Goal: Task Accomplishment & Management: Manage account settings

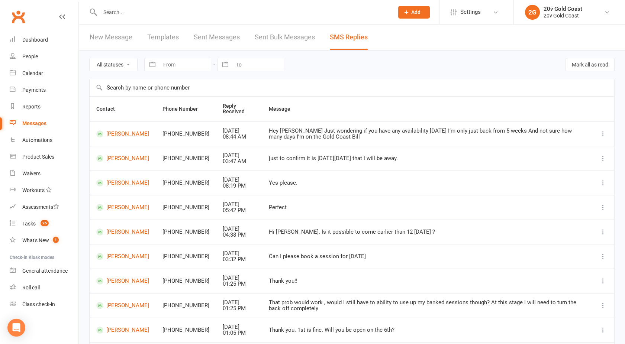
click at [423, 58] on div "All statuses Read only Unread only Navigate forward to interact with the calend…" at bounding box center [352, 65] width 526 height 28
click at [568, 9] on div "20v Gold Coast" at bounding box center [563, 9] width 39 height 7
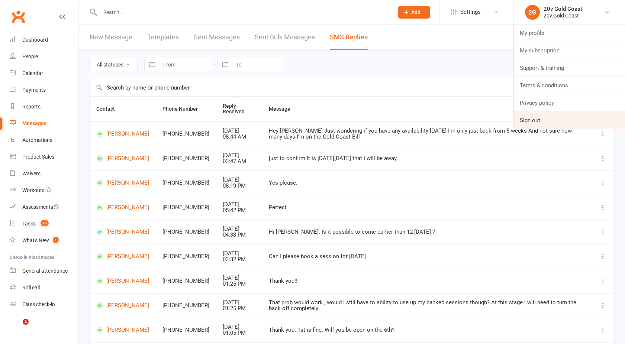
click at [539, 121] on link "Sign out" at bounding box center [569, 120] width 111 height 17
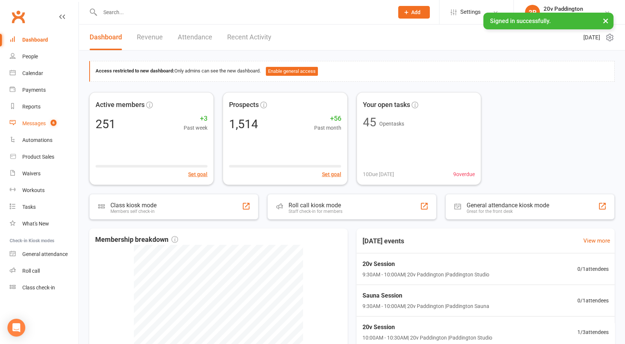
click at [21, 122] on link "Messages 6" at bounding box center [44, 123] width 69 height 17
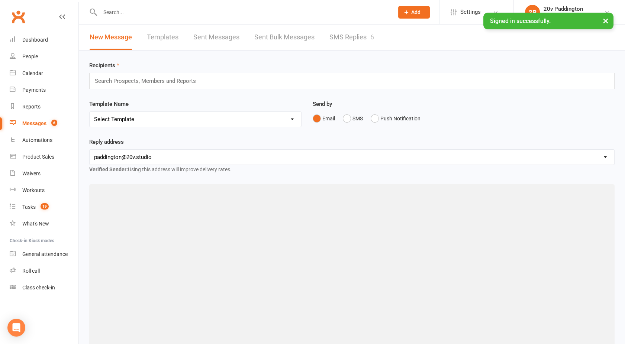
click at [359, 40] on link "SMS Replies 6" at bounding box center [352, 38] width 45 height 26
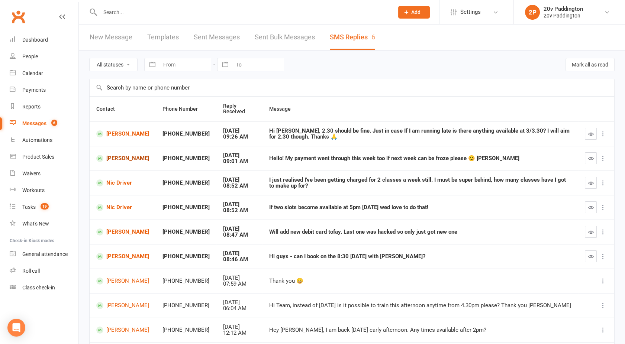
click at [114, 156] on link "[PERSON_NAME]" at bounding box center [122, 158] width 53 height 7
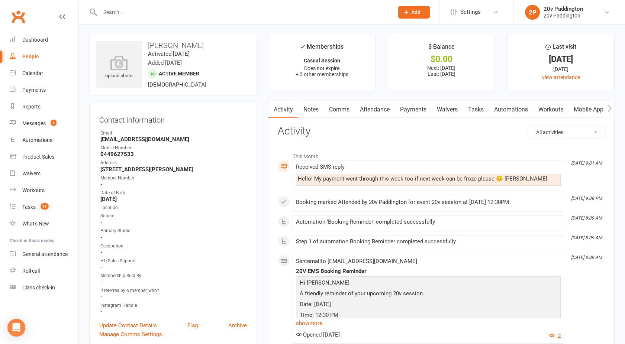
click at [413, 108] on link "Payments" at bounding box center [413, 109] width 37 height 17
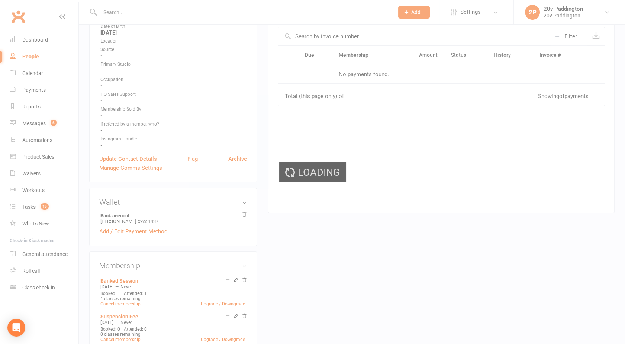
scroll to position [167, 0]
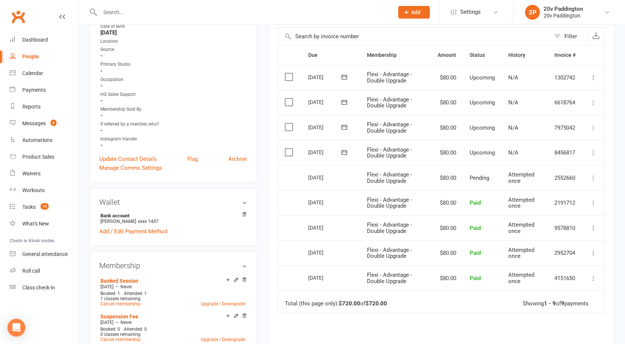
click at [592, 154] on icon at bounding box center [593, 152] width 7 height 7
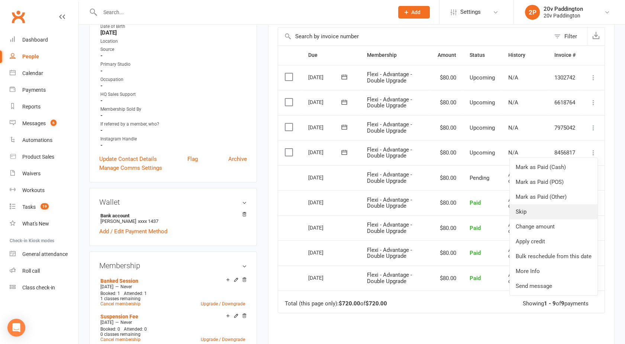
click at [531, 208] on link "Skip" at bounding box center [554, 212] width 88 height 15
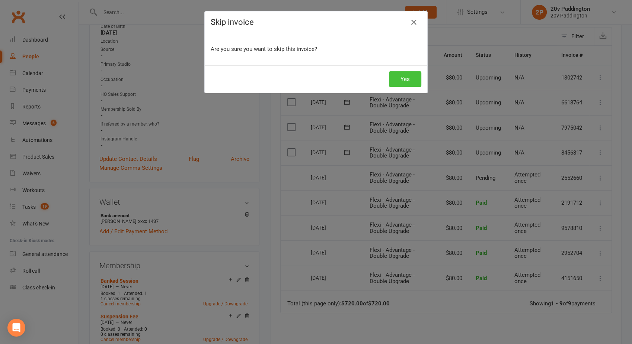
click at [398, 79] on button "Yes" at bounding box center [405, 79] width 32 height 16
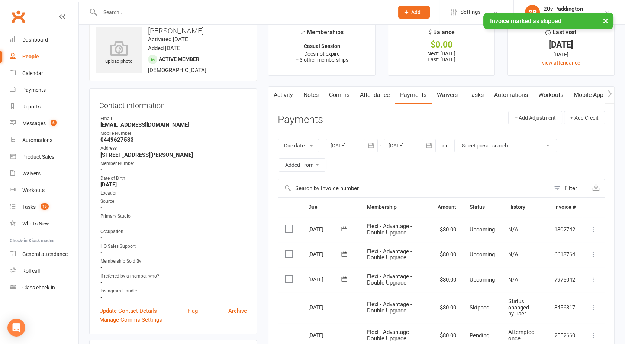
scroll to position [0, 0]
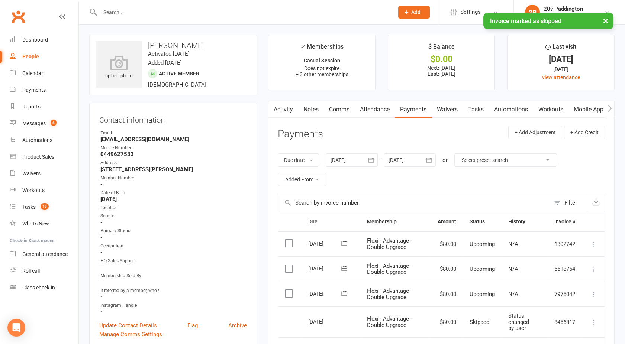
click at [285, 112] on link "Activity" at bounding box center [284, 109] width 30 height 17
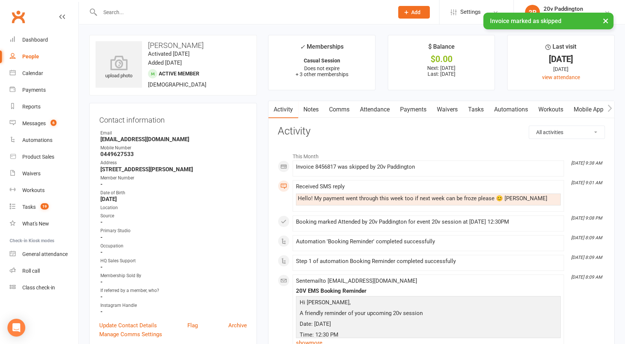
click at [339, 108] on link "Comms" at bounding box center [339, 109] width 31 height 17
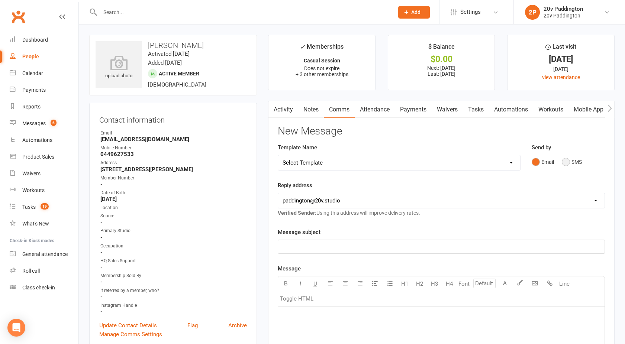
click at [570, 163] on button "SMS" at bounding box center [572, 162] width 20 height 14
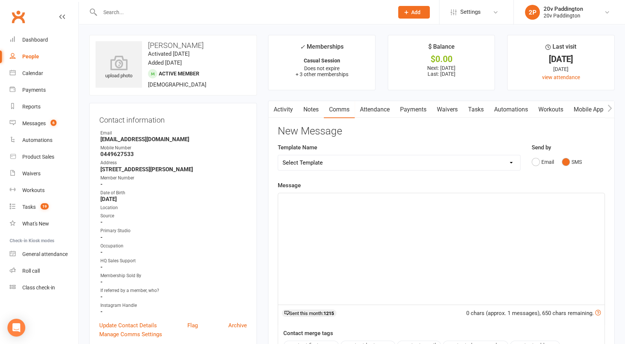
click at [426, 227] on div "﻿" at bounding box center [441, 249] width 327 height 112
click at [337, 203] on p "Definitely deleted" at bounding box center [442, 200] width 318 height 9
click at [306, 200] on span "Definitely deleted" at bounding box center [304, 200] width 43 height 7
click at [349, 200] on p "Definitely 110% deleted" at bounding box center [442, 200] width 318 height 9
click at [305, 198] on span "Definitely 110% deleted" at bounding box center [311, 200] width 57 height 7
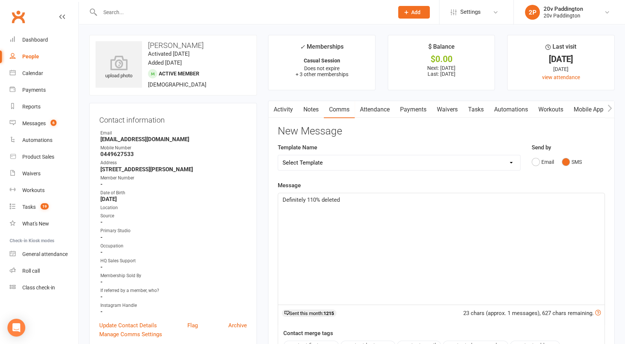
click at [283, 198] on span "Definitely 110% deleted" at bounding box center [311, 200] width 57 height 7
click at [293, 201] on span "argh - Definitely 110% deleted" at bounding box center [319, 200] width 73 height 7
click at [372, 201] on p "Arrr - Definitely 110% deleted" at bounding box center [442, 200] width 318 height 9
click at [353, 201] on span "Arrr - Definitely 110% deleted!!!" at bounding box center [321, 200] width 76 height 7
click at [298, 199] on span "Arrr - Definitely 110% deleted!!!" at bounding box center [321, 200] width 76 height 7
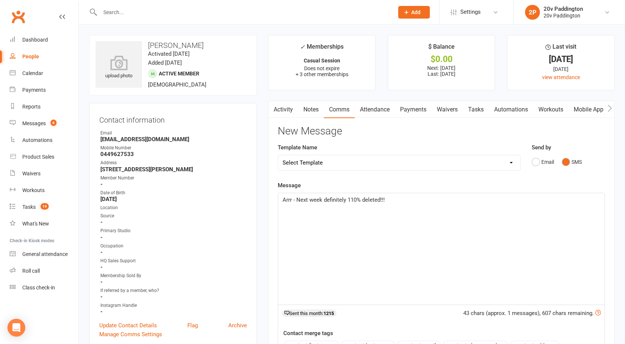
click at [352, 200] on span "Arrr - Next week definitely 110% deleted!!!" at bounding box center [334, 200] width 102 height 7
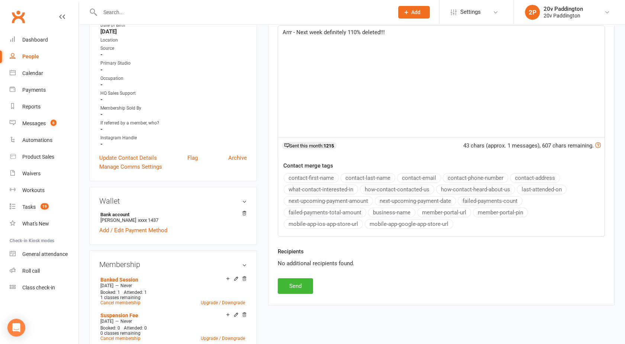
scroll to position [172, 0]
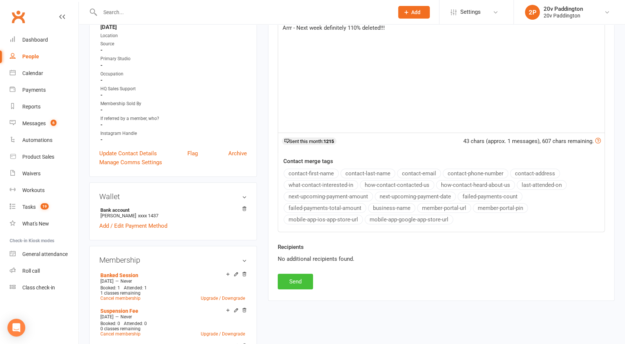
click at [292, 279] on button "Send" at bounding box center [295, 282] width 35 height 16
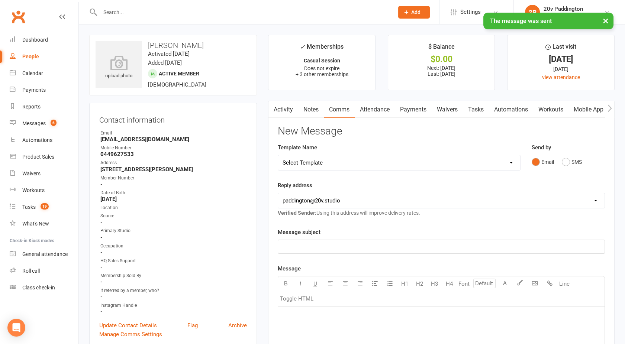
click at [288, 102] on link "Activity" at bounding box center [284, 109] width 30 height 17
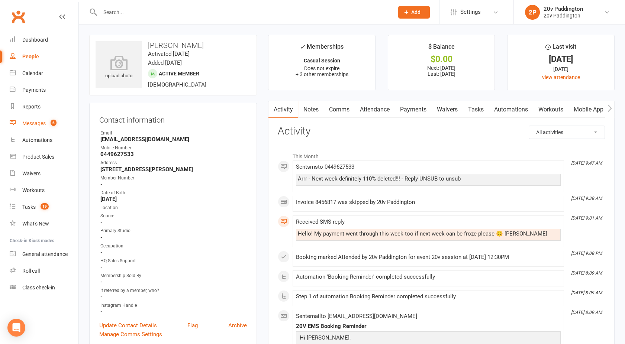
click at [39, 123] on div "Messages" at bounding box center [33, 124] width 23 height 6
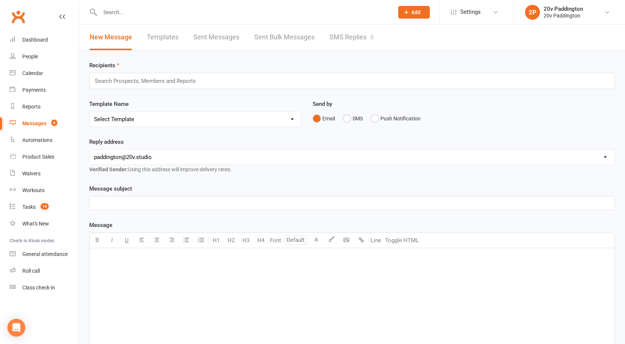
click at [348, 38] on link "SMS Replies 6" at bounding box center [352, 38] width 45 height 26
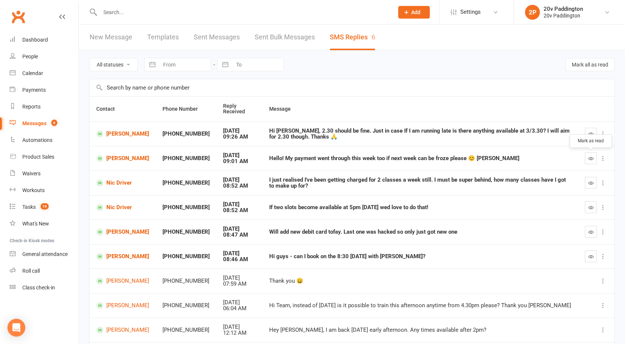
click at [589, 158] on icon "button" at bounding box center [591, 159] width 6 height 6
click at [37, 77] on link "Calendar" at bounding box center [44, 73] width 69 height 17
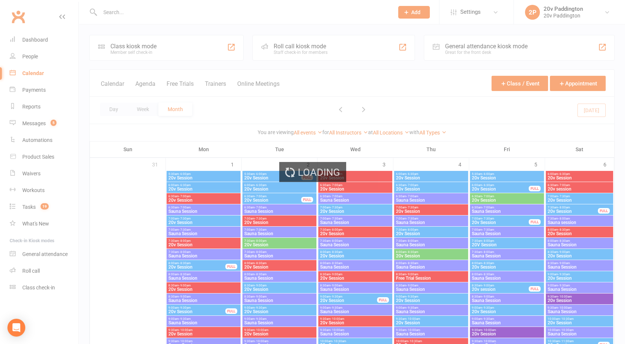
click at [150, 84] on div "Loading" at bounding box center [312, 172] width 625 height 344
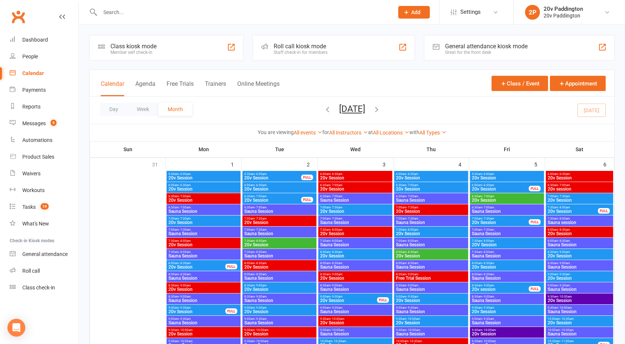
click at [150, 84] on button "Agenda" at bounding box center [145, 88] width 20 height 16
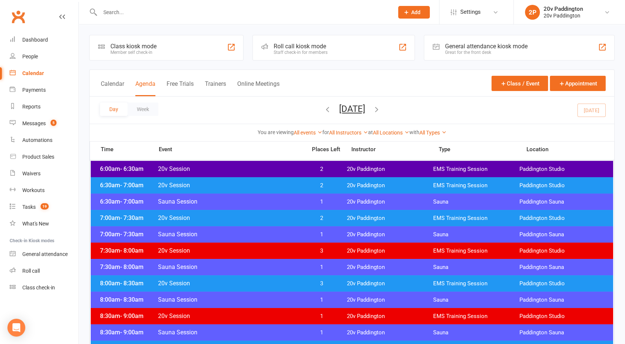
click at [363, 107] on button "[DATE]" at bounding box center [352, 109] width 26 height 10
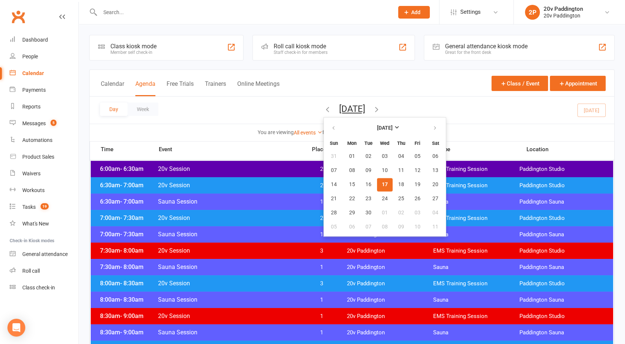
click at [382, 182] on span "17" at bounding box center [385, 185] width 6 height 6
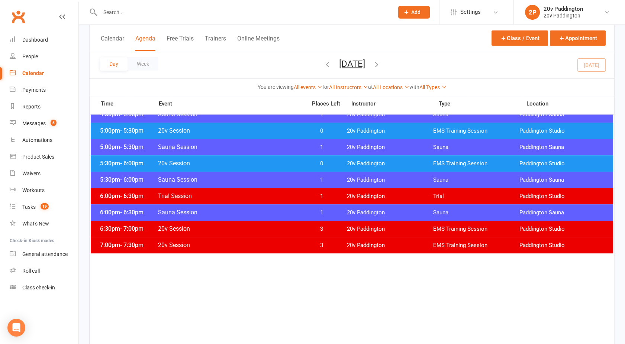
scroll to position [575, 0]
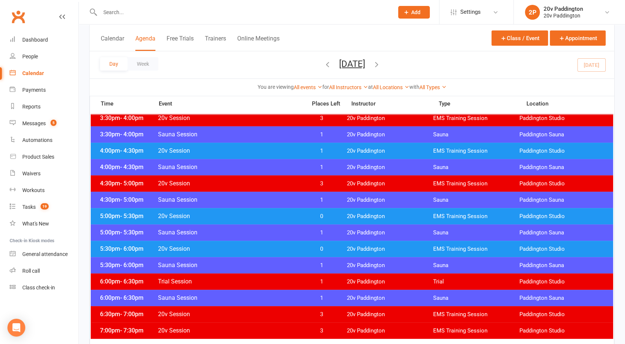
click at [297, 216] on span "20v Session" at bounding box center [230, 216] width 145 height 7
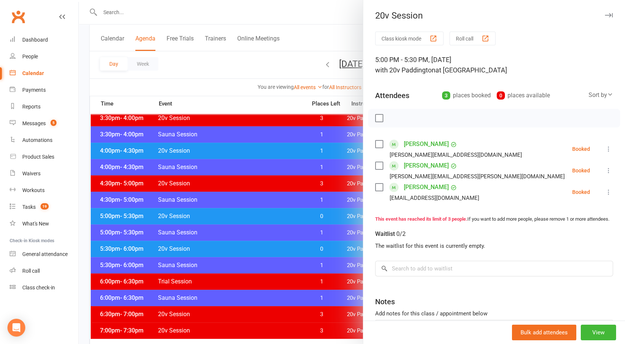
click at [297, 216] on div at bounding box center [352, 172] width 546 height 344
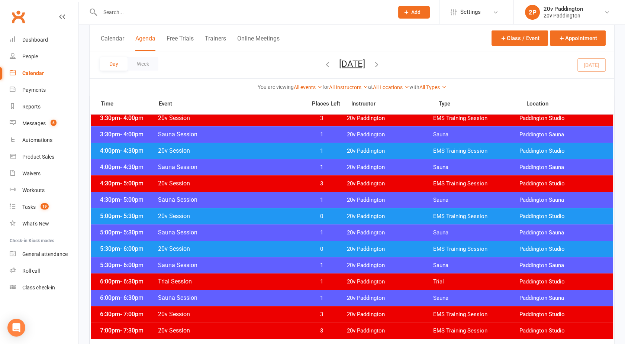
click at [270, 146] on div "4:00pm - 4:30pm 20v Session 1 20v Paddington EMS Training Session Paddington St…" at bounding box center [352, 151] width 523 height 16
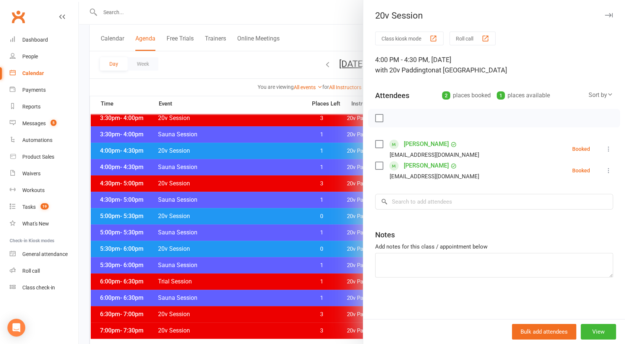
click at [270, 146] on div at bounding box center [352, 172] width 546 height 344
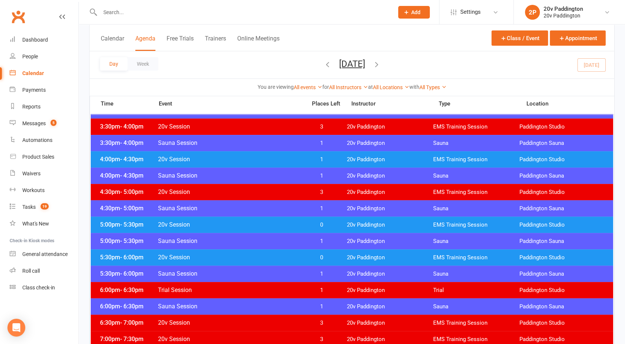
scroll to position [567, 0]
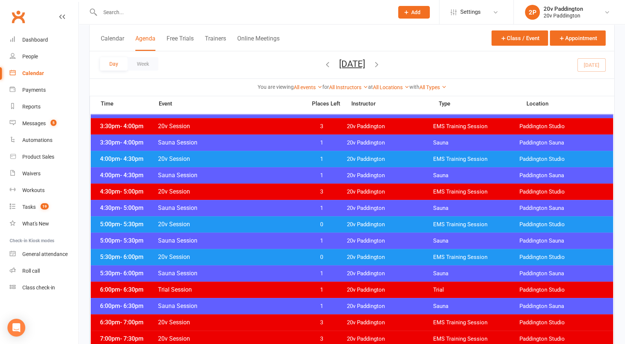
click at [270, 254] on span "20v Session" at bounding box center [230, 257] width 145 height 7
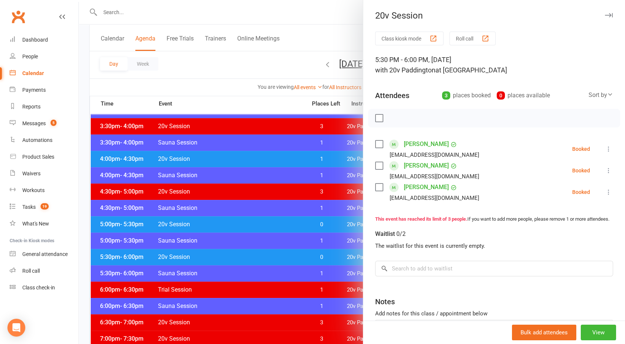
click at [270, 253] on div at bounding box center [352, 172] width 546 height 344
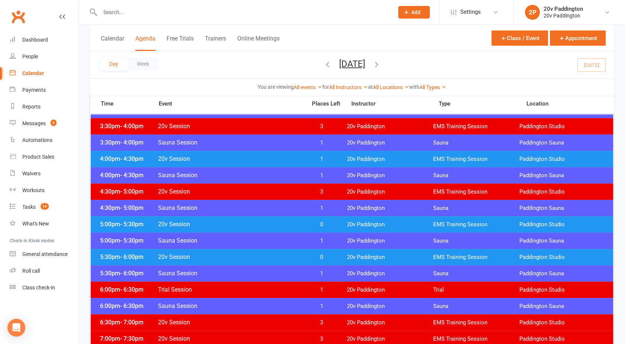
scroll to position [522, 0]
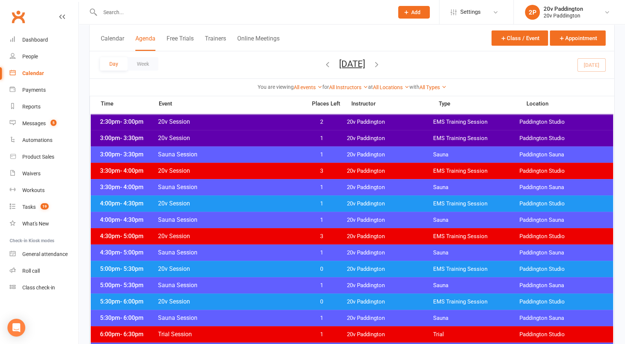
click at [264, 199] on div "4:00pm - 4:30pm 20v Session 1 20v Paddington EMS Training Session Paddington St…" at bounding box center [352, 204] width 523 height 16
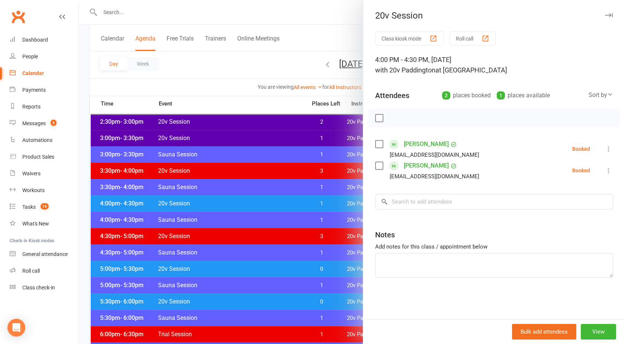
click at [264, 199] on div at bounding box center [352, 172] width 546 height 344
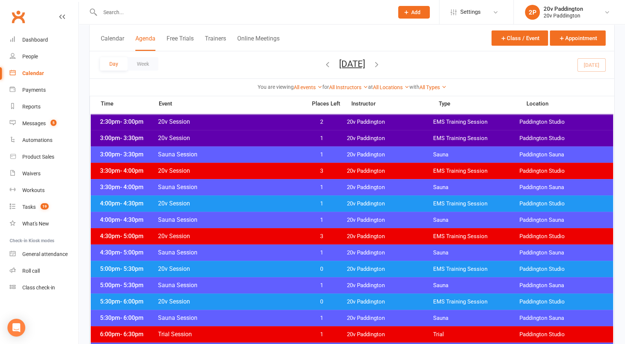
click at [264, 199] on div "4:00pm - 4:30pm 20v Session 1 20v Paddington EMS Training Session Paddington St…" at bounding box center [352, 204] width 523 height 16
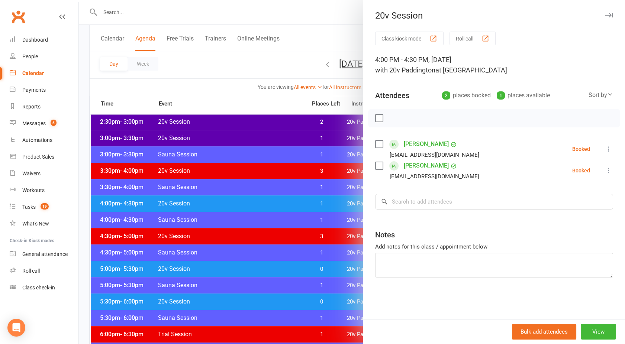
click at [410, 168] on link "Nicky Kiel" at bounding box center [426, 166] width 45 height 12
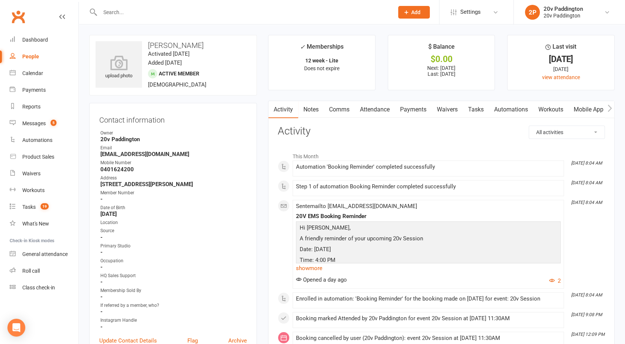
click at [386, 105] on link "Attendance" at bounding box center [375, 109] width 40 height 17
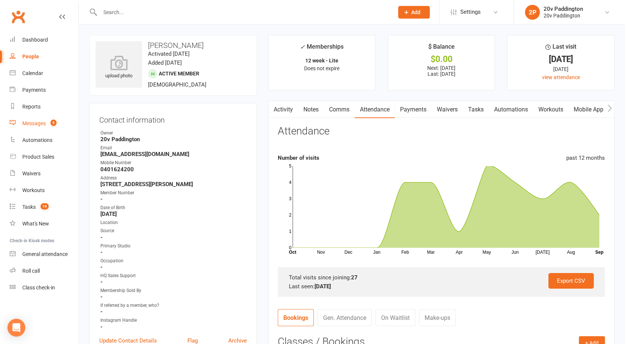
click at [40, 128] on link "Messages 5" at bounding box center [44, 123] width 69 height 17
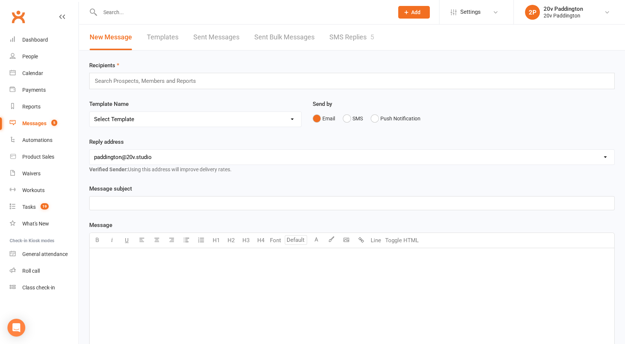
click at [325, 45] on div "New Message Templates Sent Messages Sent Bulk Messages SMS Replies 5" at bounding box center [232, 38] width 306 height 26
click at [344, 41] on link "SMS Replies 5" at bounding box center [352, 38] width 45 height 26
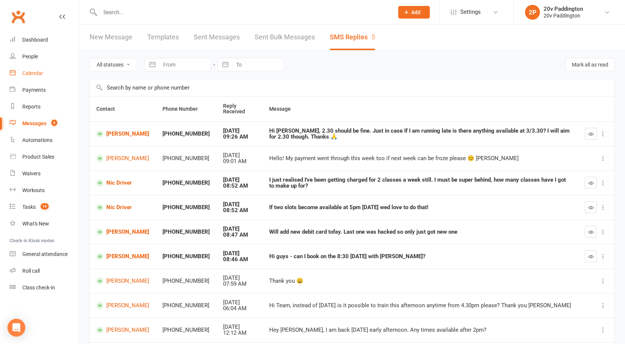
click at [32, 71] on div "Calendar" at bounding box center [32, 73] width 21 height 6
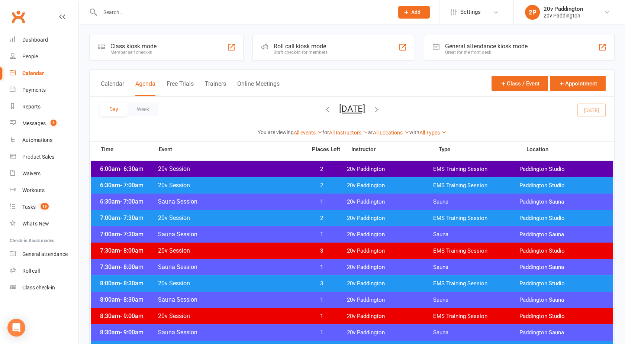
click at [351, 107] on button "[DATE]" at bounding box center [352, 109] width 26 height 10
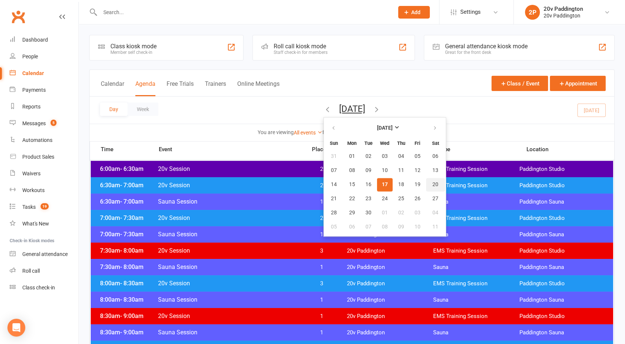
click at [426, 183] on button "20" at bounding box center [435, 184] width 19 height 13
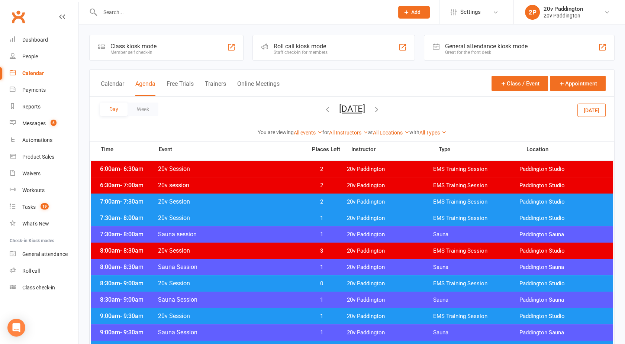
click at [275, 282] on span "20v Session" at bounding box center [230, 283] width 145 height 7
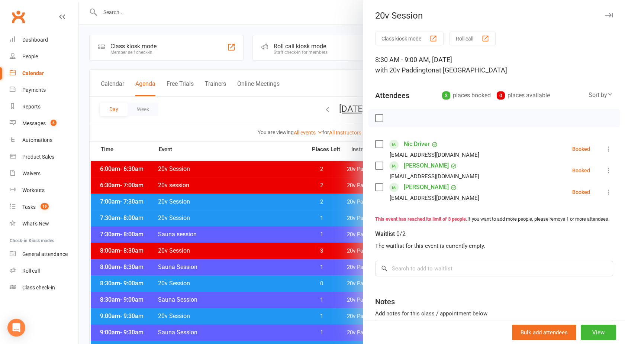
click at [413, 182] on link "David Jones" at bounding box center [426, 188] width 45 height 12
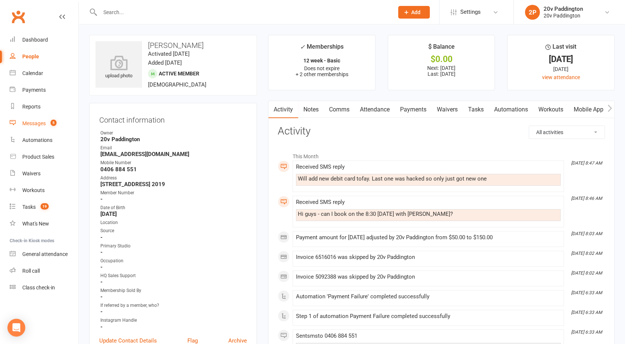
click at [25, 128] on link "Messages 5" at bounding box center [44, 123] width 69 height 17
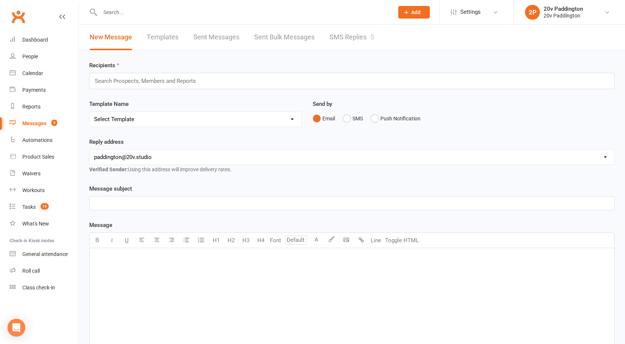
click at [342, 28] on link "SMS Replies 5" at bounding box center [352, 38] width 45 height 26
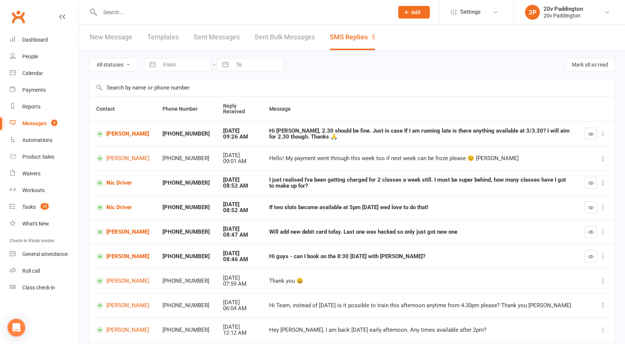
click at [590, 247] on td at bounding box center [596, 256] width 36 height 25
click at [590, 255] on icon "button" at bounding box center [591, 257] width 6 height 6
click at [589, 230] on icon "button" at bounding box center [591, 233] width 6 height 6
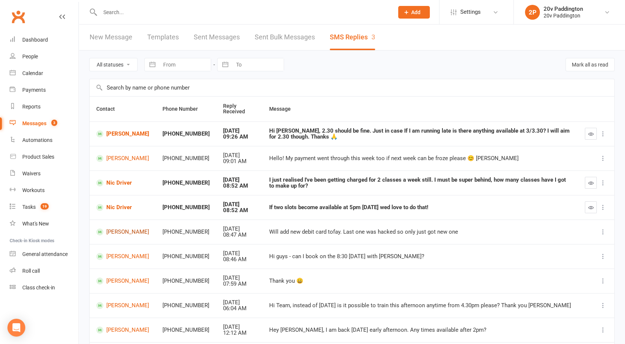
click at [119, 232] on link "David Jones" at bounding box center [122, 232] width 53 height 7
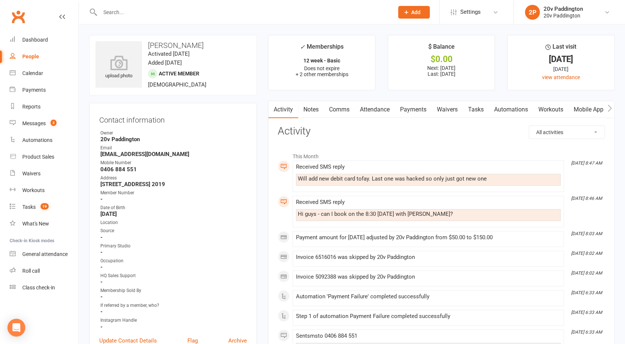
click at [342, 110] on link "Comms" at bounding box center [339, 109] width 31 height 17
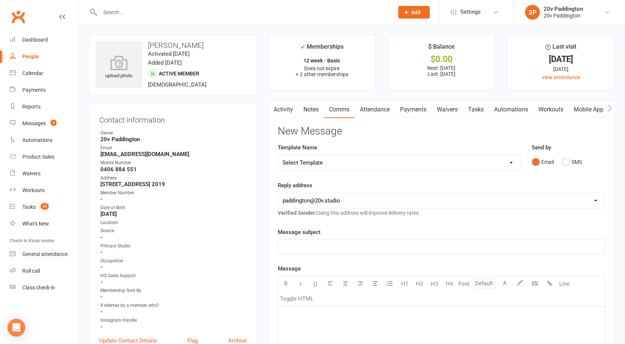
click at [564, 154] on div "Send by Email SMS" at bounding box center [569, 156] width 74 height 26
click at [568, 164] on button "SMS" at bounding box center [572, 162] width 20 height 14
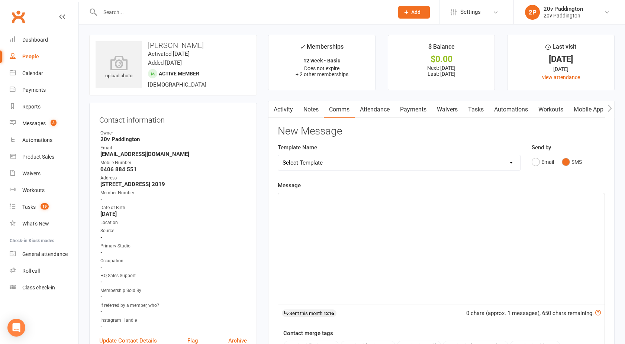
click at [417, 231] on div "﻿" at bounding box center [441, 249] width 327 height 112
click at [345, 201] on span "No stress, thanks :) Confimring Saturday 830am is booked for you both :)" at bounding box center [371, 200] width 176 height 7
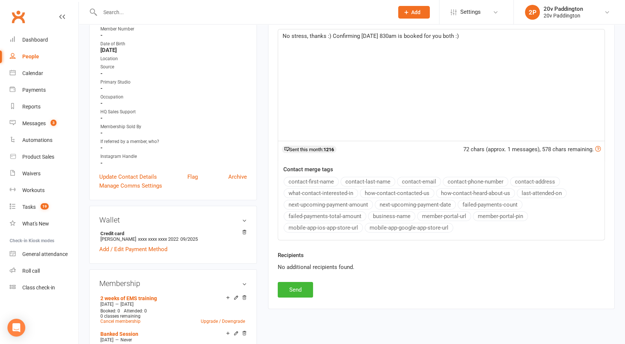
scroll to position [165, 0]
click at [295, 288] on button "Send" at bounding box center [295, 290] width 35 height 16
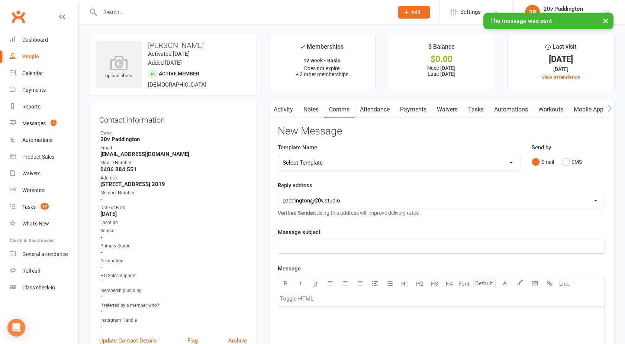
click at [283, 113] on link "Activity" at bounding box center [284, 109] width 30 height 17
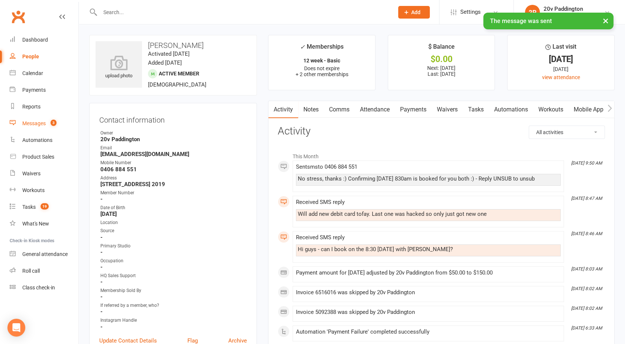
click at [44, 125] on div "Messages" at bounding box center [33, 124] width 23 height 6
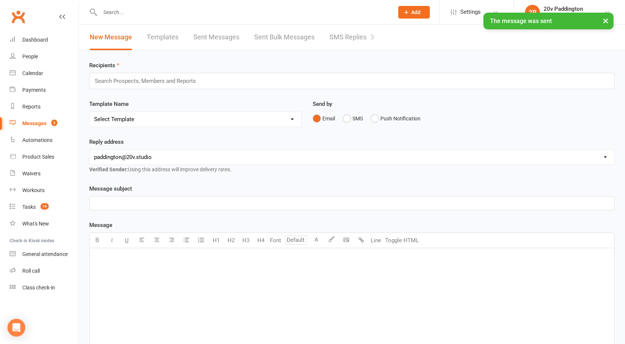
click at [351, 43] on link "SMS Replies 3" at bounding box center [352, 38] width 45 height 26
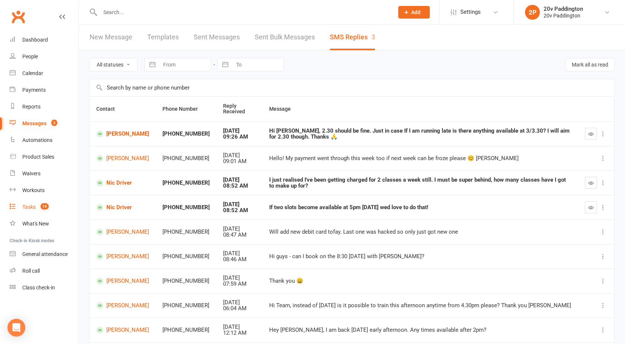
click at [33, 211] on link "Tasks 19" at bounding box center [44, 207] width 69 height 17
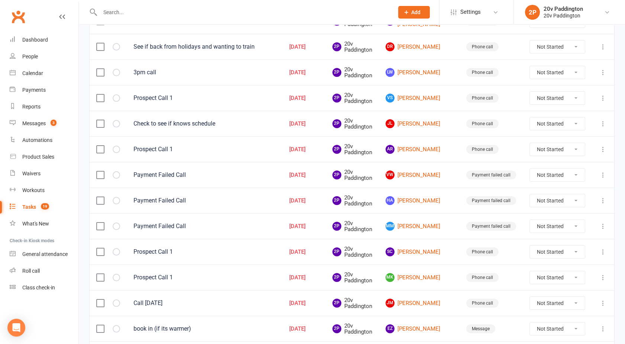
scroll to position [262, 0]
click at [426, 196] on link "HA Hilary Anderson" at bounding box center [419, 200] width 67 height 9
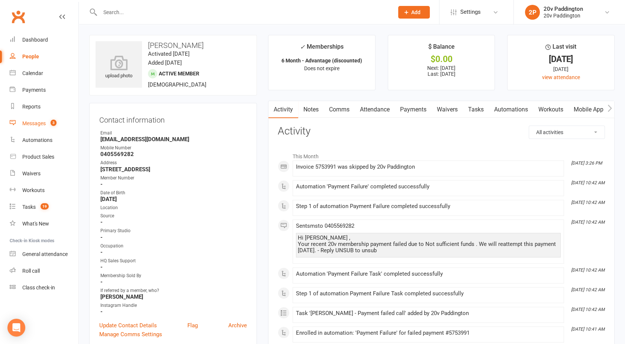
click at [32, 121] on div "Messages" at bounding box center [33, 124] width 23 height 6
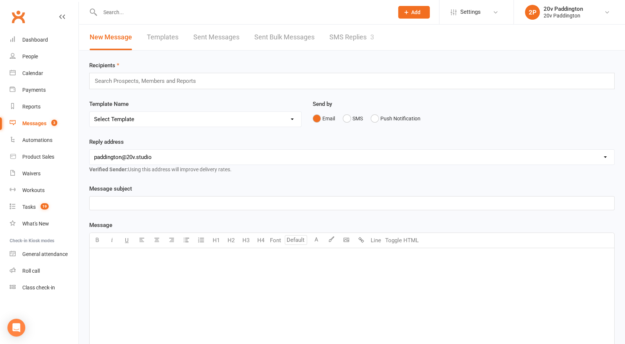
click at [343, 45] on link "SMS Replies 3" at bounding box center [352, 38] width 45 height 26
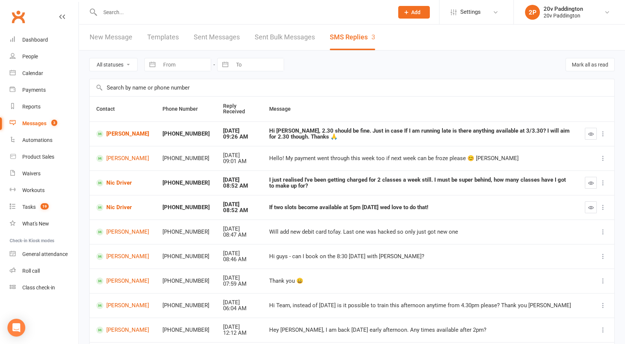
click at [125, 10] on input "text" at bounding box center [243, 12] width 291 height 10
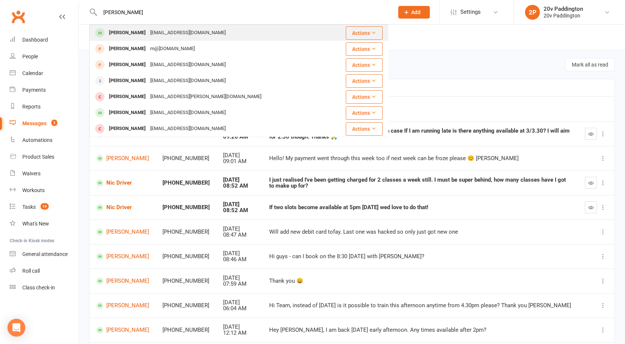
type input "hillary"
click at [124, 31] on div "Hilary Anderson" at bounding box center [127, 33] width 41 height 11
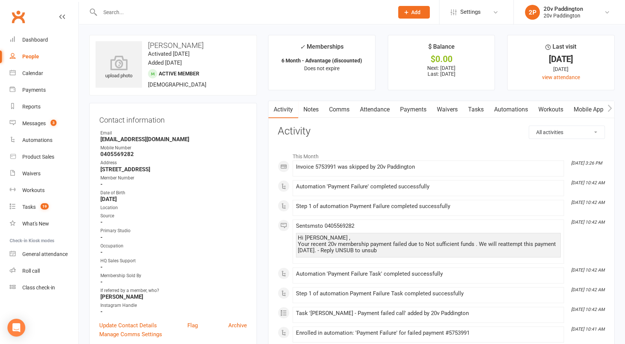
click at [312, 106] on link "Notes" at bounding box center [311, 109] width 26 height 17
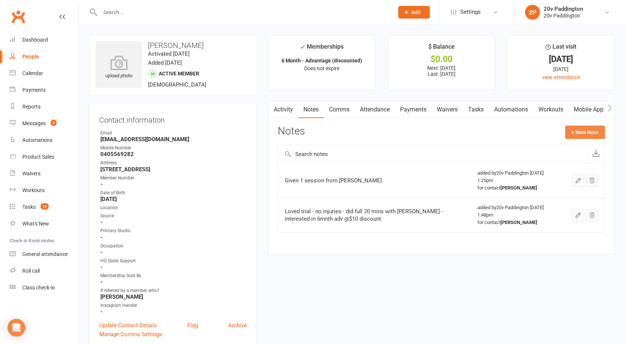
click at [572, 131] on button "+ New Note" at bounding box center [585, 132] width 40 height 13
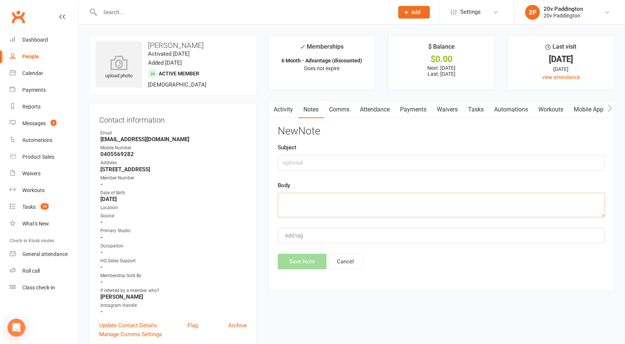
click at [307, 202] on textarea at bounding box center [441, 205] width 327 height 25
paste textarea "Hey Guys Hope you are well! As you are probably aware, I’m really struggling to…"
type textarea "Hey Guys Hope you are well! As you are probably aware, I’m really struggling to…"
click at [294, 161] on input "text" at bounding box center [441, 163] width 327 height 16
type input "Hilary email to us"
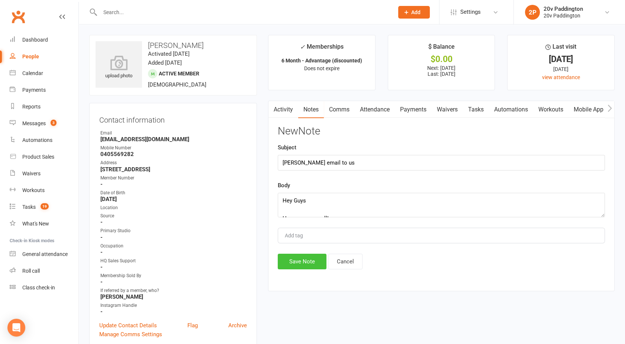
click at [300, 258] on button "Save Note" at bounding box center [302, 262] width 49 height 16
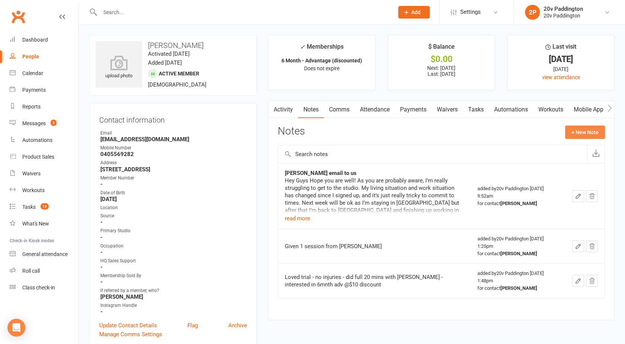
click at [589, 137] on button "+ New Note" at bounding box center [585, 132] width 40 height 13
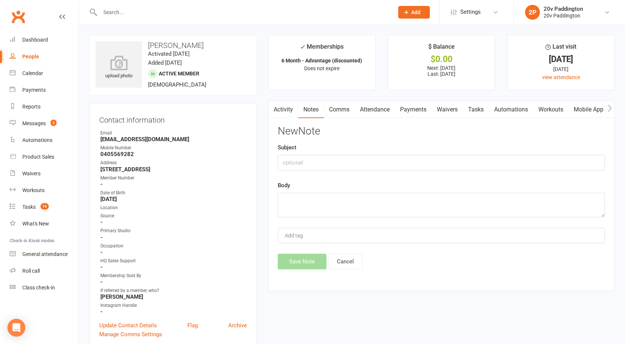
click at [333, 152] on div "Subject" at bounding box center [441, 157] width 327 height 28
click at [300, 161] on input "text" at bounding box center [441, 163] width 327 height 16
type input "Joel response no reply yet"
click at [301, 204] on textarea at bounding box center [441, 205] width 327 height 25
paste textarea "Heya, it's Joel - Completely understandable! After this week, you have 4 weeks …"
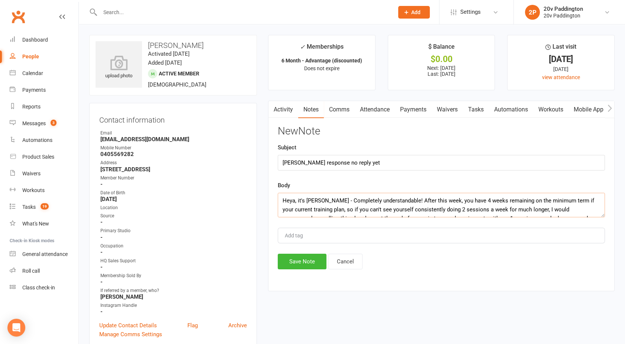
scroll to position [58, 0]
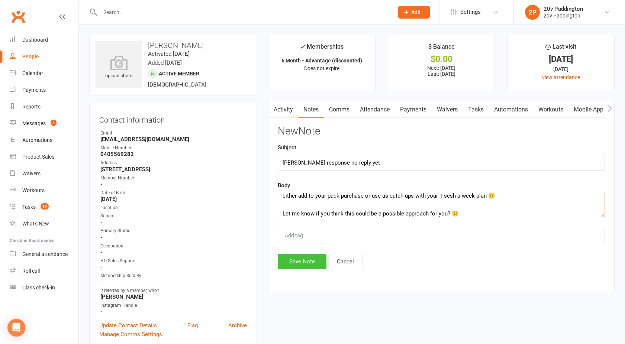
type textarea "Heya, it's Joel - Completely understandable! After this week, you have 4 weeks …"
click at [296, 264] on button "Save Note" at bounding box center [302, 262] width 49 height 16
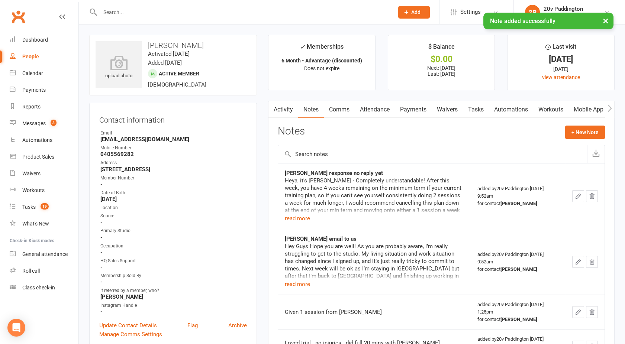
click at [278, 112] on link "Activity" at bounding box center [284, 109] width 30 height 17
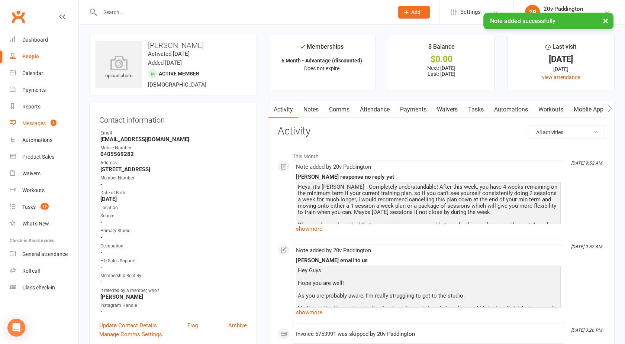
click at [23, 122] on div "Messages" at bounding box center [33, 124] width 23 height 6
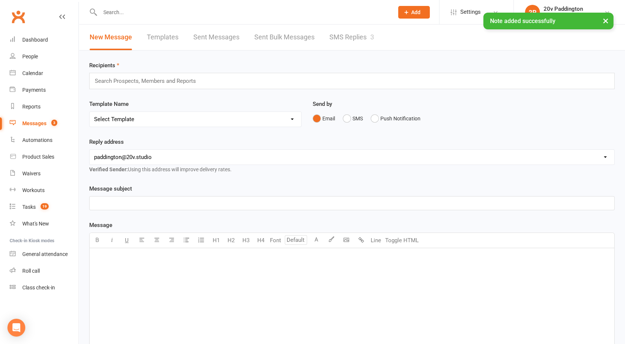
click at [351, 46] on link "SMS Replies 3" at bounding box center [352, 38] width 45 height 26
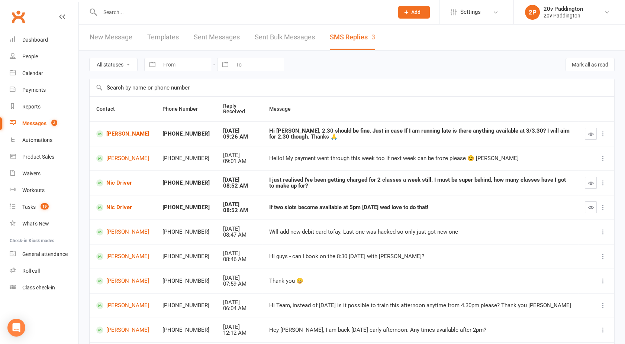
click at [116, 16] on input "text" at bounding box center [243, 12] width 291 height 10
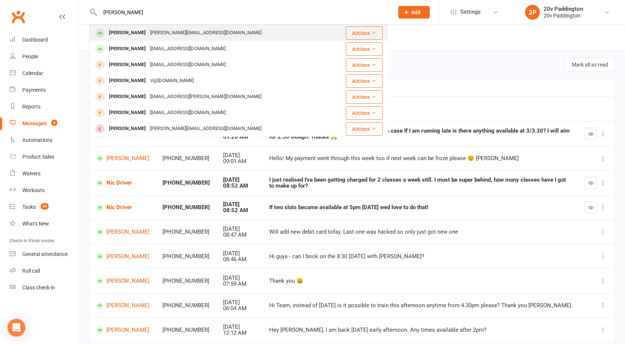
type input "nicky"
click at [129, 34] on div "Nicky Lee" at bounding box center [127, 33] width 41 height 11
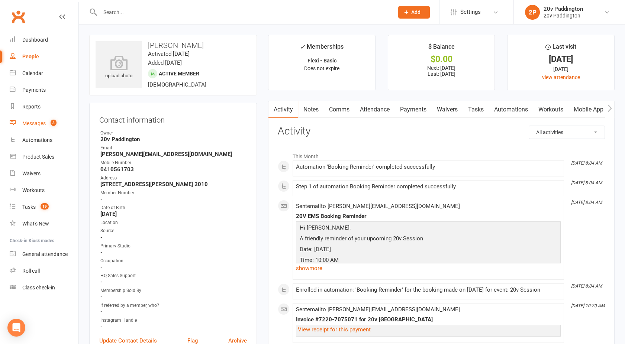
click at [31, 122] on div "Messages" at bounding box center [33, 124] width 23 height 6
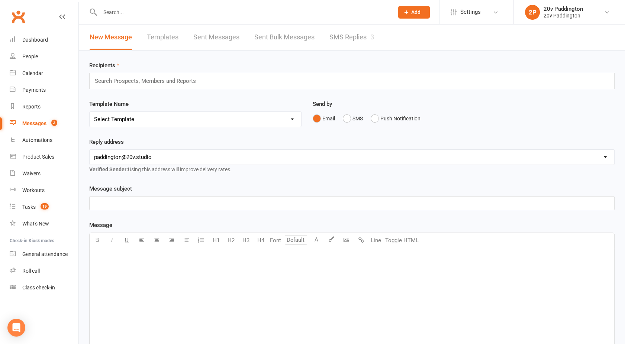
click at [336, 37] on link "SMS Replies 3" at bounding box center [352, 38] width 45 height 26
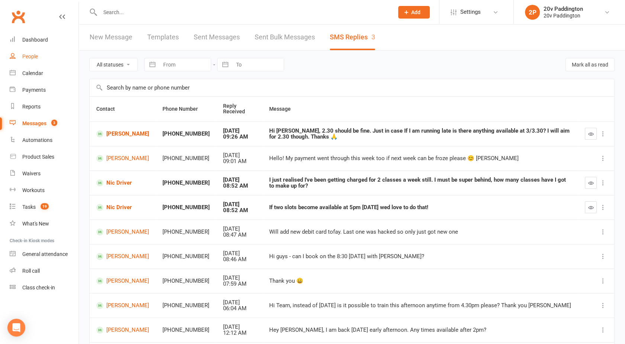
click at [34, 57] on div "People" at bounding box center [30, 57] width 16 height 6
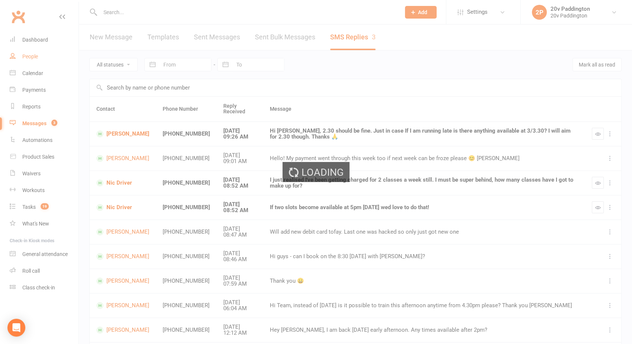
select select "100"
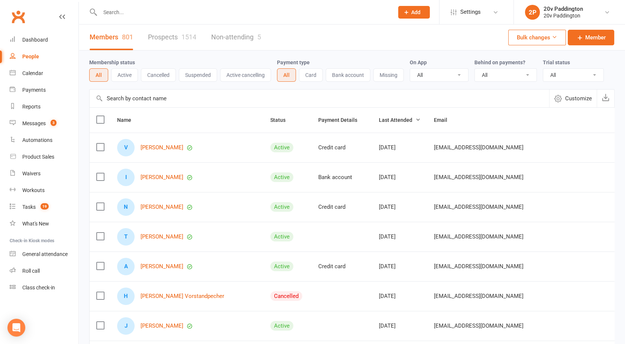
click at [169, 39] on link "Prospects 1514" at bounding box center [172, 38] width 48 height 26
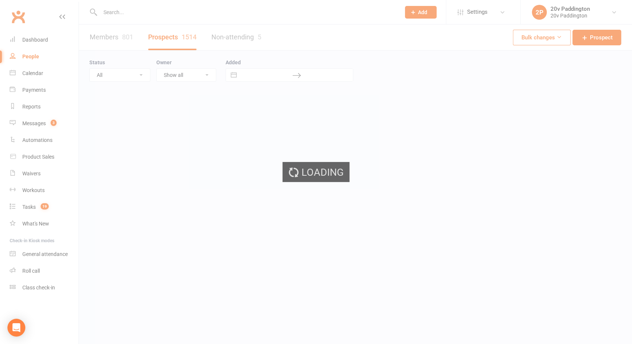
select select "100"
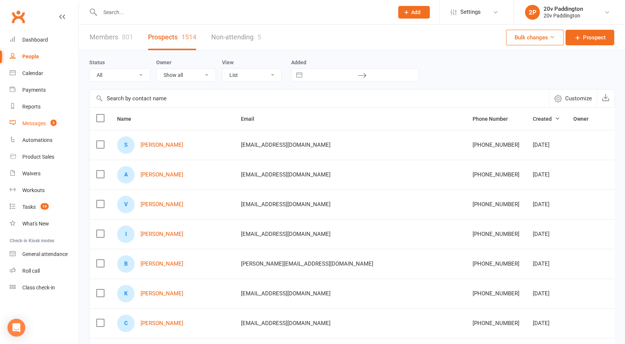
click at [39, 125] on div "Messages" at bounding box center [33, 124] width 23 height 6
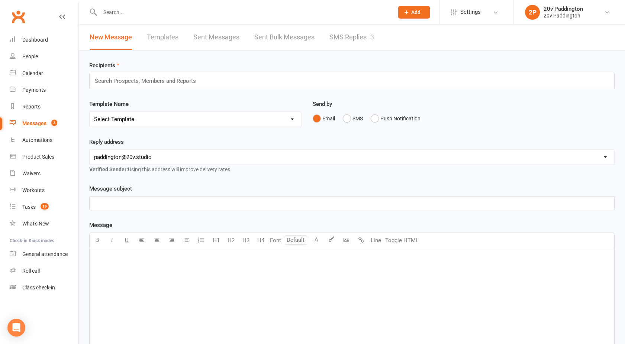
click at [350, 37] on link "SMS Replies 3" at bounding box center [352, 38] width 45 height 26
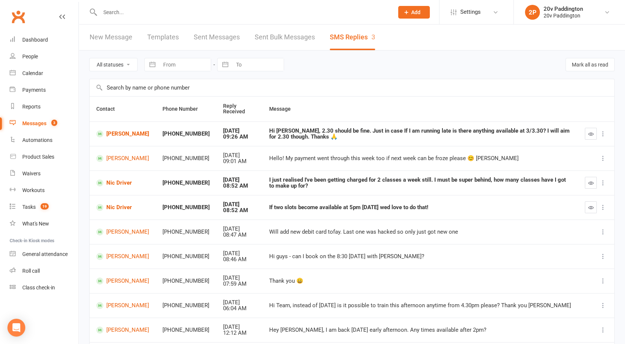
click at [38, 124] on div "Messages" at bounding box center [34, 124] width 24 height 6
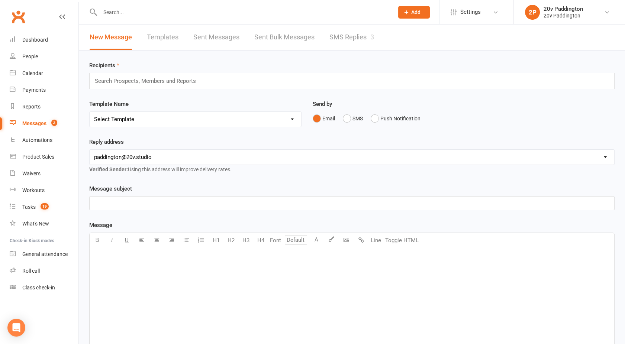
click at [354, 36] on link "SMS Replies 3" at bounding box center [352, 38] width 45 height 26
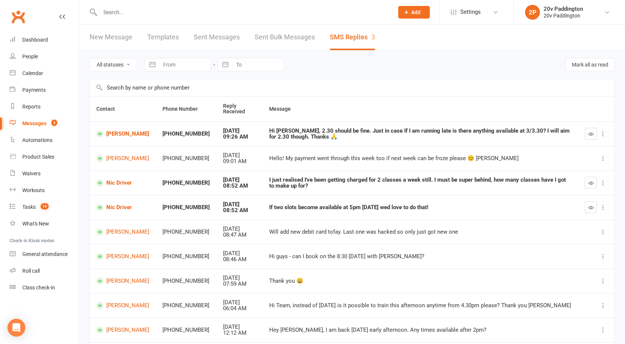
click at [126, 10] on input "text" at bounding box center [243, 12] width 291 height 10
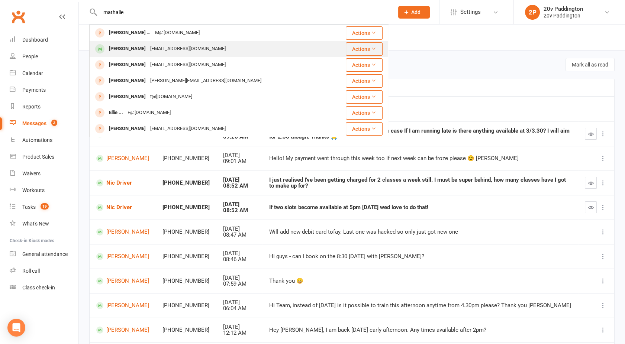
type input "mathalie"
click at [135, 50] on div "Nathalie Deeson" at bounding box center [127, 49] width 41 height 11
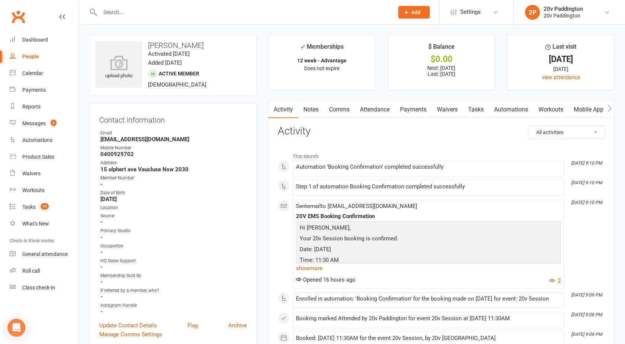
click at [374, 108] on link "Attendance" at bounding box center [375, 109] width 40 height 17
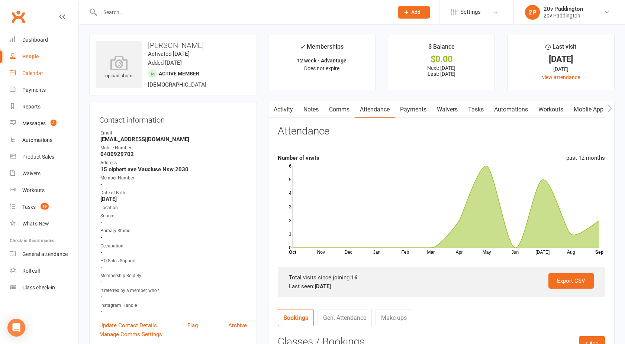
click at [37, 70] on link "Calendar" at bounding box center [44, 73] width 69 height 17
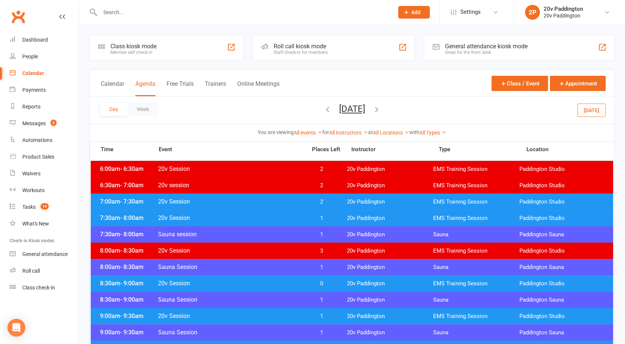
click at [590, 106] on button "[DATE]" at bounding box center [592, 109] width 28 height 13
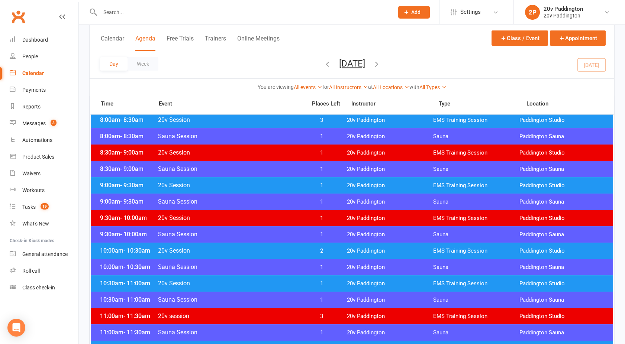
scroll to position [167, 0]
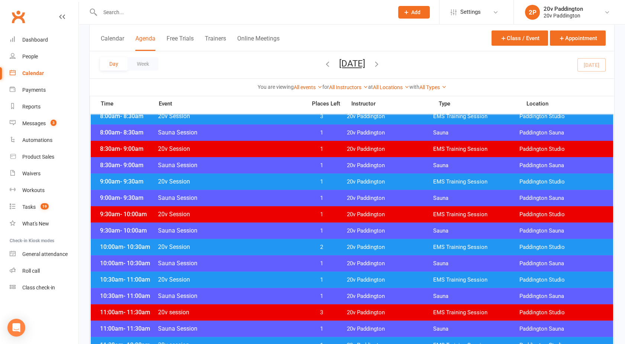
click at [276, 248] on span "20v Session" at bounding box center [230, 247] width 145 height 7
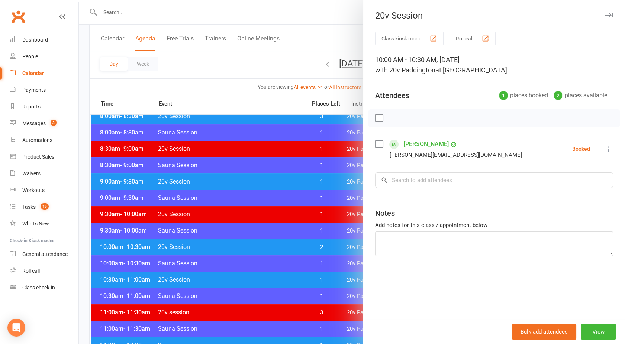
click at [413, 192] on div "Class kiosk mode Roll call 10:00 AM - 10:30 AM, Wednesday, September, 17, 2025 …" at bounding box center [494, 176] width 262 height 288
click at [401, 185] on input "search" at bounding box center [494, 181] width 238 height 16
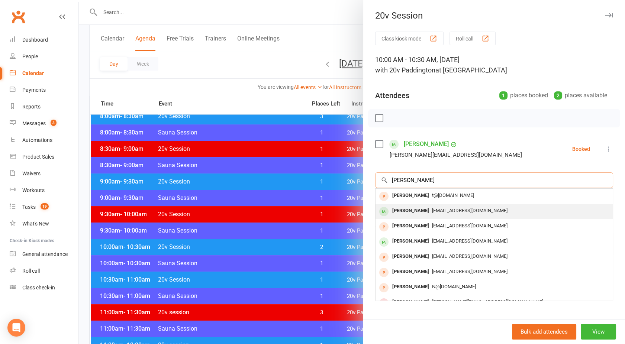
type input "nathalie"
click at [415, 210] on div "Nathalie Deeson" at bounding box center [410, 211] width 43 height 11
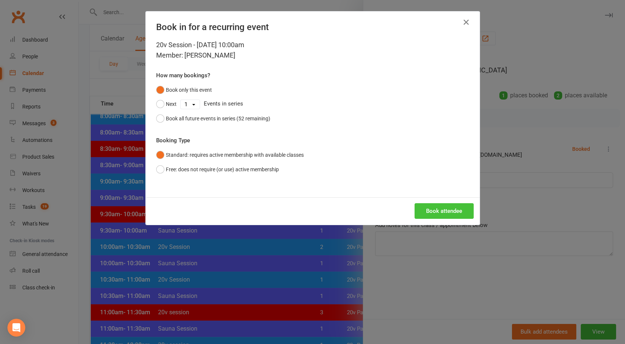
click at [430, 211] on button "Book attendee" at bounding box center [444, 211] width 59 height 16
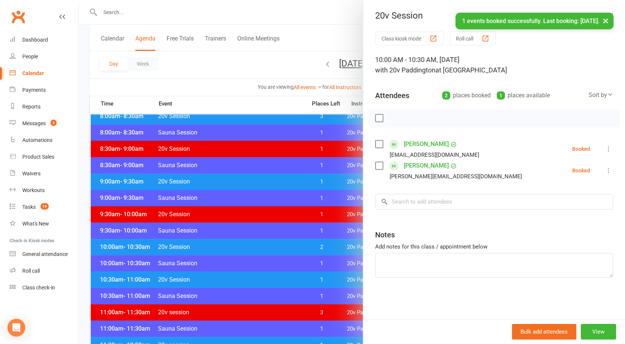
click at [221, 70] on div at bounding box center [352, 172] width 546 height 344
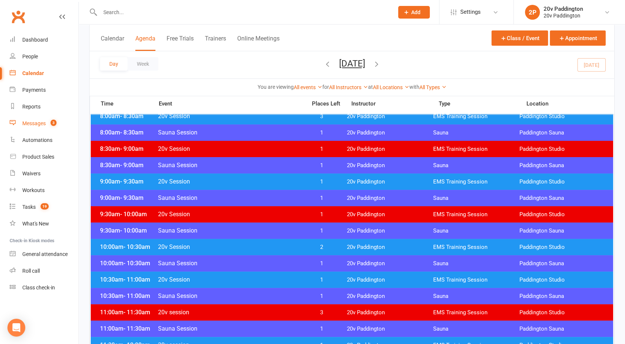
click at [39, 121] on div "Messages" at bounding box center [33, 124] width 23 height 6
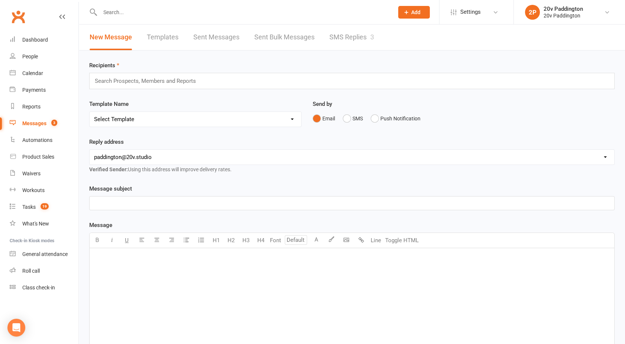
click at [378, 44] on div "New Message Templates Sent Messages Sent Bulk Messages SMS Replies 3" at bounding box center [232, 38] width 306 height 26
click at [350, 32] on link "SMS Replies 3" at bounding box center [352, 38] width 45 height 26
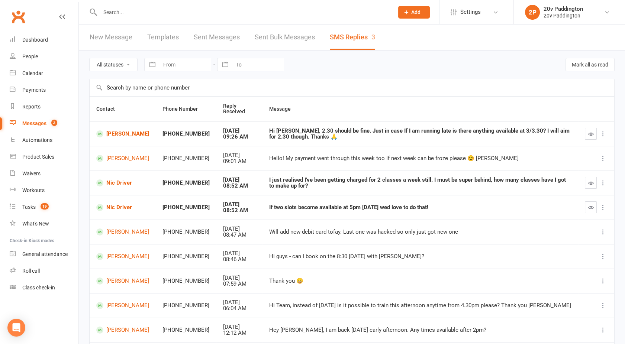
click at [37, 126] on div "Messages" at bounding box center [34, 124] width 24 height 6
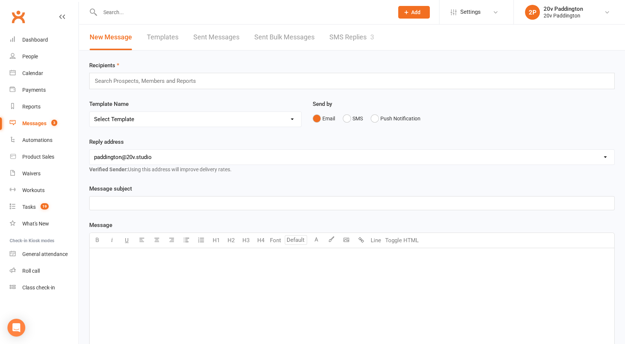
click at [343, 37] on link "SMS Replies 3" at bounding box center [352, 38] width 45 height 26
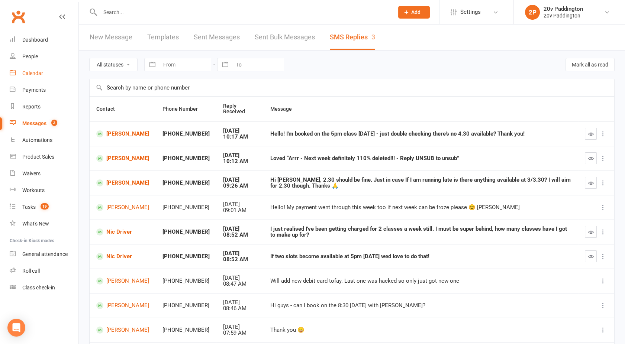
click at [35, 71] on div "Calendar" at bounding box center [32, 73] width 21 height 6
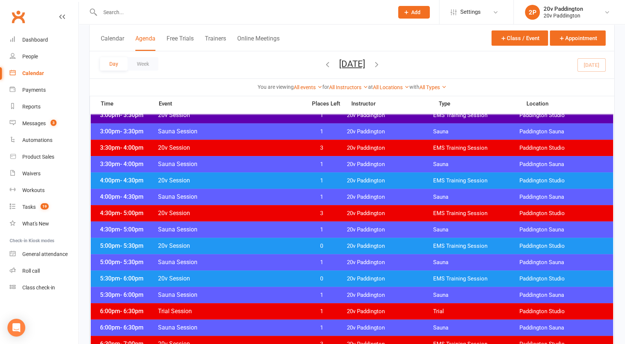
scroll to position [583, 0]
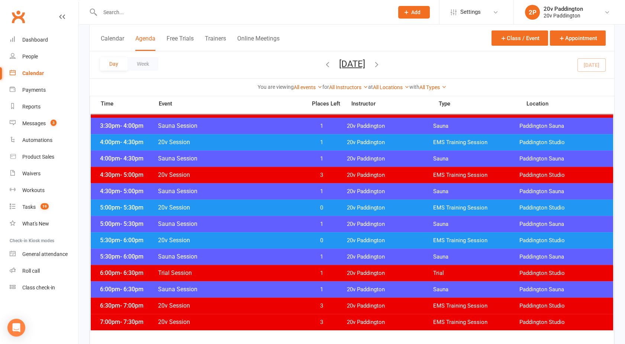
click at [266, 139] on span "20v Session" at bounding box center [230, 142] width 145 height 7
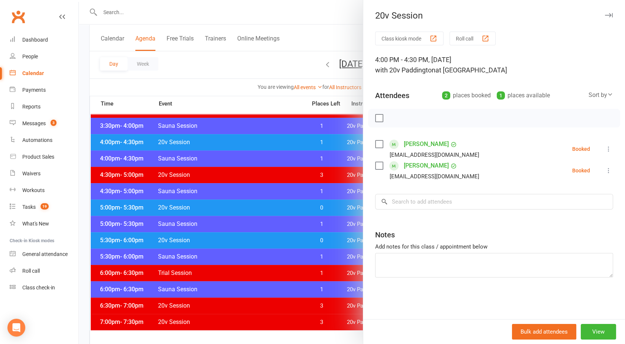
click at [266, 139] on div at bounding box center [352, 172] width 546 height 344
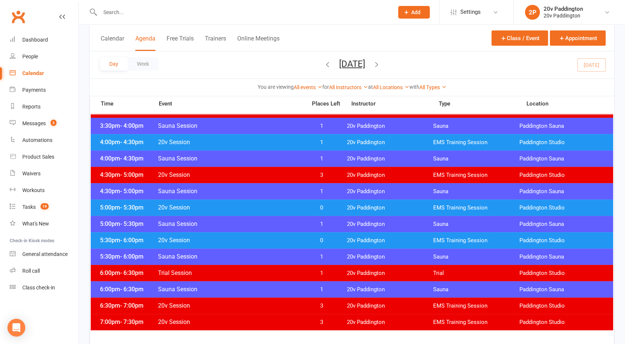
click at [282, 205] on span "20v Session" at bounding box center [230, 207] width 145 height 7
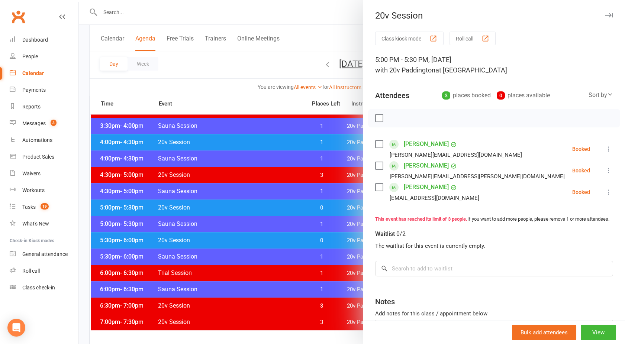
click at [282, 205] on div at bounding box center [352, 172] width 546 height 344
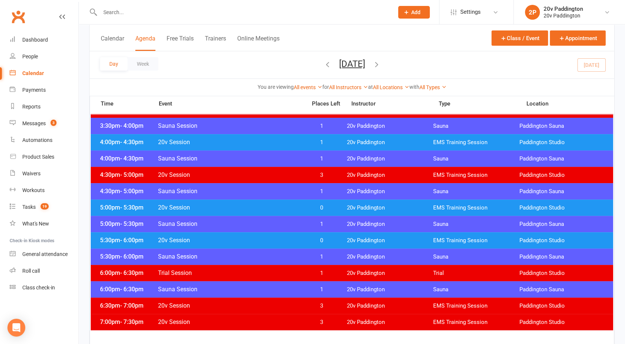
click at [276, 174] on span "20v Session" at bounding box center [230, 174] width 145 height 7
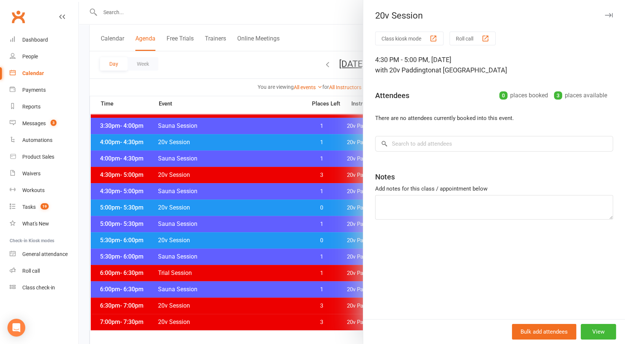
click at [276, 174] on div at bounding box center [352, 172] width 546 height 344
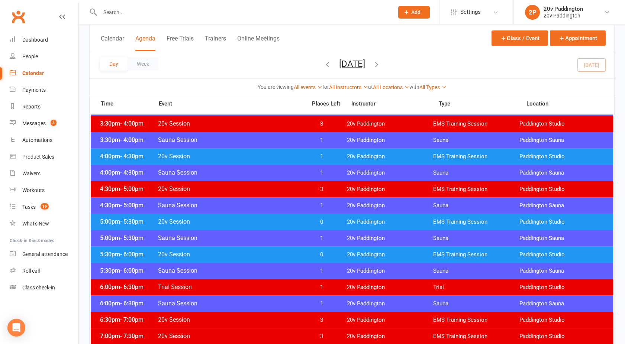
scroll to position [565, 0]
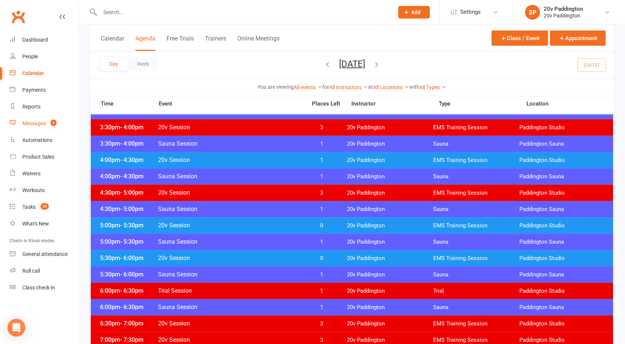
click at [48, 125] on count-badge "3" at bounding box center [52, 124] width 10 height 6
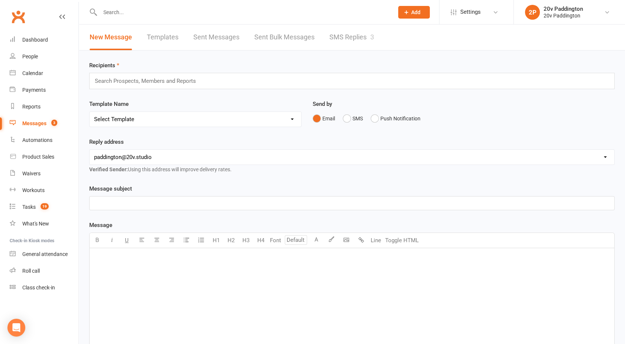
click at [344, 35] on link "SMS Replies 3" at bounding box center [352, 38] width 45 height 26
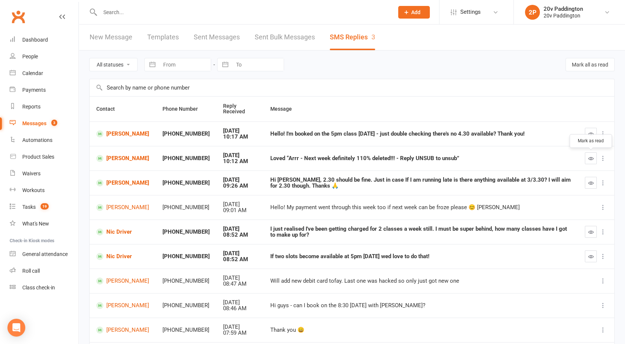
click at [593, 161] on button "button" at bounding box center [591, 159] width 12 height 12
click at [114, 153] on td "Nikki Hogg" at bounding box center [123, 158] width 66 height 25
click at [115, 155] on link "Nikki Hogg" at bounding box center [122, 158] width 53 height 7
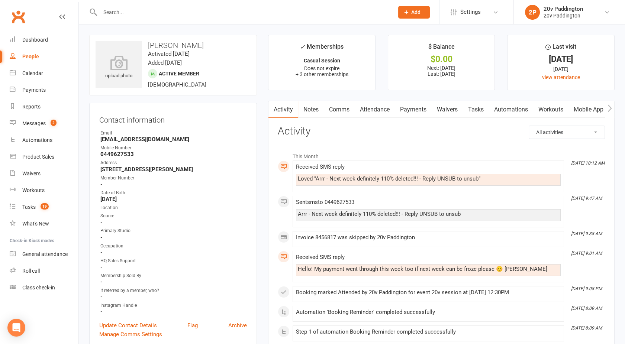
click at [408, 113] on link "Payments" at bounding box center [413, 109] width 37 height 17
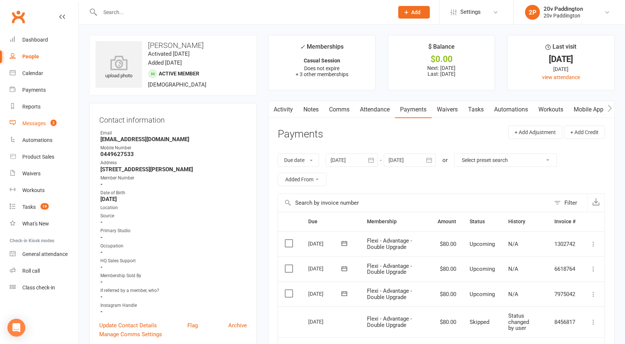
click at [57, 124] on link "Messages 2" at bounding box center [44, 123] width 69 height 17
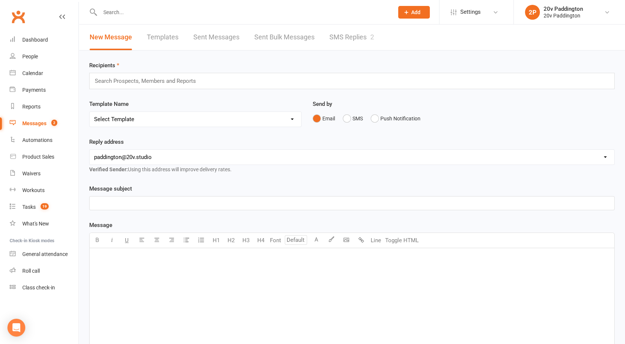
click at [350, 39] on link "SMS Replies 2" at bounding box center [352, 38] width 45 height 26
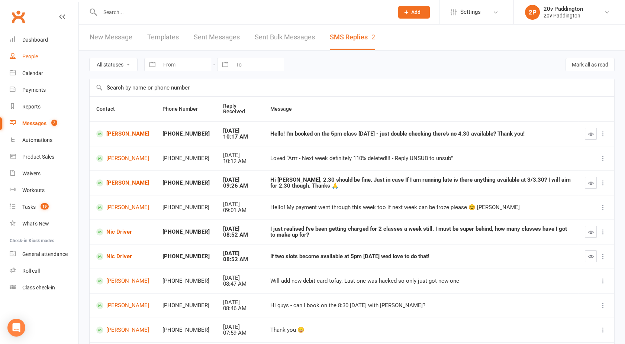
click at [30, 53] on link "People" at bounding box center [44, 56] width 69 height 17
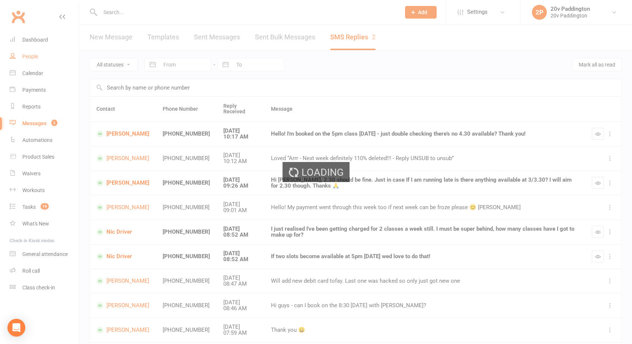
select select "100"
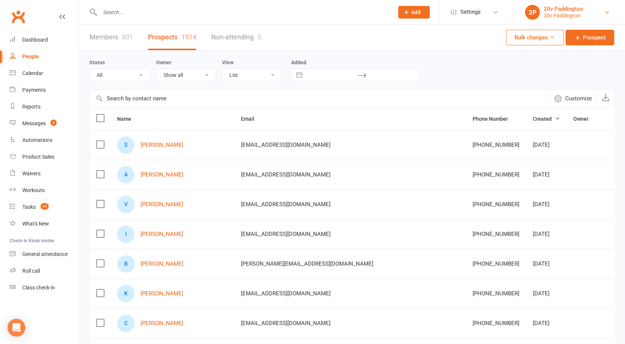
click at [545, 5] on link "2P 20v Paddington 20v Paddington" at bounding box center [569, 12] width 89 height 15
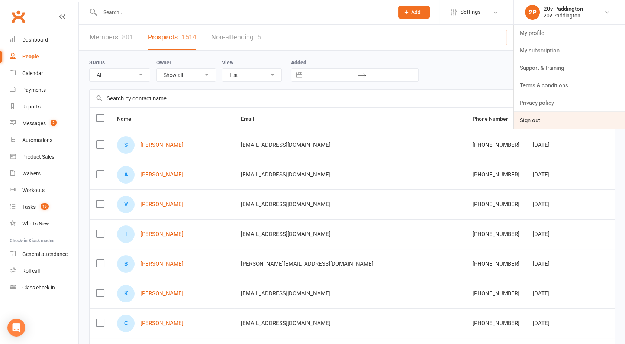
click at [536, 118] on link "Sign out" at bounding box center [569, 120] width 111 height 17
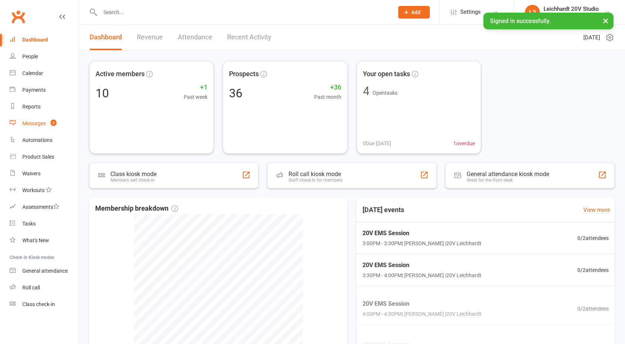
click at [38, 126] on div "Messages" at bounding box center [33, 124] width 23 height 6
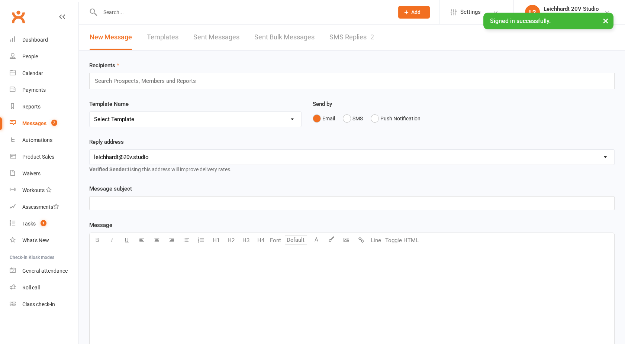
click at [369, 30] on link "SMS Replies 2" at bounding box center [352, 38] width 45 height 26
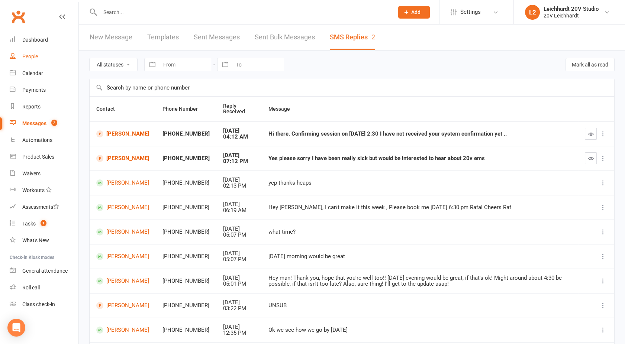
click at [32, 61] on link "People" at bounding box center [44, 56] width 69 height 17
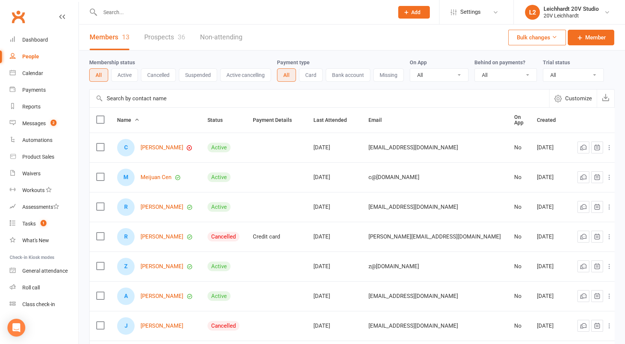
click at [158, 34] on link "Prospects 36" at bounding box center [164, 38] width 41 height 26
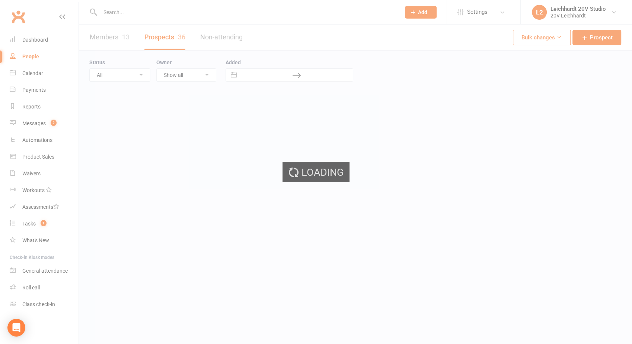
select select "100"
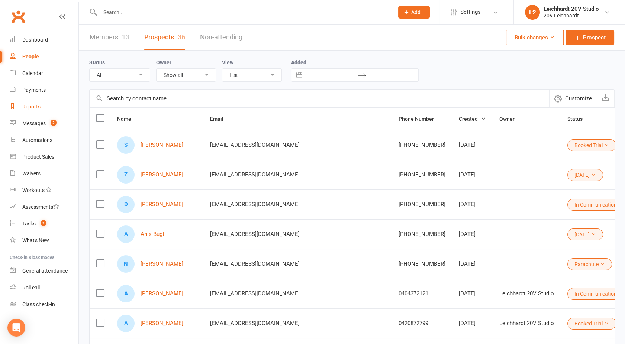
click at [40, 113] on link "Reports" at bounding box center [44, 107] width 69 height 17
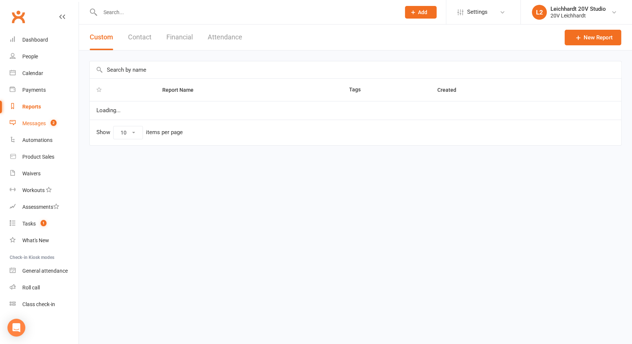
select select "100"
click at [42, 119] on link "Messages 2" at bounding box center [44, 123] width 69 height 17
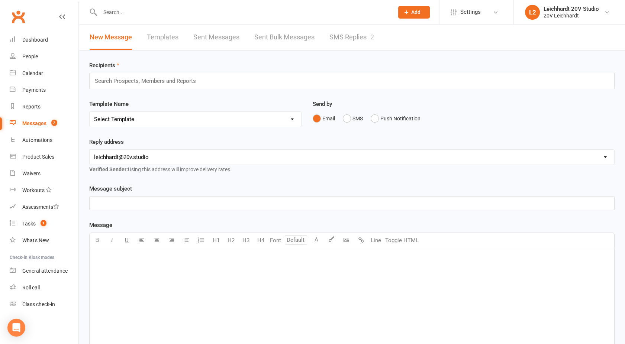
click at [340, 40] on link "SMS Replies 2" at bounding box center [352, 38] width 45 height 26
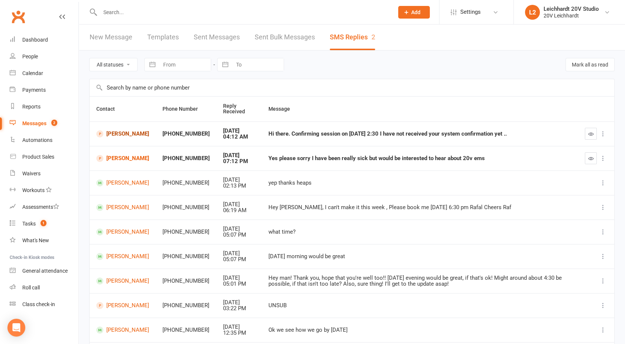
click at [124, 133] on link "Zaza Geoffroy" at bounding box center [122, 134] width 53 height 7
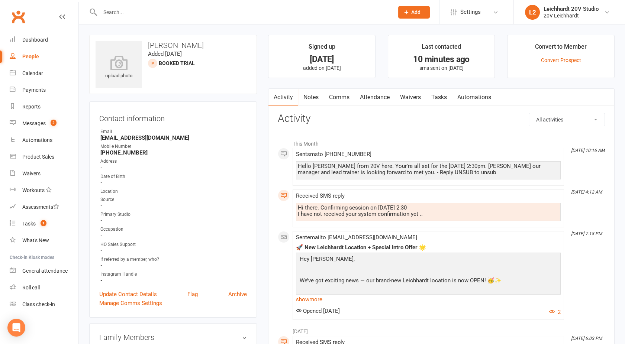
click at [38, 58] on link "People" at bounding box center [44, 56] width 69 height 17
select select "100"
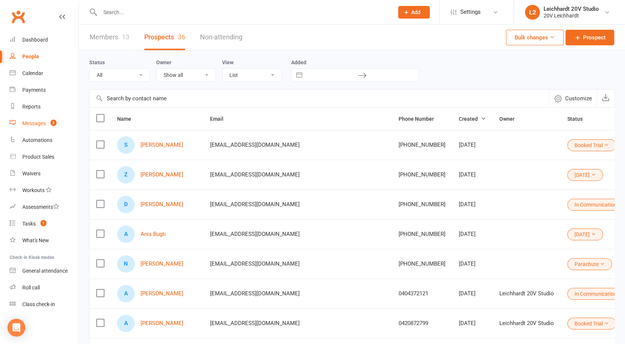
click at [44, 125] on div "Messages" at bounding box center [33, 124] width 23 height 6
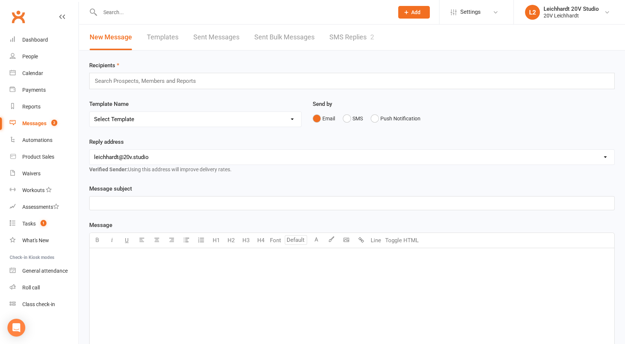
click at [357, 39] on link "SMS Replies 2" at bounding box center [352, 38] width 45 height 26
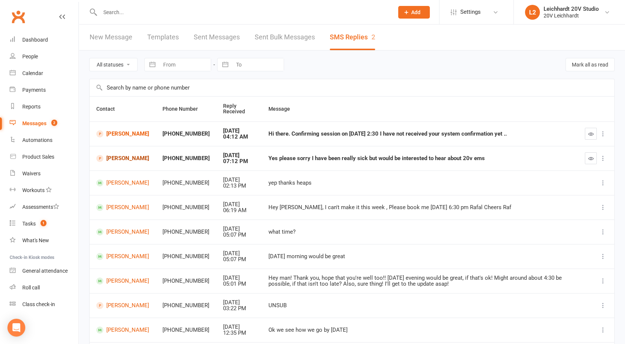
click at [105, 155] on link "Odette Robinson" at bounding box center [122, 158] width 53 height 7
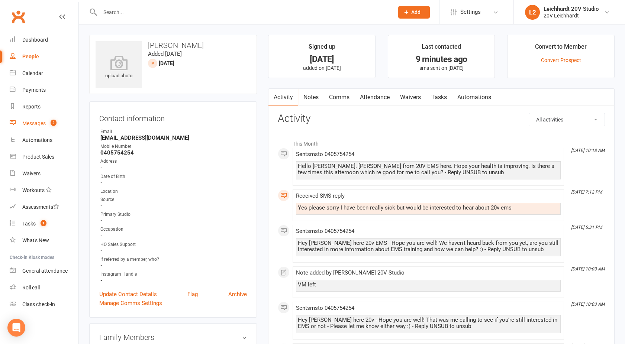
click at [33, 123] on div "Messages" at bounding box center [33, 124] width 23 height 6
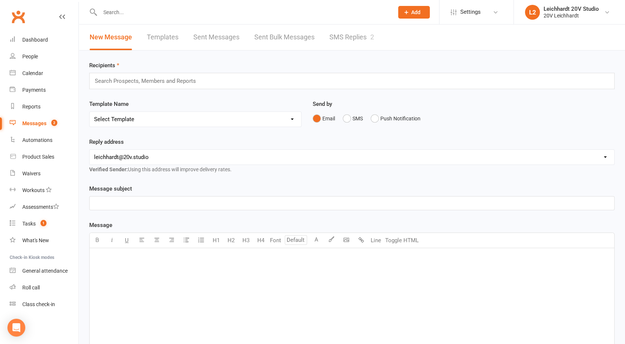
click at [354, 34] on link "SMS Replies 2" at bounding box center [352, 38] width 45 height 26
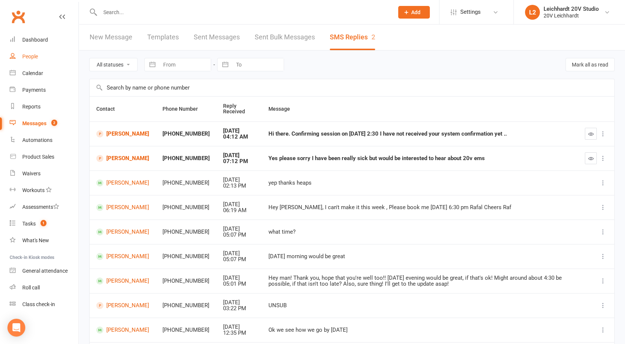
click at [21, 58] on link "People" at bounding box center [44, 56] width 69 height 17
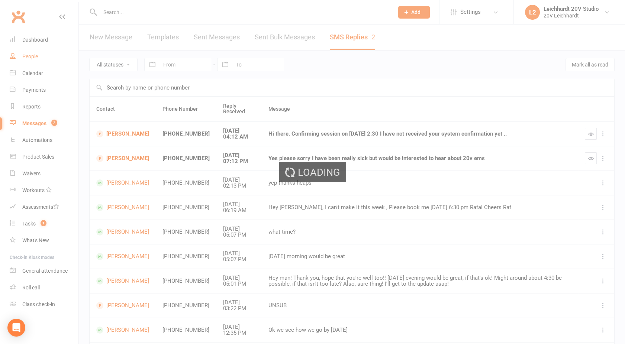
select select "100"
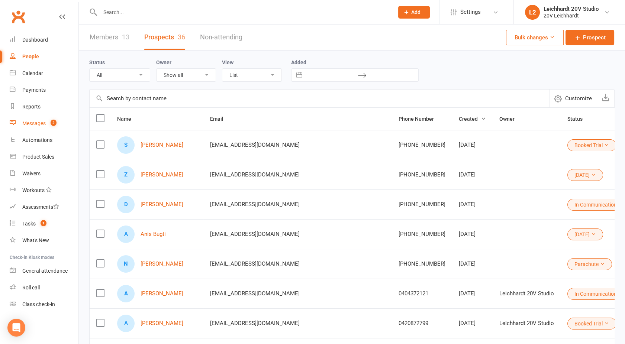
click at [36, 129] on link "Messages 2" at bounding box center [44, 123] width 69 height 17
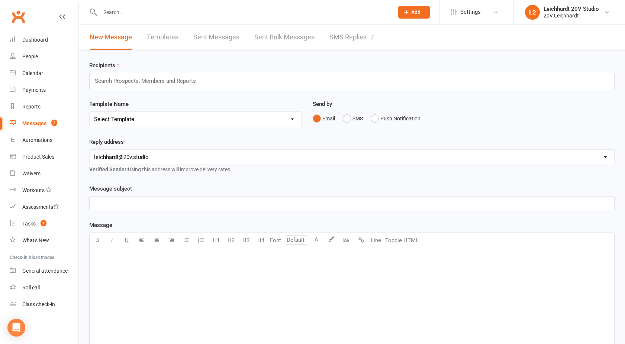
click at [358, 38] on link "SMS Replies 2" at bounding box center [352, 38] width 45 height 26
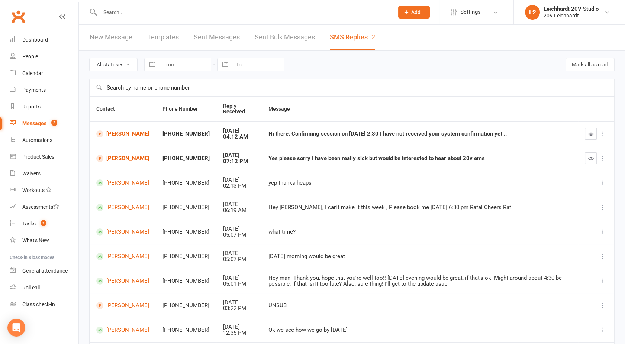
click at [589, 155] on button "button" at bounding box center [591, 159] width 12 height 12
click at [591, 138] on button "button" at bounding box center [591, 134] width 12 height 12
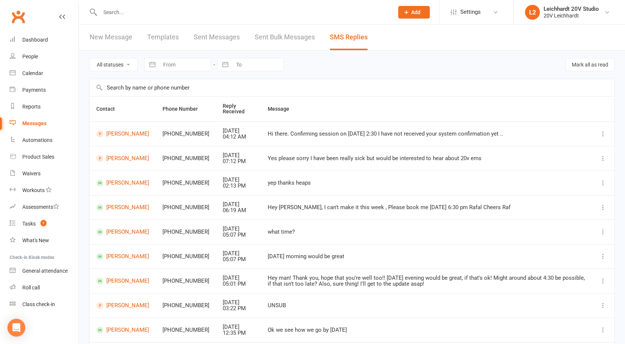
click at [36, 121] on div "Messages" at bounding box center [34, 124] width 24 height 6
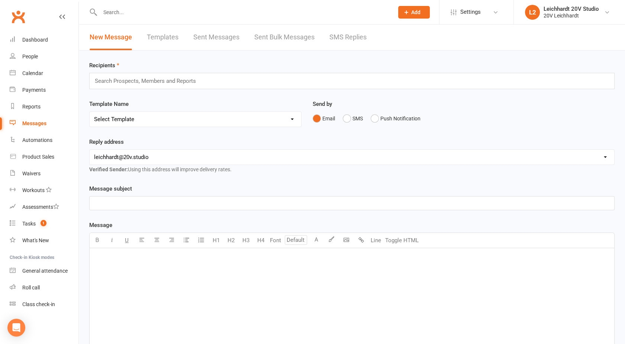
click at [364, 36] on link "SMS Replies" at bounding box center [348, 38] width 37 height 26
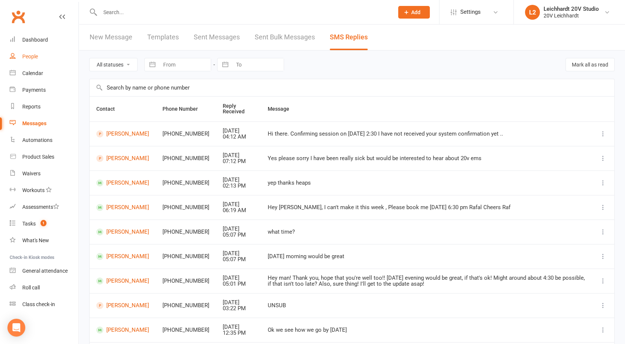
click at [37, 56] on div "People" at bounding box center [30, 57] width 16 height 6
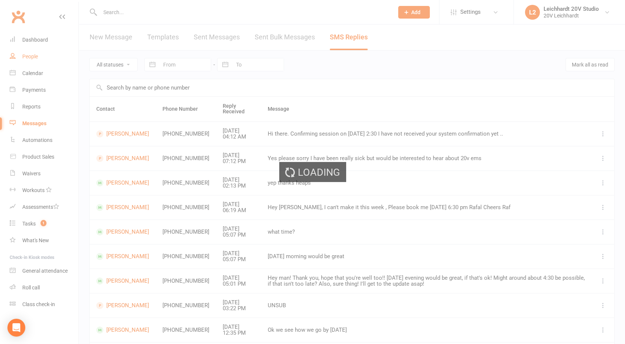
select select "100"
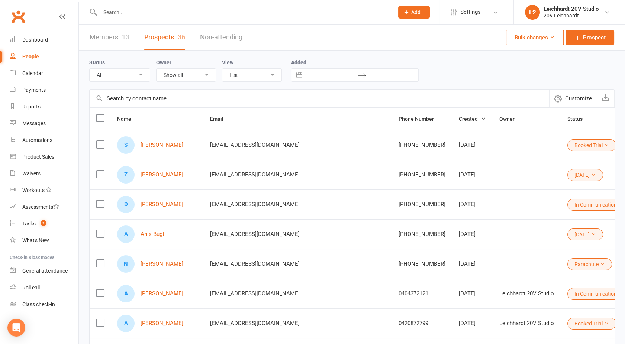
click at [149, 208] on div "D Danielle Christo" at bounding box center [157, 204] width 80 height 17
click at [150, 202] on link "Danielle Christo" at bounding box center [162, 205] width 43 height 6
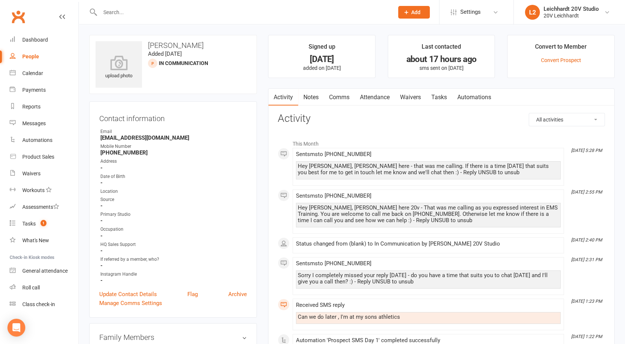
click at [26, 58] on div "People" at bounding box center [30, 57] width 17 height 6
select select "100"
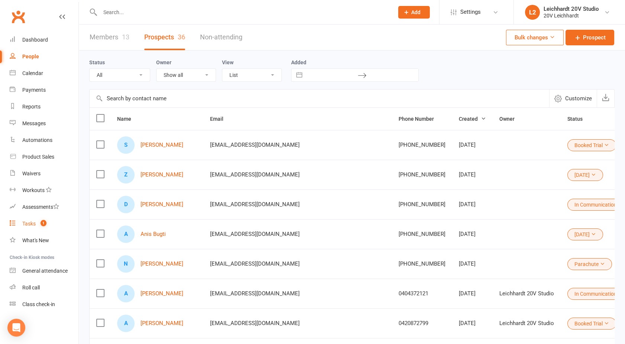
click at [31, 225] on div "Tasks" at bounding box center [28, 224] width 13 height 6
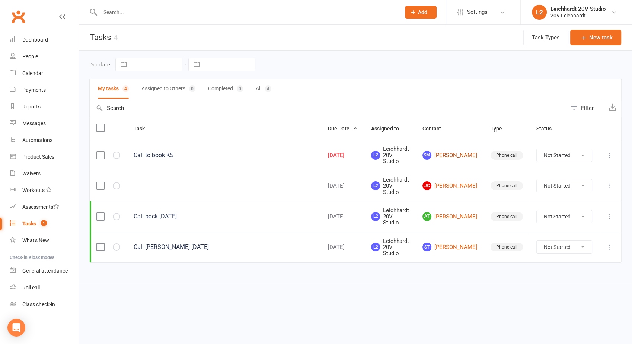
click at [453, 151] on link "SM Sabrina Maddock" at bounding box center [449, 155] width 55 height 9
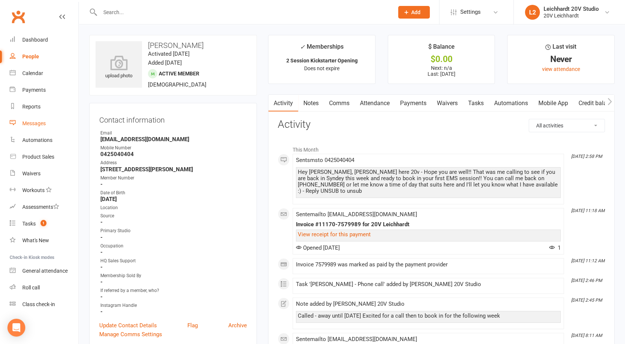
click at [29, 124] on div "Messages" at bounding box center [33, 124] width 23 height 6
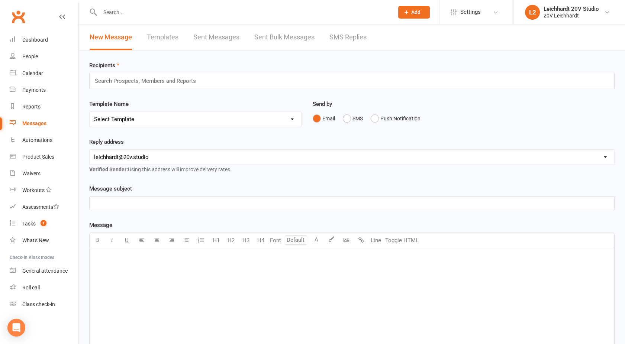
click at [360, 40] on link "SMS Replies" at bounding box center [348, 38] width 37 height 26
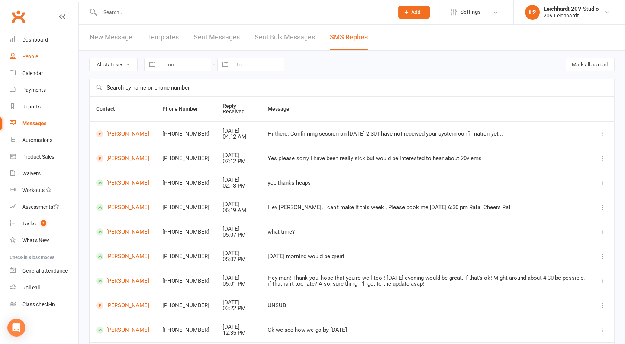
click at [33, 55] on div "People" at bounding box center [30, 57] width 16 height 6
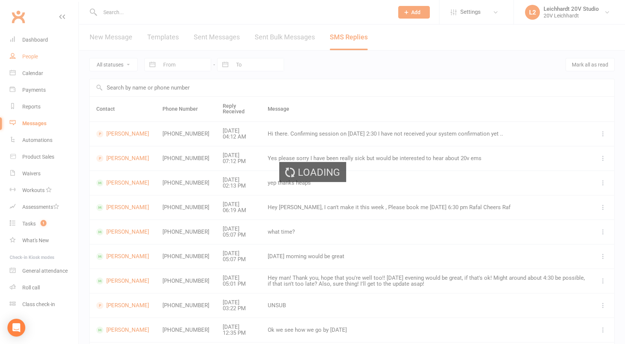
select select "100"
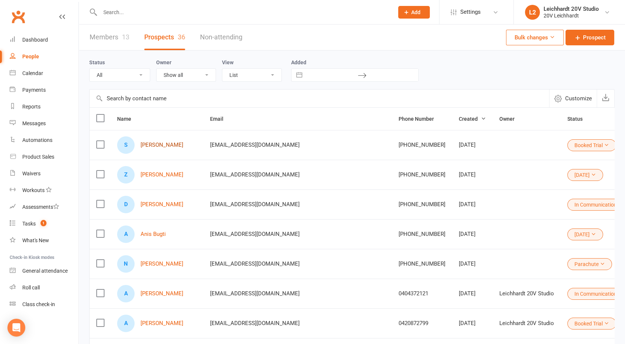
click at [165, 145] on link "Shaz Maughan" at bounding box center [162, 145] width 43 height 6
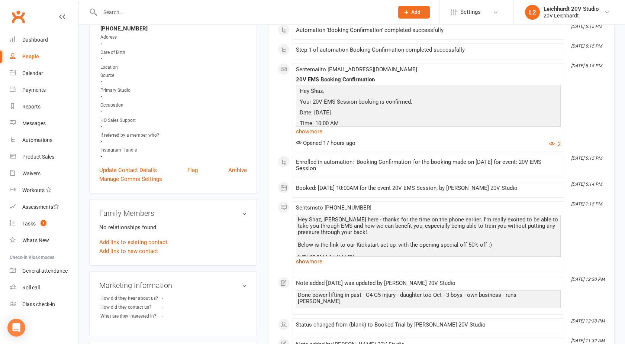
scroll to position [125, 0]
click at [305, 262] on link "show more" at bounding box center [428, 261] width 265 height 10
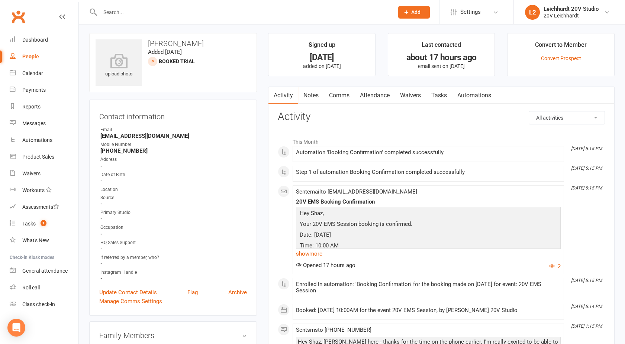
scroll to position [0, 0]
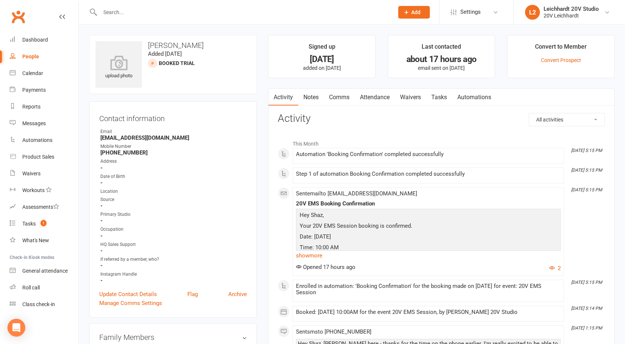
click at [32, 59] on div "People" at bounding box center [30, 57] width 17 height 6
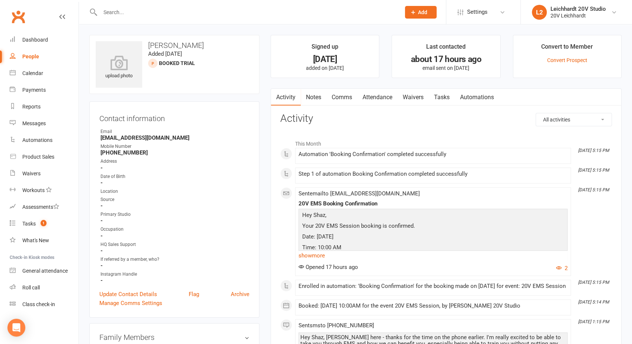
select select "100"
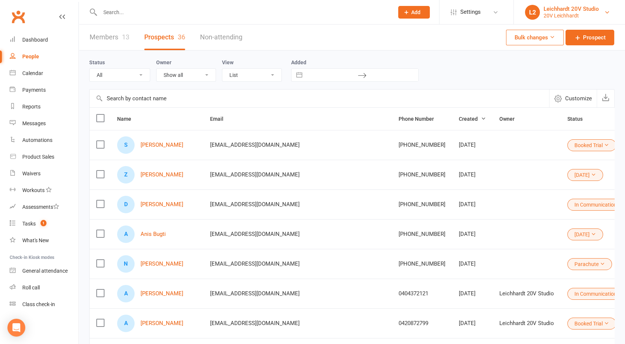
click at [575, 15] on div "20V Leichhardt" at bounding box center [571, 15] width 55 height 7
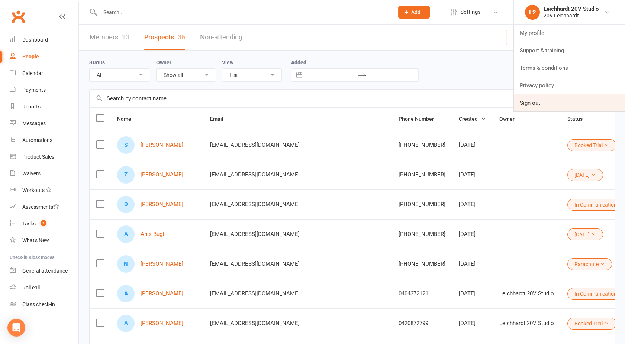
click at [541, 101] on link "Sign out" at bounding box center [569, 102] width 111 height 17
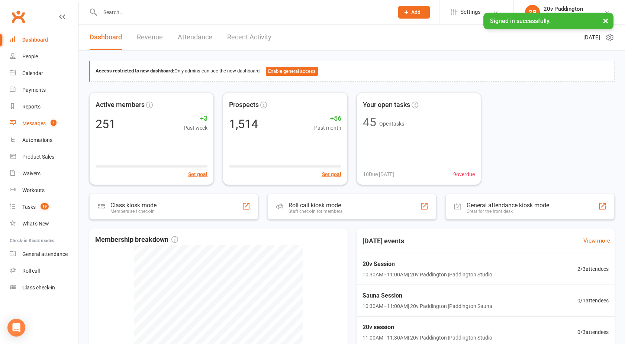
click at [41, 126] on div "Messages" at bounding box center [33, 124] width 23 height 6
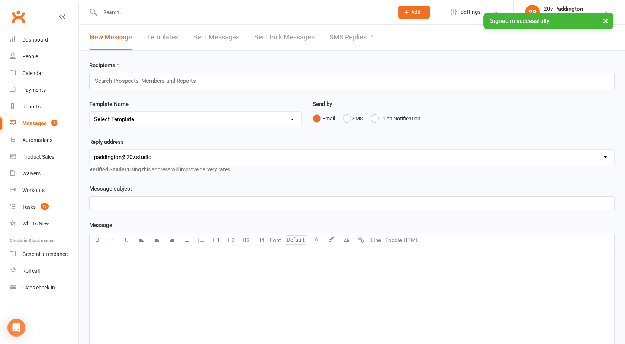
click at [361, 49] on link "SMS Replies 4" at bounding box center [352, 38] width 45 height 26
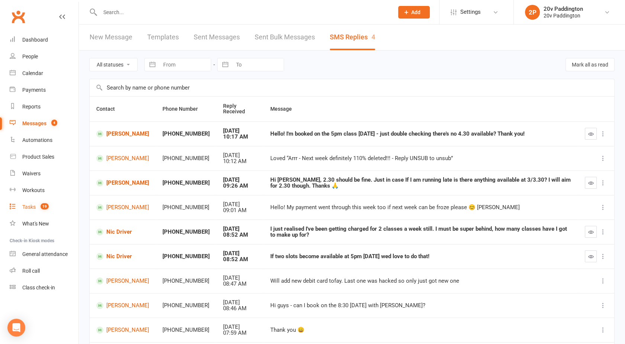
click at [31, 208] on div "Tasks" at bounding box center [28, 207] width 13 height 6
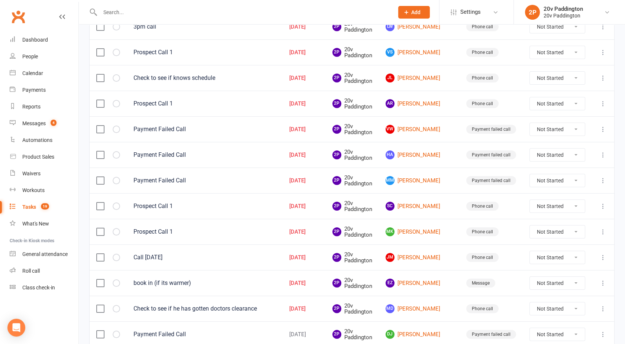
scroll to position [302, 0]
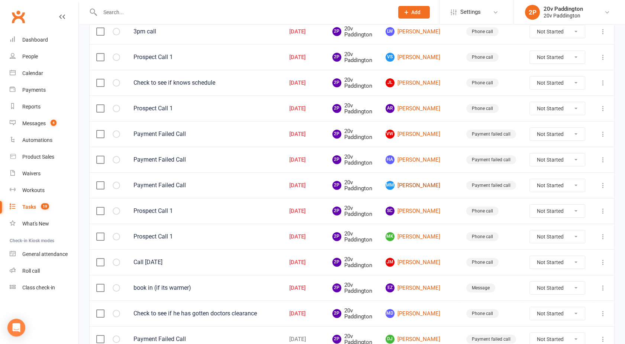
click at [419, 184] on link "MM Michelene Mullen" at bounding box center [419, 185] width 67 height 9
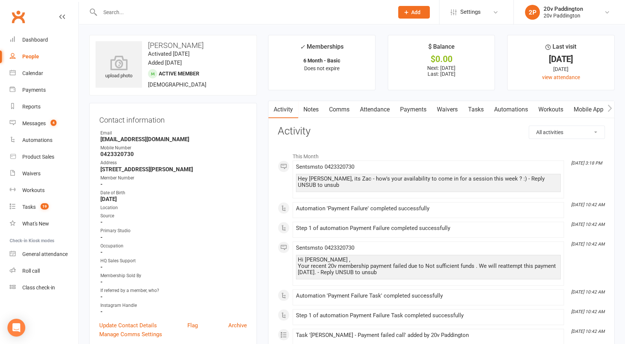
click at [409, 112] on link "Payments" at bounding box center [413, 109] width 37 height 17
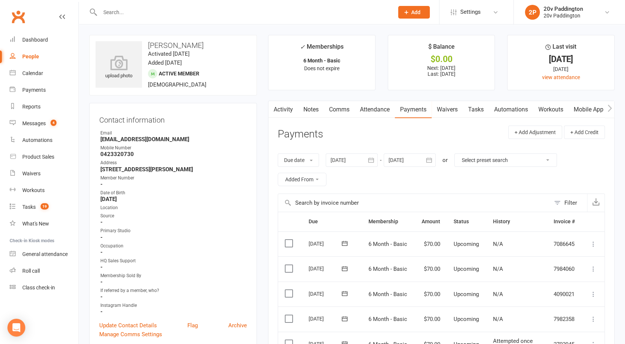
click at [281, 109] on link "Activity" at bounding box center [284, 109] width 30 height 17
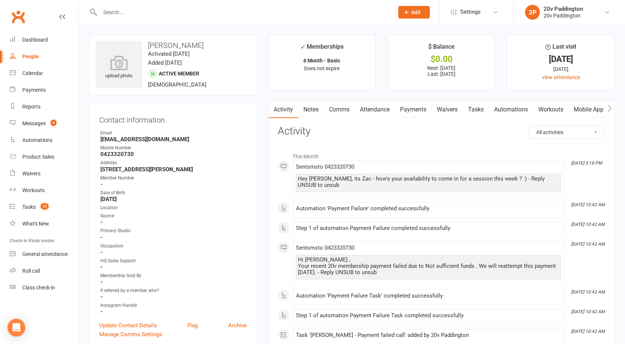
click at [472, 113] on link "Tasks" at bounding box center [476, 109] width 26 height 17
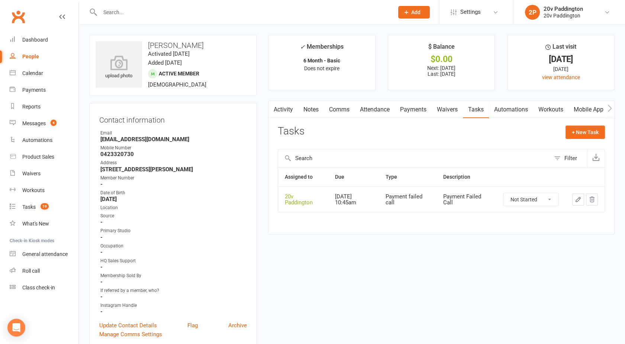
click at [595, 199] on icon "button" at bounding box center [592, 199] width 7 height 7
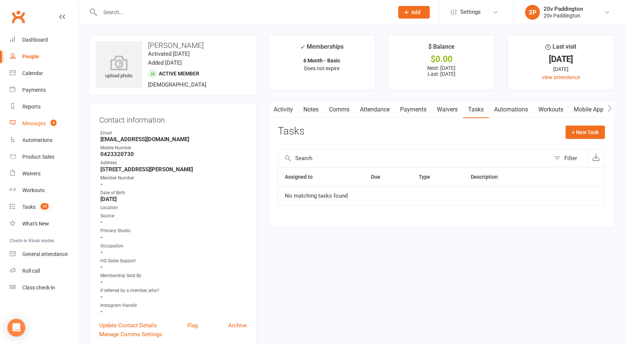
click at [43, 128] on link "Messages 4" at bounding box center [44, 123] width 69 height 17
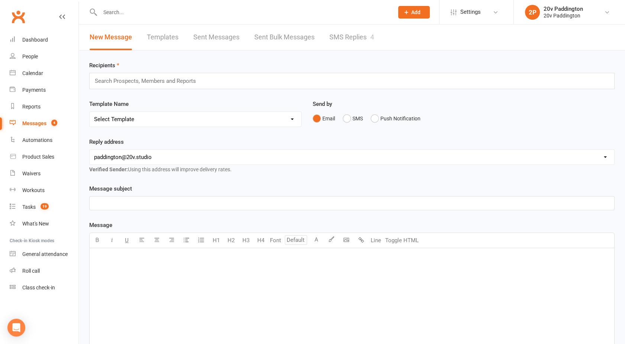
click at [366, 32] on link "SMS Replies 4" at bounding box center [352, 38] width 45 height 26
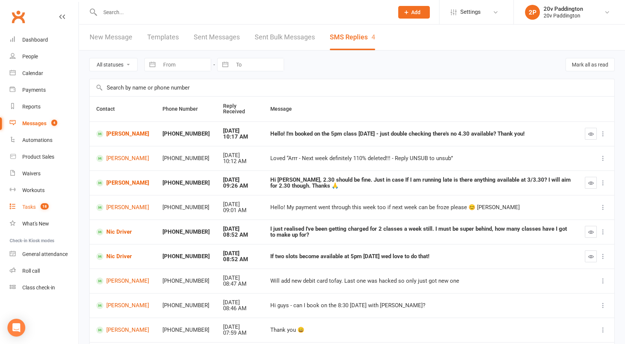
click at [35, 208] on div "Tasks" at bounding box center [28, 207] width 13 height 6
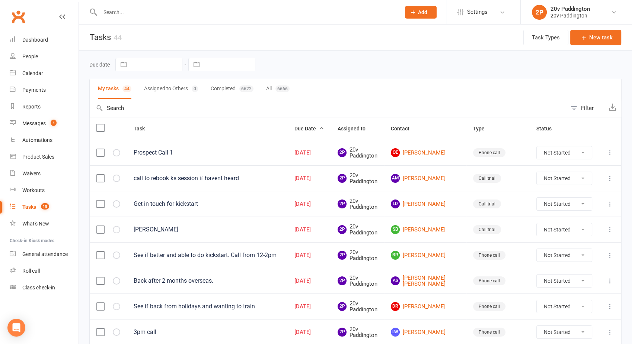
click at [118, 9] on input "text" at bounding box center [246, 12] width 297 height 10
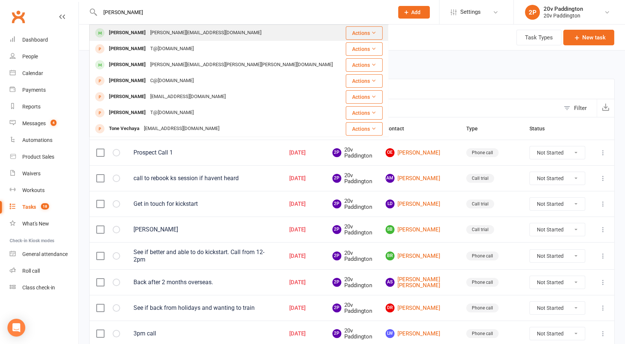
type input "toni"
click at [148, 34] on div "[PERSON_NAME][EMAIL_ADDRESS][DOMAIN_NAME]" at bounding box center [206, 33] width 116 height 11
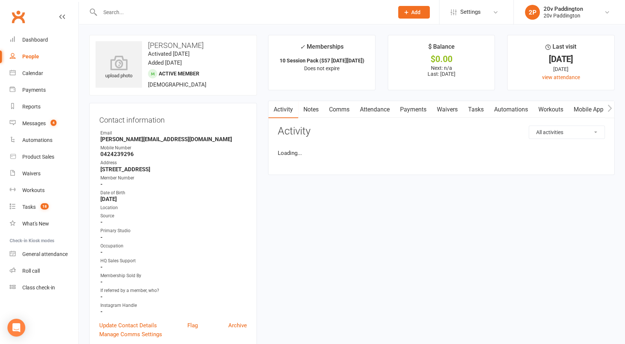
click at [117, 16] on input "text" at bounding box center [243, 12] width 291 height 10
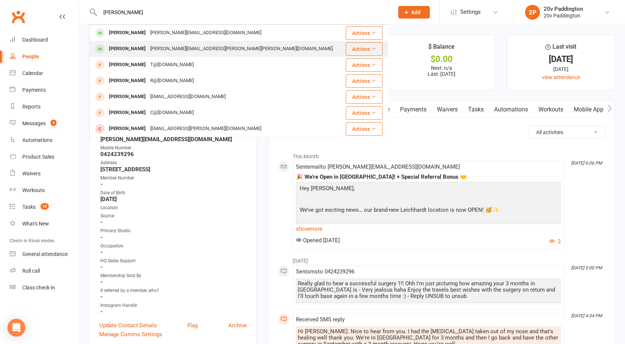
type input "toni r"
click at [132, 44] on div "[PERSON_NAME]" at bounding box center [127, 49] width 41 height 11
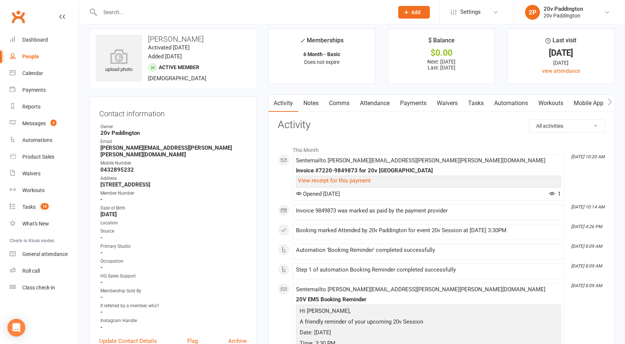
scroll to position [6, 0]
click at [341, 103] on link "Comms" at bounding box center [339, 103] width 31 height 17
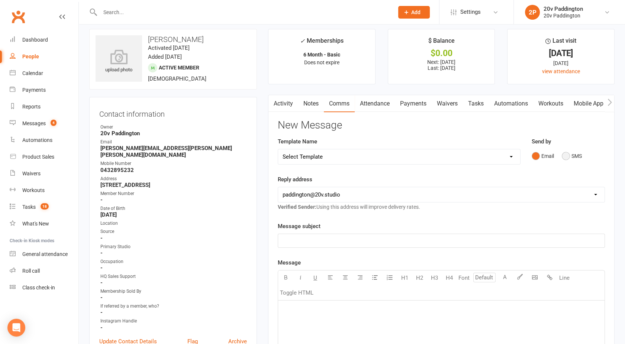
click at [567, 154] on button "SMS" at bounding box center [572, 156] width 20 height 14
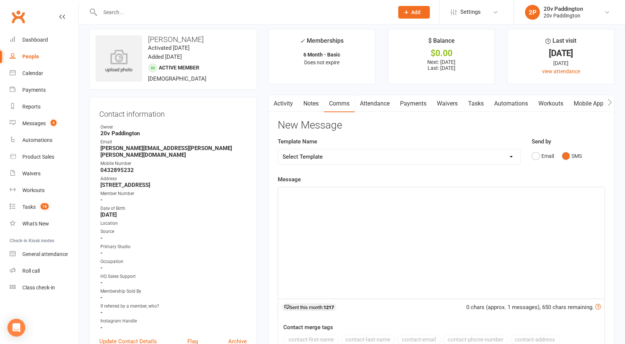
click at [397, 246] on div "﻿" at bounding box center [441, 243] width 327 height 112
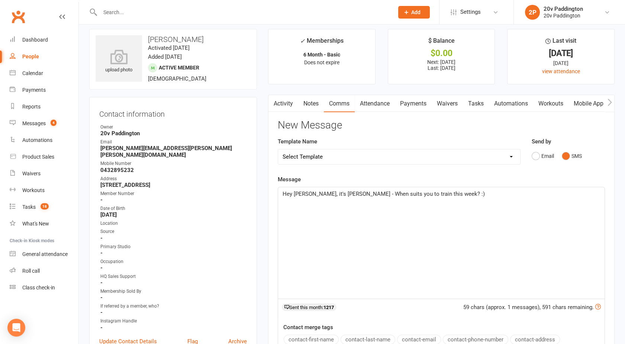
click at [330, 194] on span "Hey Toni, it's Joel - When suits you to train this week? :)" at bounding box center [384, 194] width 202 height 7
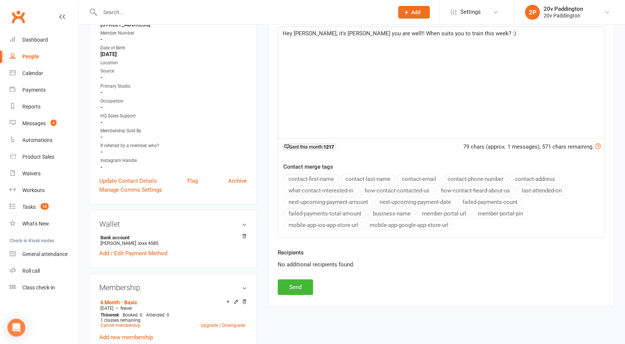
scroll to position [169, 0]
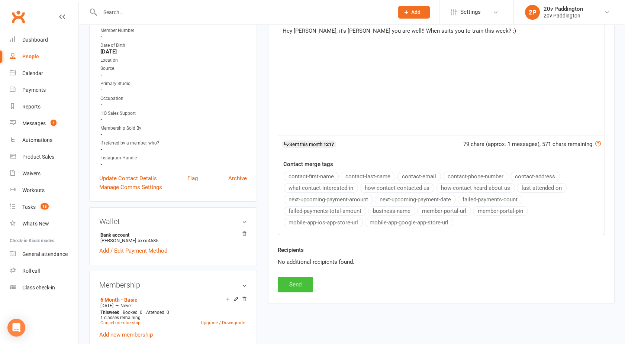
click at [295, 280] on button "Send" at bounding box center [295, 285] width 35 height 16
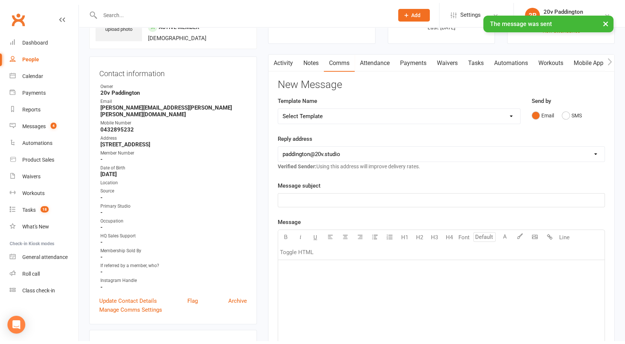
scroll to position [0, 0]
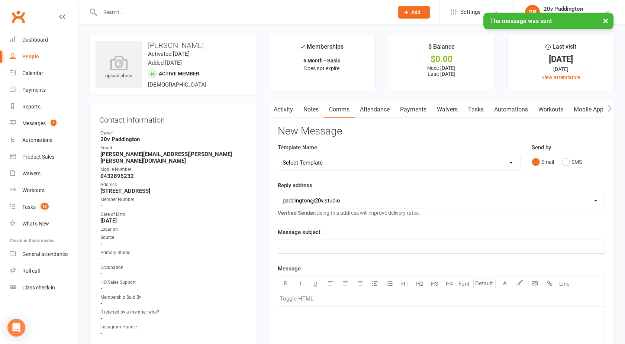
click at [282, 109] on link "Activity" at bounding box center [284, 109] width 30 height 17
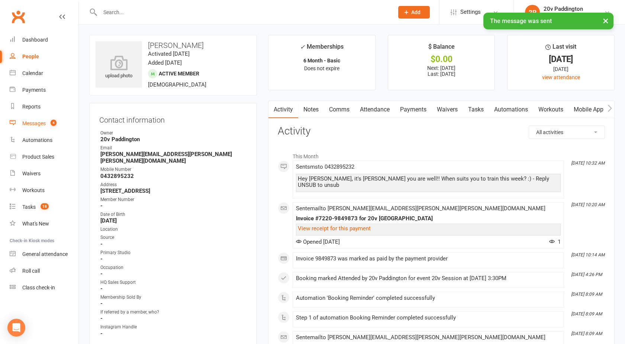
click at [29, 124] on div "Messages" at bounding box center [33, 124] width 23 height 6
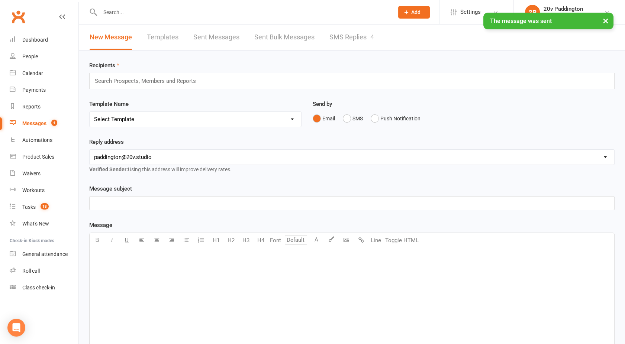
click at [341, 38] on link "SMS Replies 4" at bounding box center [352, 38] width 45 height 26
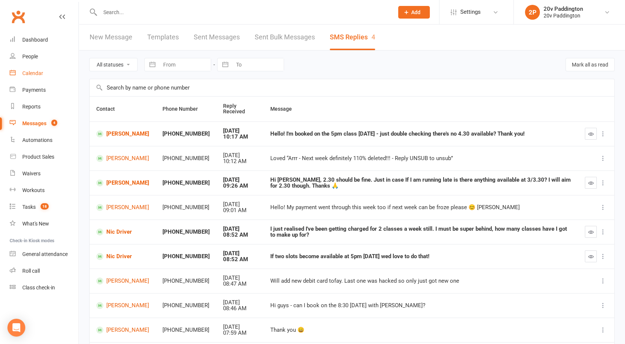
click at [36, 71] on div "Calendar" at bounding box center [32, 73] width 21 height 6
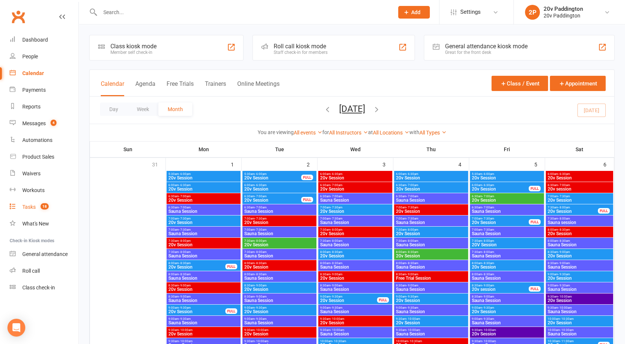
click at [29, 205] on div "Tasks" at bounding box center [28, 207] width 13 height 6
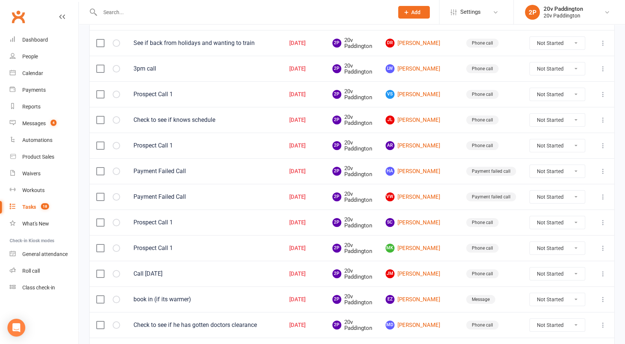
scroll to position [265, 0]
click at [101, 194] on label at bounding box center [99, 197] width 7 height 7
click at [101, 194] on input "checkbox" at bounding box center [99, 194] width 7 height 0
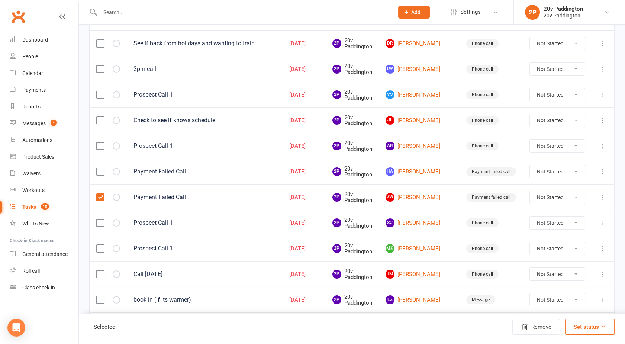
click at [100, 171] on label at bounding box center [99, 171] width 7 height 7
click at [100, 168] on input "checkbox" at bounding box center [99, 168] width 7 height 0
click at [533, 323] on button "Remove" at bounding box center [537, 328] width 48 height 16
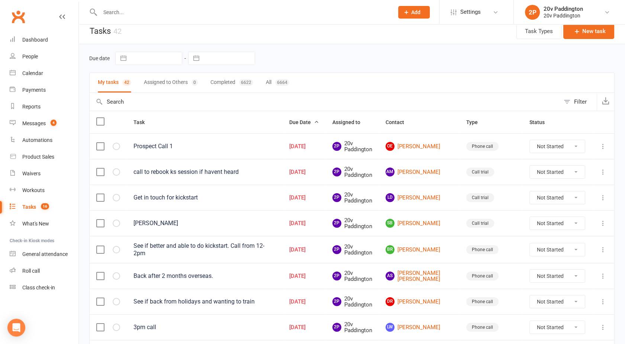
scroll to position [0, 0]
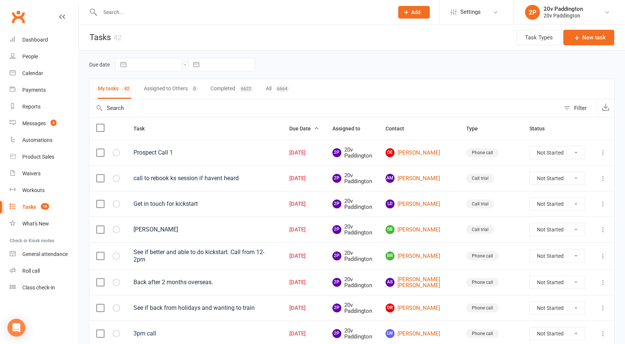
click at [125, 17] on div at bounding box center [238, 12] width 299 height 24
click at [115, 12] on input "text" at bounding box center [243, 12] width 291 height 10
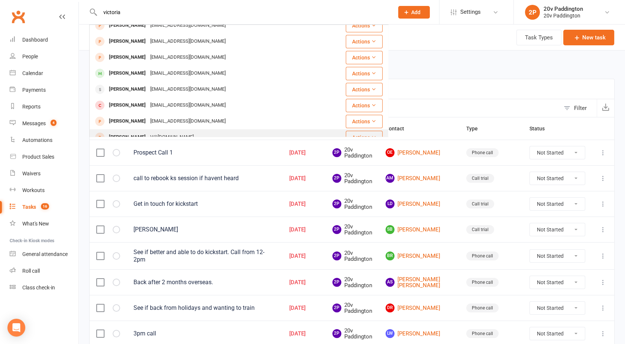
scroll to position [119, 0]
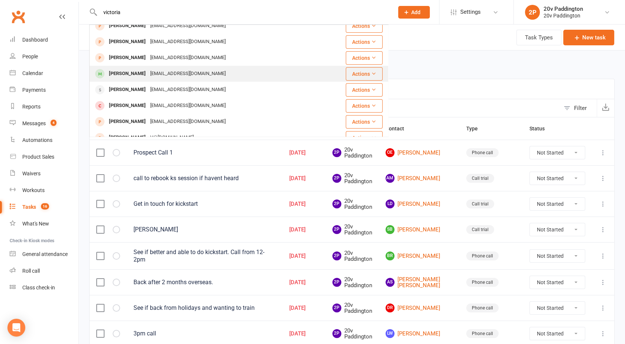
type input "victoria"
click at [132, 76] on div "Victoria Wong" at bounding box center [127, 73] width 41 height 11
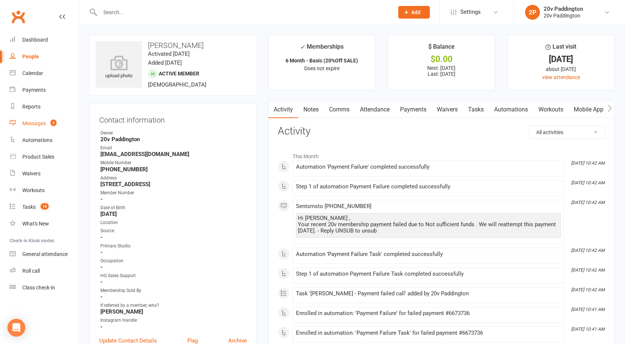
click at [45, 126] on div "Messages" at bounding box center [33, 124] width 23 height 6
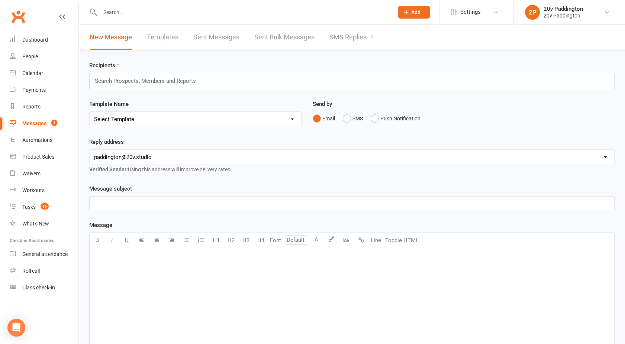
click at [353, 29] on link "SMS Replies 4" at bounding box center [352, 38] width 45 height 26
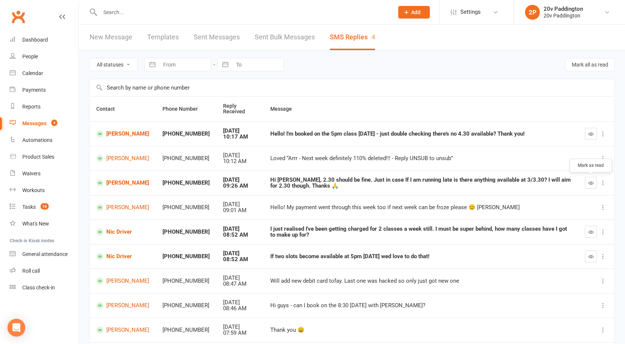
click at [591, 183] on icon "button" at bounding box center [591, 183] width 6 height 6
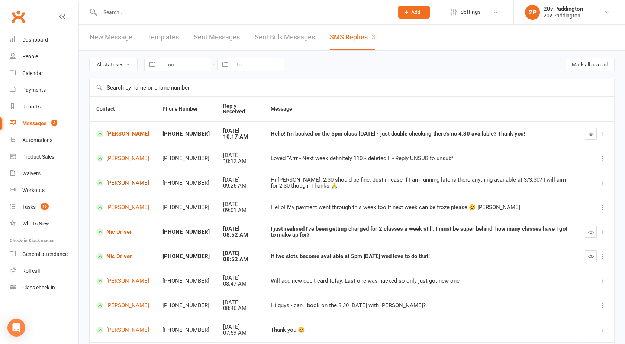
click at [118, 185] on link "[PERSON_NAME]" at bounding box center [122, 183] width 53 height 7
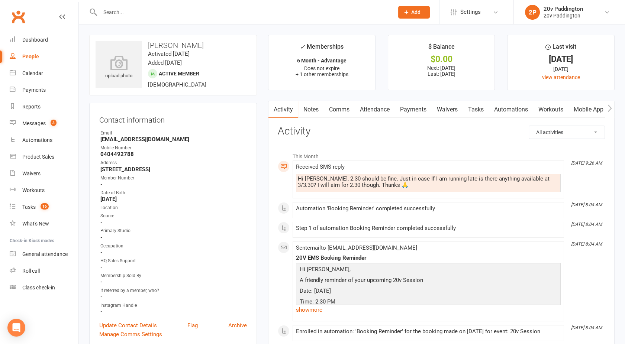
click at [341, 111] on link "Comms" at bounding box center [339, 109] width 31 height 17
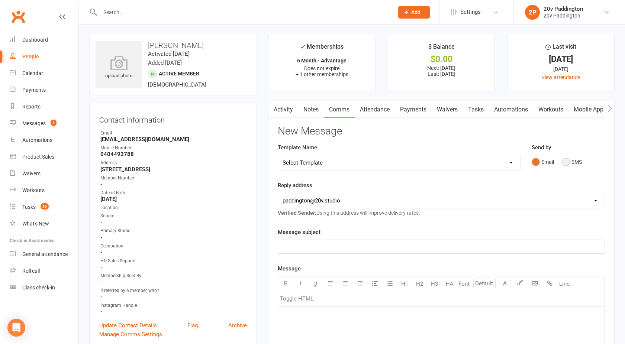
click at [580, 158] on button "SMS" at bounding box center [572, 162] width 20 height 14
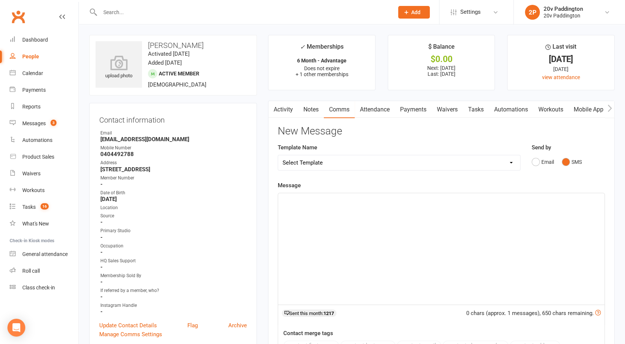
click at [372, 232] on div "﻿" at bounding box center [441, 249] width 327 height 112
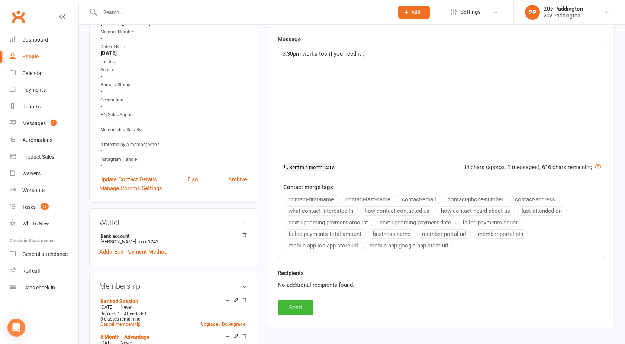
scroll to position [147, 0]
click at [292, 302] on button "Send" at bounding box center [295, 308] width 35 height 16
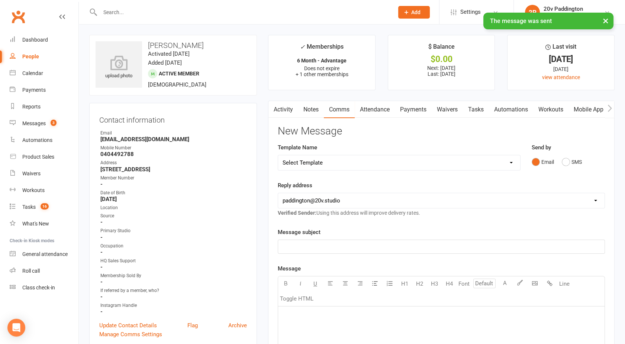
click at [277, 112] on button "button" at bounding box center [273, 109] width 9 height 17
click at [274, 111] on icon "button" at bounding box center [273, 108] width 4 height 7
click at [55, 126] on count-badge "3" at bounding box center [52, 124] width 10 height 6
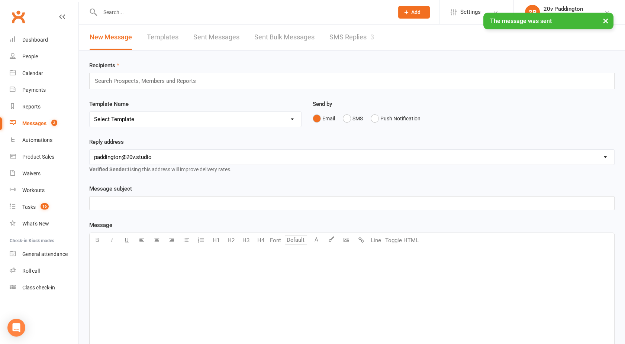
click at [365, 13] on div "× The message was sent" at bounding box center [308, 13] width 616 height 0
click at [352, 13] on div "× The message was sent" at bounding box center [308, 13] width 616 height 0
click at [362, 13] on div "× The message was sent" at bounding box center [308, 13] width 616 height 0
click at [349, 36] on link "SMS Replies 3" at bounding box center [352, 38] width 45 height 26
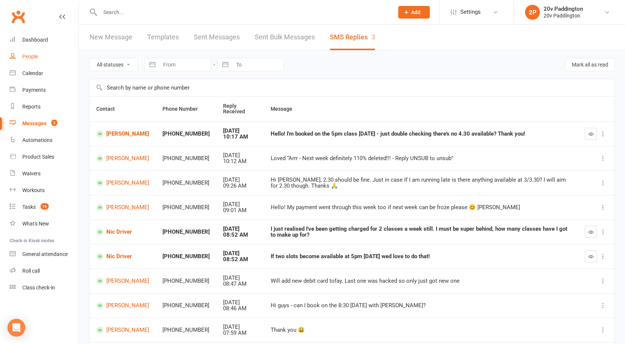
click at [30, 61] on link "People" at bounding box center [44, 56] width 69 height 17
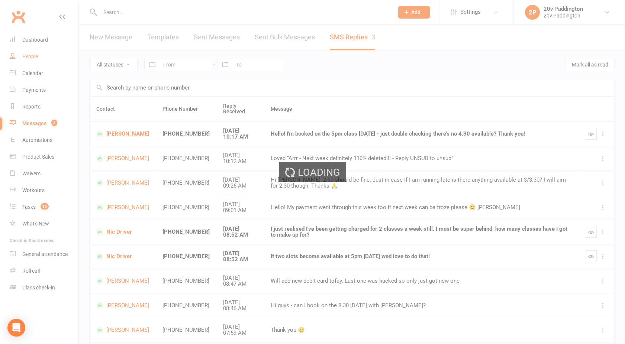
select select "100"
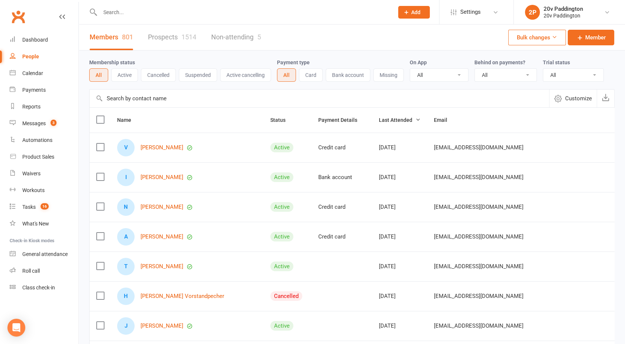
click at [161, 46] on link "Prospects 1514" at bounding box center [172, 38] width 48 height 26
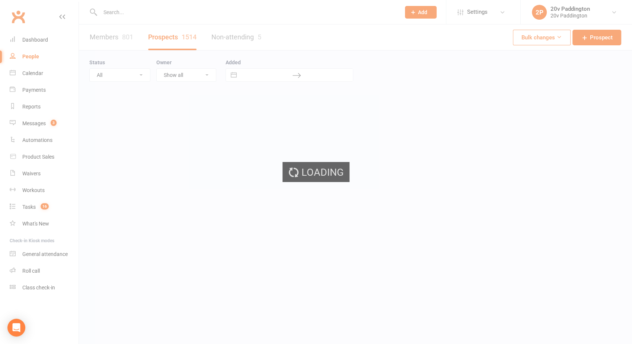
select select "100"
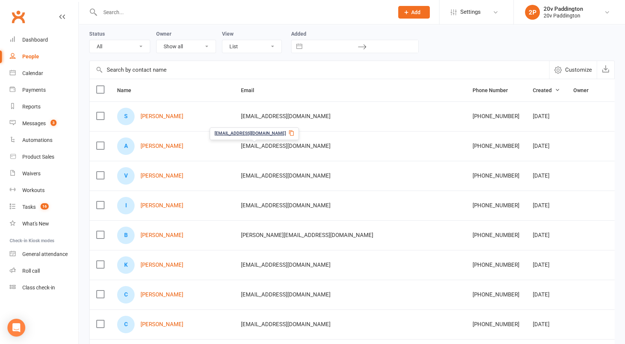
scroll to position [29, 0]
click at [315, 126] on td "[EMAIL_ADDRESS][DOMAIN_NAME]" at bounding box center [350, 116] width 232 height 30
click at [125, 38] on div "Status All (No status set) (Invalid status) Parachute Referral In Communication…" at bounding box center [122, 41] width 67 height 24
click at [121, 43] on select "All (No status set) (Invalid status) Parachute Referral In Communication Call L…" at bounding box center [120, 45] width 60 height 13
click at [90, 39] on select "All (No status set) (Invalid status) Parachute Referral In Communication Call L…" at bounding box center [120, 45] width 60 height 13
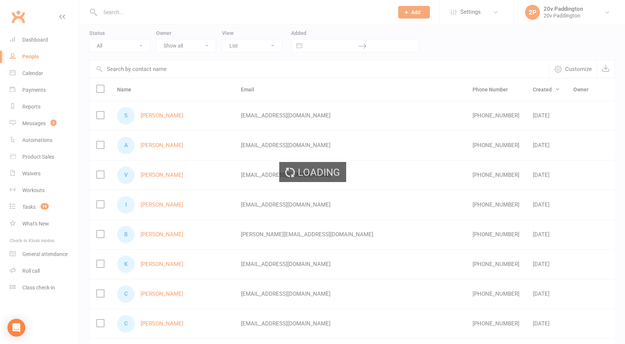
scroll to position [0, 0]
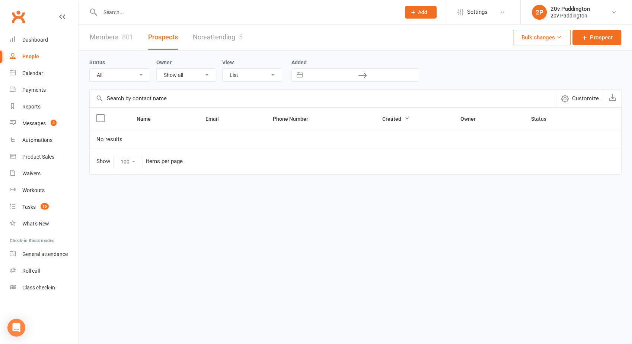
click at [116, 76] on select "All (No status set) (Invalid status) Parachute Referral In Communication Call L…" at bounding box center [120, 75] width 60 height 13
click at [90, 69] on select "All (No status set) (Invalid status) Parachute Referral In Communication Call L…" at bounding box center [120, 75] width 60 height 13
drag, startPoint x: 110, startPoint y: 61, endPoint x: 114, endPoint y: 76, distance: 15.7
click at [114, 76] on div "Status All (No status set) (Invalid status) Parachute Referral In Communication…" at bounding box center [122, 70] width 67 height 24
click at [114, 76] on select "All (No status set) (Invalid status) Parachute Referral In Communication Call L…" at bounding box center [120, 75] width 60 height 13
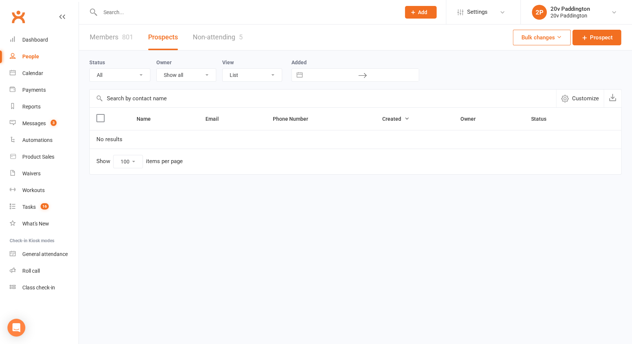
select select "[DATE]"
click at [90, 69] on select "All (No status set) (Invalid status) Parachute Referral In Communication Call L…" at bounding box center [120, 75] width 60 height 13
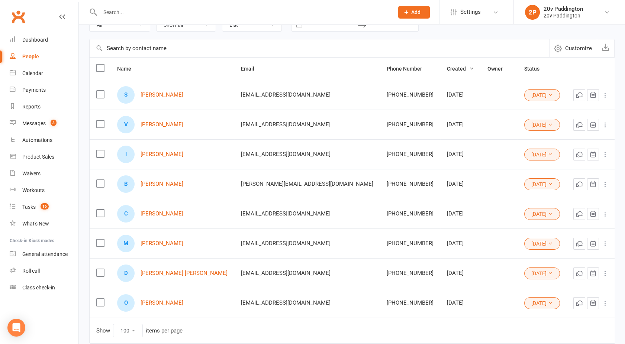
scroll to position [46, 0]
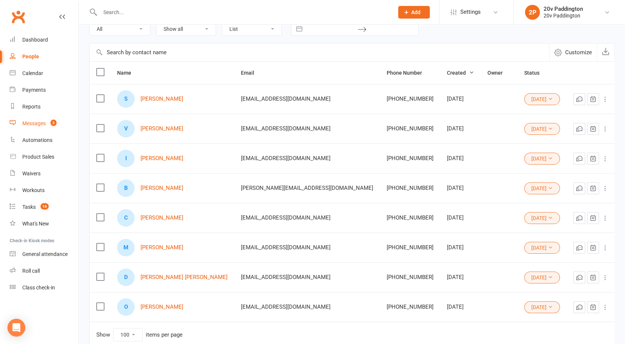
click at [26, 125] on div "Messages" at bounding box center [33, 124] width 23 height 6
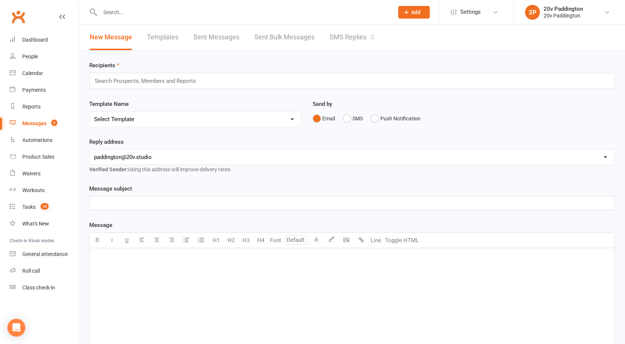
click at [343, 42] on link "SMS Replies 3" at bounding box center [352, 38] width 45 height 26
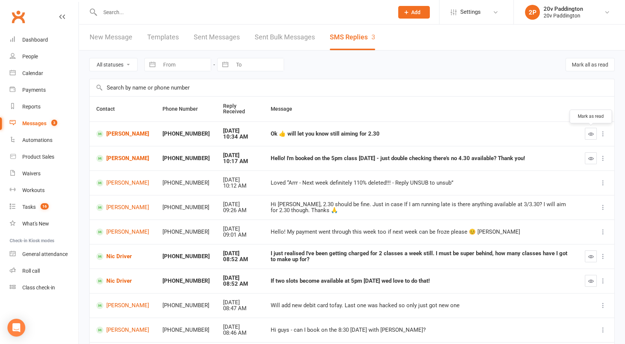
click at [590, 136] on icon "button" at bounding box center [591, 134] width 6 height 6
click at [113, 134] on link "[PERSON_NAME]" at bounding box center [122, 134] width 53 height 7
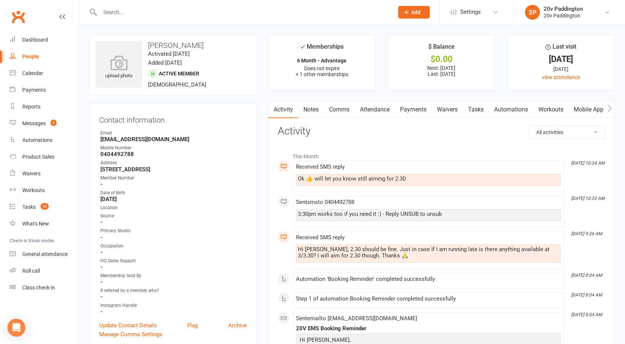
click at [340, 106] on link "Comms" at bounding box center [339, 109] width 31 height 17
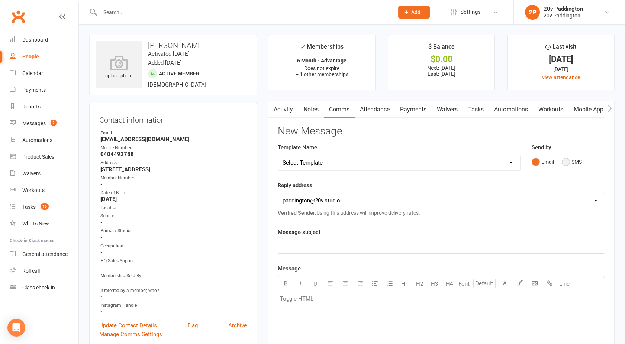
click at [564, 165] on button "SMS" at bounding box center [572, 162] width 20 height 14
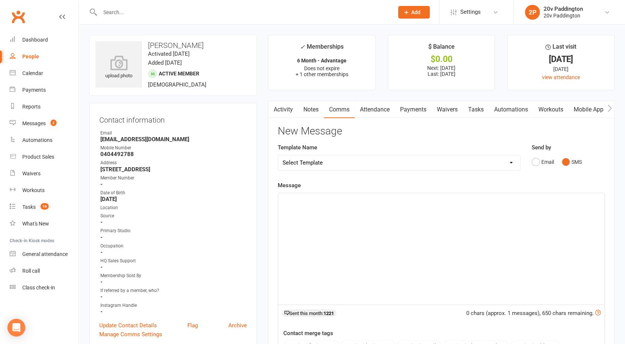
click at [288, 102] on link "Activity" at bounding box center [284, 109] width 30 height 17
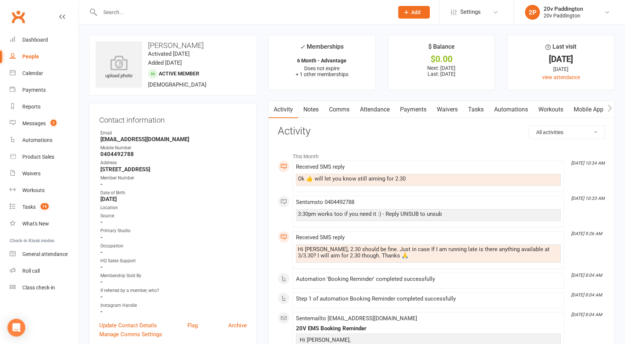
click at [332, 103] on link "Comms" at bounding box center [339, 109] width 31 height 17
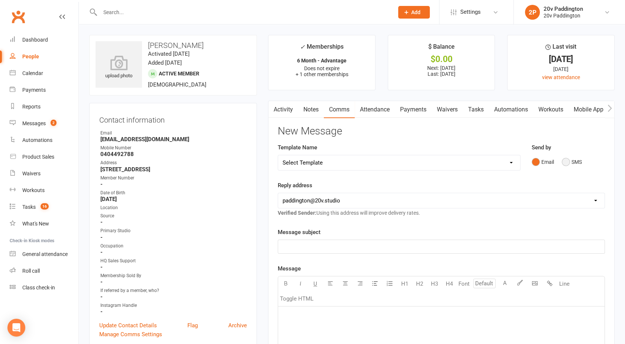
click at [572, 163] on button "SMS" at bounding box center [572, 162] width 20 height 14
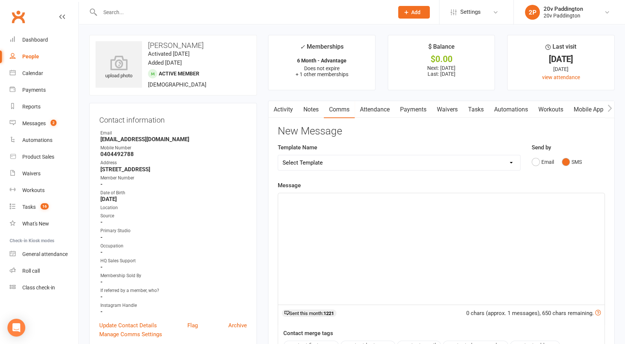
click at [417, 213] on div "﻿" at bounding box center [441, 249] width 327 height 112
click at [32, 126] on div "Messages" at bounding box center [33, 124] width 23 height 6
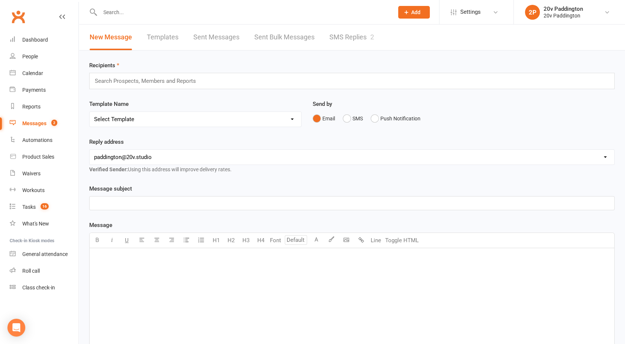
click at [360, 33] on link "SMS Replies 2" at bounding box center [352, 38] width 45 height 26
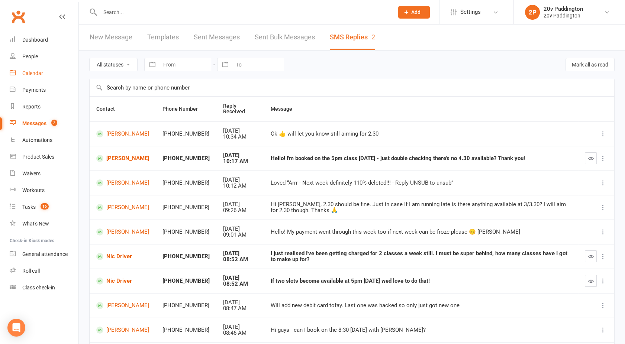
click at [38, 73] on div "Calendar" at bounding box center [32, 73] width 21 height 6
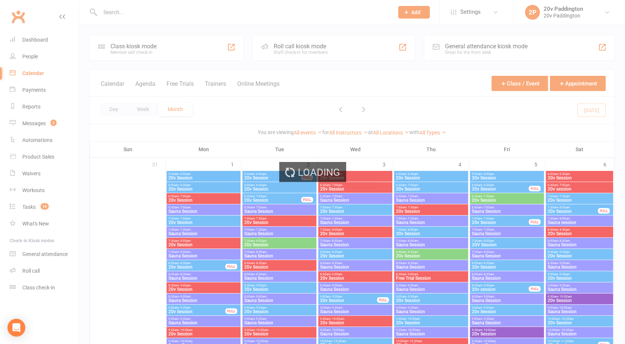
click at [149, 84] on div "Loading" at bounding box center [312, 172] width 625 height 344
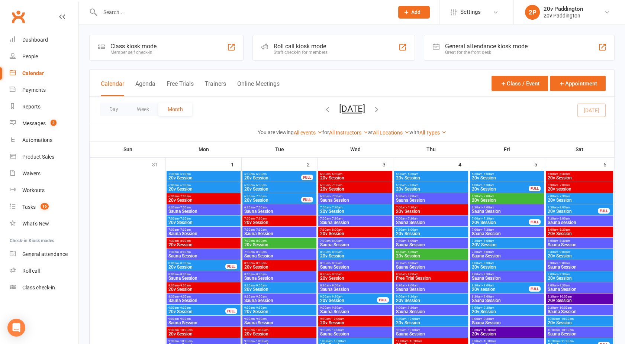
click at [149, 84] on button "Agenda" at bounding box center [145, 88] width 20 height 16
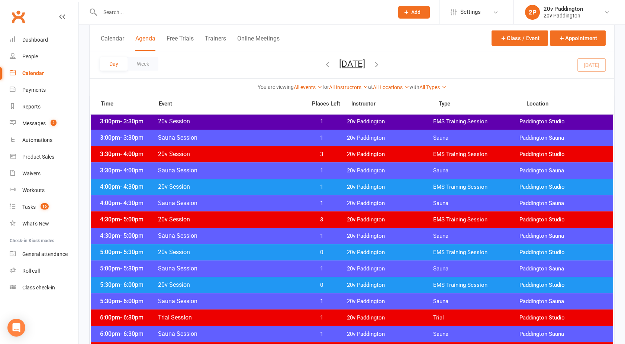
scroll to position [543, 0]
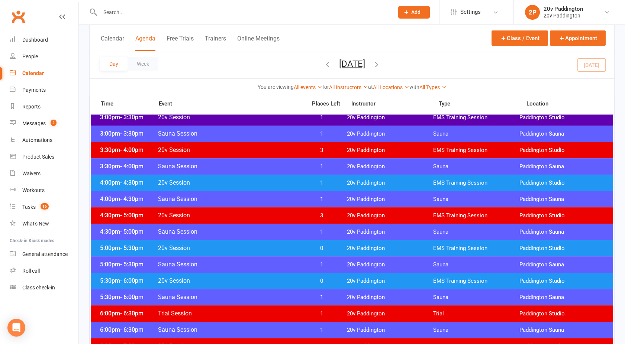
click at [305, 236] on div "4:30pm - 5:00pm Sauna Session 1 20v Paddington Sauna Paddington Sauna" at bounding box center [352, 232] width 523 height 16
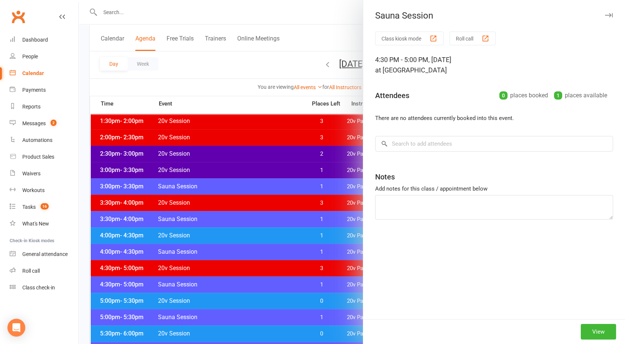
scroll to position [488, 0]
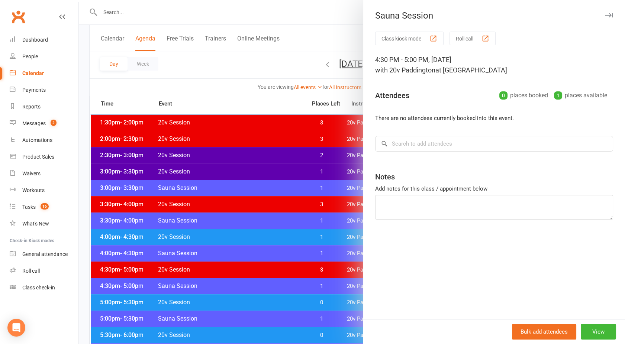
click at [288, 218] on div at bounding box center [352, 172] width 546 height 344
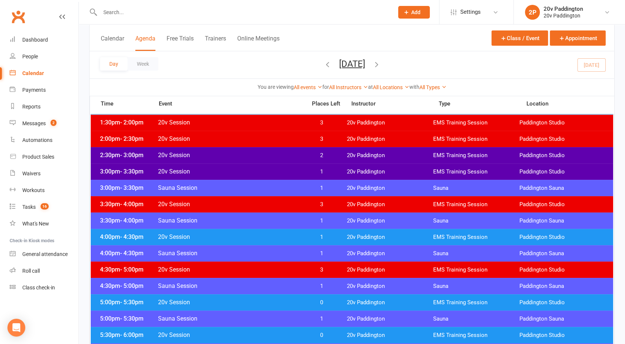
click at [262, 161] on div "2:30pm - 3:00pm 20v Session 2 20v Paddington EMS Training Session Paddington St…" at bounding box center [352, 155] width 523 height 16
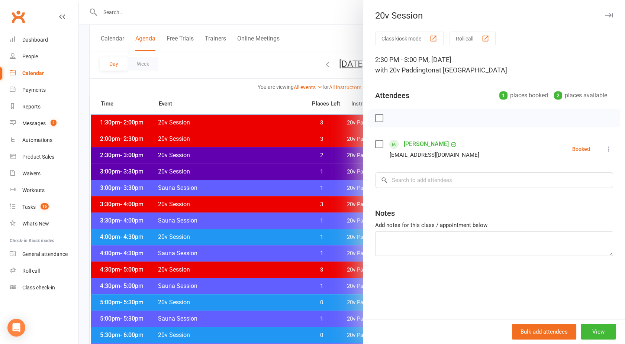
click at [261, 170] on div at bounding box center [352, 172] width 546 height 344
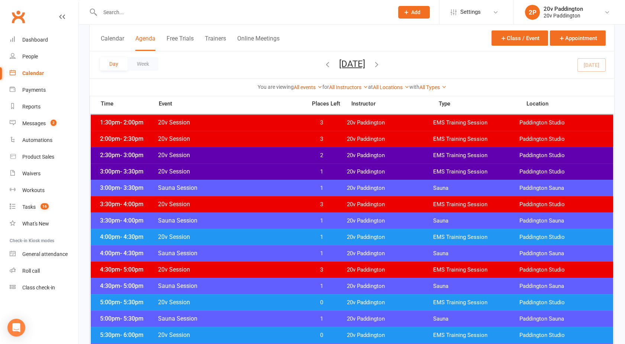
click at [261, 170] on span "20v Session" at bounding box center [230, 171] width 145 height 7
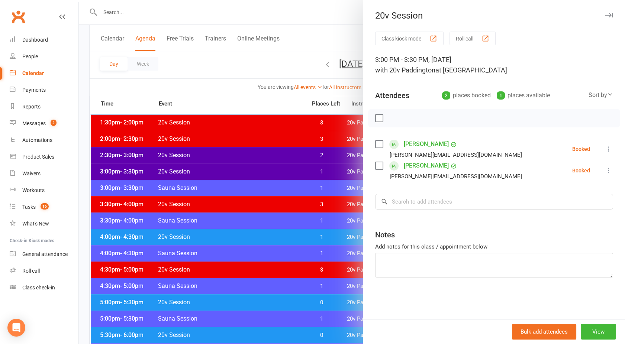
click at [261, 170] on div at bounding box center [352, 172] width 546 height 344
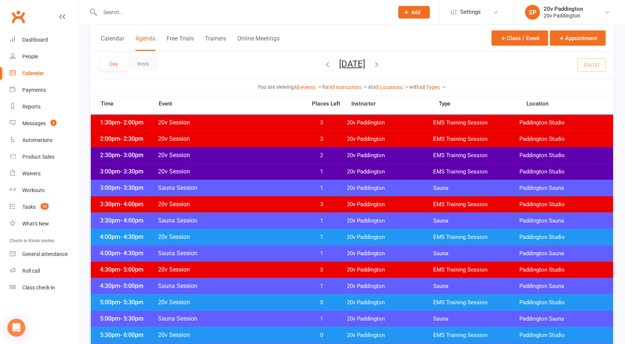
click at [264, 230] on div "4:00pm - 4:30pm 20v Session 1 20v Paddington EMS Training Session Paddington St…" at bounding box center [352, 237] width 523 height 16
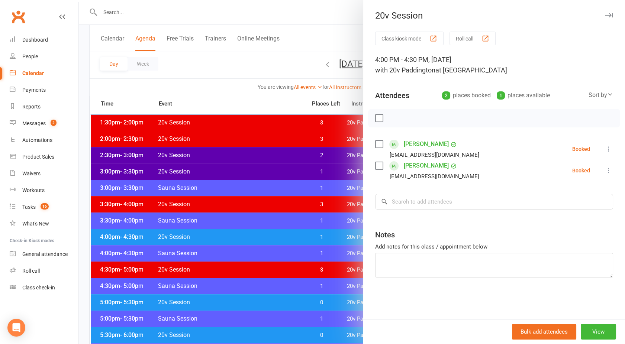
click at [264, 230] on div at bounding box center [352, 172] width 546 height 344
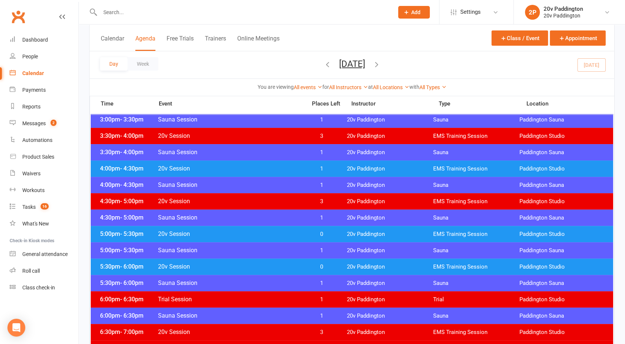
click at [256, 226] on div "5:00pm - 5:30pm 20v Session 0 20v Paddington EMS Training Session Paddington St…" at bounding box center [352, 234] width 523 height 16
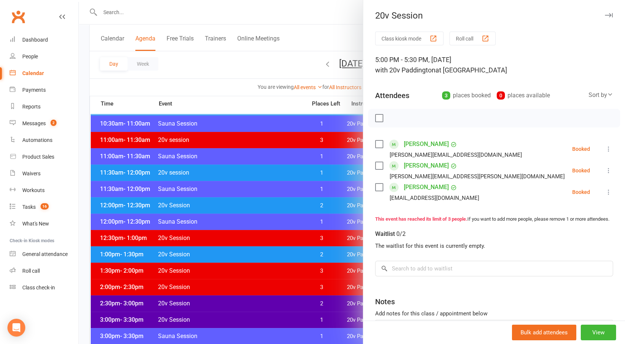
scroll to position [339, 0]
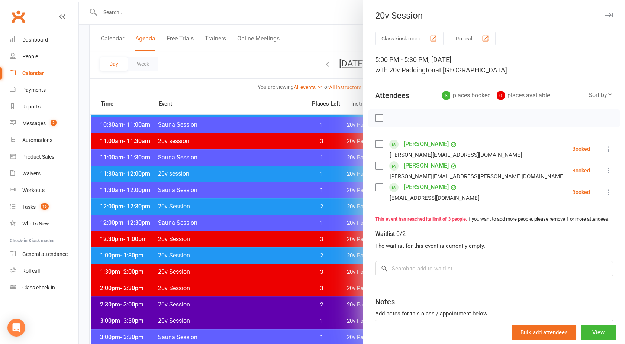
click at [220, 249] on div at bounding box center [352, 172] width 546 height 344
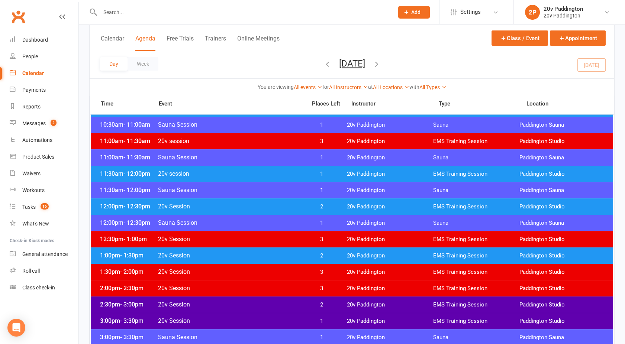
click at [231, 254] on span "20v Session" at bounding box center [230, 255] width 145 height 7
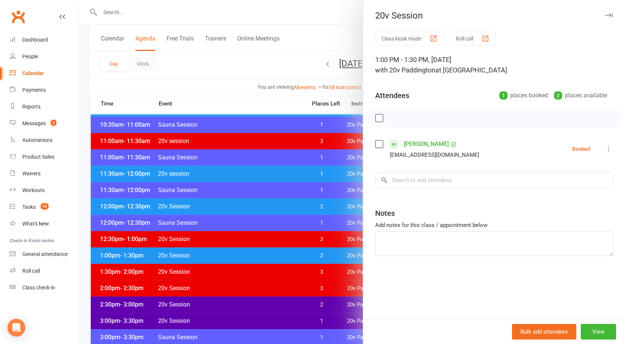
click at [231, 254] on div at bounding box center [352, 172] width 546 height 344
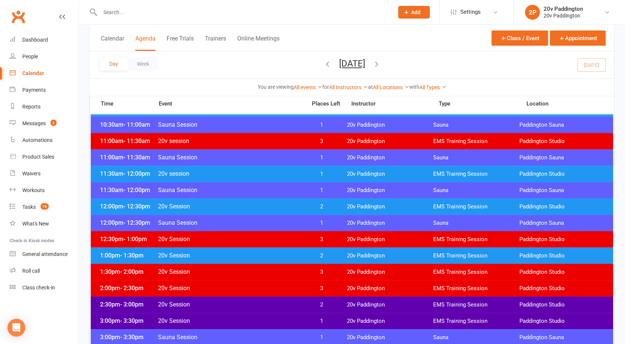
click at [224, 200] on div "12:00pm - 12:30pm 20v Session 2 20v Paddington EMS Training Session Paddington …" at bounding box center [352, 207] width 523 height 16
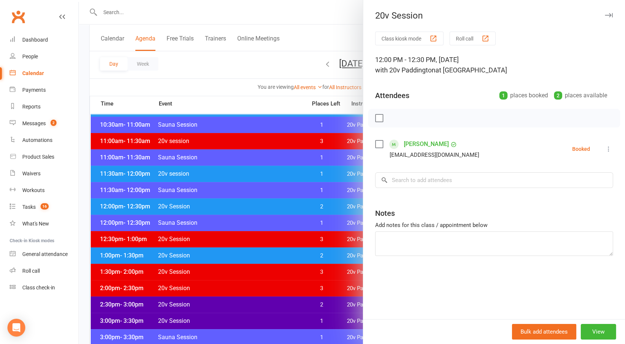
click at [224, 200] on div at bounding box center [352, 172] width 546 height 344
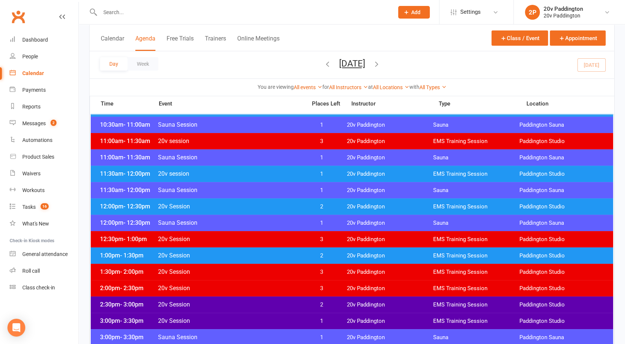
click at [223, 171] on span "20v session" at bounding box center [230, 173] width 145 height 7
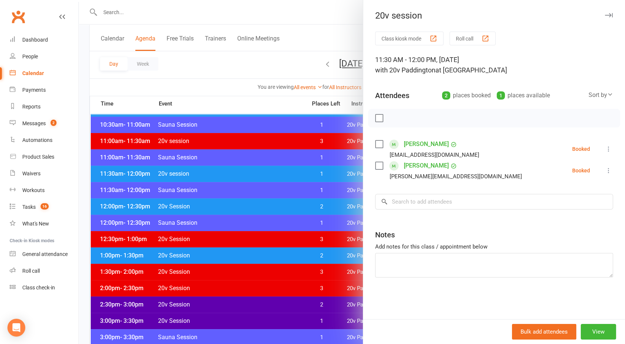
click at [223, 171] on div at bounding box center [352, 172] width 546 height 344
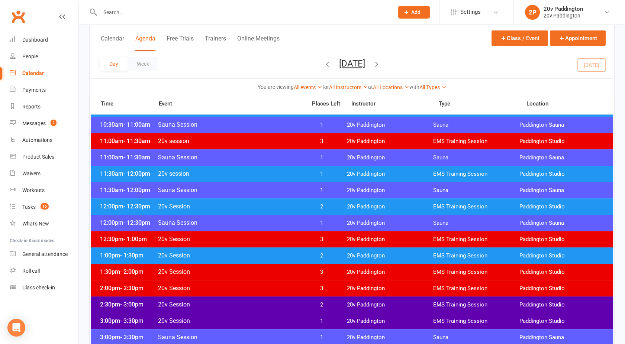
click at [228, 208] on span "20v Session" at bounding box center [230, 206] width 145 height 7
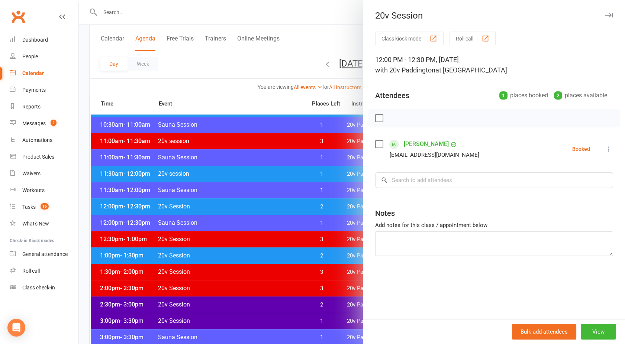
click at [423, 144] on link "[PERSON_NAME]" at bounding box center [426, 144] width 45 height 12
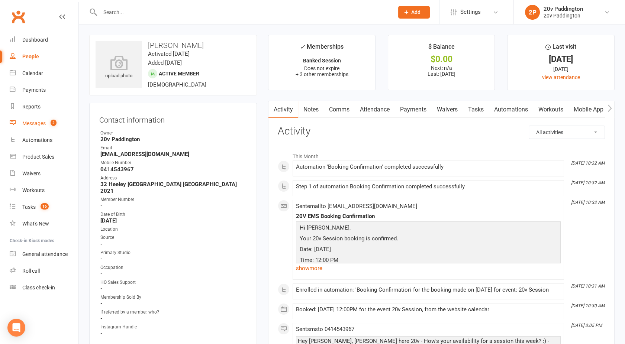
click at [37, 123] on div "Messages" at bounding box center [33, 124] width 23 height 6
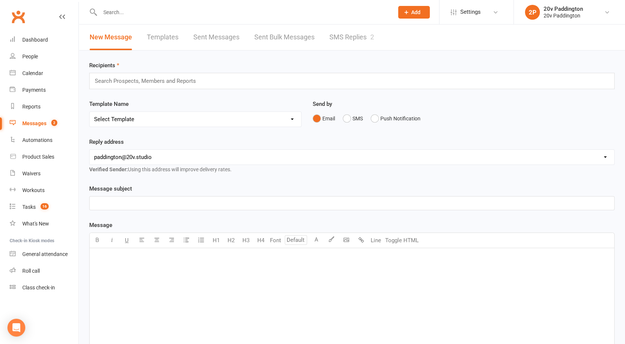
click at [357, 39] on link "SMS Replies 2" at bounding box center [352, 38] width 45 height 26
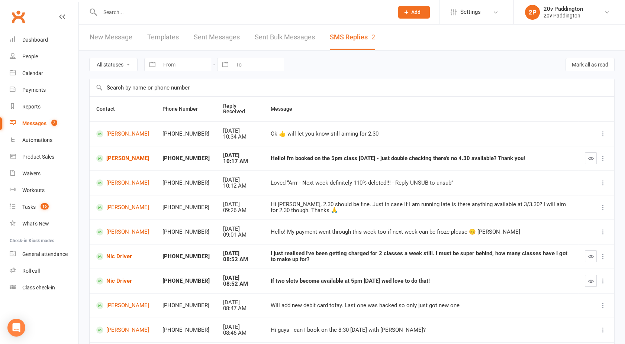
click at [125, 16] on input "text" at bounding box center [243, 12] width 291 height 10
click at [43, 73] on link "Calendar" at bounding box center [44, 73] width 69 height 17
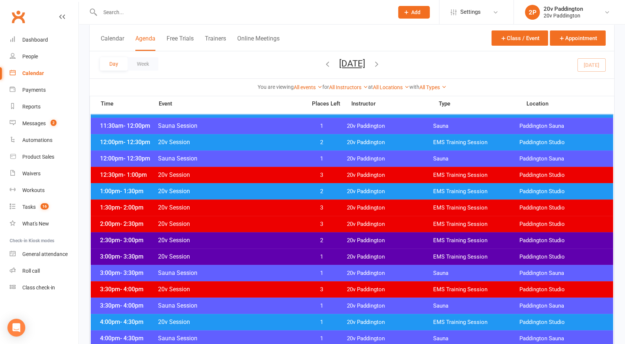
scroll to position [404, 0]
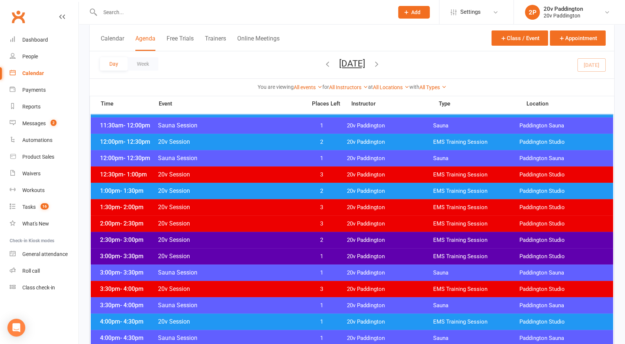
click at [228, 141] on span "20v Session" at bounding box center [230, 141] width 145 height 7
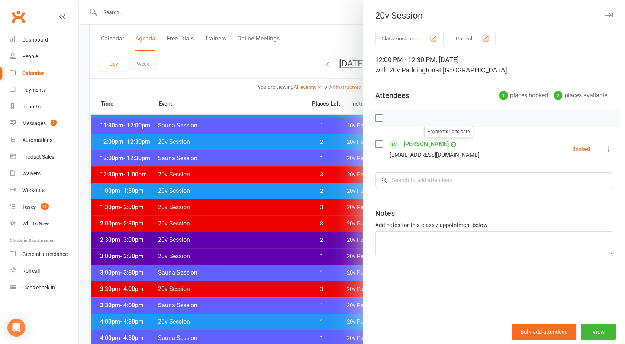
click at [426, 138] on div "Payments up to date" at bounding box center [448, 131] width 49 height 15
click at [412, 144] on link "[PERSON_NAME]" at bounding box center [426, 144] width 45 height 12
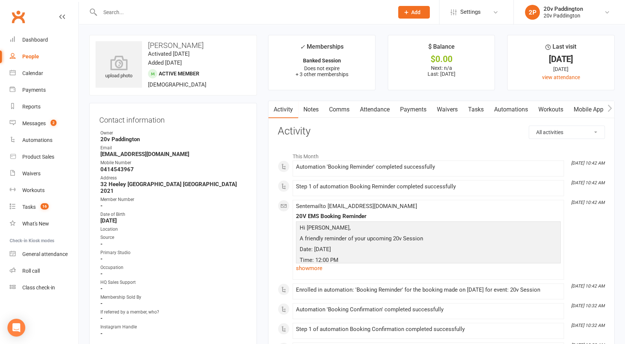
click at [337, 109] on link "Comms" at bounding box center [339, 109] width 31 height 17
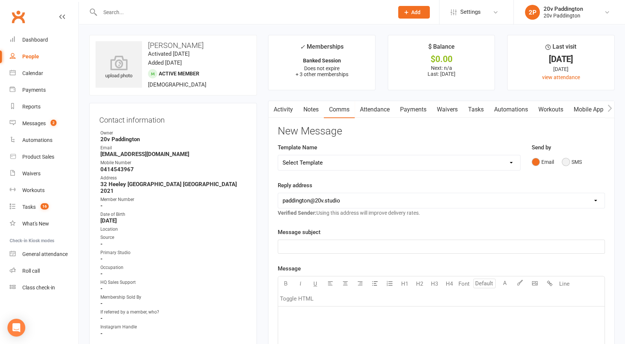
click at [575, 165] on button "SMS" at bounding box center [572, 162] width 20 height 14
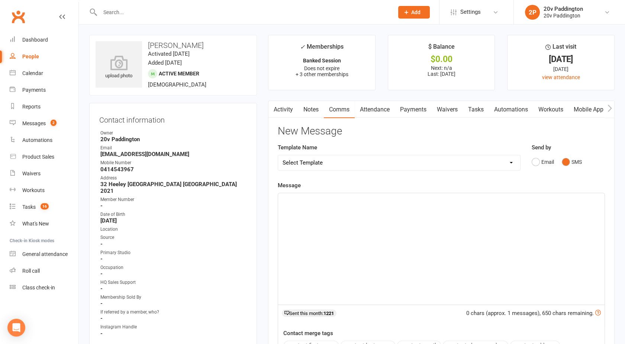
click at [415, 226] on div "﻿" at bounding box center [441, 249] width 327 height 112
click at [51, 123] on count-badge "2" at bounding box center [52, 124] width 10 height 6
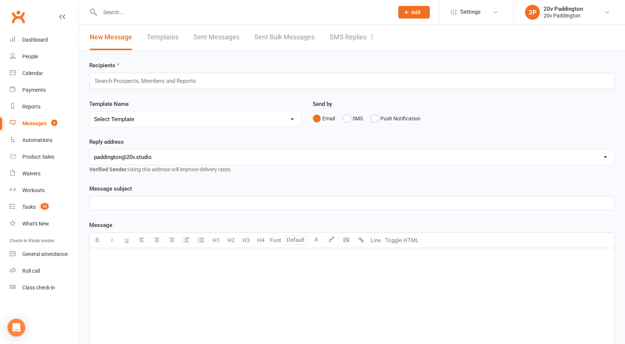
click at [352, 32] on link "SMS Replies 2" at bounding box center [352, 38] width 45 height 26
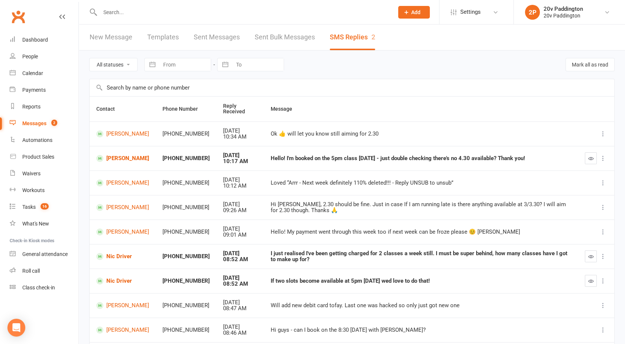
click at [121, 39] on link "New Message" at bounding box center [111, 38] width 43 height 26
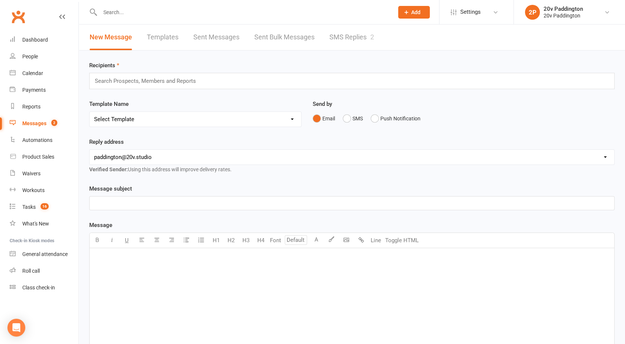
click at [208, 34] on link "Sent Messages" at bounding box center [216, 38] width 46 height 26
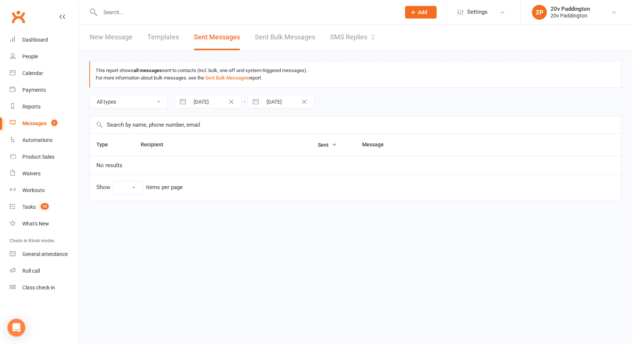
select select "100"
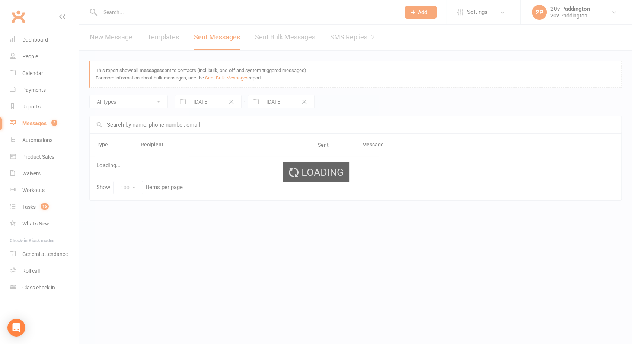
click at [107, 33] on div "Loading" at bounding box center [316, 172] width 632 height 344
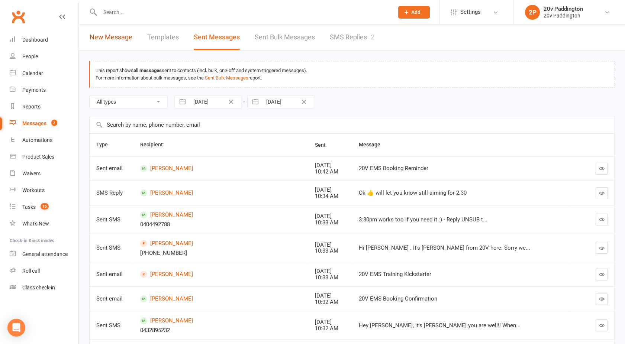
click at [107, 33] on link "New Message" at bounding box center [111, 38] width 43 height 26
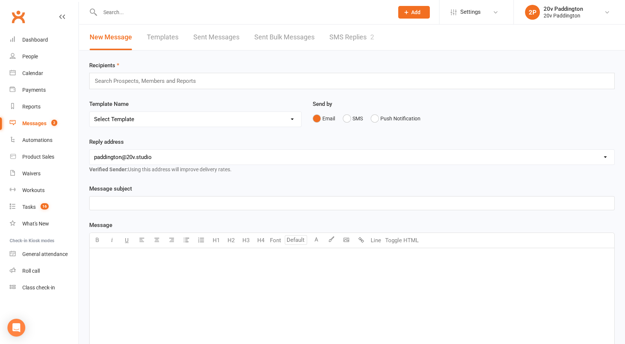
click at [115, 79] on input "text" at bounding box center [148, 81] width 109 height 10
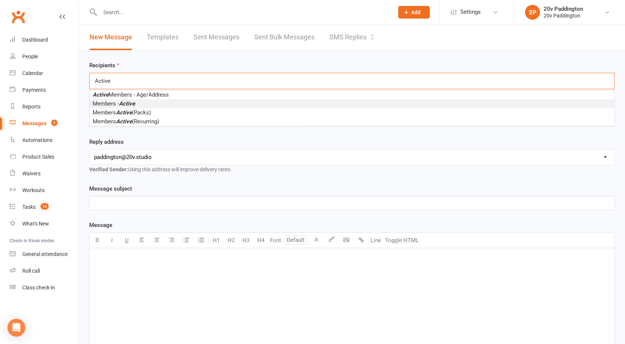
type input "Active"
click at [133, 102] on em "Active" at bounding box center [127, 103] width 16 height 7
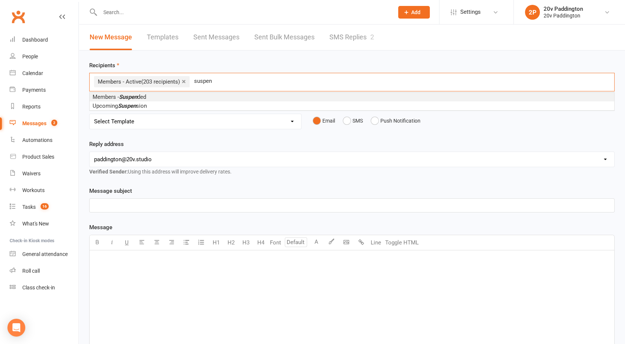
type input "suspen"
click at [148, 98] on li "Members - Suspen ded" at bounding box center [352, 97] width 525 height 9
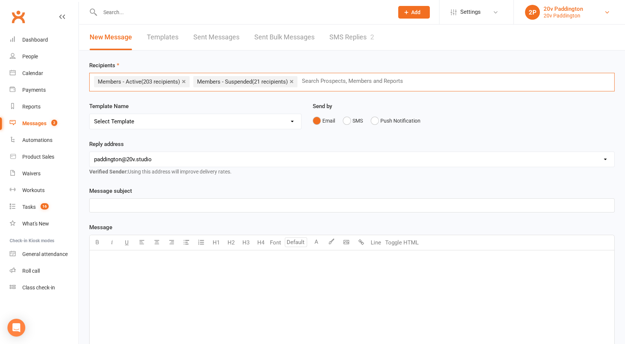
click at [588, 16] on link "2P 20v Paddington 20v Paddington" at bounding box center [569, 12] width 89 height 15
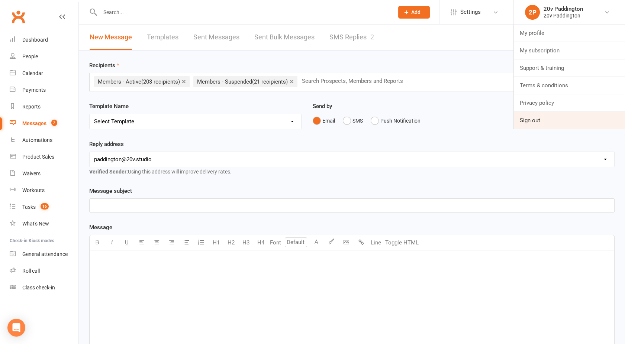
click at [536, 116] on link "Sign out" at bounding box center [569, 120] width 111 height 17
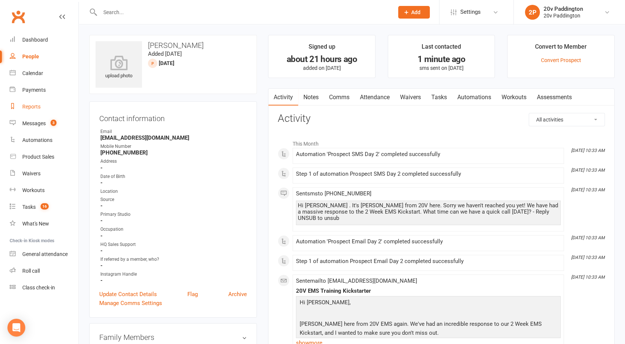
click at [33, 115] on link "Reports" at bounding box center [44, 107] width 69 height 17
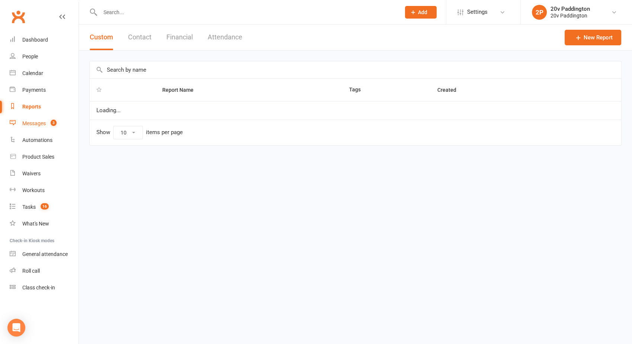
select select "100"
click at [33, 119] on link "Messages 3" at bounding box center [44, 123] width 69 height 17
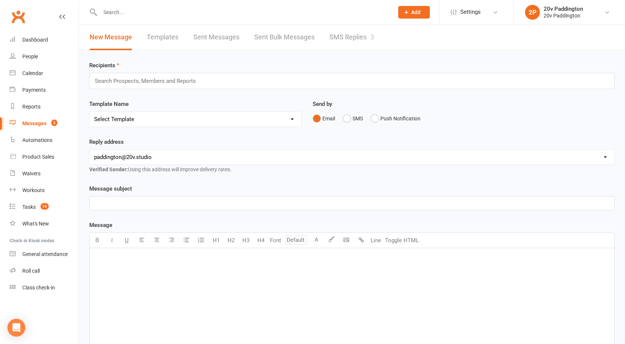
click at [344, 35] on link "SMS Replies 3" at bounding box center [352, 38] width 45 height 26
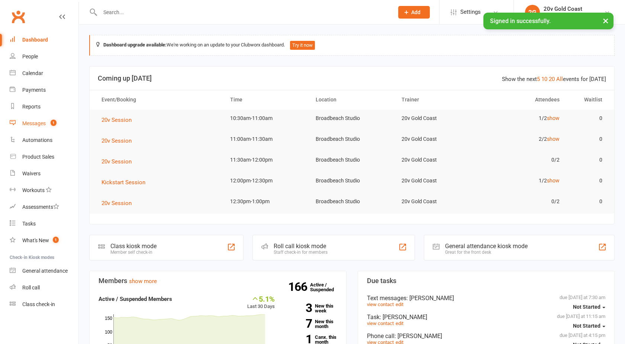
click at [35, 126] on div "Messages" at bounding box center [33, 124] width 23 height 6
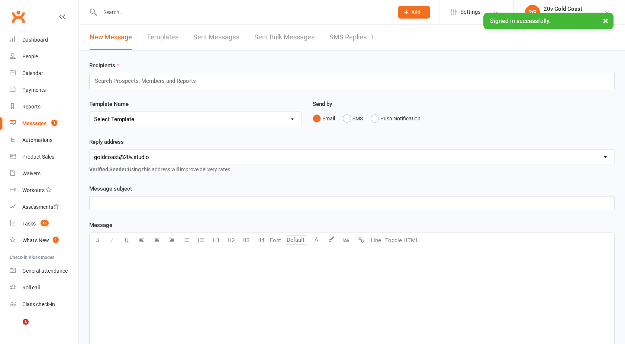
click at [348, 33] on link "SMS Replies 1" at bounding box center [352, 38] width 45 height 26
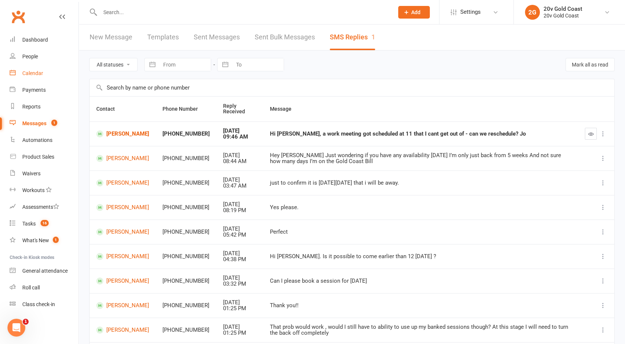
click at [33, 71] on div "Calendar" at bounding box center [32, 73] width 21 height 6
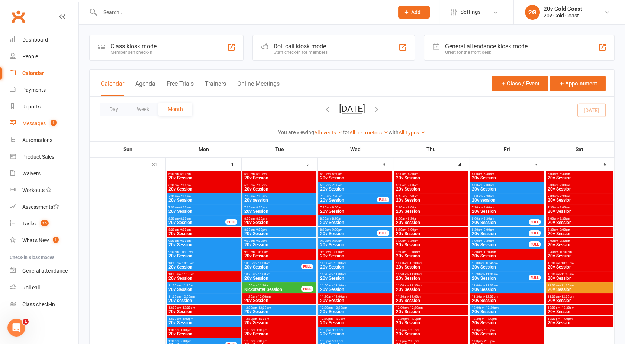
click at [31, 124] on div "Messages" at bounding box center [33, 124] width 23 height 6
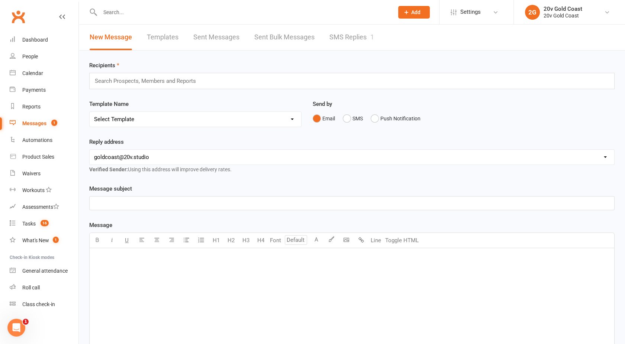
click at [296, 39] on link "Sent Bulk Messages" at bounding box center [284, 38] width 60 height 26
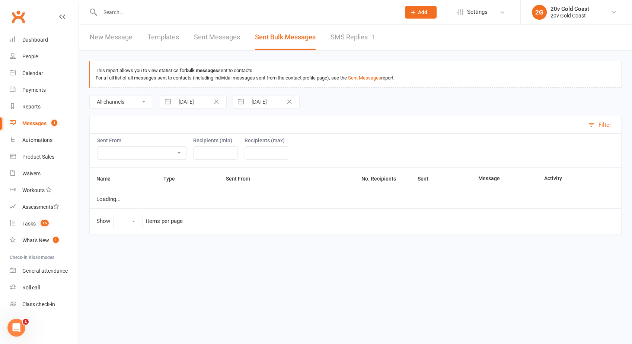
select select "10"
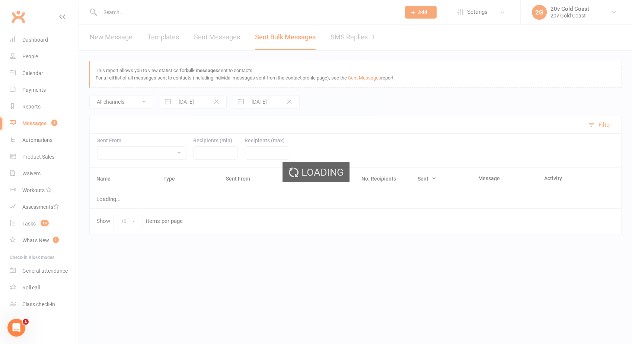
click at [366, 90] on div "Loading" at bounding box center [316, 172] width 632 height 344
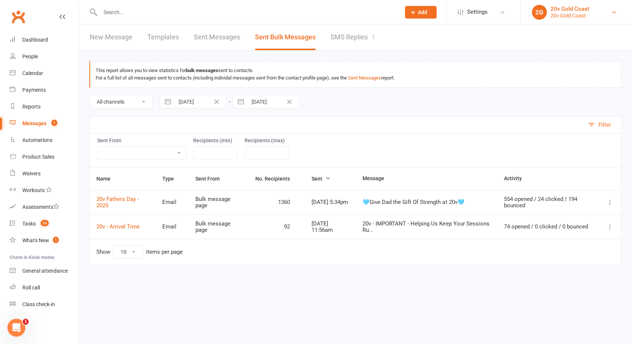
click at [583, 13] on div "20v Gold Coast" at bounding box center [569, 15] width 39 height 7
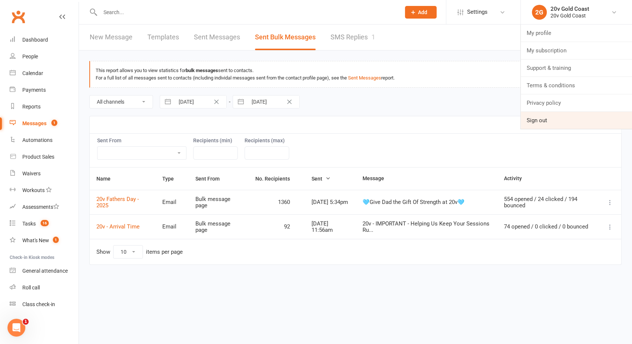
click at [542, 116] on link "Sign out" at bounding box center [575, 120] width 111 height 17
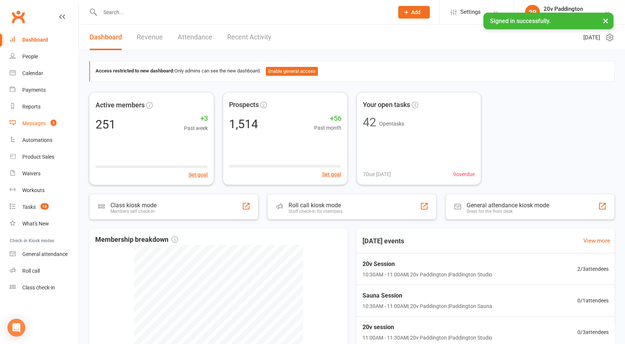
click at [31, 121] on div "Messages" at bounding box center [33, 124] width 23 height 6
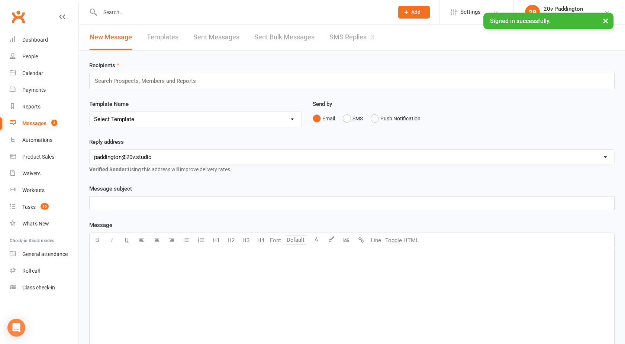
click at [374, 35] on div "3" at bounding box center [373, 37] width 4 height 8
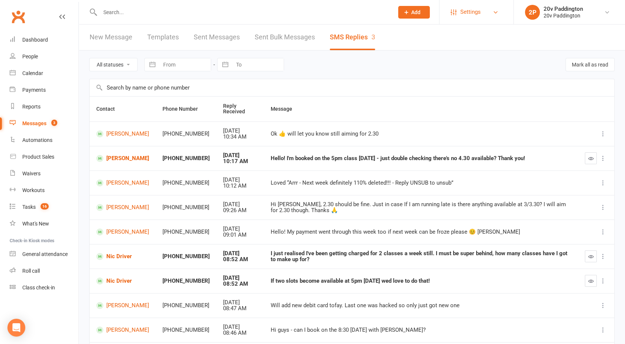
click at [487, 16] on link "Settings" at bounding box center [477, 12] width 52 height 17
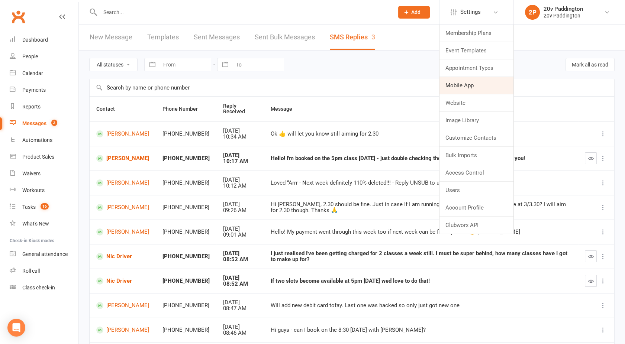
click at [465, 83] on link "Mobile App" at bounding box center [477, 85] width 74 height 17
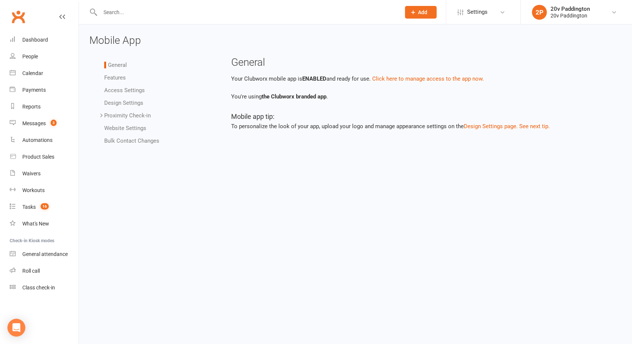
click at [131, 139] on link "Bulk Contact Changes" at bounding box center [131, 141] width 55 height 7
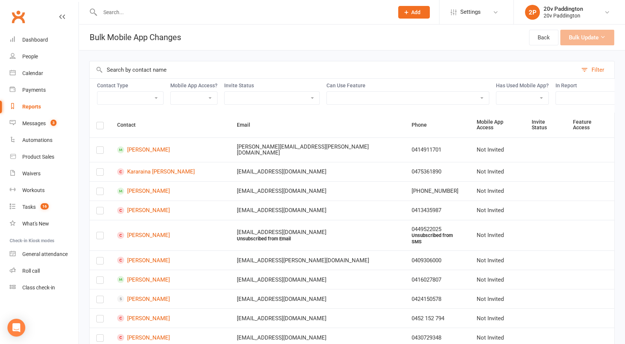
click at [125, 94] on select "Member Active member Cancelled member Suspended member Non-attending" at bounding box center [130, 98] width 66 height 13
click at [97, 92] on select "Member Active member Cancelled member Suspended member Non-attending" at bounding box center [130, 98] width 66 height 13
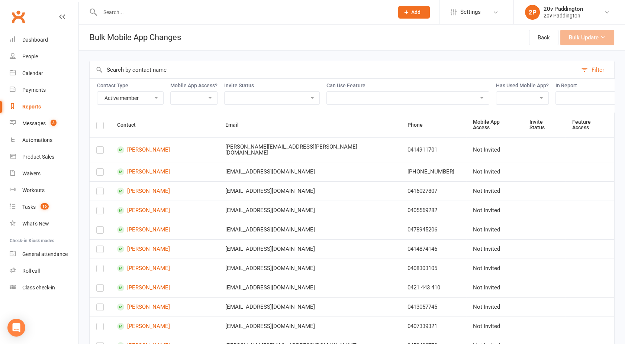
click at [568, 108] on div "Contact Type Member Active member Cancelled member Suspended member Non-attendi…" at bounding box center [352, 95] width 526 height 34
click at [568, 104] on select "Active Members - Age/Address Free Trial Prospects Google Ads Joiners KS Lifetim…" at bounding box center [612, 98] width 113 height 13
click at [378, 72] on input "text" at bounding box center [334, 69] width 488 height 17
click at [101, 127] on label at bounding box center [99, 127] width 7 height 0
click at [101, 122] on input "checkbox" at bounding box center [99, 122] width 7 height 0
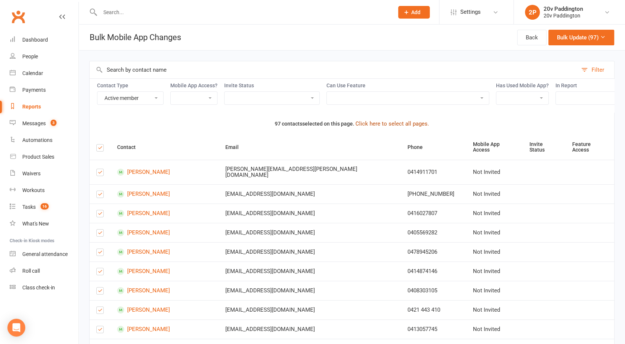
click at [386, 126] on button "Click here to select all pages." at bounding box center [393, 123] width 74 height 9
click at [604, 39] on icon at bounding box center [603, 37] width 6 height 6
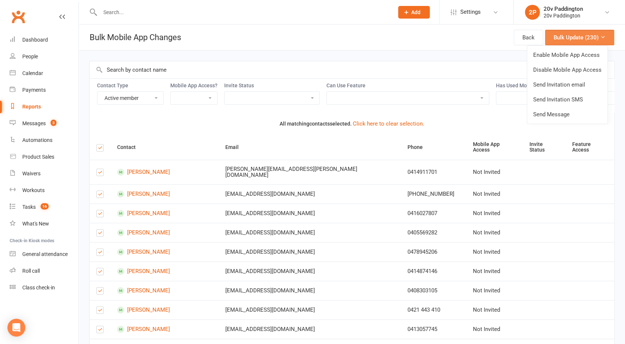
click at [604, 39] on icon at bounding box center [603, 37] width 6 height 6
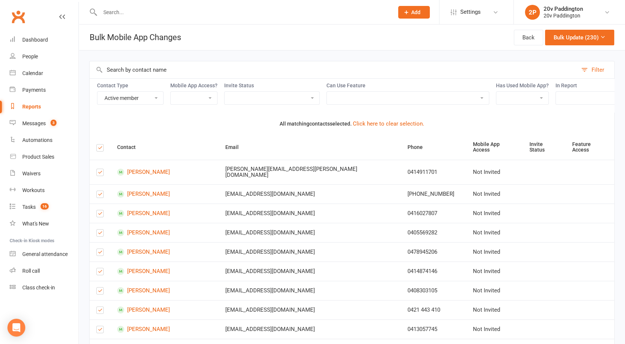
click at [130, 95] on select "Member Active member Cancelled member Suspended member Non-attending" at bounding box center [130, 98] width 66 height 13
click at [97, 92] on select "Member Active member Cancelled member Suspended member Non-attending" at bounding box center [130, 98] width 66 height 13
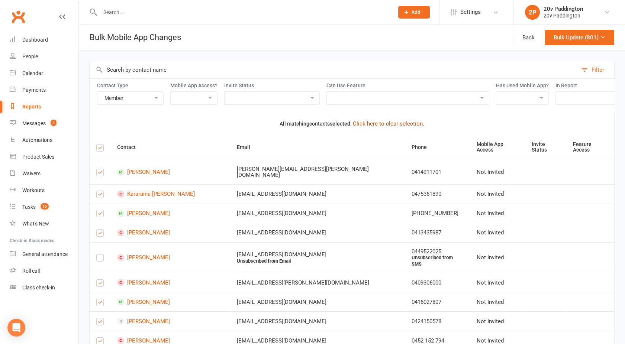
click at [407, 126] on button "Click here to clear selection." at bounding box center [388, 123] width 71 height 9
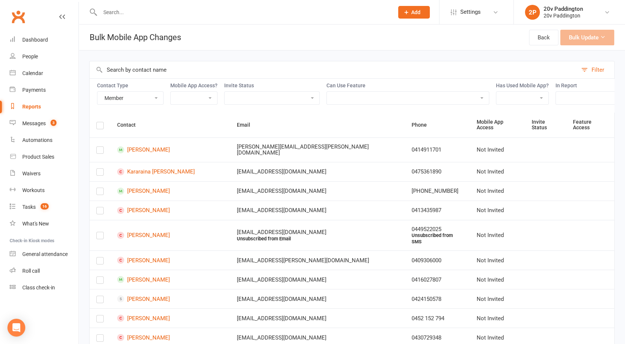
click at [129, 102] on select "Member Active member Cancelled member Suspended member Non-attending" at bounding box center [130, 98] width 66 height 13
click at [97, 92] on select "Member Active member Cancelled member Suspended member Non-attending" at bounding box center [130, 98] width 66 height 13
click at [123, 98] on select "Member Active member Cancelled member Suspended member Non-attending" at bounding box center [130, 98] width 66 height 13
click at [97, 92] on select "Member Active member Cancelled member Suspended member Non-attending" at bounding box center [130, 98] width 66 height 13
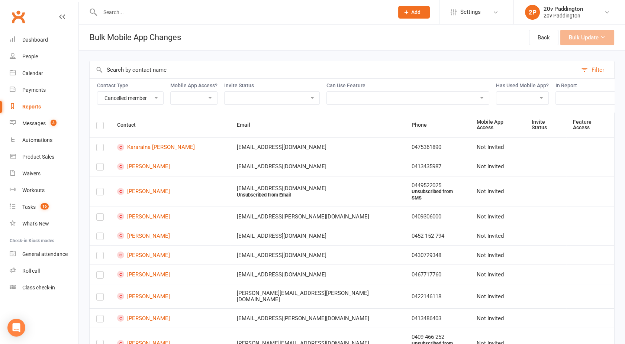
click at [134, 98] on select "Member Active member Cancelled member Suspended member Non-attending" at bounding box center [130, 98] width 66 height 13
click at [97, 92] on select "Member Active member Cancelled member Suspended member Non-attending" at bounding box center [130, 98] width 66 height 13
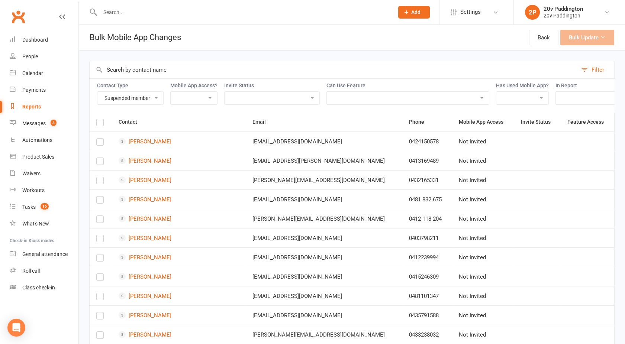
click at [126, 92] on select "Member Active member Cancelled member Suspended member Non-attending" at bounding box center [130, 98] width 66 height 13
click at [97, 92] on select "Member Active member Cancelled member Suspended member Non-attending" at bounding box center [130, 98] width 66 height 13
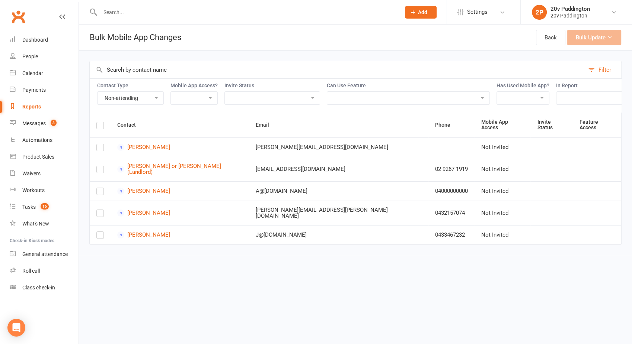
click at [125, 96] on select "Member Active member Cancelled member Suspended member Non-attending" at bounding box center [130, 98] width 66 height 13
select select "active_member"
click at [97, 92] on select "Member Active member Cancelled member Suspended member Non-attending" at bounding box center [130, 98] width 66 height 13
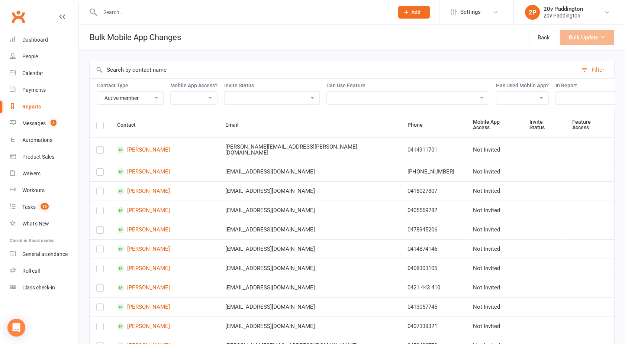
click at [155, 93] on select "Member Active member Cancelled member Suspended member Non-attending" at bounding box center [130, 98] width 66 height 13
select select
click at [97, 92] on select "Member Active member Cancelled member Suspended member Non-attending" at bounding box center [130, 98] width 66 height 13
click at [581, 99] on select "Active Members - Age/Address Free Trial Prospects Google Ads Joiners KS Lifetim…" at bounding box center [612, 98] width 113 height 13
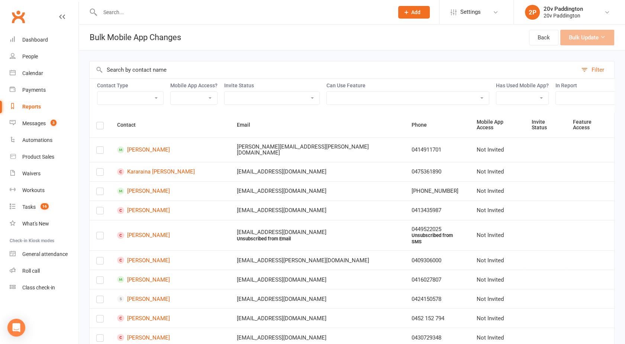
select select "107019"
click at [556, 92] on select "Active Members - Age/Address Free Trial Prospects Google Ads Joiners KS Lifetim…" at bounding box center [612, 98] width 113 height 13
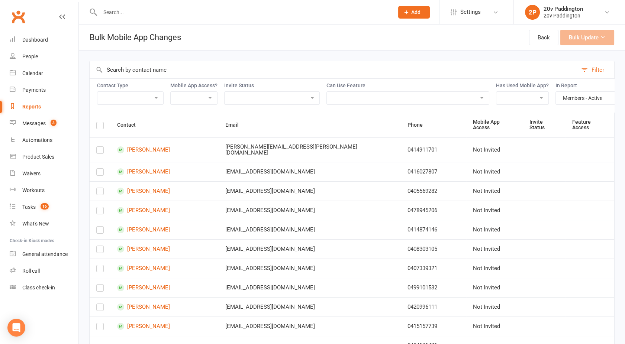
click at [100, 127] on label at bounding box center [99, 127] width 7 height 0
click at [100, 122] on input "checkbox" at bounding box center [99, 122] width 7 height 0
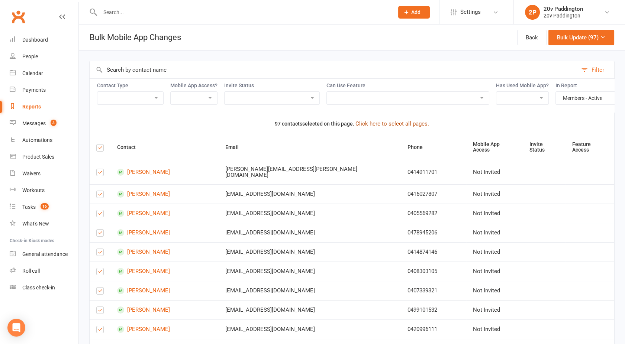
click at [381, 128] on button "Click here to select all pages." at bounding box center [393, 123] width 74 height 9
click at [595, 38] on button "Bulk Update (203)" at bounding box center [579, 38] width 69 height 16
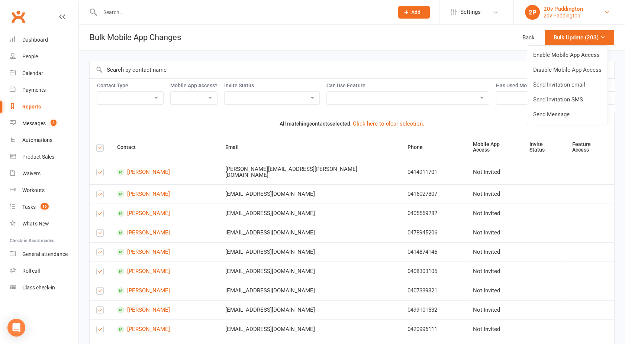
click at [548, 13] on div "20v Paddington" at bounding box center [563, 15] width 39 height 7
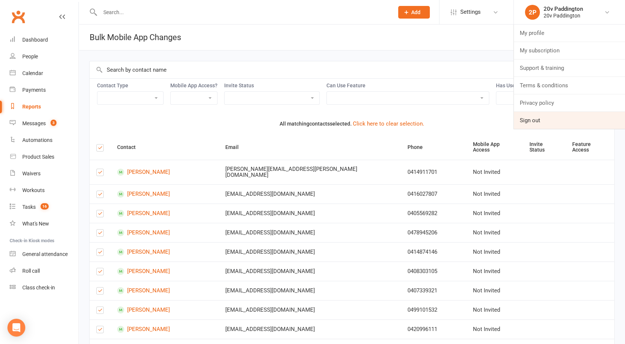
click at [533, 122] on link "Sign out" at bounding box center [569, 120] width 111 height 17
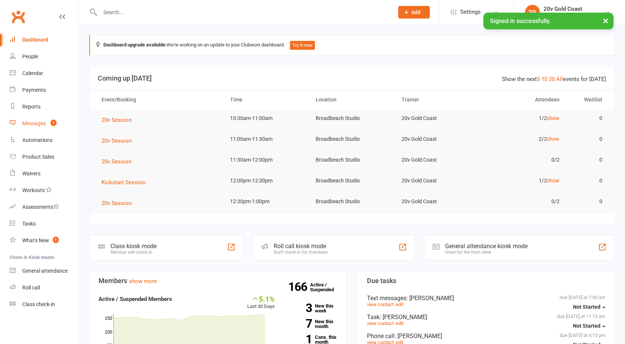
click at [33, 124] on div "Messages" at bounding box center [33, 124] width 23 height 6
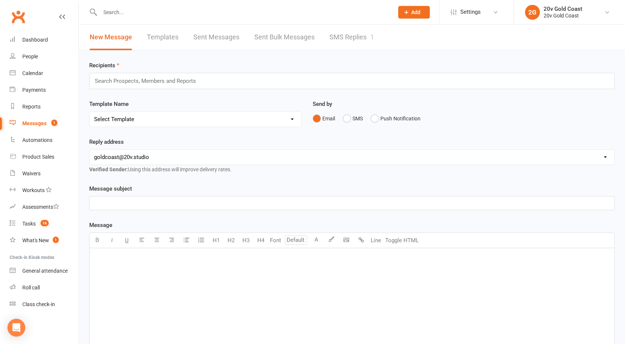
click at [354, 35] on link "SMS Replies 1" at bounding box center [352, 38] width 45 height 26
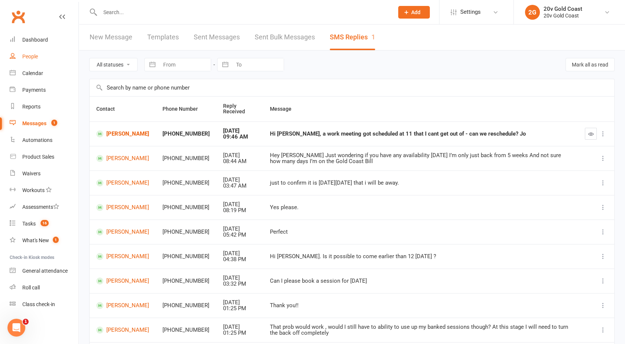
click at [28, 57] on div "People" at bounding box center [30, 57] width 16 height 6
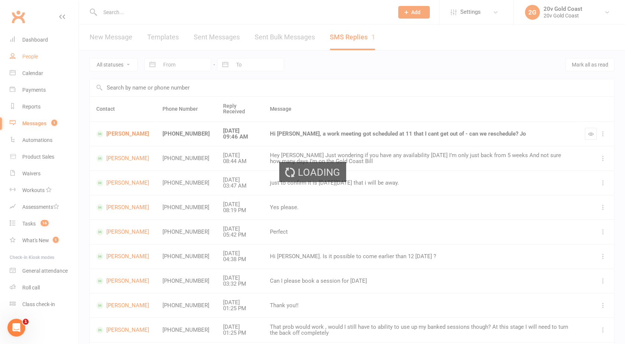
select select "100"
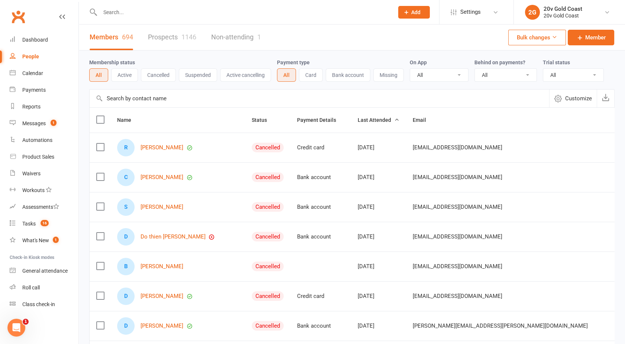
click at [130, 13] on input "text" at bounding box center [243, 12] width 291 height 10
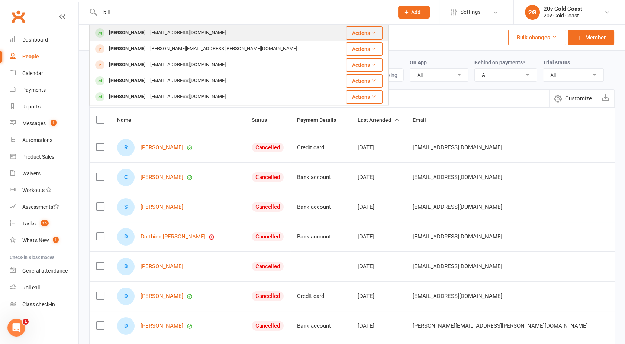
type input "bill"
click at [132, 30] on div "Bill Milligan" at bounding box center [127, 33] width 41 height 11
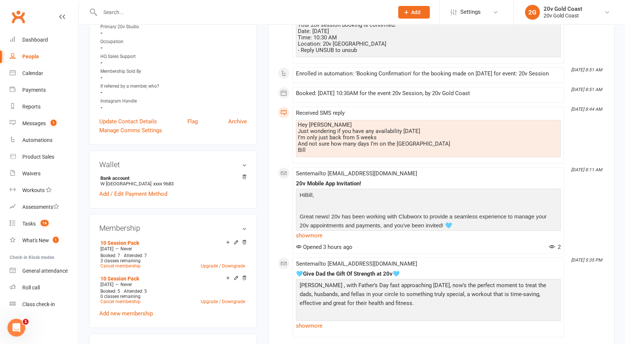
scroll to position [253, 0]
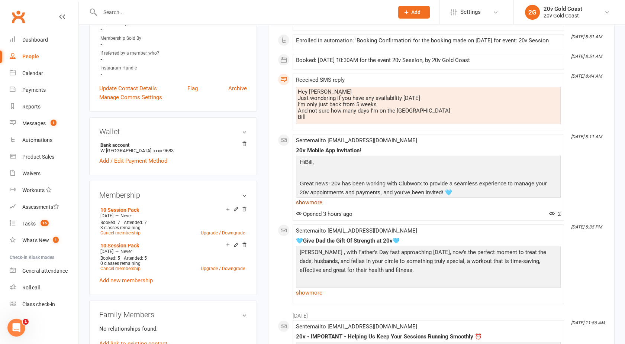
click at [306, 203] on link "show more" at bounding box center [428, 203] width 265 height 10
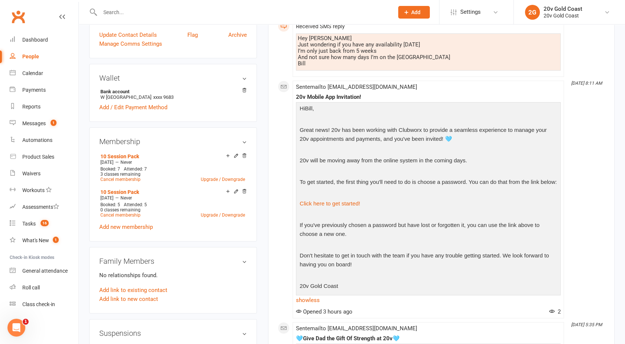
scroll to position [298, 0]
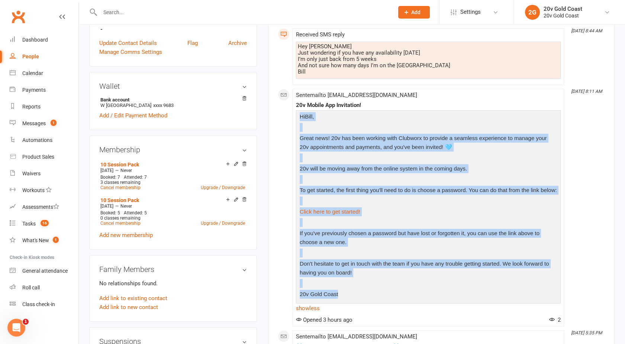
drag, startPoint x: 346, startPoint y: 296, endPoint x: 296, endPoint y: 113, distance: 189.7
click at [296, 113] on div "Hi Bill , Great news! 20v has been working with Clubworx to provide a seamless …" at bounding box center [428, 211] width 265 height 203
copy div "Hi Bill , Great news! 20v has been working with Clubworx to provide a seamless …"
click at [278, 160] on div "This Month Sep 17, 10:33 AM Booking marked Attended by 20v Gold Coast for event…" at bounding box center [441, 131] width 327 height 560
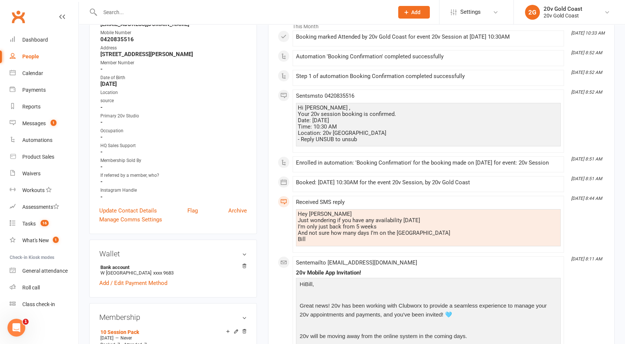
scroll to position [0, 0]
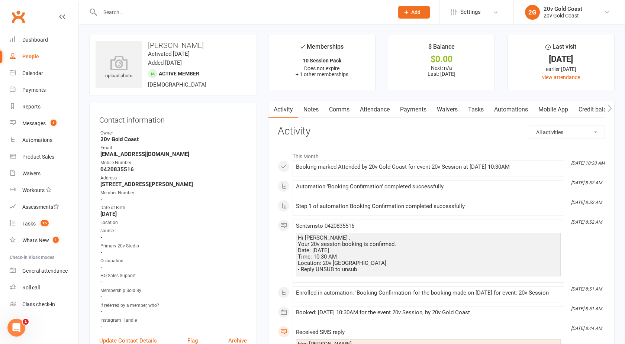
click at [346, 109] on link "Comms" at bounding box center [339, 109] width 31 height 17
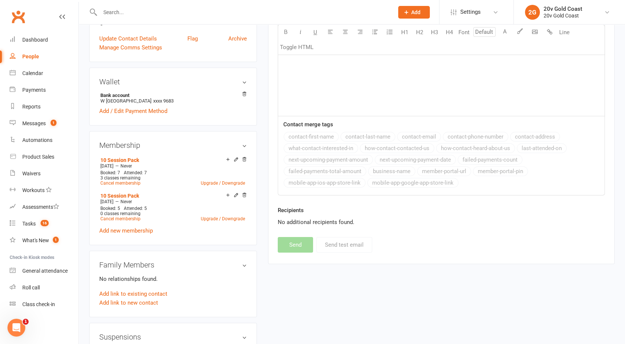
scroll to position [302, 0]
click at [398, 77] on div "﻿" at bounding box center [441, 61] width 327 height 112
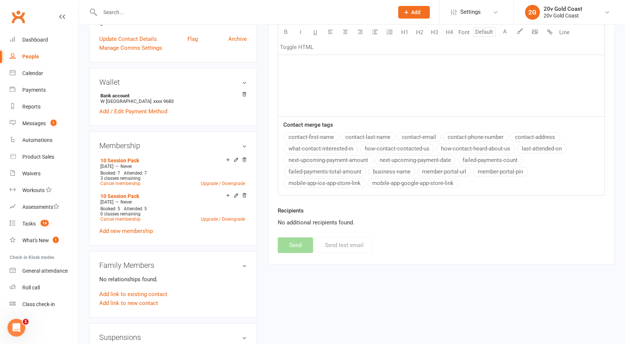
click at [336, 182] on button "mobile-app-ios-app-store-link" at bounding box center [325, 184] width 82 height 10
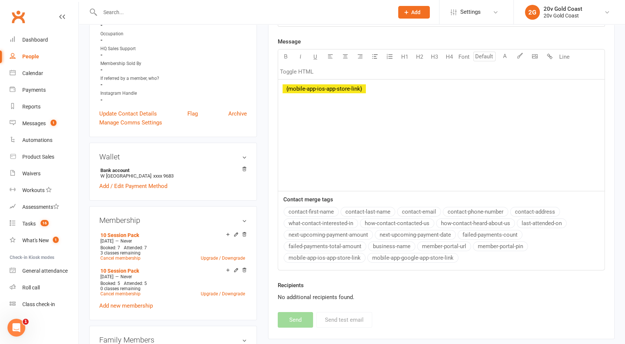
scroll to position [142, 0]
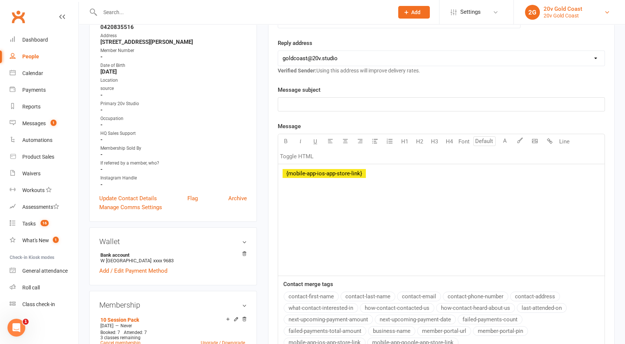
click at [554, 11] on div "20v Gold Coast" at bounding box center [563, 9] width 39 height 7
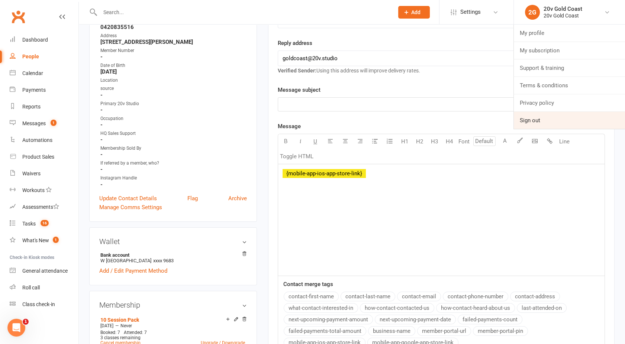
click at [536, 117] on link "Sign out" at bounding box center [569, 120] width 111 height 17
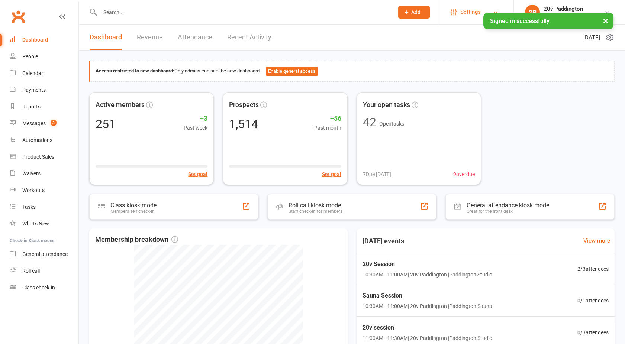
click at [473, 10] on span "Settings" at bounding box center [471, 12] width 20 height 17
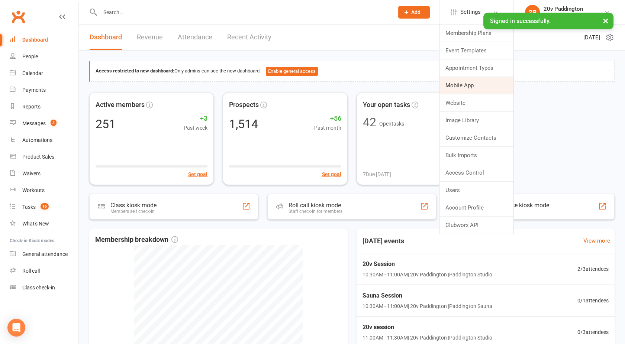
click at [467, 86] on link "Mobile App" at bounding box center [477, 85] width 74 height 17
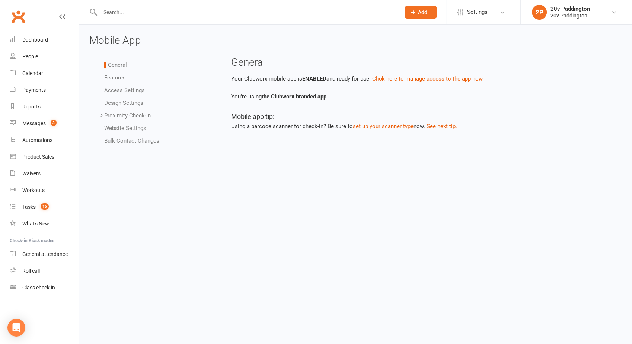
click at [125, 138] on link "Bulk Contact Changes" at bounding box center [131, 141] width 55 height 7
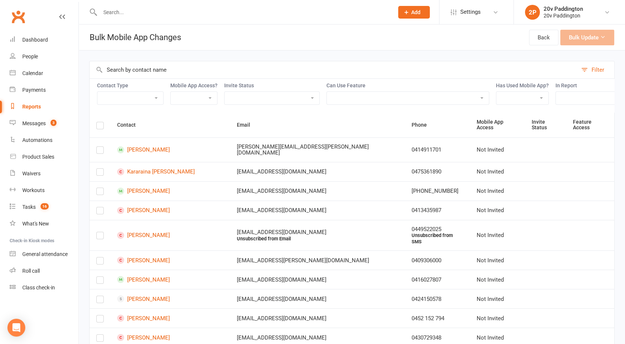
click at [576, 103] on select "Active Members - Age/Address Free Trial Prospects Google Ads Joiners KS Lifetim…" at bounding box center [612, 98] width 113 height 13
select select "107019"
click at [556, 92] on select "Active Members - Age/Address Free Trial Prospects Google Ads Joiners KS Lifetim…" at bounding box center [612, 98] width 113 height 13
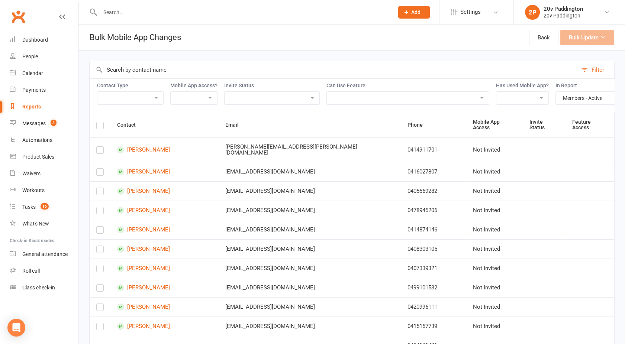
click at [100, 127] on label at bounding box center [99, 127] width 7 height 0
click at [100, 122] on input "checkbox" at bounding box center [99, 122] width 7 height 0
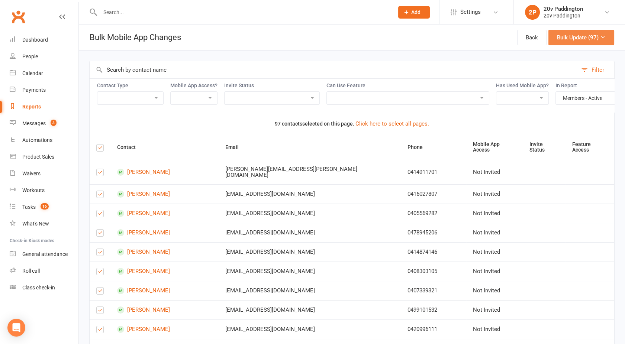
click at [597, 41] on button "Bulk Update (97)" at bounding box center [582, 38] width 66 height 16
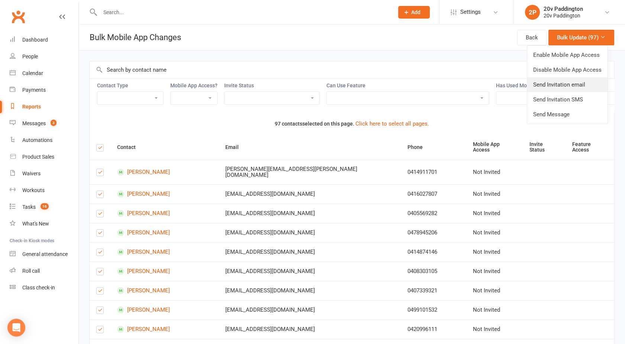
click at [565, 85] on link "Send Invitation email" at bounding box center [567, 84] width 80 height 15
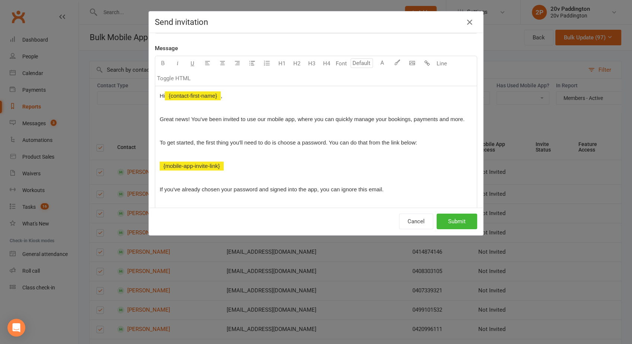
scroll to position [55, 0]
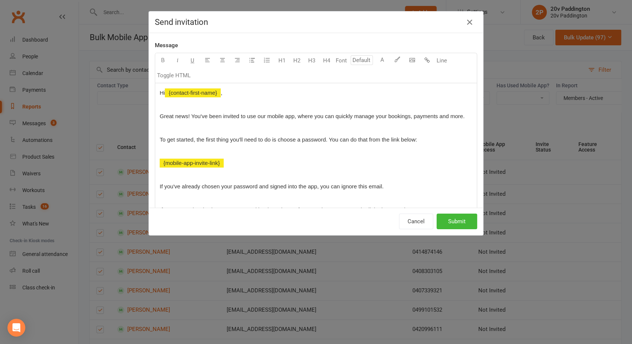
click at [155, 91] on div "Hi ﻿ {contact-first-name} , Great news! You've been invited to use our mobile a…" at bounding box center [315, 174] width 321 height 183
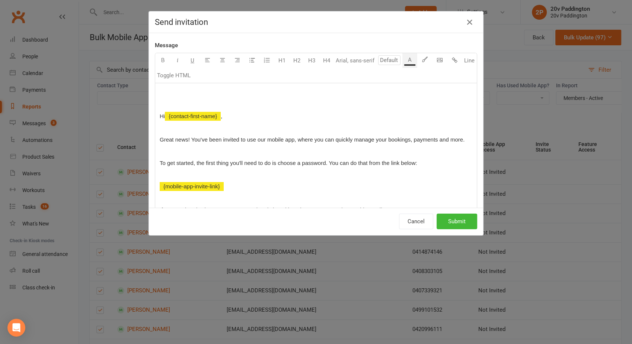
click at [168, 89] on p "﻿" at bounding box center [316, 93] width 312 height 9
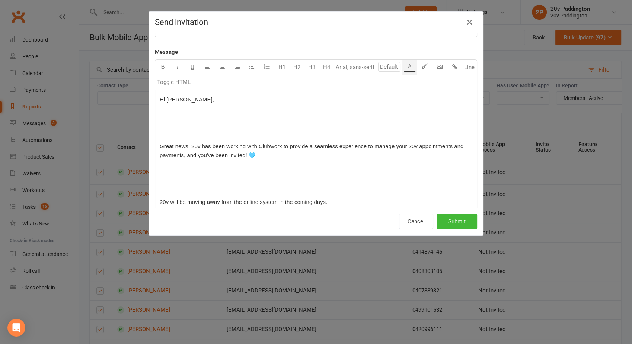
scroll to position [57, 0]
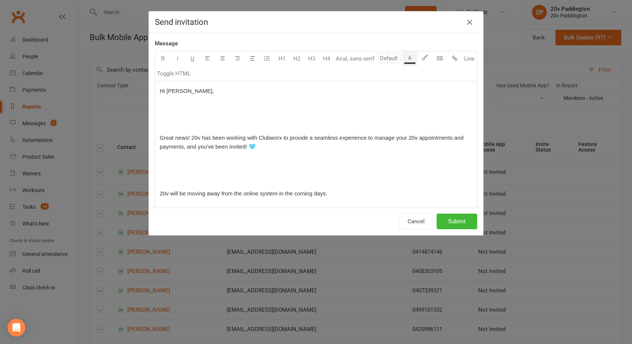
click at [170, 126] on p "﻿" at bounding box center [316, 126] width 312 height 9
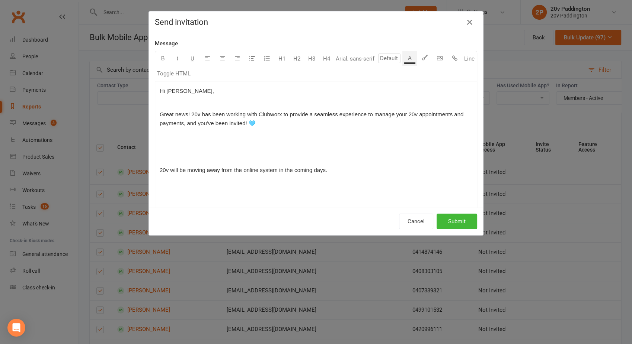
click at [170, 90] on span "Hi [PERSON_NAME]," at bounding box center [187, 91] width 54 height 6
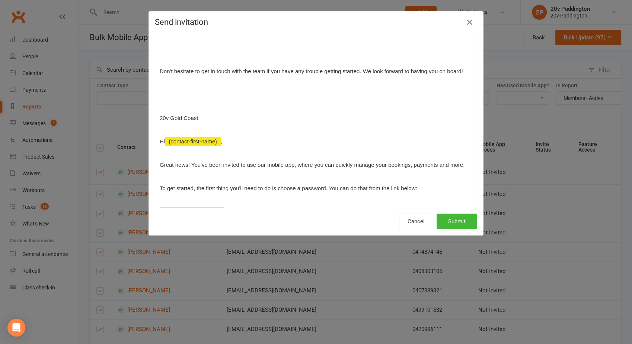
scroll to position [585, 0]
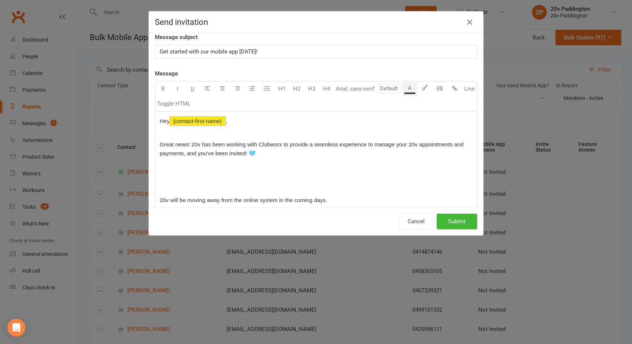
click at [203, 144] on span "Great news! 20v has been working with Clubworx to provide a seamless experience…" at bounding box center [312, 148] width 305 height 15
click at [270, 156] on p "Great news! 20v has been working with Clubworx to provide a seamless experience…" at bounding box center [316, 149] width 312 height 18
click at [176, 189] on p "﻿" at bounding box center [316, 188] width 312 height 9
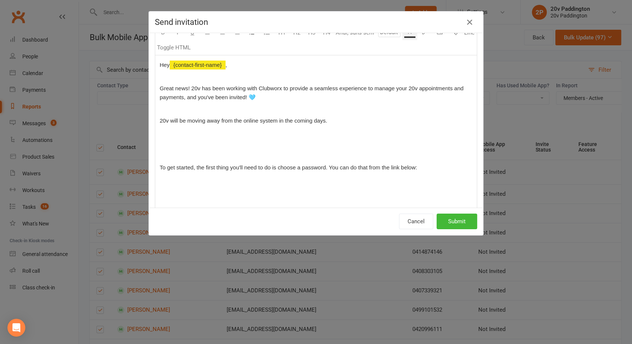
scroll to position [84, 0]
click at [256, 119] on span "20v will be moving away from the online system in the coming days." at bounding box center [243, 120] width 167 height 6
click at [186, 151] on p "﻿" at bounding box center [316, 155] width 312 height 9
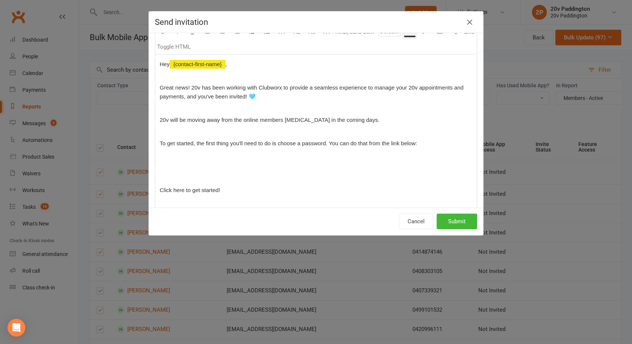
click at [173, 173] on div "Hey ﻿ {contact-first-name} , ﻿ Great news! 20v has been working with Clubworx t…" at bounding box center [315, 291] width 321 height 473
click at [363, 120] on span "20v will be moving away from the online members [MEDICAL_DATA] in the coming da…" at bounding box center [270, 120] width 220 height 6
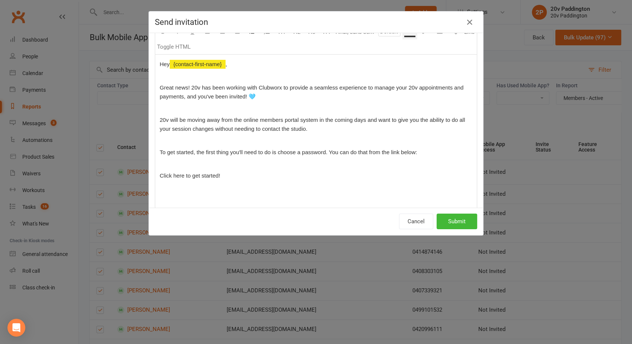
click at [174, 164] on p "﻿" at bounding box center [316, 164] width 312 height 9
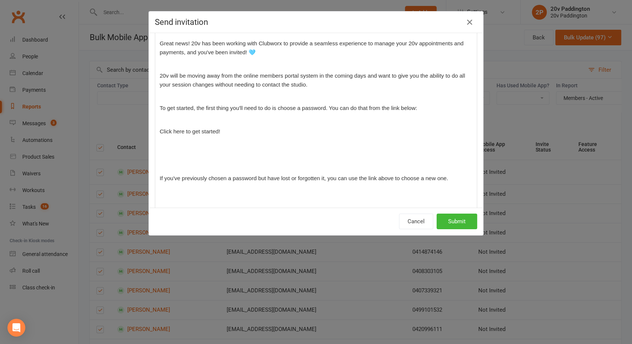
scroll to position [128, 0]
drag, startPoint x: 225, startPoint y: 132, endPoint x: 155, endPoint y: 129, distance: 69.6
click at [155, 129] on div "Hey ﻿ {contact-first-name} , ﻿ Great news! 20v has been working with Clubworx t…" at bounding box center [315, 239] width 321 height 459
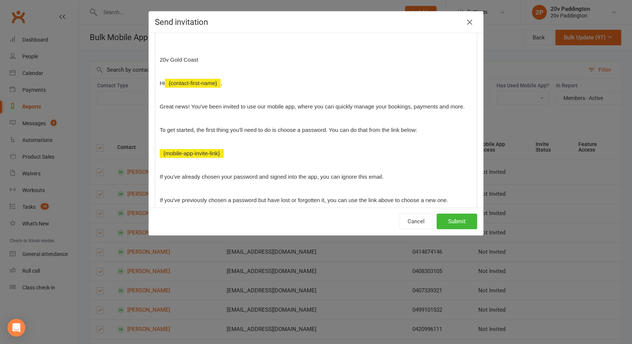
scroll to position [341, 0]
drag, startPoint x: 228, startPoint y: 153, endPoint x: 167, endPoint y: 150, distance: 61.1
click at [167, 150] on p "﻿ {mobile-app-invite-link}" at bounding box center [316, 153] width 312 height 9
drag, startPoint x: 241, startPoint y: 157, endPoint x: 150, endPoint y: 150, distance: 91.7
click at [150, 150] on div "This will send the mobile app invitation email to 97 selected contacts. Please …" at bounding box center [316, 120] width 334 height 175
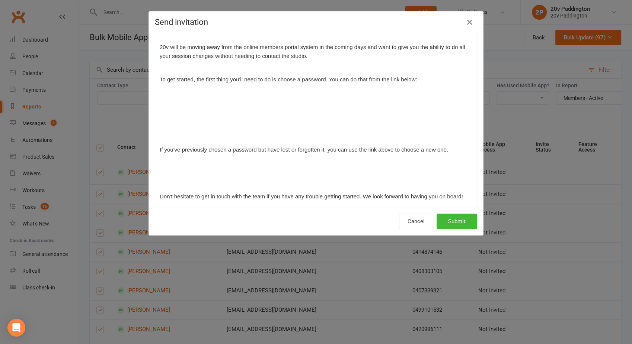
scroll to position [117, 0]
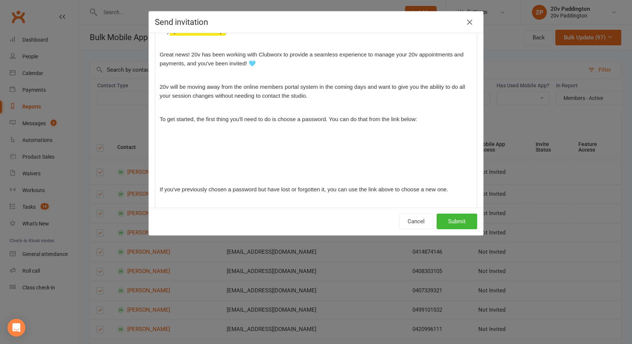
click at [187, 140] on p "﻿" at bounding box center [316, 142] width 312 height 9
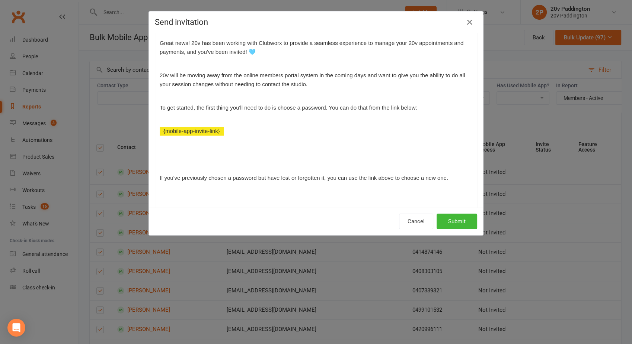
scroll to position [129, 0]
click at [167, 165] on p "﻿" at bounding box center [316, 165] width 312 height 9
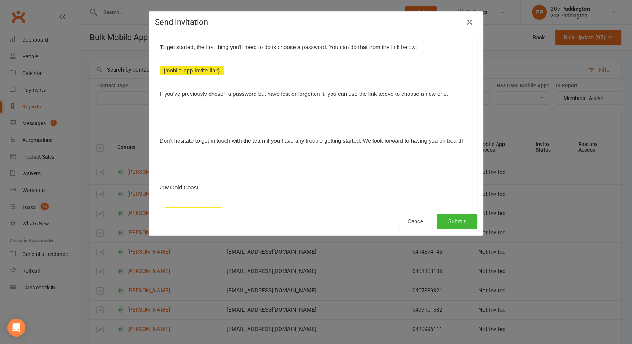
scroll to position [190, 0]
click at [181, 122] on div "Hey ﻿ {contact-first-name} , ﻿ Great news! 20v has been working with Clubworx t…" at bounding box center [315, 166] width 321 height 435
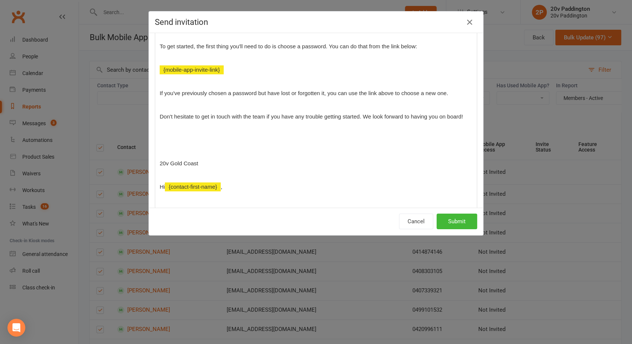
click at [172, 150] on p "﻿" at bounding box center [316, 151] width 312 height 9
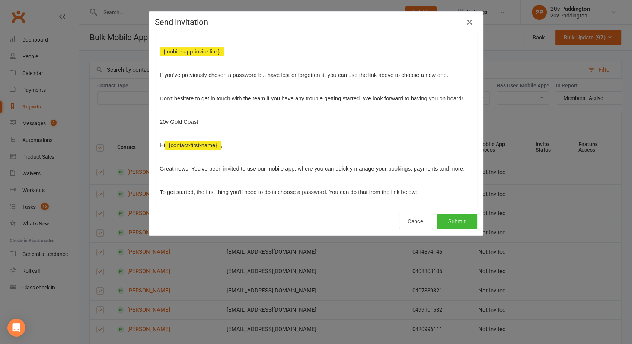
scroll to position [208, 0]
drag, startPoint x: 195, startPoint y: 119, endPoint x: 168, endPoint y: 119, distance: 27.2
click at [168, 119] on p "20v Gold Coast" at bounding box center [316, 121] width 312 height 9
click at [180, 109] on p "﻿" at bounding box center [316, 109] width 312 height 9
click at [459, 98] on span "Don't hesitate to get in touch with the team if you have any trouble getting st…" at bounding box center [311, 98] width 303 height 6
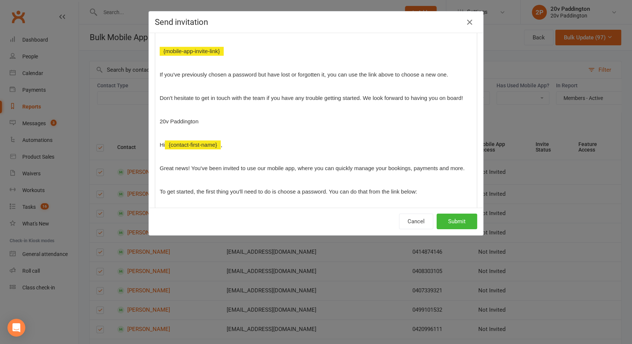
click at [457, 97] on span "Don't hesitate to get in touch with the team if you have any trouble getting st…" at bounding box center [311, 98] width 303 height 6
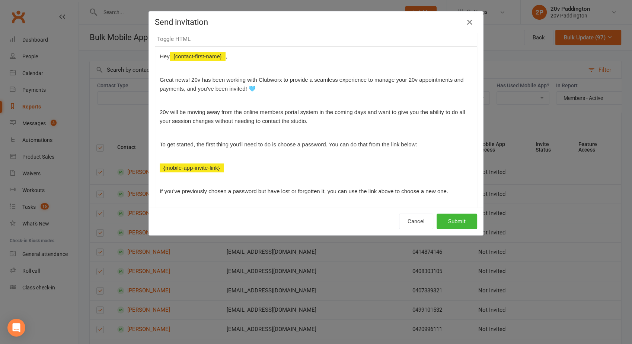
scroll to position [89, 0]
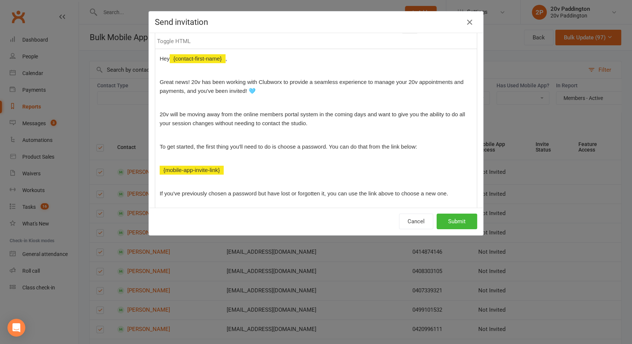
click at [313, 121] on p "20v will be moving away from the online members portal system in the coming day…" at bounding box center [316, 119] width 312 height 18
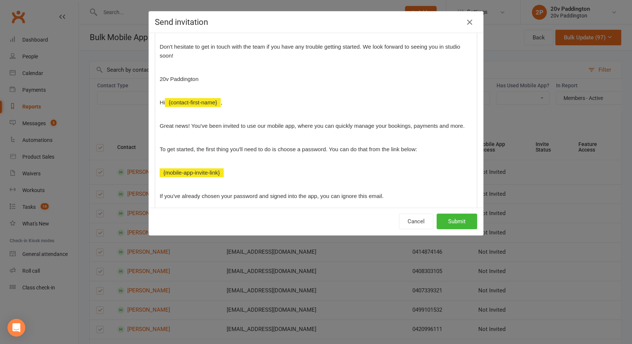
scroll to position [260, 0]
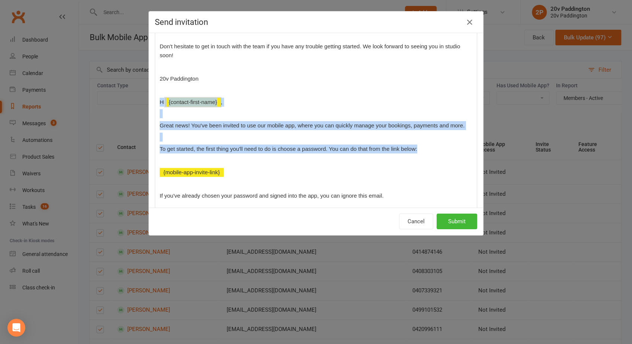
drag, startPoint x: 154, startPoint y: 98, endPoint x: 425, endPoint y: 151, distance: 276.2
click at [425, 151] on div "Hey ﻿ {contact-first-name} , ﻿ Great news! 20v has been working with Clubworx t…" at bounding box center [315, 76] width 321 height 397
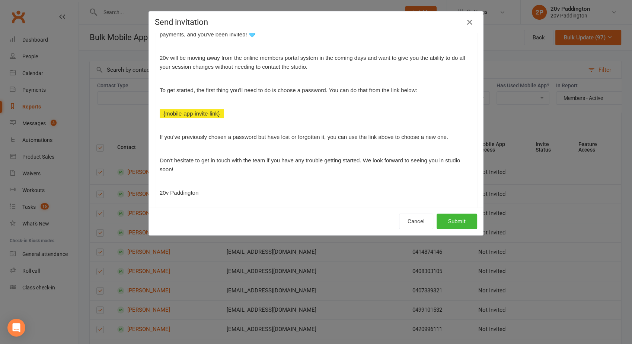
scroll to position [146, 0]
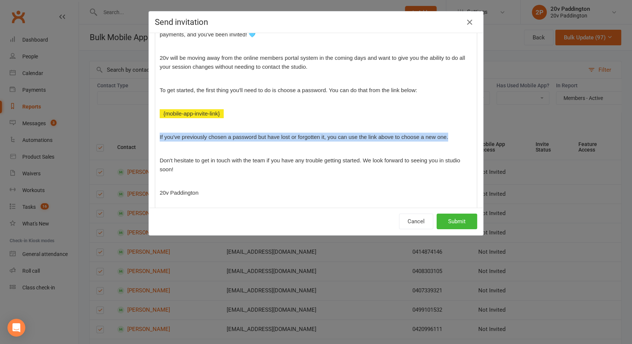
drag, startPoint x: 448, startPoint y: 135, endPoint x: 156, endPoint y: 138, distance: 292.4
click at [156, 138] on div "Hey ﻿ {contact-first-name} , ﻿ Great news! 20v has been working with Clubworx t…" at bounding box center [315, 133] width 321 height 280
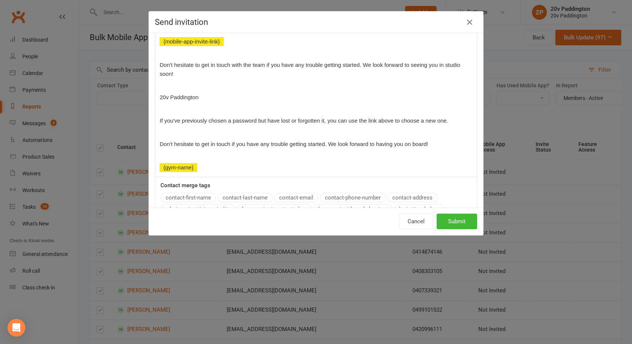
scroll to position [218, 0]
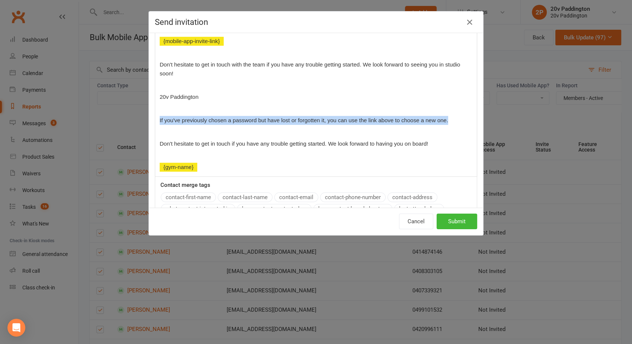
drag, startPoint x: 154, startPoint y: 119, endPoint x: 453, endPoint y: 121, distance: 299.1
click at [453, 121] on div "Hey ﻿ {contact-first-name} , ﻿ Great news! 20v has been working with Clubworx t…" at bounding box center [315, 48] width 321 height 257
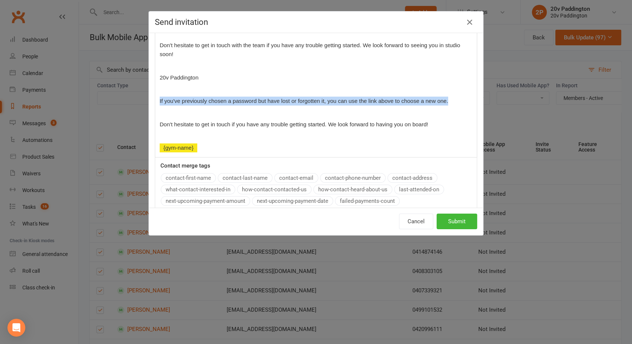
scroll to position [237, 0]
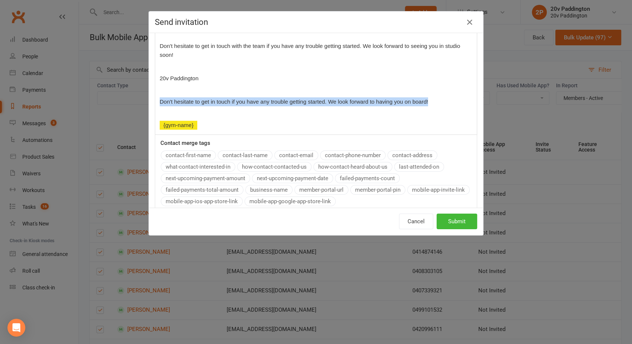
drag, startPoint x: 436, startPoint y: 102, endPoint x: 157, endPoint y: 100, distance: 278.6
click at [160, 100] on p "Don't hesitate to get in touch if you have any trouble getting started. We look…" at bounding box center [316, 101] width 312 height 9
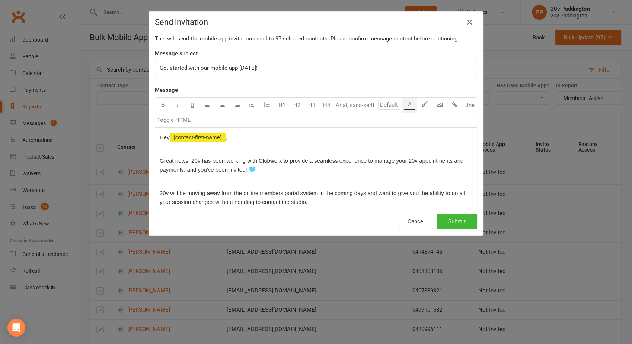
scroll to position [0, 0]
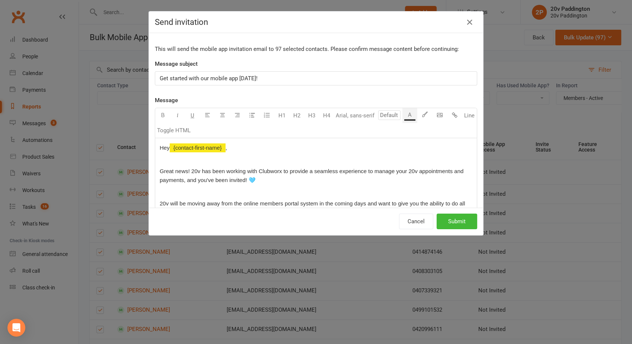
click at [207, 79] on span "Get started with our mobile app [DATE]!" at bounding box center [209, 78] width 98 height 7
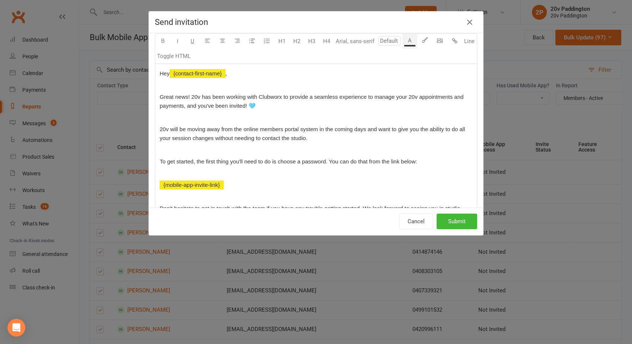
scroll to position [75, 0]
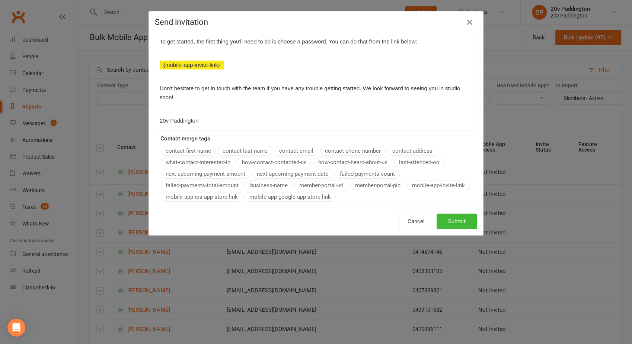
click at [309, 138] on div "Message U H1 H2 H3 H4 Arial, sans-serif A Line Toggle HTML Hey ﻿ {contact-first…" at bounding box center [316, 55] width 322 height 308
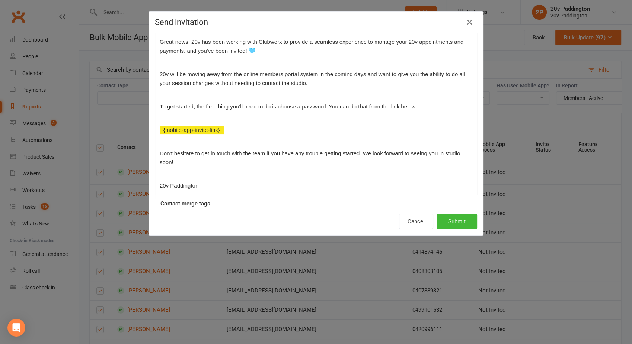
scroll to position [129, 0]
click at [311, 81] on p "20v will be moving away from the online members portal system in the coming day…" at bounding box center [316, 79] width 312 height 18
click at [360, 153] on span "Don't hesitate to get in touch with the team if you have any trouble getting st…" at bounding box center [311, 158] width 302 height 15
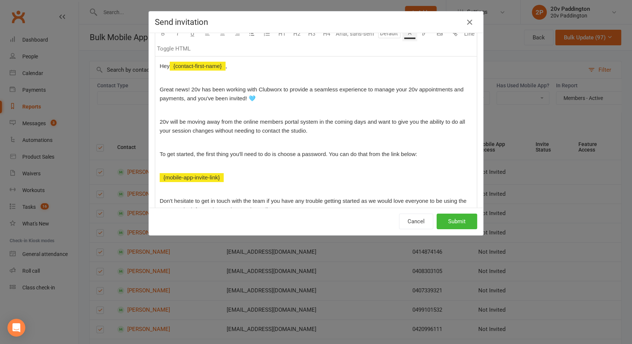
scroll to position [76, 0]
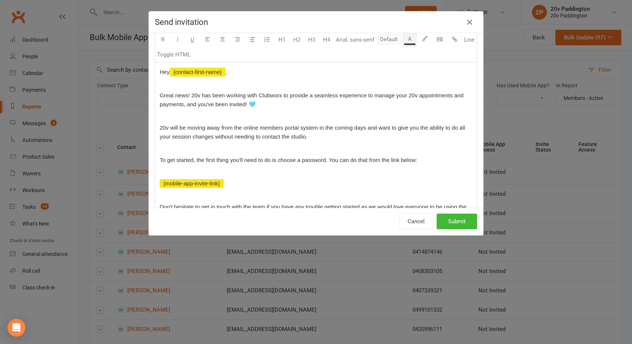
click at [314, 137] on p "20v will be moving away from the online members portal system in the coming day…" at bounding box center [316, 133] width 312 height 18
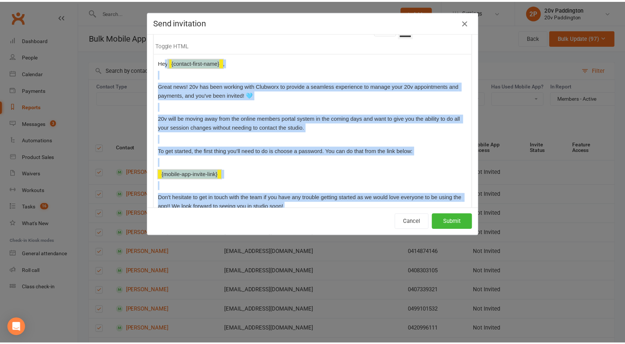
scroll to position [0, 0]
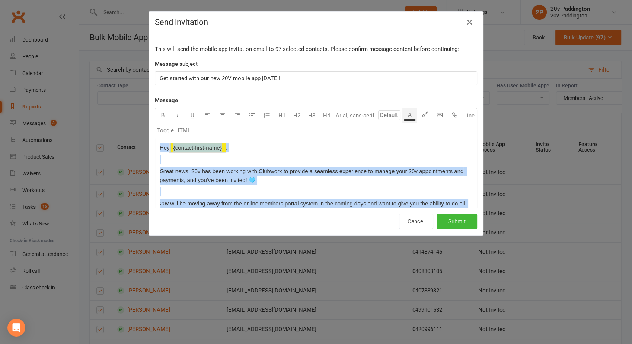
drag, startPoint x: 208, startPoint y: 203, endPoint x: 154, endPoint y: 148, distance: 76.5
click at [155, 148] on div "Hey ﻿ {contact-first-name} , ﻿ Great news! 20v has been working with Clubworx t…" at bounding box center [315, 231] width 321 height 186
copy div "Hey ﻿ {contact-first-name} , ﻿ Great news! 20v has been working with Clubworx t…"
click at [417, 219] on button "Cancel" at bounding box center [416, 222] width 34 height 16
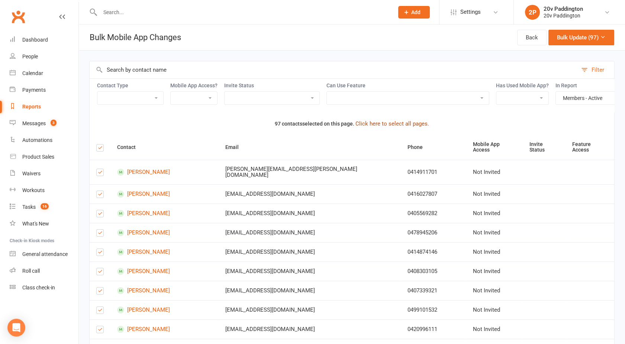
click at [376, 128] on button "Click here to select all pages." at bounding box center [393, 123] width 74 height 9
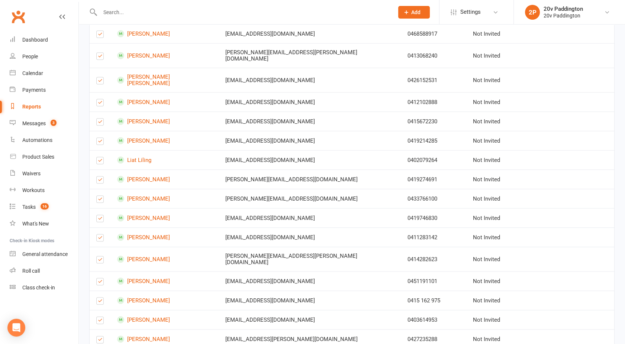
scroll to position [1812, 0]
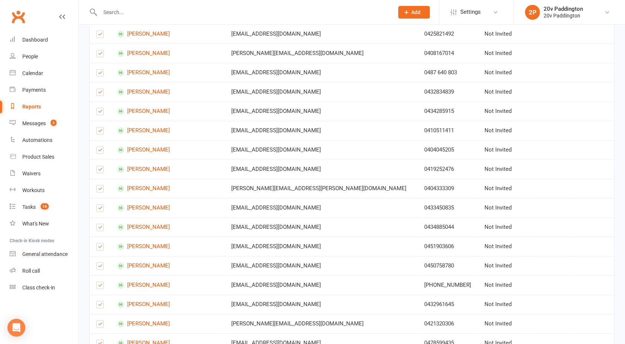
scroll to position [1791, 0]
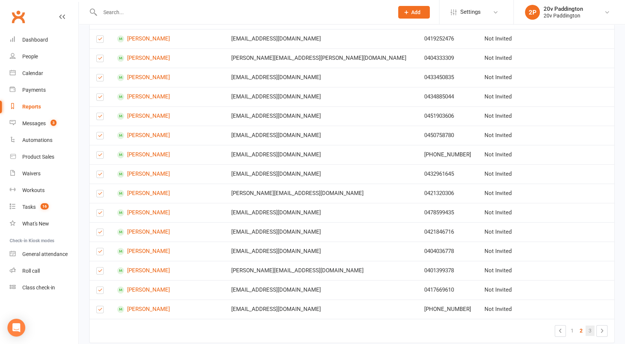
click at [588, 326] on link "3" at bounding box center [590, 331] width 9 height 10
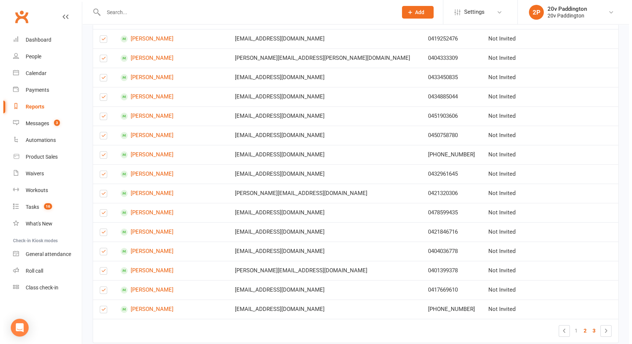
scroll to position [0, 0]
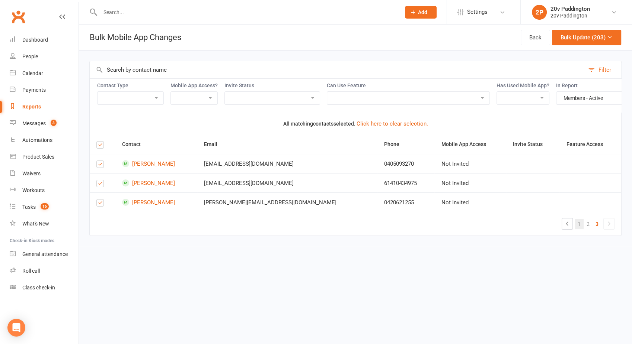
click at [582, 230] on link "1" at bounding box center [578, 224] width 9 height 10
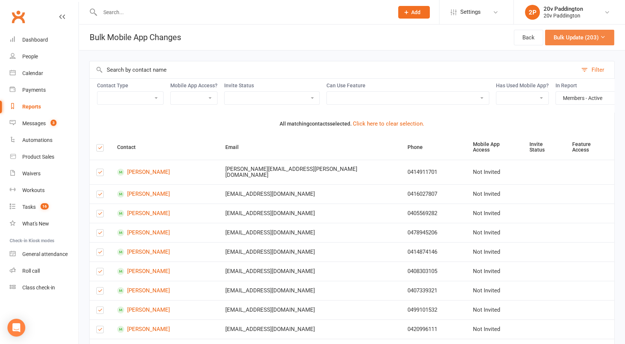
click at [586, 34] on button "Bulk Update (203)" at bounding box center [579, 38] width 69 height 16
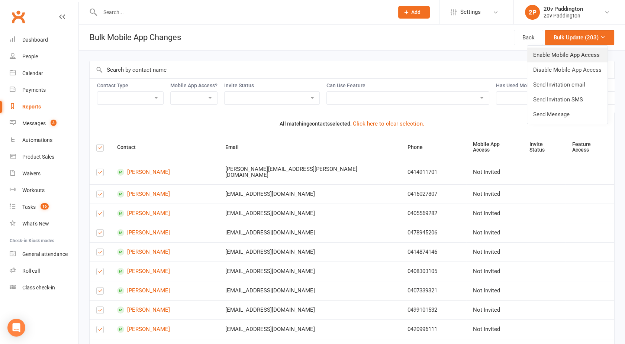
click at [563, 54] on link "Enable Mobile App Access" at bounding box center [567, 55] width 80 height 15
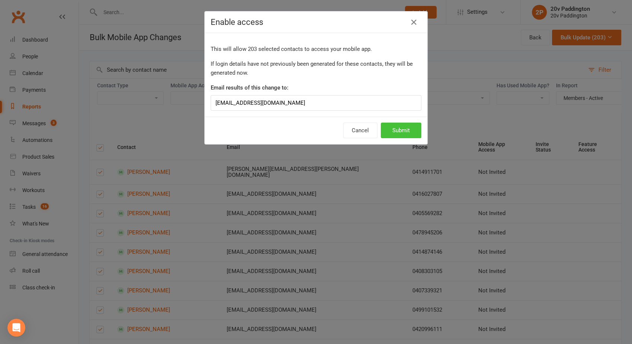
click at [393, 125] on button "Submit" at bounding box center [401, 131] width 41 height 16
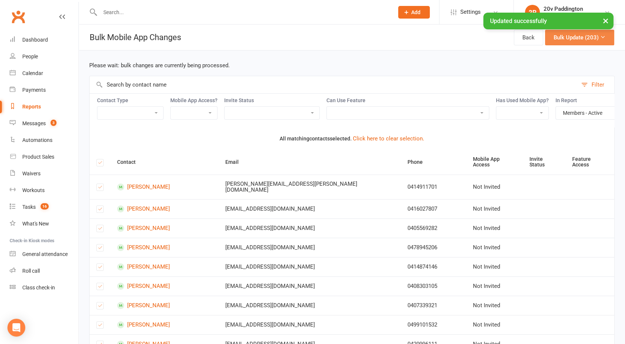
click at [582, 34] on button "Bulk Update (203)" at bounding box center [579, 38] width 69 height 16
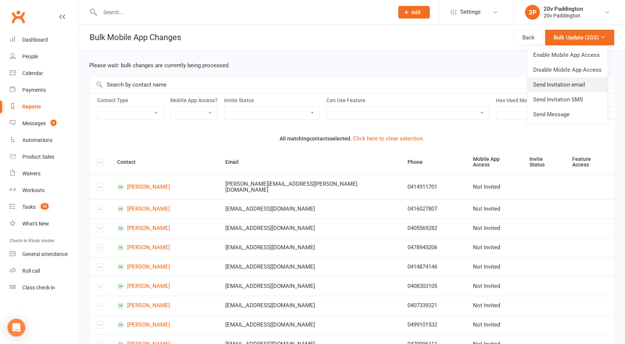
click at [558, 85] on link "Send Invitation email" at bounding box center [567, 84] width 80 height 15
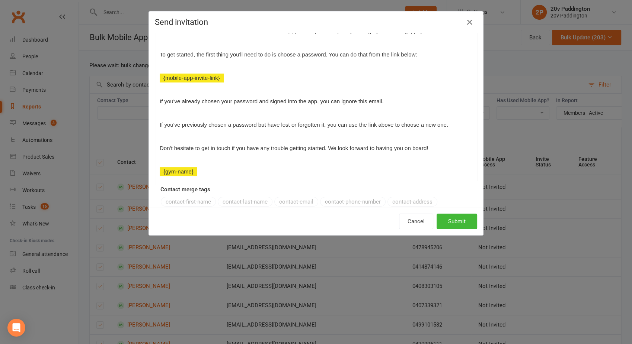
scroll to position [140, 0]
drag, startPoint x: 198, startPoint y: 176, endPoint x: 165, endPoint y: 58, distance: 122.5
click at [165, 58] on div "Hi ﻿ {contact-first-name} , Great news! You've been invited to use our mobile a…" at bounding box center [315, 90] width 321 height 183
drag, startPoint x: 256, startPoint y: 179, endPoint x: 234, endPoint y: 123, distance: 60.4
click at [163, 40] on div "Hi ﻿ {contact-first-name} , Great news! You've been invited to use our mobile a…" at bounding box center [315, 90] width 321 height 183
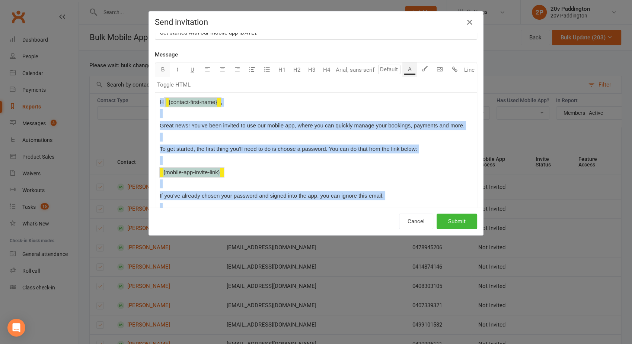
scroll to position [29, 0]
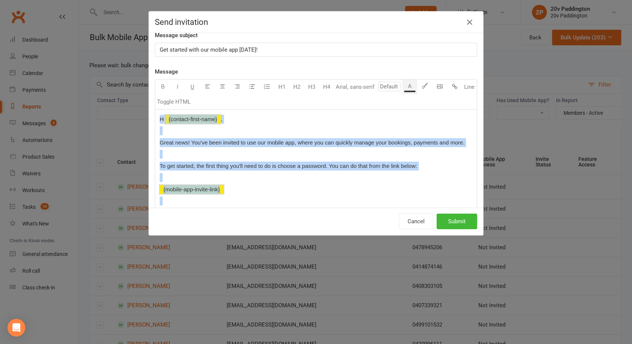
drag, startPoint x: 439, startPoint y: 150, endPoint x: 154, endPoint y: 111, distance: 288.0
click at [155, 111] on div "Hi ﻿ {contact-first-name} , Great news! You've been invited to use our mobile a…" at bounding box center [315, 201] width 321 height 183
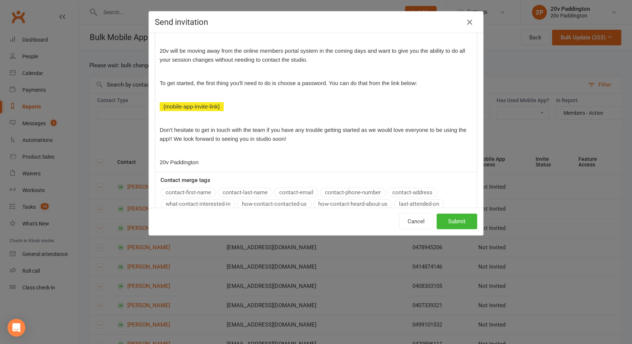
scroll to position [154, 0]
click at [452, 220] on button "Submit" at bounding box center [456, 222] width 41 height 16
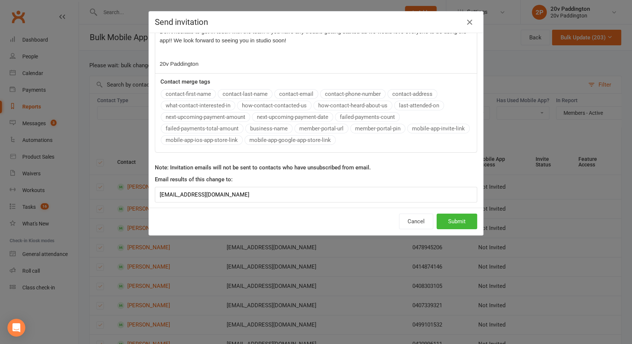
scroll to position [0, 0]
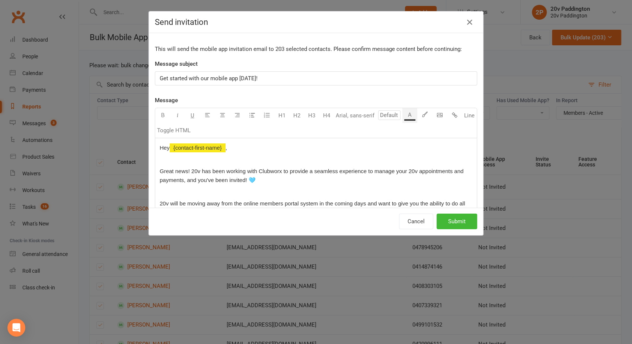
click at [207, 77] on span "Get started with our mobile app [DATE]!" at bounding box center [209, 78] width 98 height 7
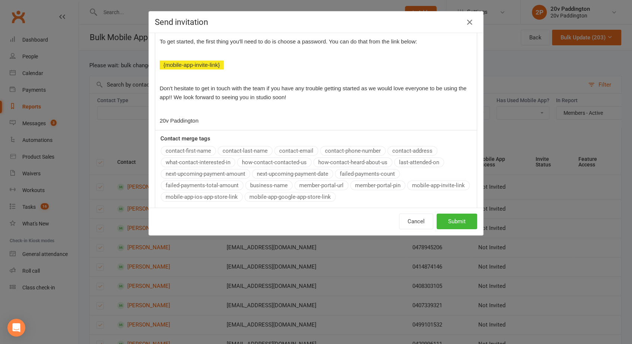
click at [260, 151] on div "Message U H1 H2 H3 H4 Arial, sans-serif A Line Toggle HTML Hey ﻿ {contact-first…" at bounding box center [316, 55] width 322 height 308
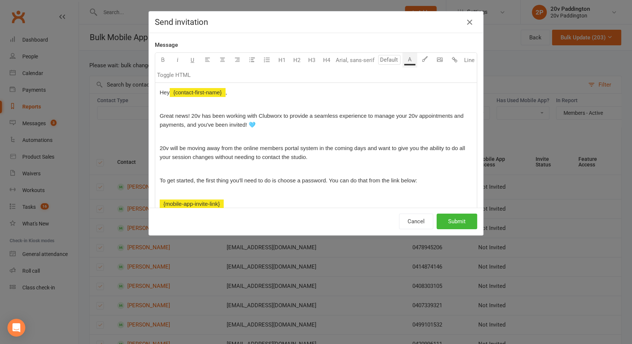
scroll to position [55, 0]
click at [259, 96] on p "Hey ﻿ {contact-first-name} ," at bounding box center [316, 93] width 312 height 9
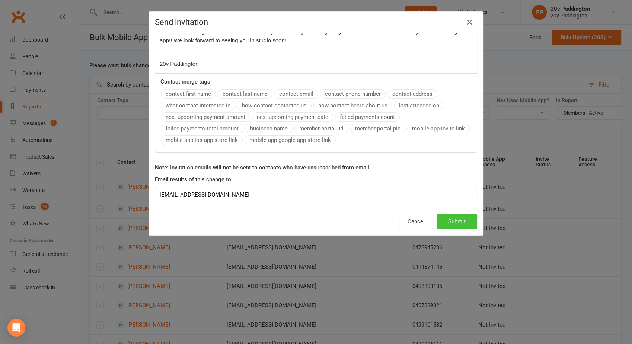
click at [458, 221] on button "Submit" at bounding box center [456, 222] width 41 height 16
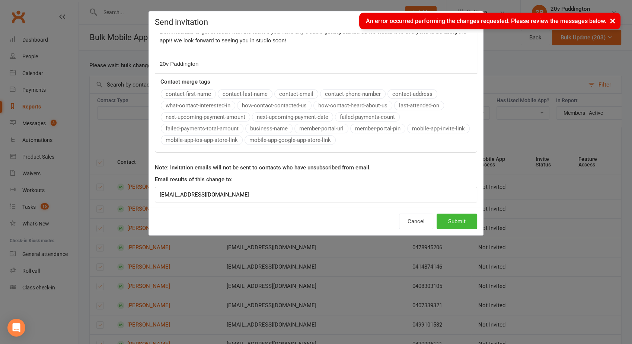
click at [501, 67] on div "Send invitation This will send the mobile app invitation email to 203 selected …" at bounding box center [316, 172] width 632 height 344
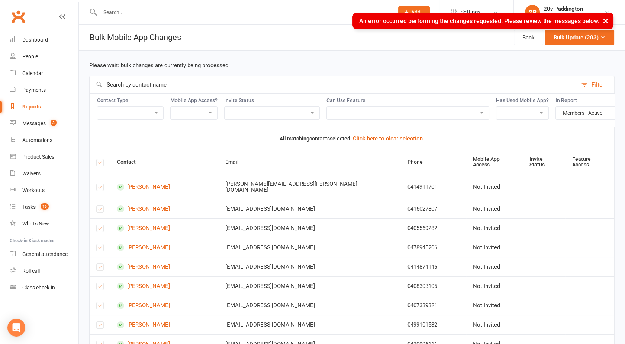
click at [557, 62] on div "Please wait: bulk changes are currently being processed." at bounding box center [352, 65] width 526 height 9
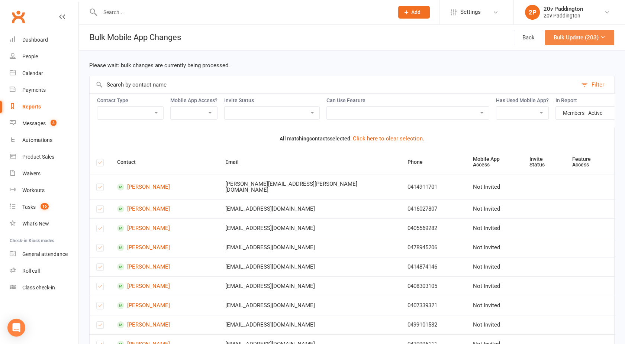
click at [573, 35] on button "Bulk Update (203)" at bounding box center [579, 38] width 69 height 16
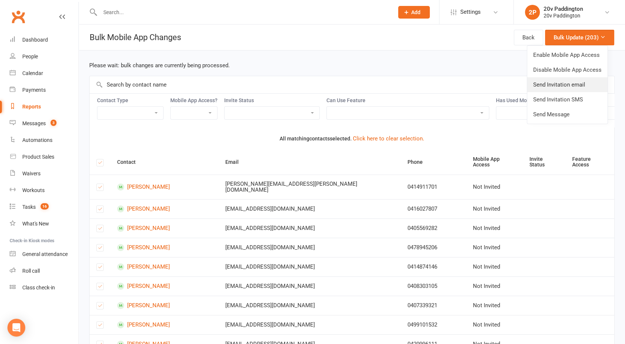
click at [563, 86] on link "Send Invitation email" at bounding box center [567, 84] width 80 height 15
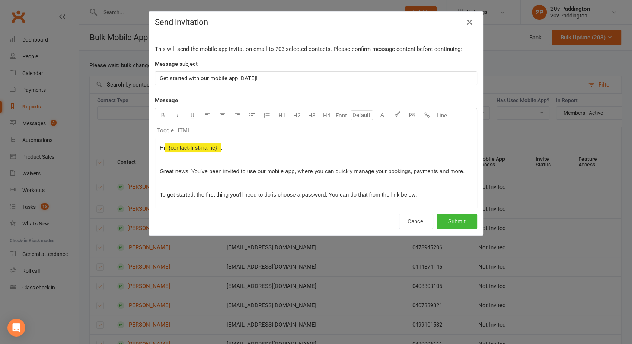
click at [207, 79] on span "Get started with our mobile app [DATE]!" at bounding box center [209, 78] width 98 height 7
click at [155, 145] on div "Hi ﻿ {contact-first-name} , Great news! You've been invited to use our mobile a…" at bounding box center [315, 229] width 321 height 183
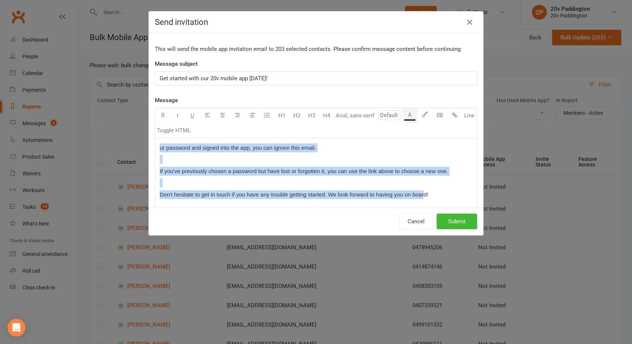
drag, startPoint x: 419, startPoint y: 195, endPoint x: 153, endPoint y: 148, distance: 270.1
click at [155, 148] on div "ur password and signed into the app, you can ignore this email. If you've previ…" at bounding box center [315, 194] width 321 height 112
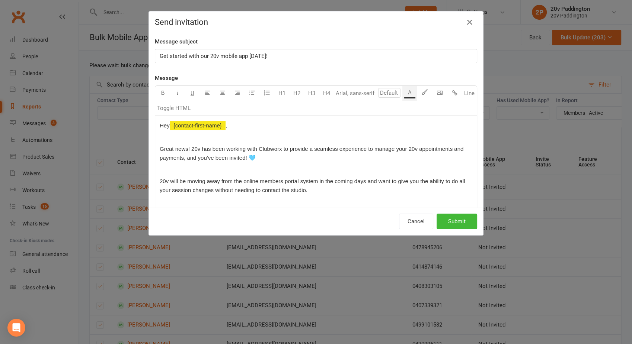
scroll to position [22, 0]
click at [225, 129] on p "Hey ﻿ {contact-first-name} ," at bounding box center [316, 126] width 312 height 9
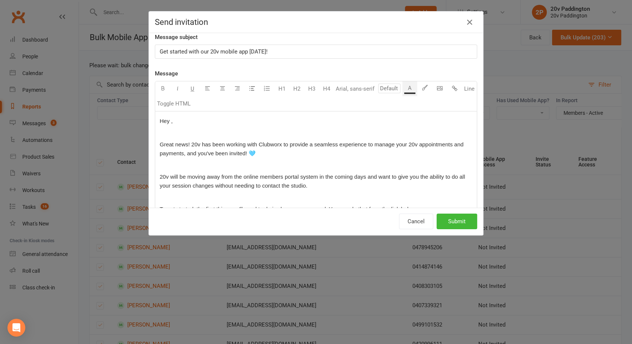
click at [183, 97] on div "Message U H1 H2 H3 H4 Arial, sans-serif A Line Toggle HTML Hey , ﻿ Great news! …" at bounding box center [316, 223] width 322 height 308
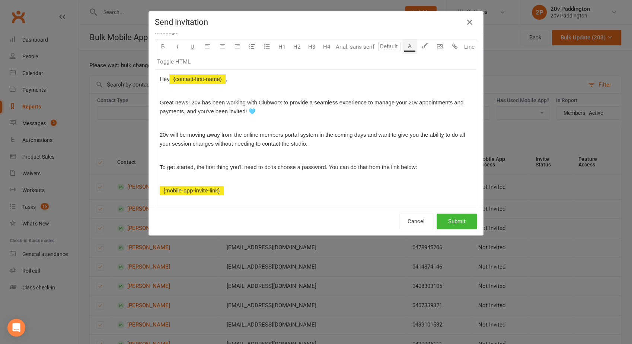
click at [230, 174] on div "Hey ﻿ {contact-first-name} , ﻿ Great news! 20v has been working with Clubworx t…" at bounding box center [315, 163] width 321 height 186
click at [230, 192] on p "﻿ ﻿ {mobile-app-invite-link}" at bounding box center [316, 190] width 312 height 9
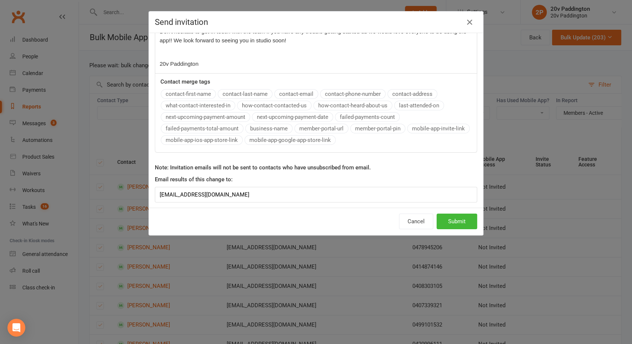
scroll to position [138, 0]
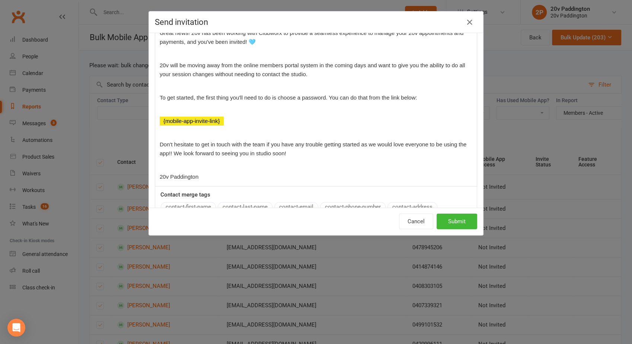
click at [190, 139] on div "Message U H1 H2 H3 H4 Font A Line Toggle HTML Hey ﻿ {contact-first-name} , ﻿ Gr…" at bounding box center [316, 112] width 322 height 308
click at [460, 220] on button "Submit" at bounding box center [456, 222] width 41 height 16
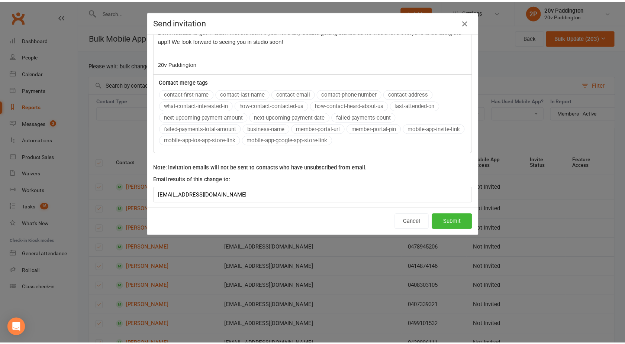
scroll to position [0, 0]
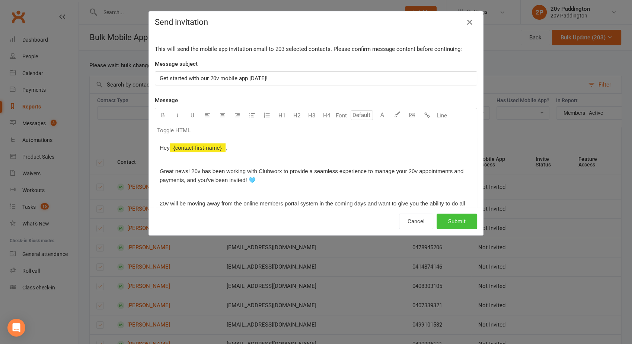
click at [454, 223] on button "Submit" at bounding box center [456, 222] width 41 height 16
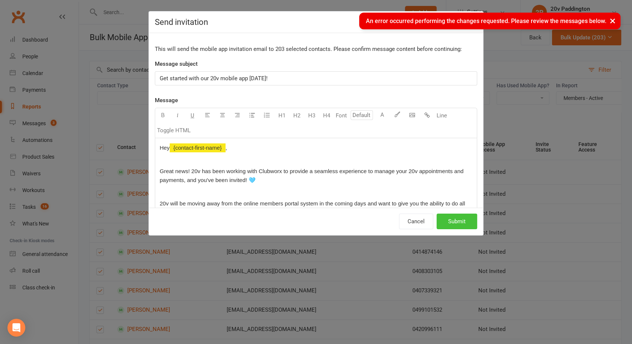
click at [454, 223] on button "Submit" at bounding box center [456, 222] width 41 height 16
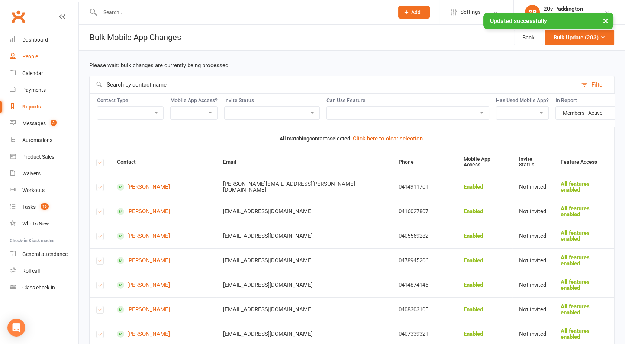
click at [28, 61] on link "People" at bounding box center [44, 56] width 69 height 17
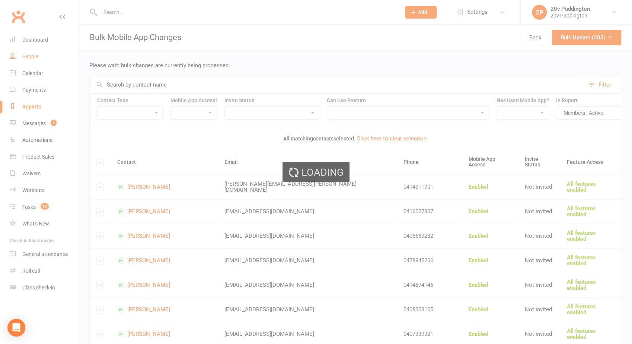
select select "100"
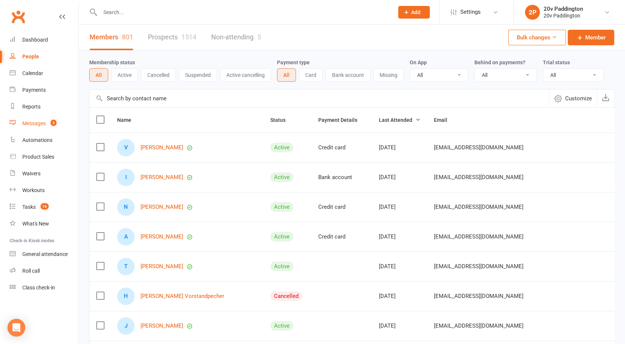
click at [23, 127] on link "Messages 3" at bounding box center [44, 123] width 69 height 17
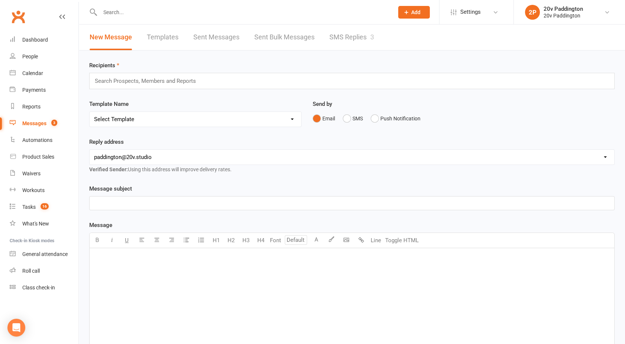
click at [365, 35] on link "SMS Replies 3" at bounding box center [352, 38] width 45 height 26
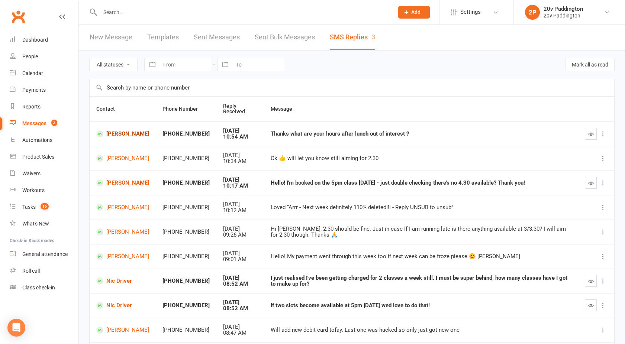
click at [124, 133] on link "[PERSON_NAME]" at bounding box center [122, 134] width 53 height 7
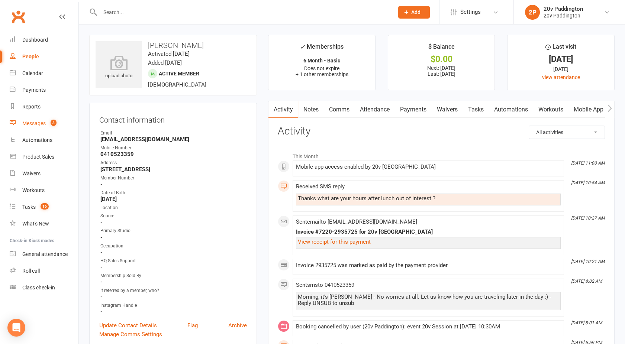
click at [41, 122] on div "Messages" at bounding box center [33, 124] width 23 height 6
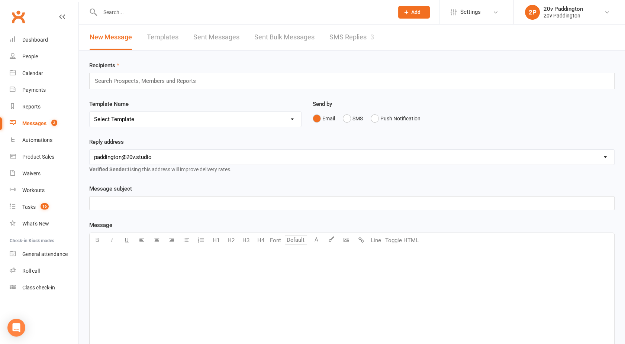
click at [343, 32] on link "SMS Replies 3" at bounding box center [352, 38] width 45 height 26
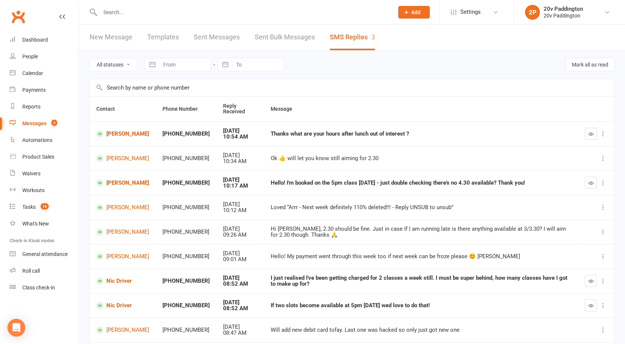
click at [35, 122] on div "Messages" at bounding box center [34, 124] width 24 height 6
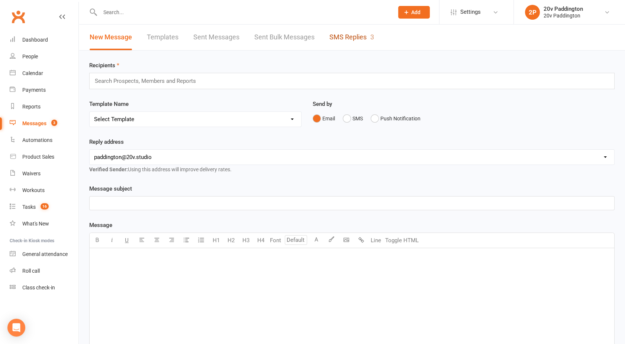
click at [356, 37] on link "SMS Replies 3" at bounding box center [352, 38] width 45 height 26
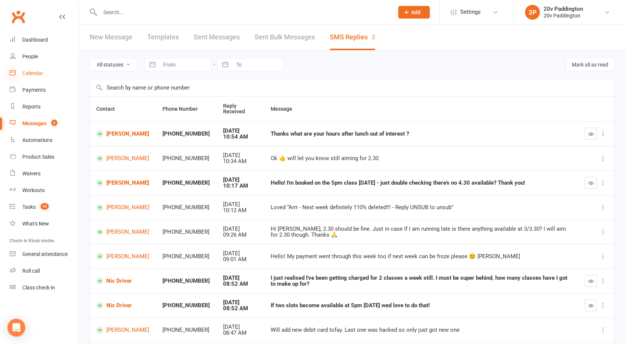
click at [15, 70] on icon at bounding box center [13, 73] width 6 height 6
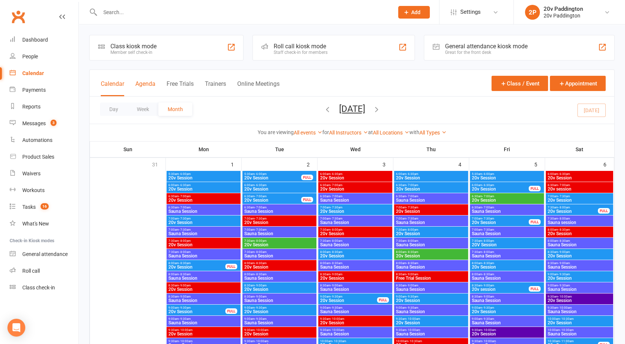
click at [144, 82] on button "Agenda" at bounding box center [145, 88] width 20 height 16
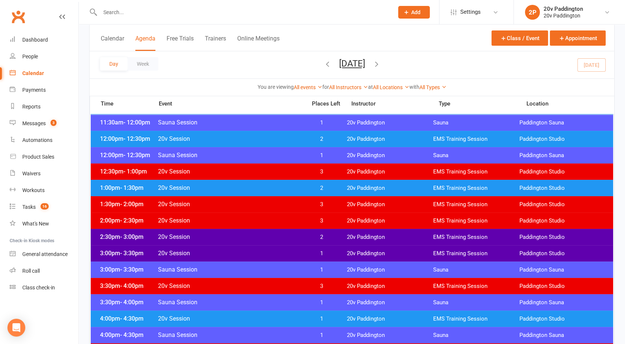
scroll to position [440, 0]
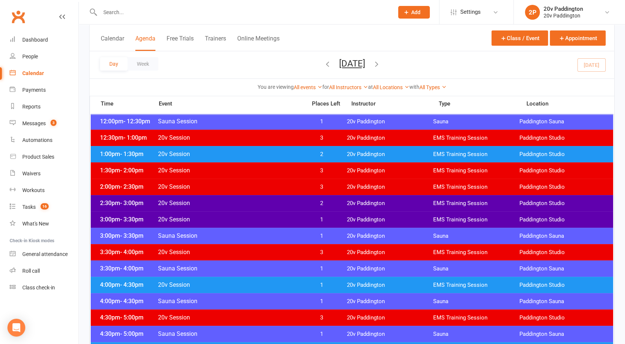
click at [247, 283] on span "20v Session" at bounding box center [230, 285] width 145 height 7
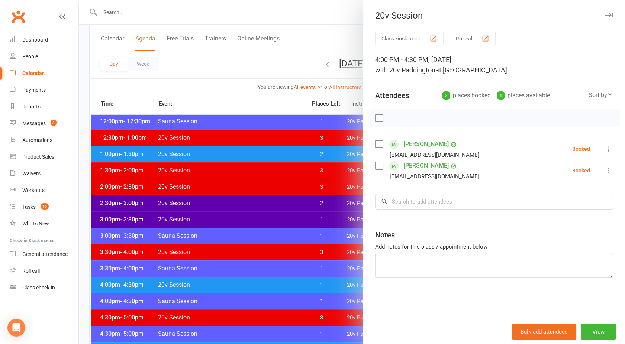
click at [247, 283] on div at bounding box center [352, 172] width 546 height 344
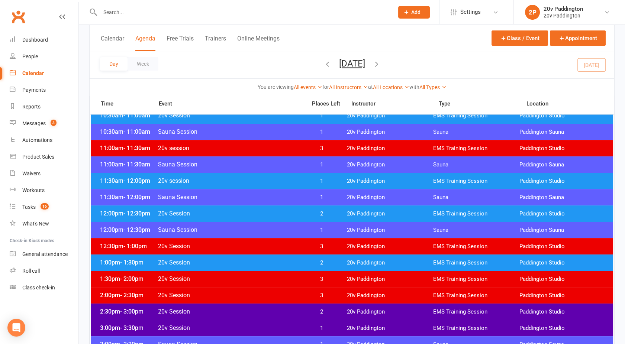
scroll to position [330, 0]
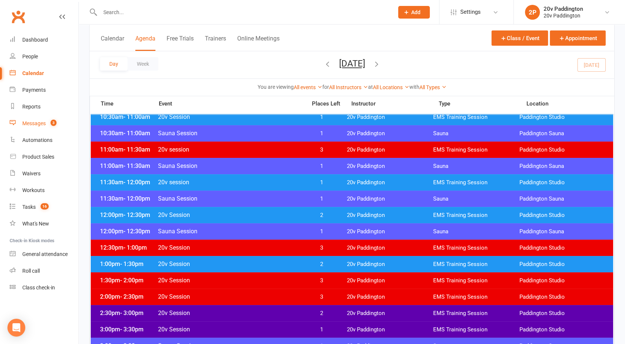
click at [32, 122] on div "Messages" at bounding box center [33, 124] width 23 height 6
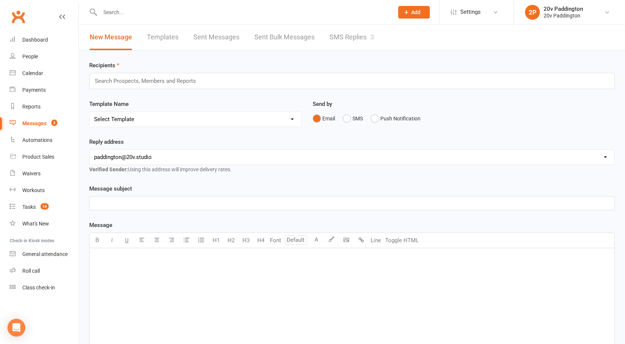
click at [363, 38] on link "SMS Replies 3" at bounding box center [352, 38] width 45 height 26
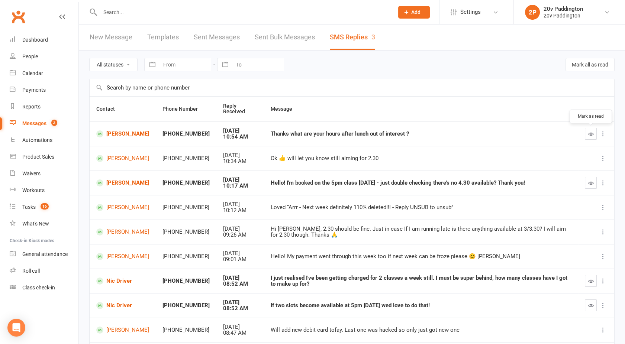
click at [591, 134] on icon "button" at bounding box center [591, 134] width 6 height 6
click at [126, 133] on link "[PERSON_NAME]" at bounding box center [122, 134] width 53 height 7
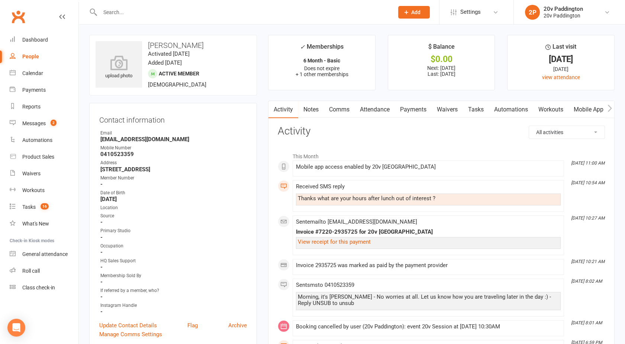
click at [342, 110] on link "Comms" at bounding box center [339, 109] width 31 height 17
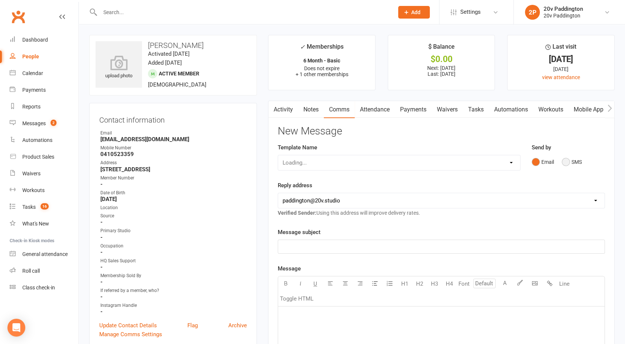
click at [568, 168] on button "SMS" at bounding box center [572, 162] width 20 height 14
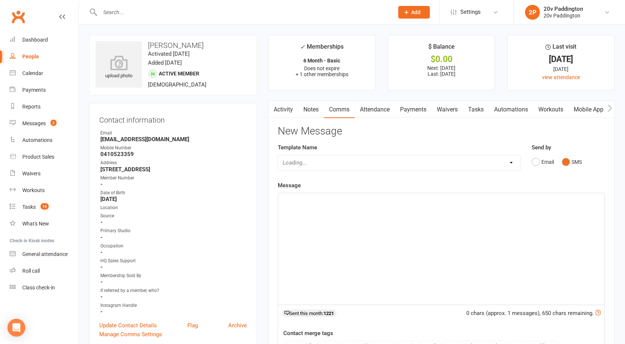
click at [423, 233] on div "﻿" at bounding box center [441, 249] width 327 height 112
click at [281, 201] on div "12pm 1pm or 4pm work? :)" at bounding box center [441, 249] width 327 height 112
click at [340, 200] on span "12pm 1pm or 4pm work? :)" at bounding box center [316, 200] width 66 height 7
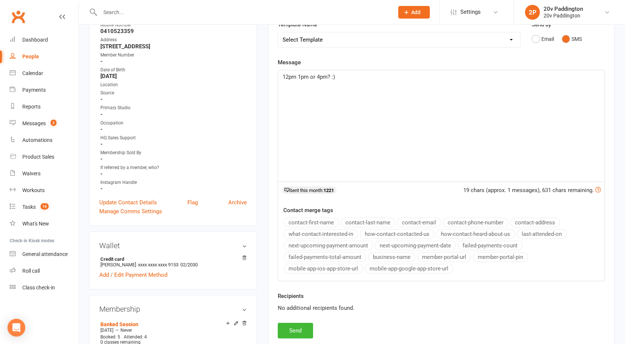
scroll to position [125, 0]
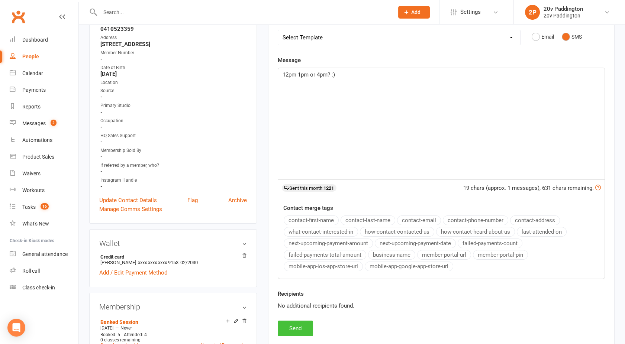
click at [285, 324] on button "Send" at bounding box center [295, 329] width 35 height 16
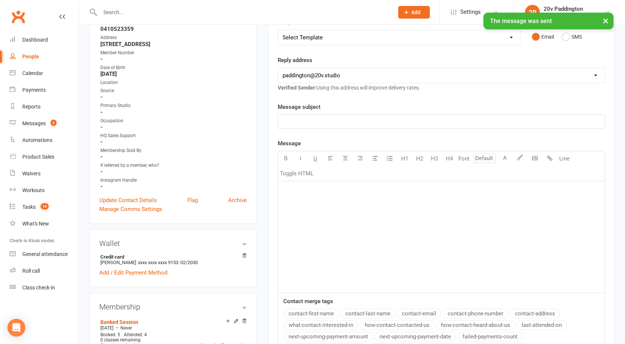
scroll to position [0, 0]
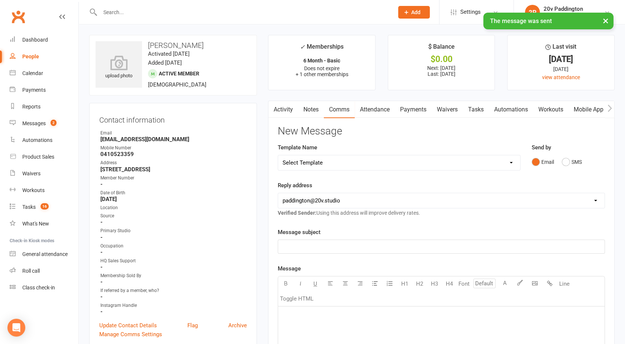
click at [281, 107] on link "Activity" at bounding box center [284, 109] width 30 height 17
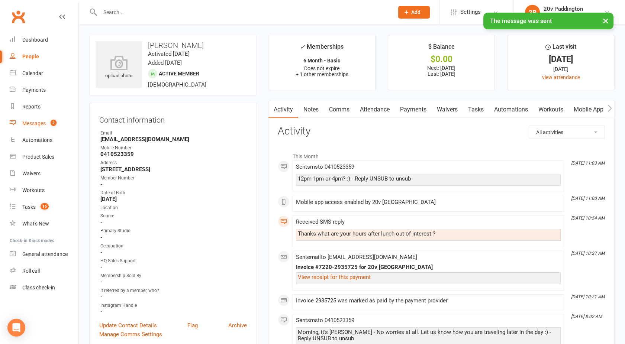
click at [53, 123] on span "2" at bounding box center [54, 123] width 6 height 6
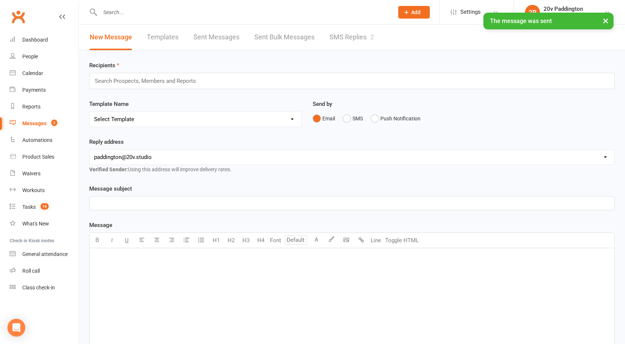
click at [356, 33] on link "SMS Replies 2" at bounding box center [352, 38] width 45 height 26
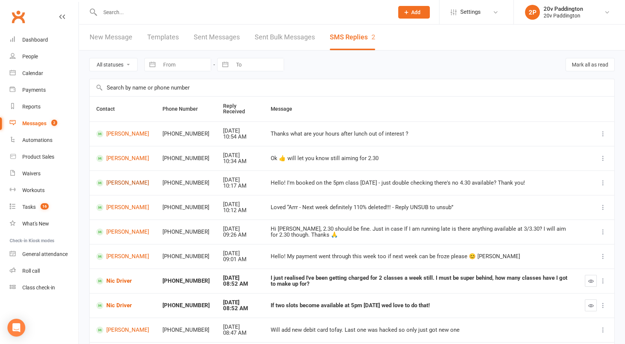
click at [116, 182] on link "[PERSON_NAME]" at bounding box center [122, 183] width 53 height 7
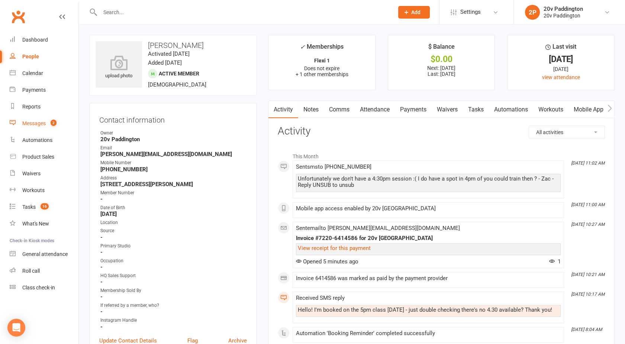
click at [36, 120] on link "Messages 2" at bounding box center [44, 123] width 69 height 17
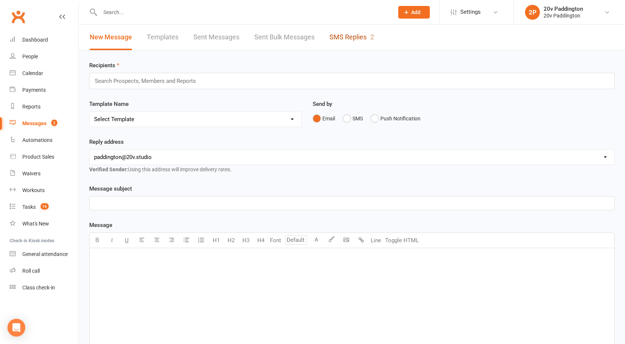
click at [347, 35] on link "SMS Replies 2" at bounding box center [352, 38] width 45 height 26
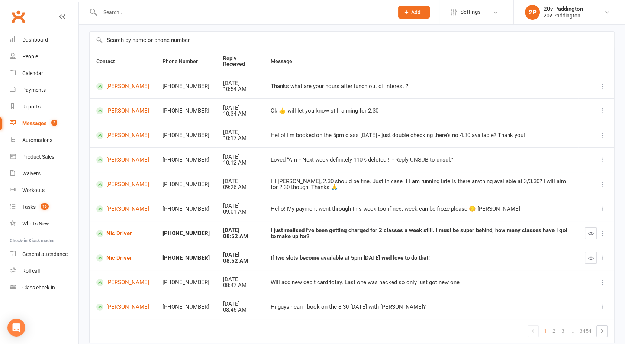
scroll to position [48, 0]
click at [31, 127] on link "Messages 2" at bounding box center [44, 123] width 69 height 17
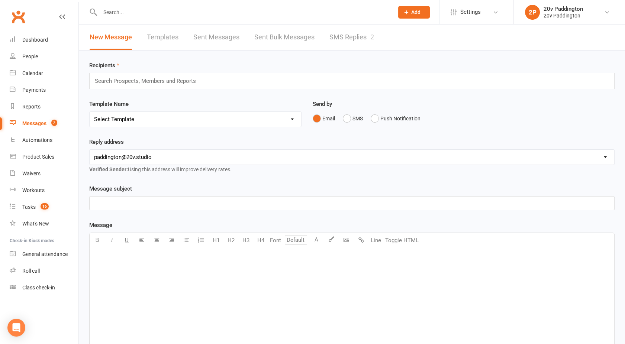
click at [345, 43] on link "SMS Replies 2" at bounding box center [352, 38] width 45 height 26
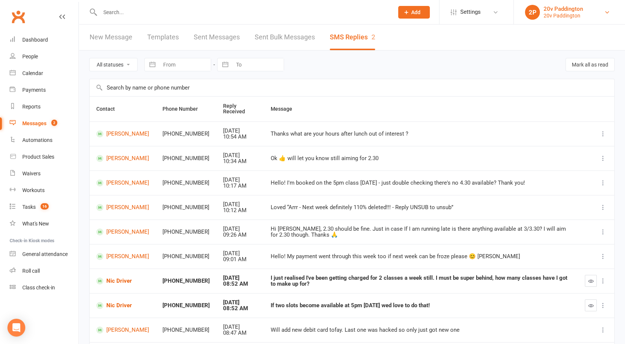
click at [564, 15] on div "20v Paddington" at bounding box center [563, 15] width 39 height 7
click at [407, 60] on div "All statuses Read only Unread only Navigate forward to interact with the calend…" at bounding box center [352, 65] width 526 height 28
click at [131, 12] on input "text" at bounding box center [243, 12] width 291 height 10
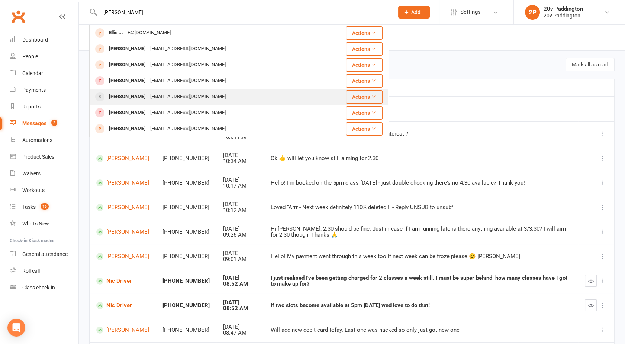
type input "[PERSON_NAME]"
click at [134, 100] on div "[PERSON_NAME]" at bounding box center [127, 97] width 41 height 11
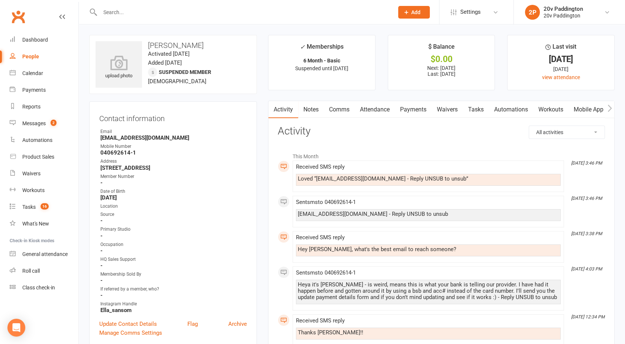
click at [411, 112] on link "Payments" at bounding box center [413, 109] width 37 height 17
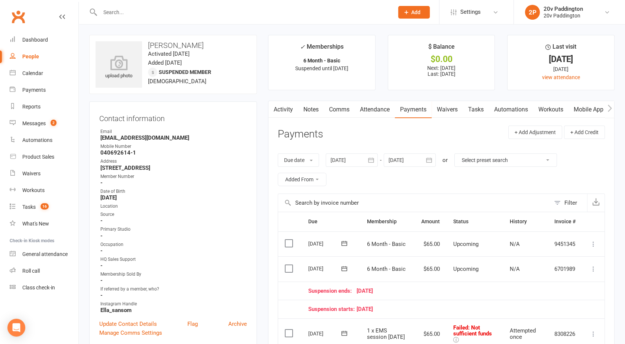
click at [287, 109] on link "Activity" at bounding box center [284, 109] width 30 height 17
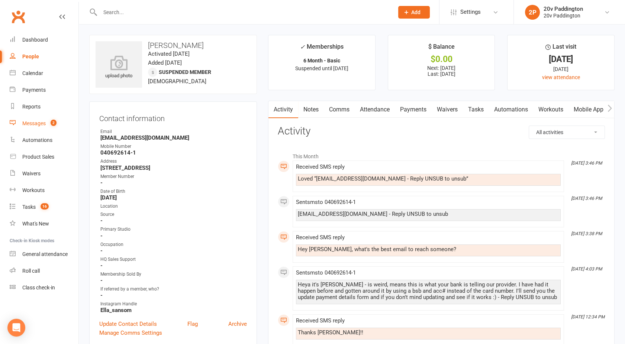
click at [31, 119] on link "Messages 2" at bounding box center [44, 123] width 69 height 17
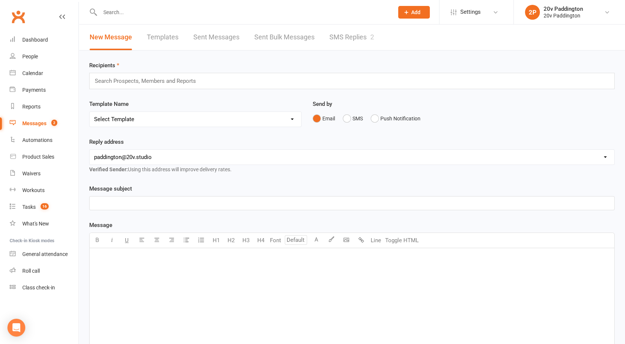
click at [366, 31] on link "SMS Replies 2" at bounding box center [352, 38] width 45 height 26
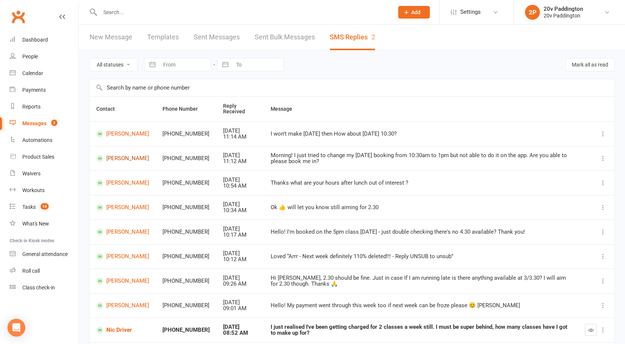
click at [115, 157] on link "[PERSON_NAME]" at bounding box center [122, 158] width 53 height 7
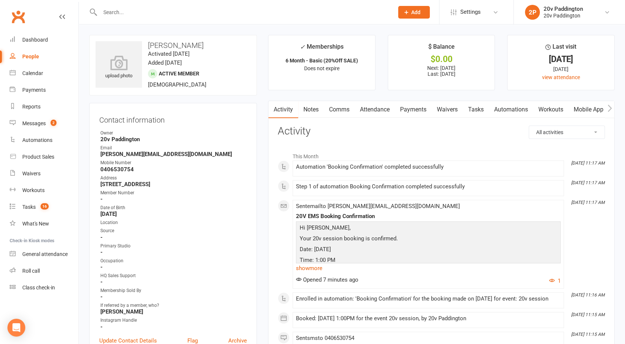
click at [375, 112] on link "Attendance" at bounding box center [375, 109] width 40 height 17
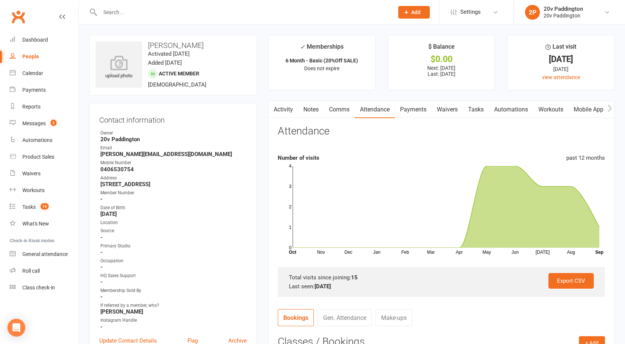
click at [139, 15] on input "text" at bounding box center [243, 12] width 291 height 10
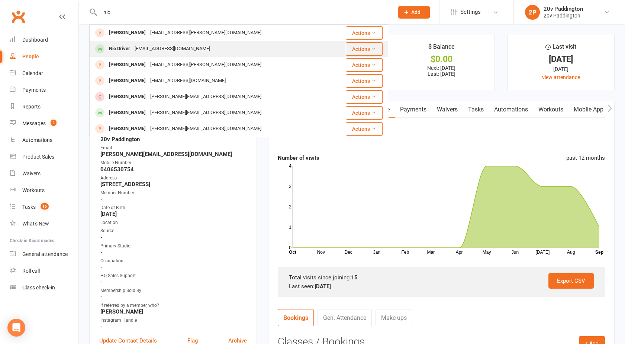
type input "nic"
click at [120, 52] on div "Nic Driver" at bounding box center [120, 49] width 26 height 11
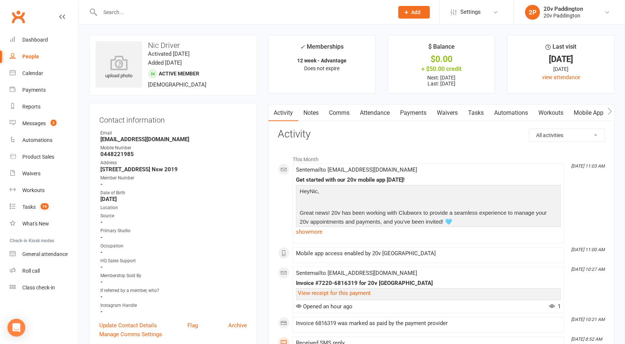
click at [384, 110] on link "Attendance" at bounding box center [375, 113] width 40 height 17
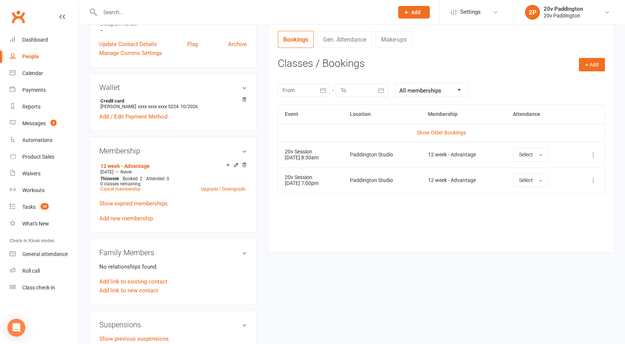
scroll to position [285, 0]
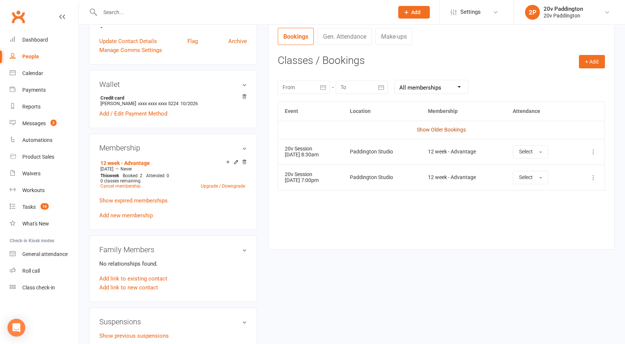
click at [446, 130] on link "Show Older Bookings" at bounding box center [441, 130] width 49 height 6
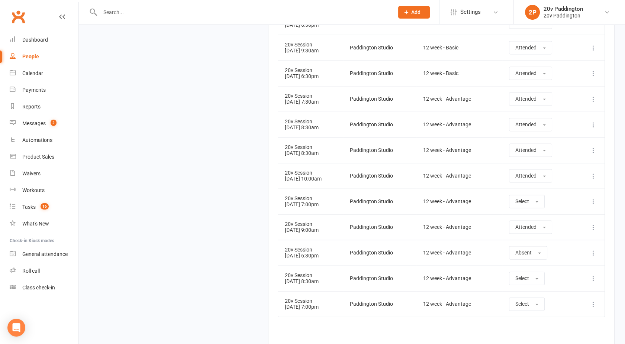
scroll to position [3265, 0]
click at [536, 194] on button "Select" at bounding box center [527, 200] width 36 height 13
click at [532, 210] on link "Attended" at bounding box center [547, 217] width 74 height 15
click at [289, 239] on td "20v Session [DATE] 6:30pm" at bounding box center [310, 252] width 65 height 26
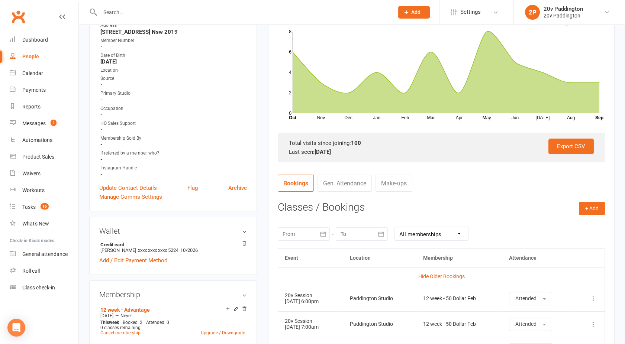
scroll to position [38, 0]
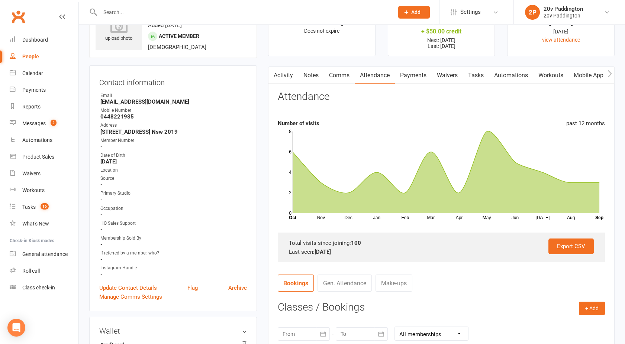
click at [285, 76] on link "Activity" at bounding box center [284, 75] width 30 height 17
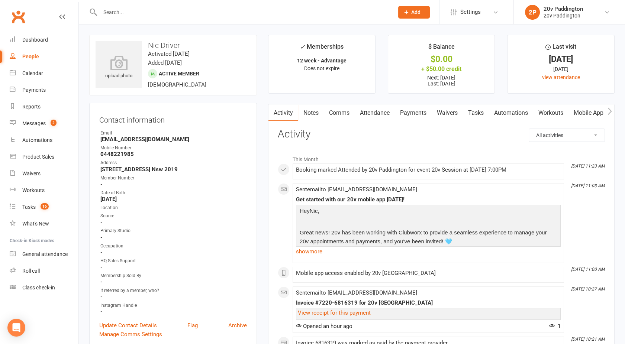
click at [409, 113] on link "Payments" at bounding box center [413, 113] width 37 height 17
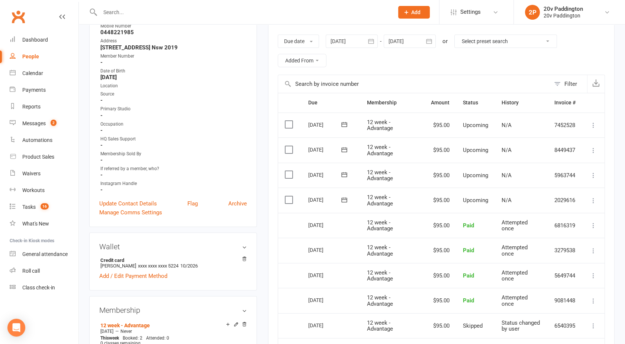
scroll to position [136, 0]
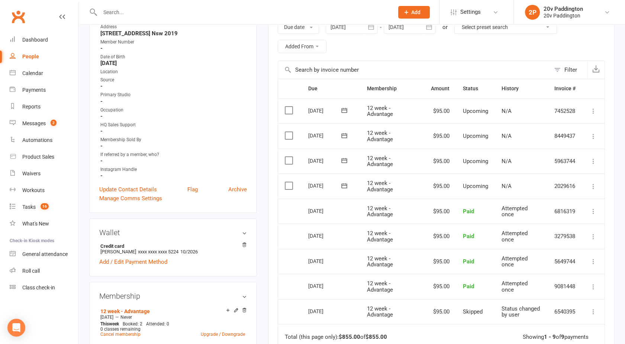
click at [350, 31] on div at bounding box center [352, 26] width 52 height 13
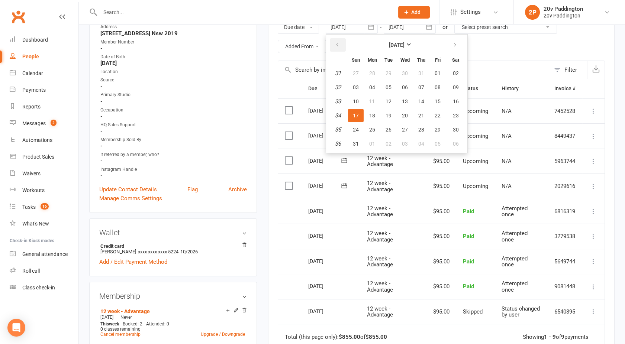
click at [340, 45] on icon "button" at bounding box center [337, 45] width 5 height 6
click at [366, 99] on button "14" at bounding box center [373, 101] width 16 height 13
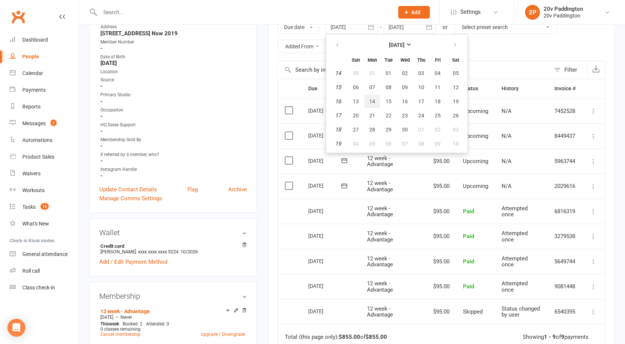
type input "[DATE]"
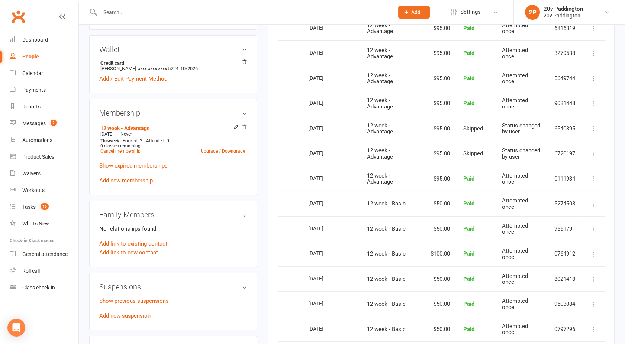
scroll to position [226, 0]
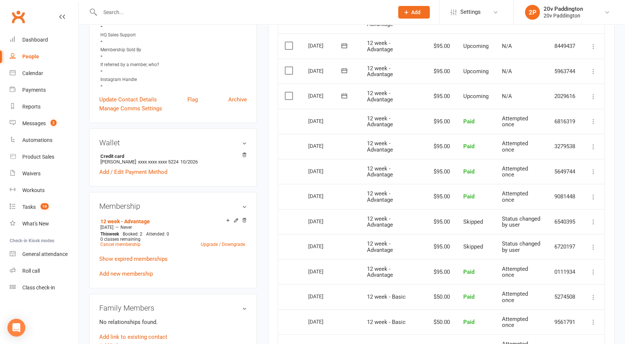
click at [458, 119] on td "Paid" at bounding box center [476, 121] width 39 height 25
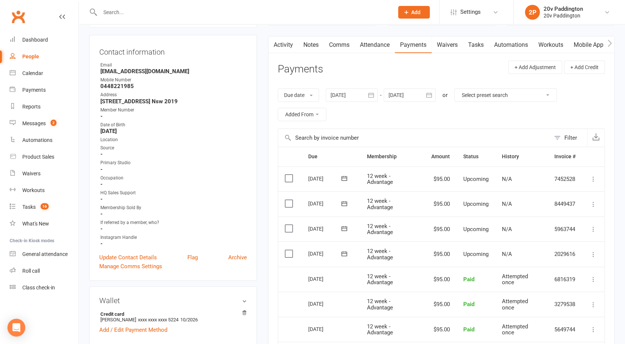
scroll to position [0, 0]
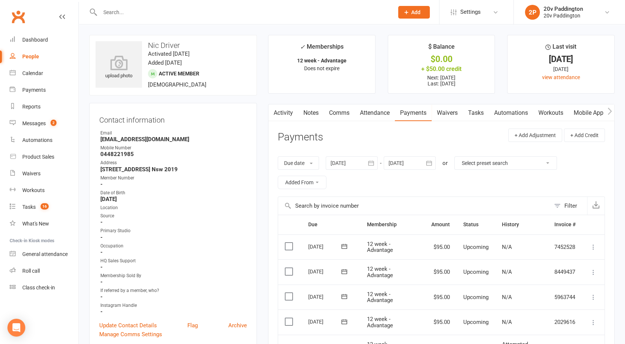
click at [372, 115] on link "Attendance" at bounding box center [375, 113] width 40 height 17
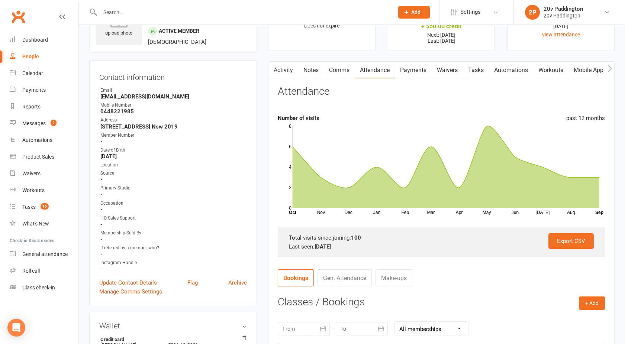
scroll to position [35, 0]
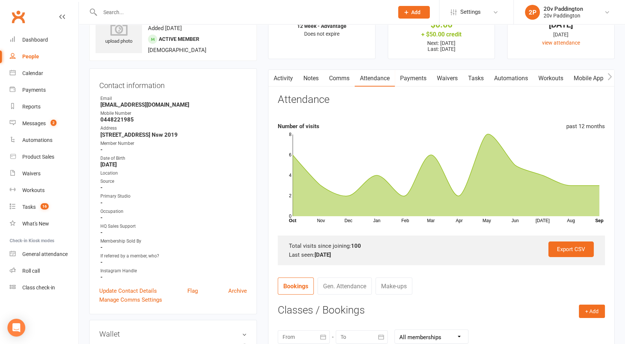
click at [270, 73] on button "button" at bounding box center [273, 78] width 9 height 17
click at [280, 76] on link "Activity" at bounding box center [284, 78] width 30 height 17
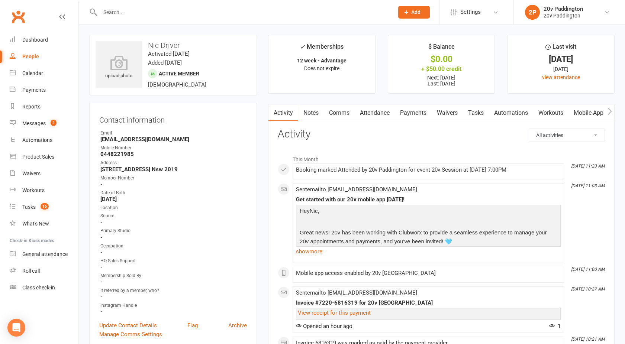
click at [415, 105] on link "Payments" at bounding box center [413, 113] width 37 height 17
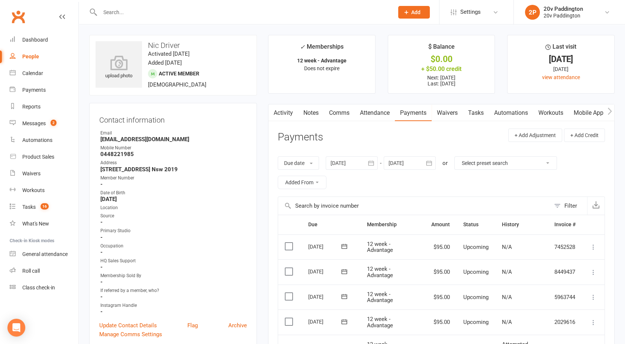
click at [370, 106] on link "Attendance" at bounding box center [375, 113] width 40 height 17
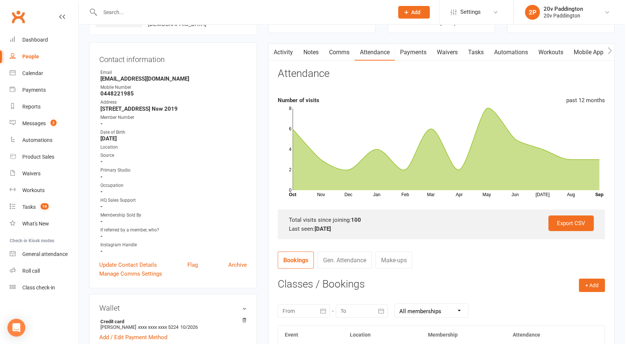
scroll to position [22, 0]
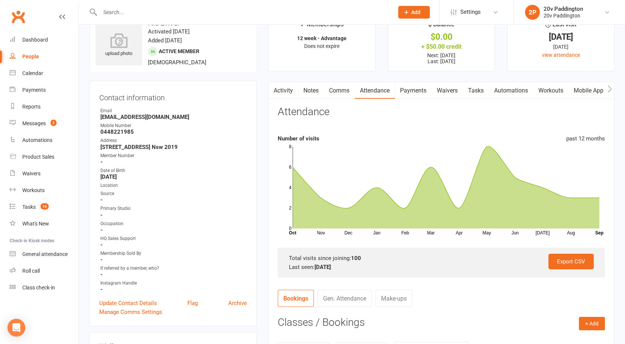
click at [286, 89] on link "Activity" at bounding box center [284, 90] width 30 height 17
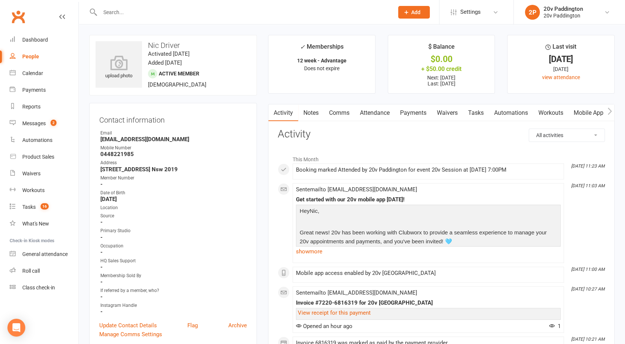
click at [340, 117] on link "Comms" at bounding box center [339, 113] width 31 height 17
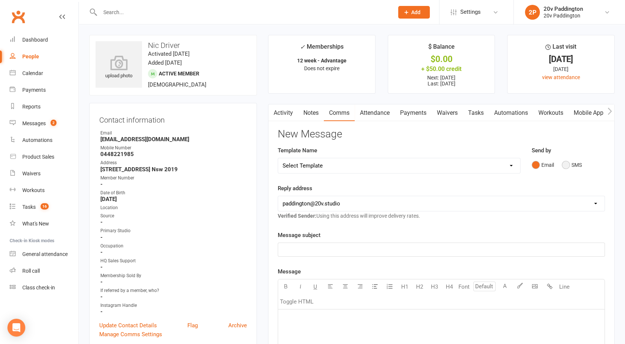
click at [572, 164] on button "SMS" at bounding box center [572, 165] width 20 height 14
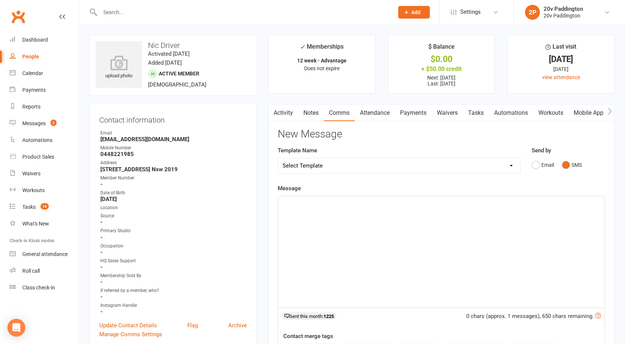
click at [419, 241] on div "﻿" at bounding box center [441, 252] width 327 height 112
drag, startPoint x: 307, startPoint y: 211, endPoint x: 253, endPoint y: 189, distance: 58.4
click at [312, 216] on p "Heya, yes you're on the 2 sessions a week. There was a couple of weeks skipped …" at bounding box center [442, 208] width 318 height 18
drag, startPoint x: 310, startPoint y: 213, endPoint x: 523, endPoint y: 203, distance: 212.6
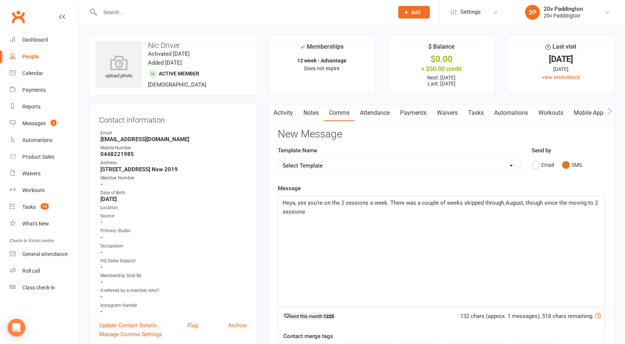
click at [523, 203] on p "Heya, yes you're on the 2 sessions a week. There was a couple of weeks skipped …" at bounding box center [442, 208] width 318 height 18
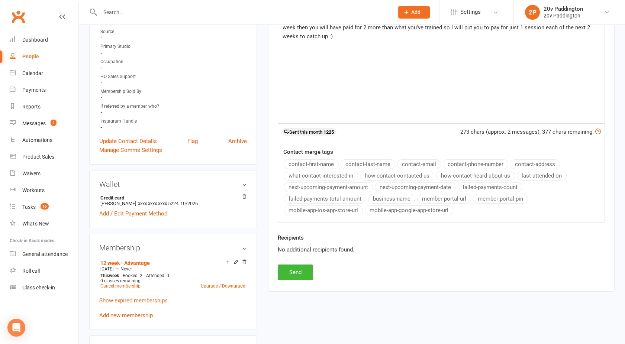
scroll to position [197, 0]
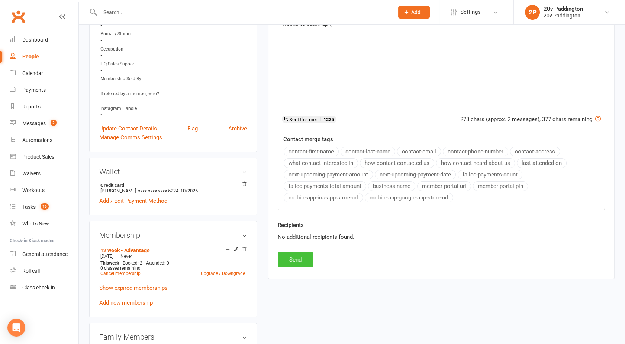
click at [295, 254] on button "Send" at bounding box center [295, 260] width 35 height 16
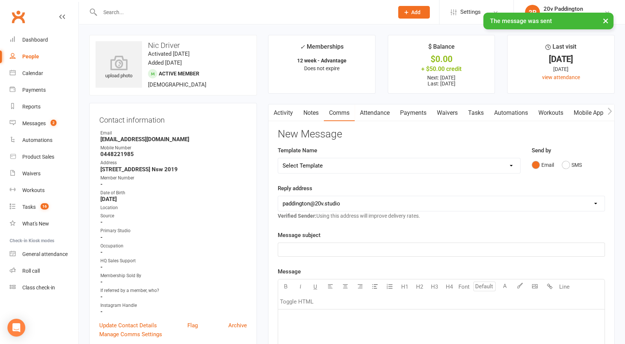
click at [417, 109] on link "Payments" at bounding box center [413, 113] width 37 height 17
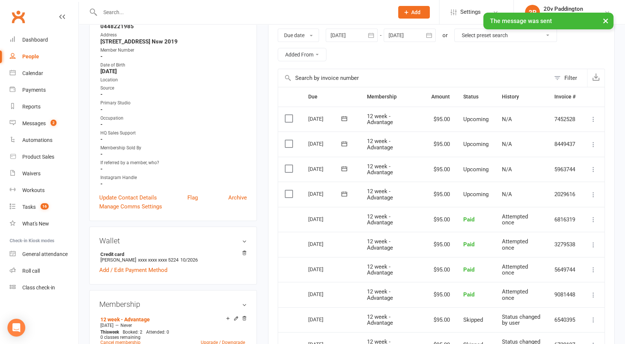
scroll to position [152, 0]
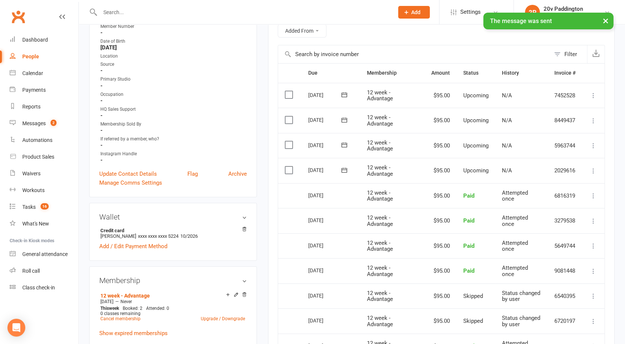
click at [594, 169] on icon at bounding box center [593, 170] width 7 height 7
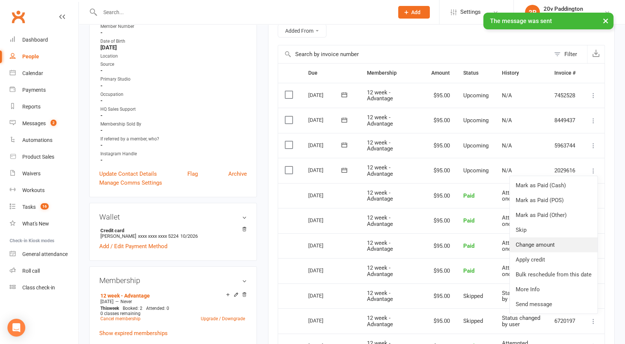
click at [541, 243] on link "Change amount" at bounding box center [554, 245] width 88 height 15
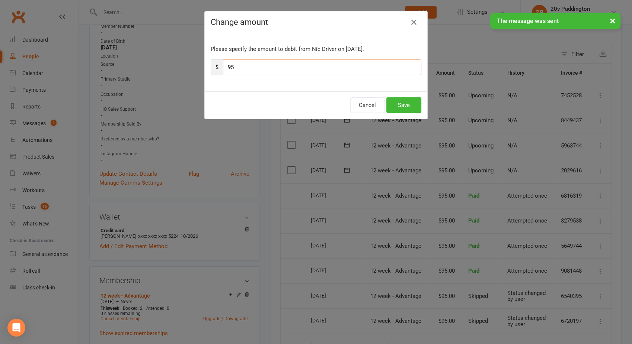
click at [258, 68] on input "95" at bounding box center [322, 68] width 198 height 16
type input "9"
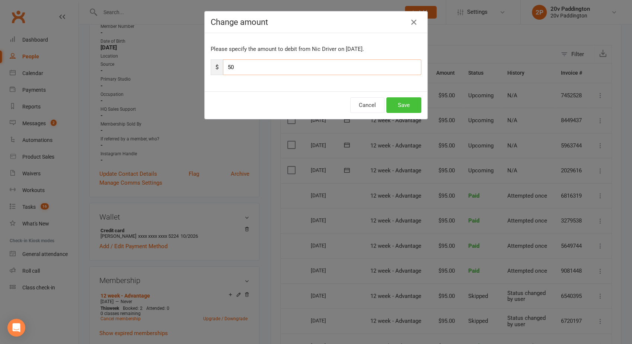
type input "50"
click at [402, 100] on button "Save" at bounding box center [403, 105] width 35 height 16
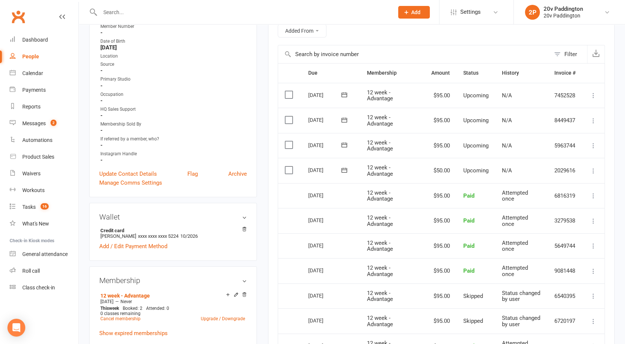
click at [594, 144] on icon at bounding box center [593, 145] width 7 height 7
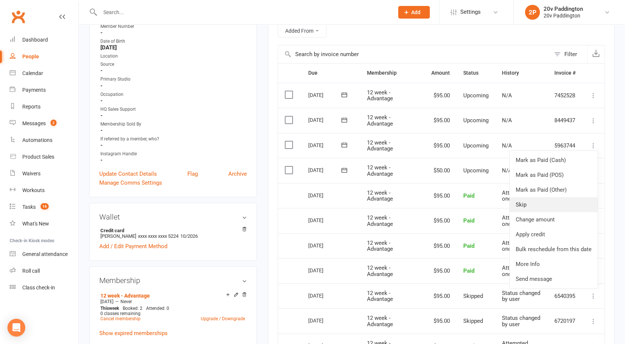
click at [528, 206] on link "Skip" at bounding box center [554, 205] width 88 height 15
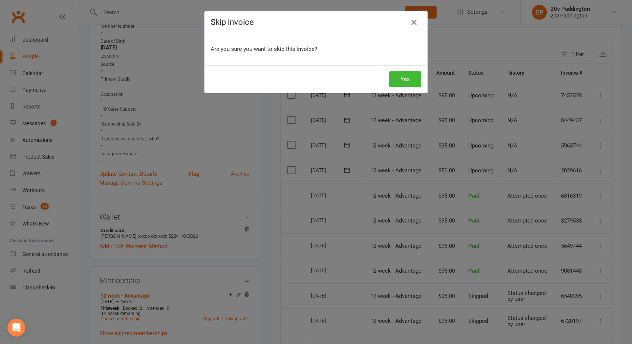
click at [409, 24] on icon "button" at bounding box center [413, 22] width 9 height 9
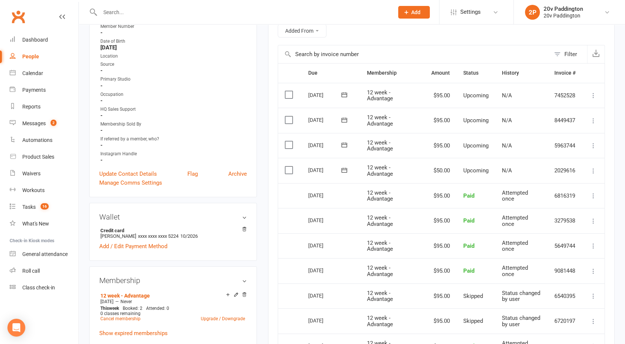
click at [593, 142] on icon at bounding box center [593, 145] width 7 height 7
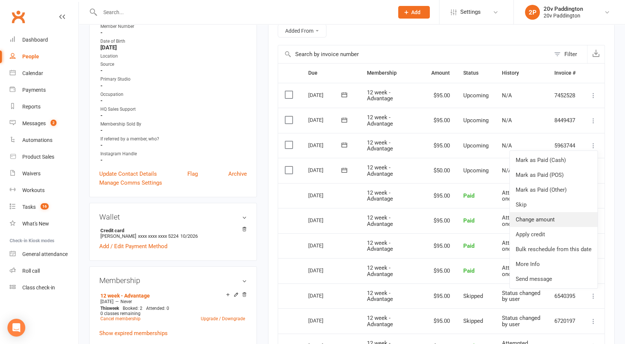
click at [531, 219] on link "Change amount" at bounding box center [554, 219] width 88 height 15
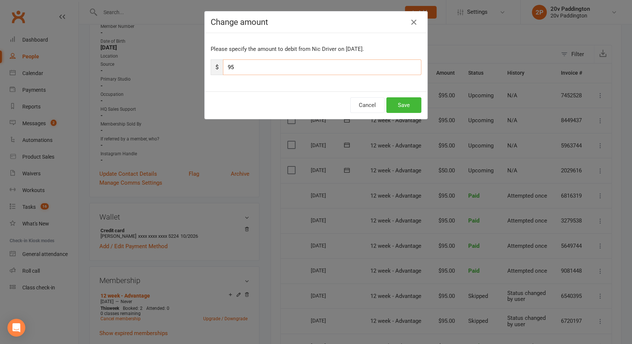
click at [273, 68] on input "95" at bounding box center [322, 68] width 198 height 16
type input "9"
type input "50"
click at [405, 101] on button "Save" at bounding box center [403, 105] width 35 height 16
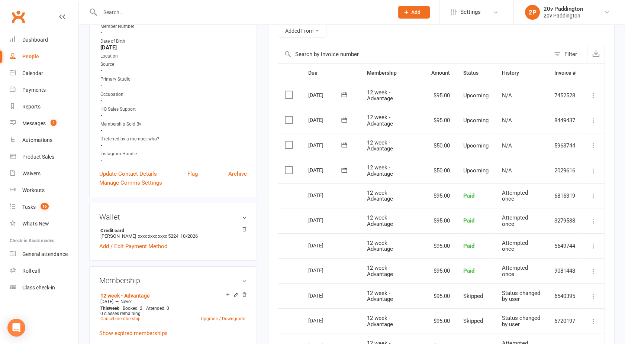
scroll to position [0, 0]
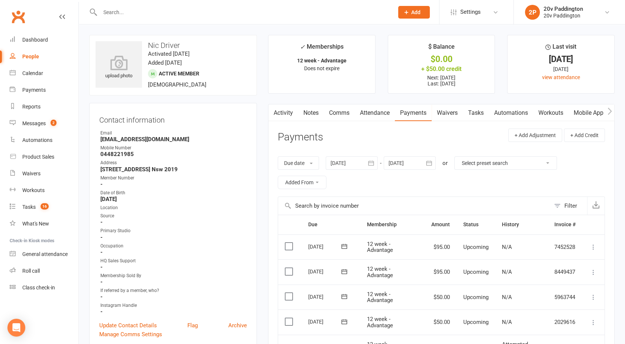
click at [285, 117] on link "Activity" at bounding box center [284, 113] width 30 height 17
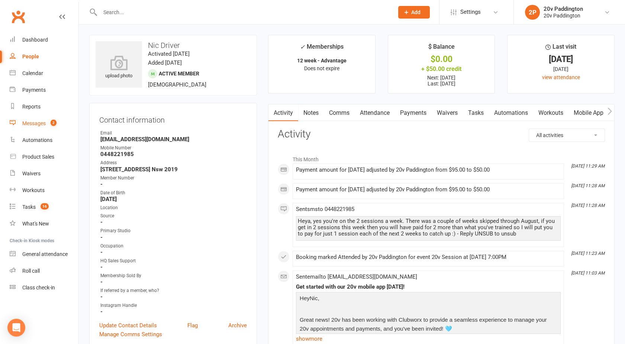
click at [35, 124] on div "Messages" at bounding box center [33, 124] width 23 height 6
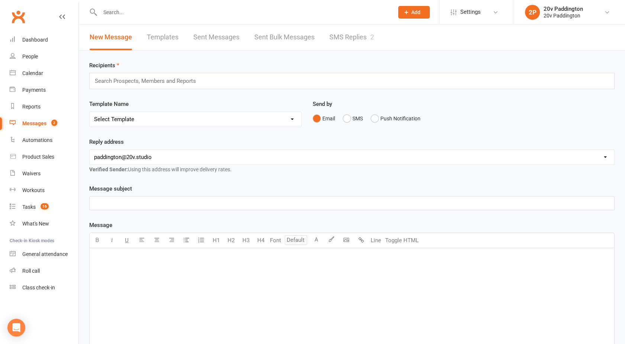
click at [341, 36] on link "SMS Replies 2" at bounding box center [352, 38] width 45 height 26
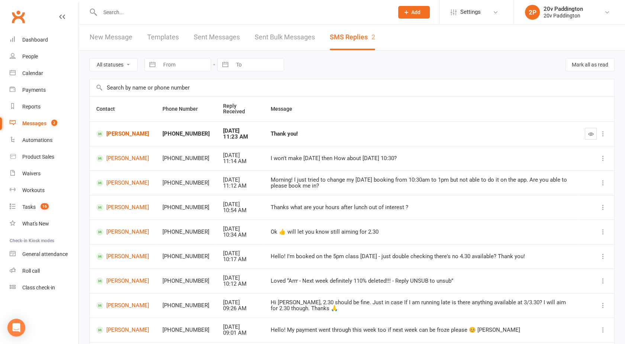
click at [587, 132] on button "button" at bounding box center [591, 134] width 12 height 12
click at [116, 132] on link "[PERSON_NAME]" at bounding box center [122, 134] width 53 height 7
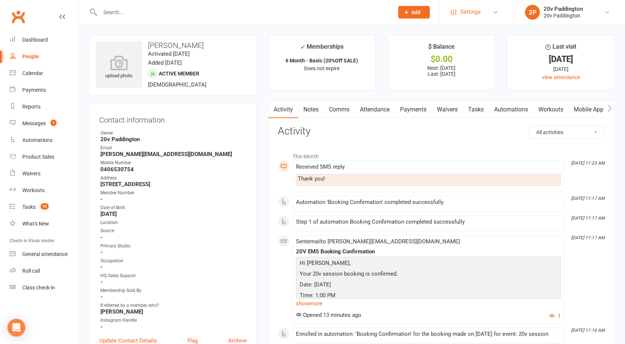
click at [483, 10] on link "Settings" at bounding box center [477, 12] width 52 height 17
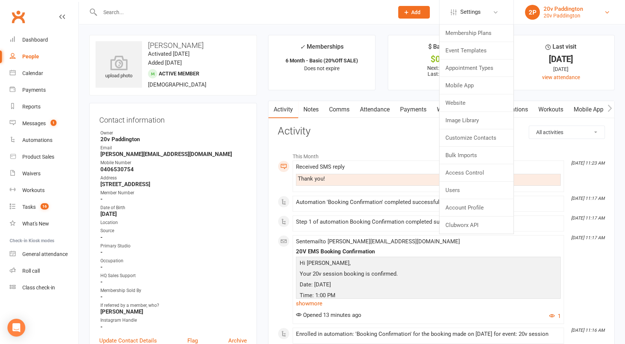
click at [559, 11] on div "20v Paddington" at bounding box center [563, 9] width 39 height 7
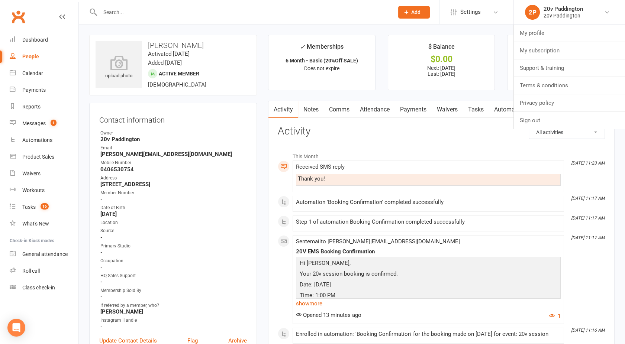
click at [190, 7] on input "text" at bounding box center [243, 12] width 291 height 10
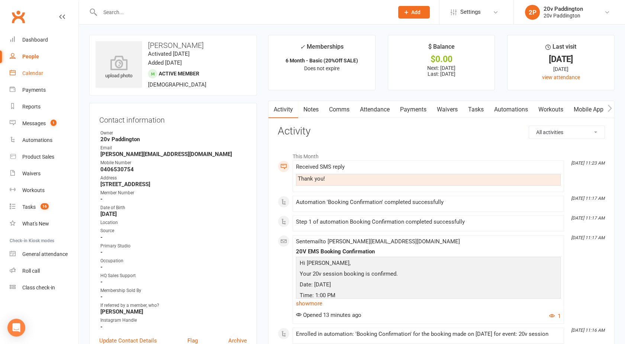
click at [43, 68] on link "Calendar" at bounding box center [44, 73] width 69 height 17
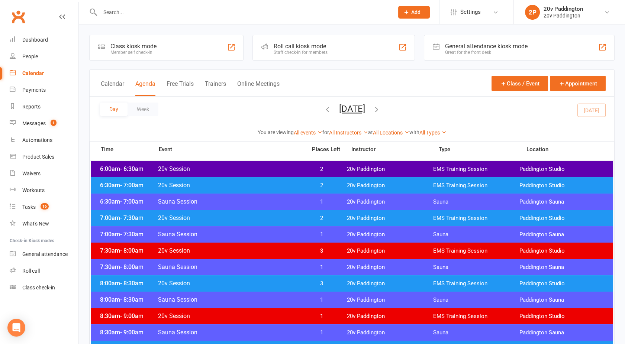
click at [272, 186] on span "20v Session" at bounding box center [230, 185] width 145 height 7
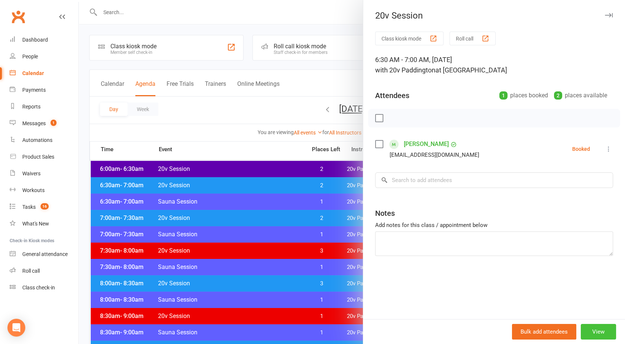
click at [591, 326] on button "View" at bounding box center [598, 332] width 35 height 16
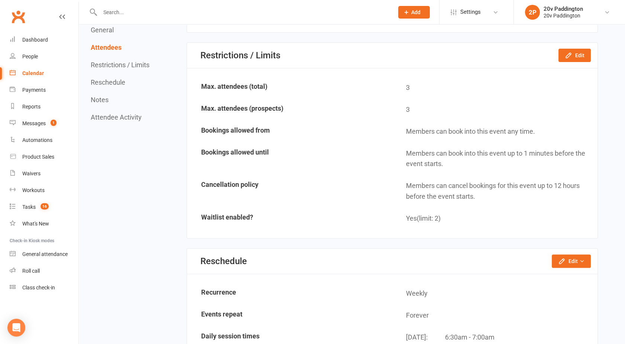
scroll to position [484, 0]
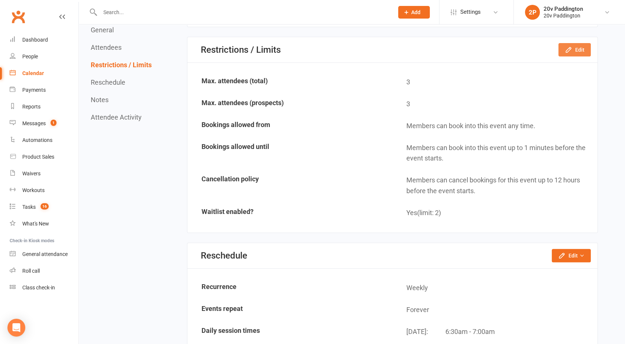
click at [577, 52] on button "Edit" at bounding box center [575, 49] width 32 height 13
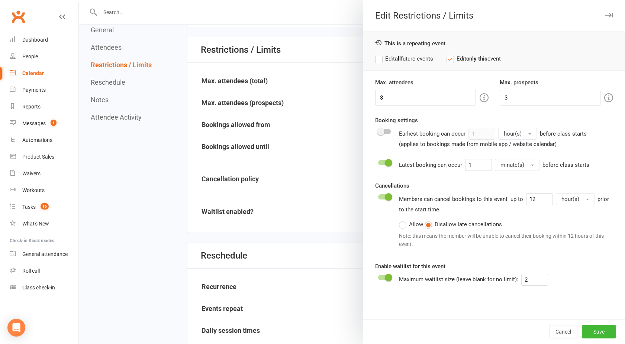
click at [399, 225] on label "Allow" at bounding box center [411, 224] width 24 height 9
click at [399, 220] on input "Allow" at bounding box center [401, 220] width 5 height 0
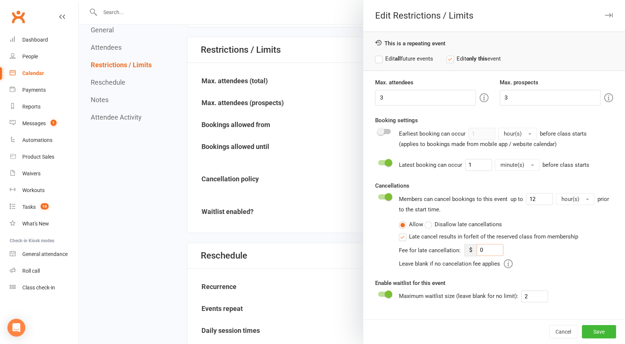
click at [481, 251] on input "0" at bounding box center [490, 250] width 27 height 12
type input "25"
click at [401, 238] on label "Late cancel results in forfeit of the reserved class from membership" at bounding box center [488, 236] width 179 height 9
click at [401, 232] on input "Late cancel results in forfeit of the reserved class from membership" at bounding box center [401, 232] width 5 height 0
click at [168, 166] on div at bounding box center [352, 172] width 546 height 344
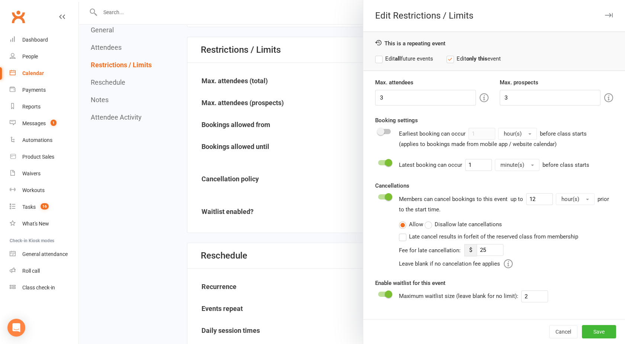
click at [377, 57] on label "Edit all future events" at bounding box center [404, 58] width 58 height 9
click at [184, 171] on div at bounding box center [352, 172] width 546 height 344
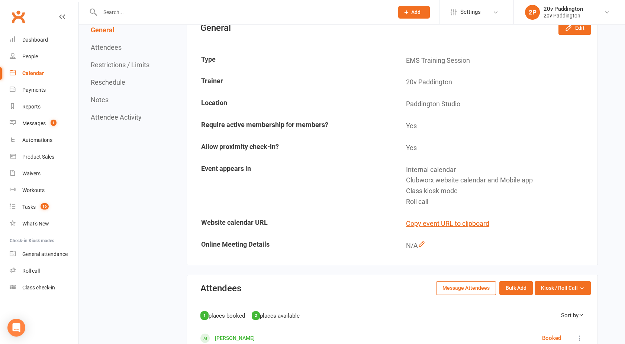
scroll to position [0, 0]
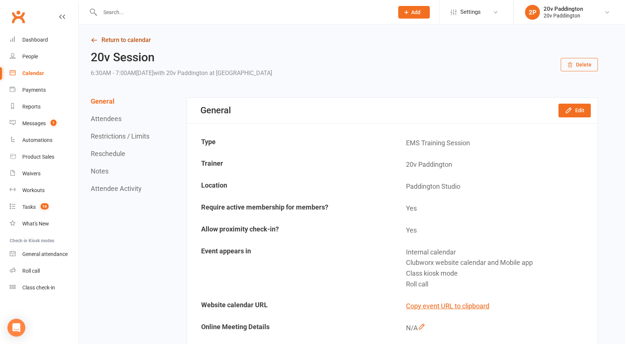
click at [129, 37] on link "Return to calendar" at bounding box center [344, 40] width 507 height 10
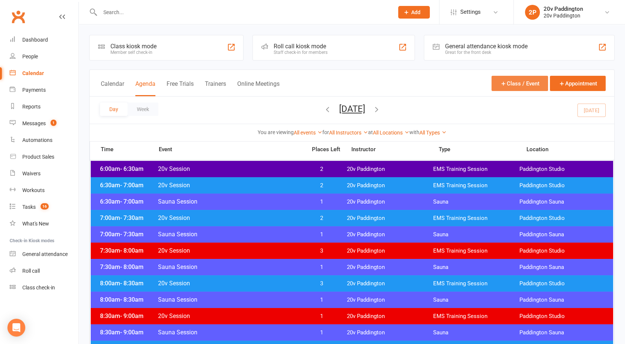
click at [512, 85] on button "Class / Event" at bounding box center [520, 83] width 57 height 15
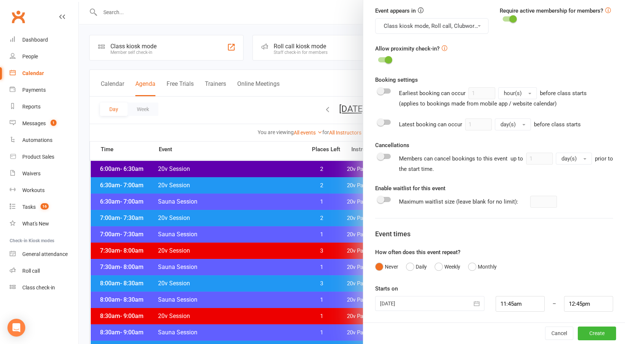
scroll to position [261, 0]
click at [406, 269] on button "Daily" at bounding box center [416, 267] width 21 height 14
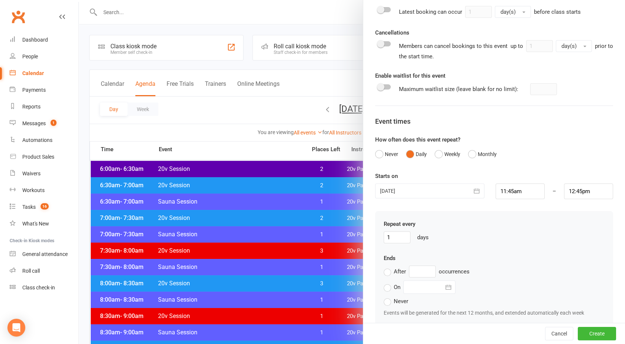
scroll to position [390, 0]
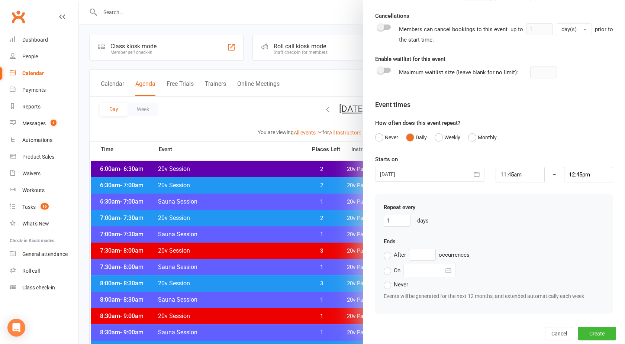
click at [385, 269] on label "On" at bounding box center [392, 270] width 17 height 9
click at [385, 266] on input "On" at bounding box center [386, 266] width 5 height 0
type input "17 Sep 2025"
click at [384, 284] on label "Never" at bounding box center [396, 284] width 25 height 9
click at [384, 280] on input "Never" at bounding box center [386, 280] width 5 height 0
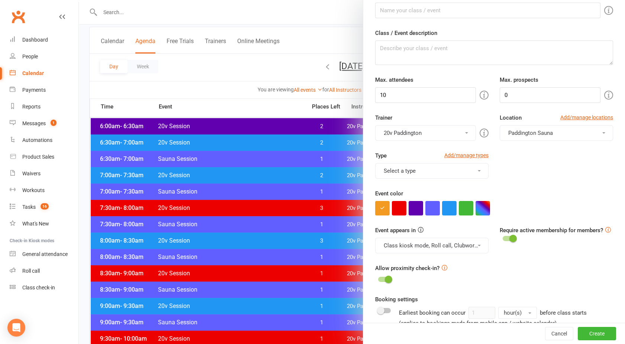
scroll to position [0, 0]
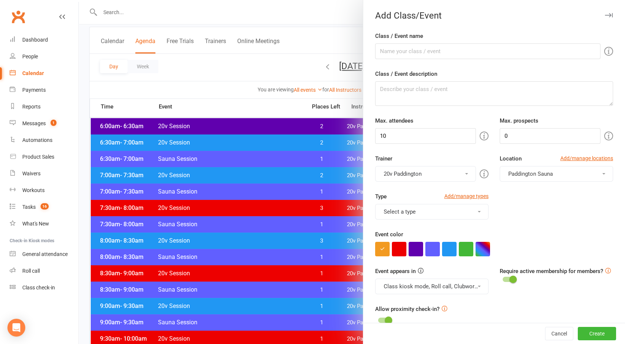
click at [225, 67] on div at bounding box center [352, 172] width 546 height 344
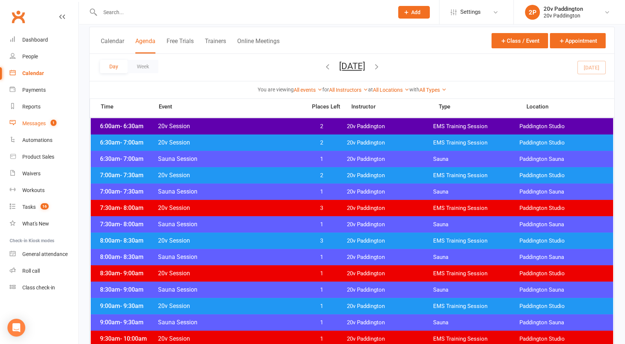
click at [37, 127] on link "Messages 1" at bounding box center [44, 123] width 69 height 17
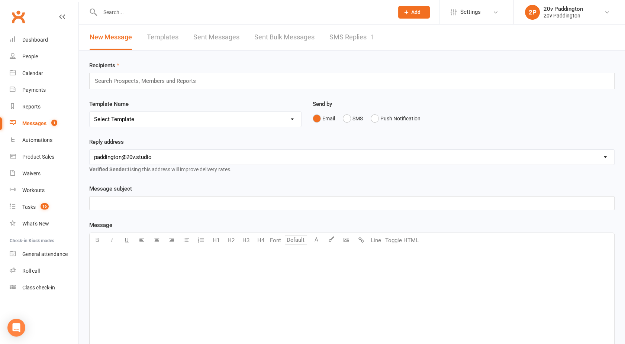
click at [359, 25] on link "SMS Replies 1" at bounding box center [352, 38] width 45 height 26
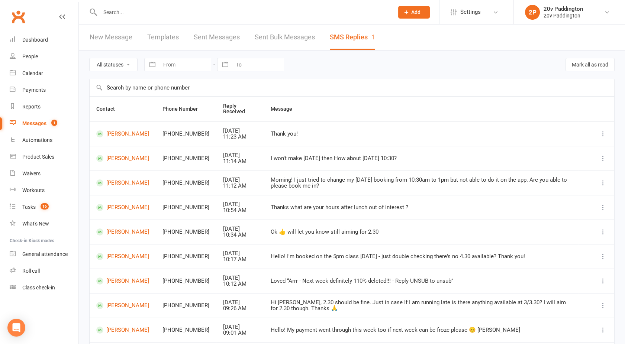
click at [295, 67] on div "All statuses Read only Unread only Navigate forward to interact with the calend…" at bounding box center [352, 65] width 526 height 28
click at [40, 122] on div "Messages" at bounding box center [34, 124] width 24 height 6
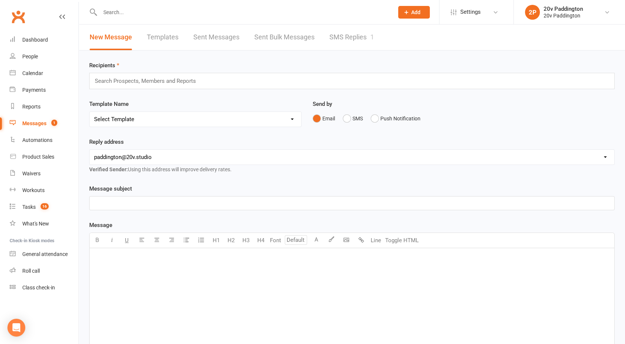
click at [388, 26] on div "New Message Templates Sent Messages Sent Bulk Messages SMS Replies 1" at bounding box center [352, 38] width 546 height 26
click at [351, 37] on link "SMS Replies 1" at bounding box center [352, 38] width 45 height 26
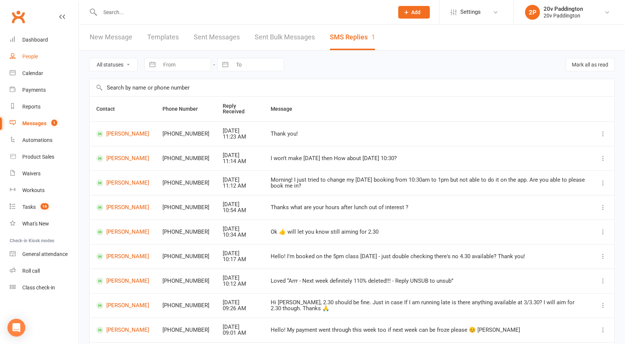
click at [36, 61] on link "People" at bounding box center [44, 56] width 69 height 17
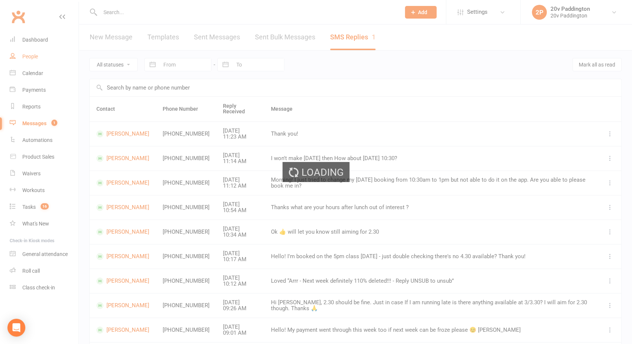
select select "100"
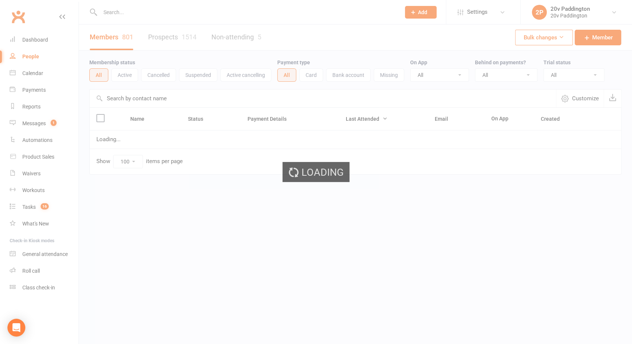
click at [167, 38] on link "Prospects 1514" at bounding box center [172, 38] width 48 height 26
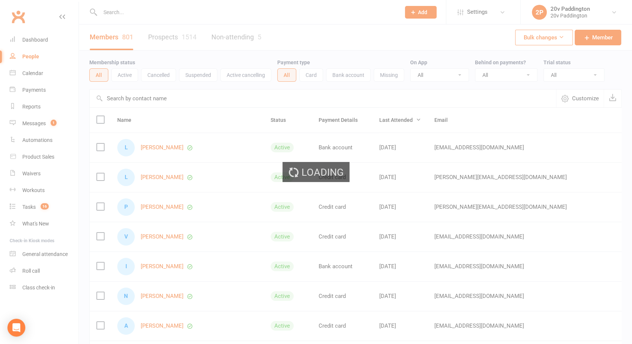
click at [173, 39] on div "Loading" at bounding box center [316, 172] width 632 height 344
select select "100"
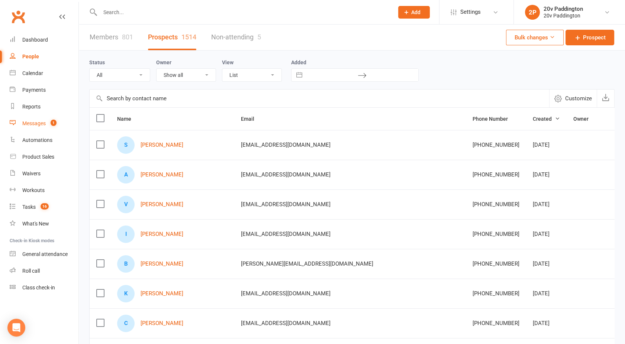
click at [23, 120] on link "Messages 1" at bounding box center [44, 123] width 69 height 17
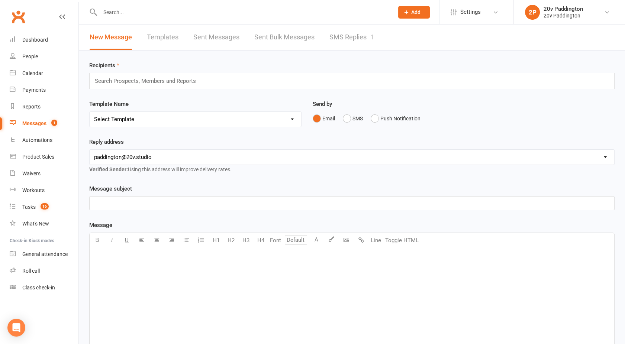
click at [359, 46] on link "SMS Replies 1" at bounding box center [352, 38] width 45 height 26
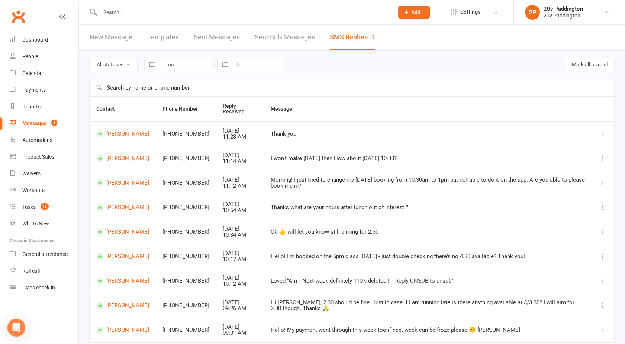
click at [39, 126] on div "Messages" at bounding box center [34, 124] width 24 height 6
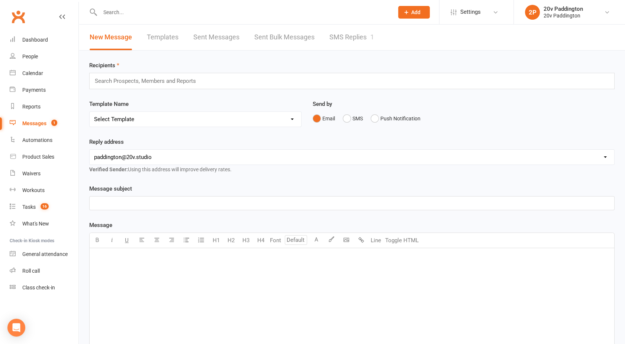
click at [355, 34] on link "SMS Replies 1" at bounding box center [352, 38] width 45 height 26
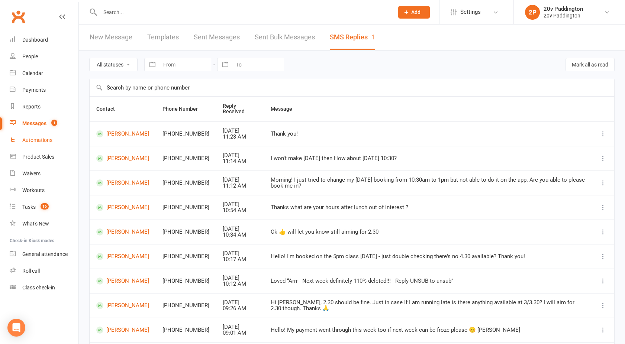
click at [36, 137] on link "Automations" at bounding box center [44, 140] width 69 height 17
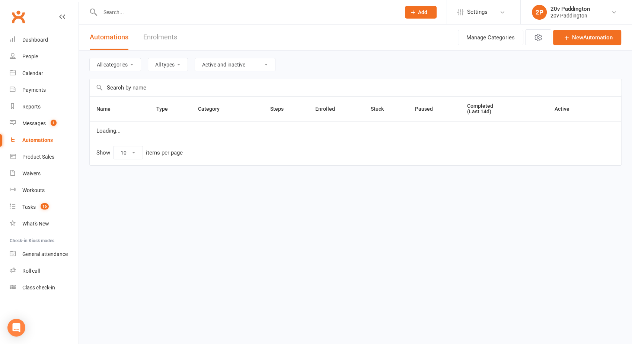
select select "100"
click at [39, 126] on div "Messages" at bounding box center [33, 124] width 23 height 6
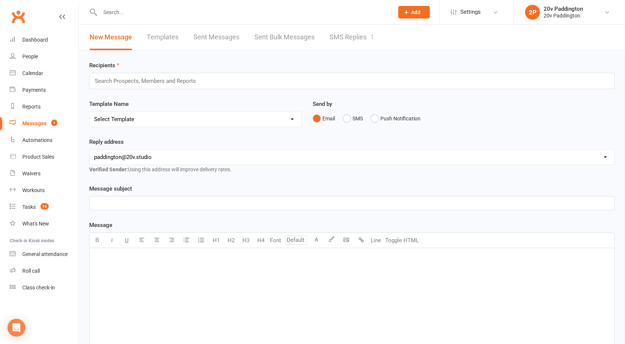
click at [358, 42] on link "SMS Replies 1" at bounding box center [352, 38] width 45 height 26
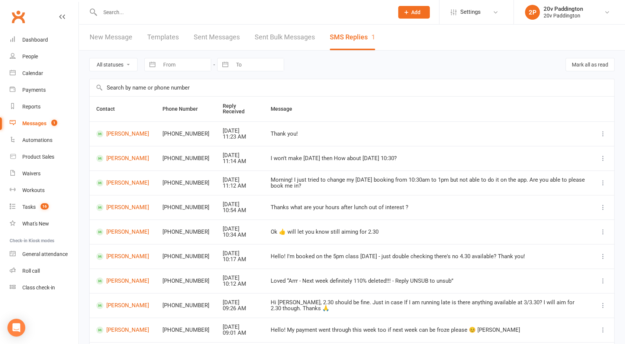
click at [248, 33] on div "New Message Templates Sent Messages Sent Bulk Messages SMS Replies 1" at bounding box center [232, 38] width 307 height 26
click at [195, 42] on link "Sent Messages" at bounding box center [217, 38] width 46 height 26
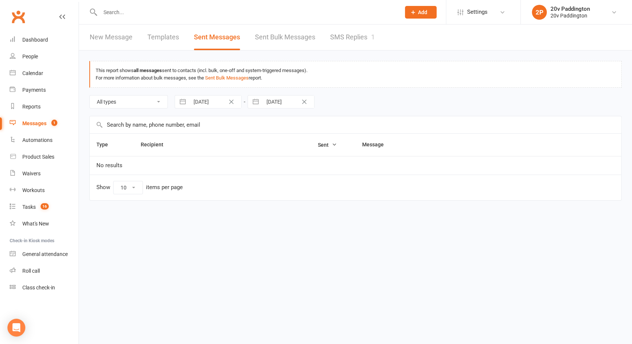
select select "100"
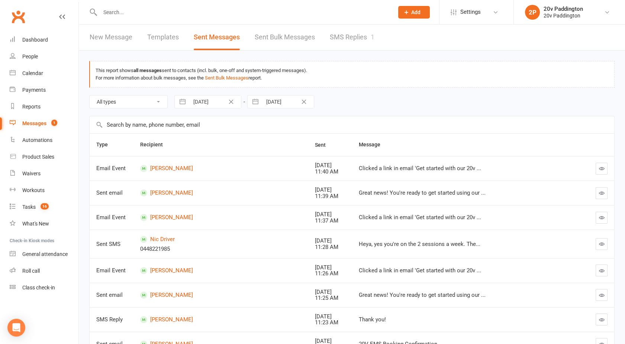
drag, startPoint x: 279, startPoint y: 42, endPoint x: 362, endPoint y: 74, distance: 89.6
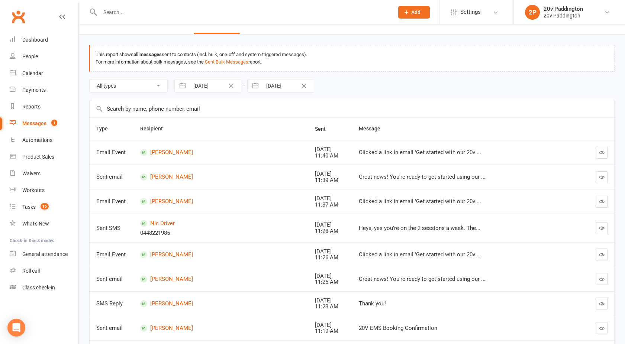
scroll to position [17, 0]
click at [602, 151] on icon "button" at bounding box center [602, 152] width 6 height 6
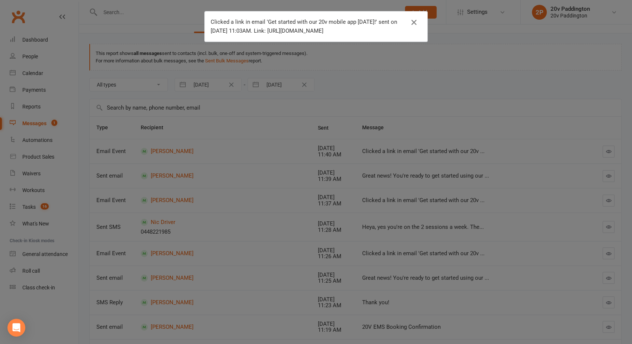
click at [411, 23] on icon "button" at bounding box center [413, 22] width 9 height 9
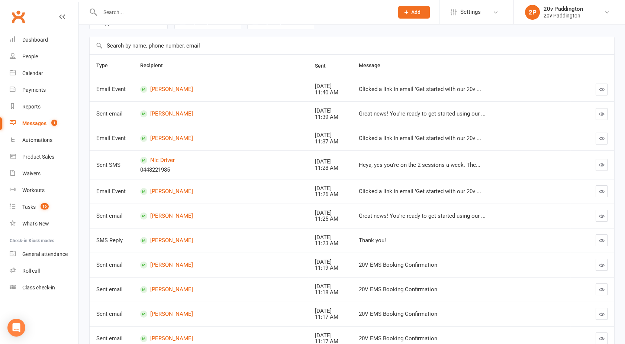
scroll to position [0, 0]
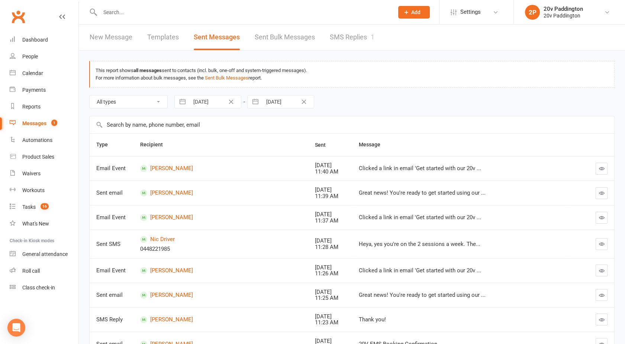
click at [34, 126] on div "Messages" at bounding box center [34, 124] width 24 height 6
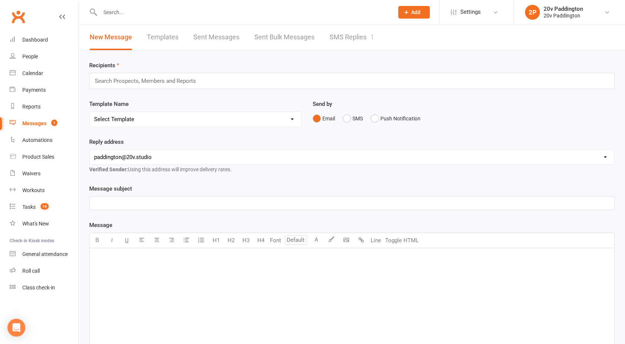
click at [363, 40] on link "SMS Replies 1" at bounding box center [352, 38] width 45 height 26
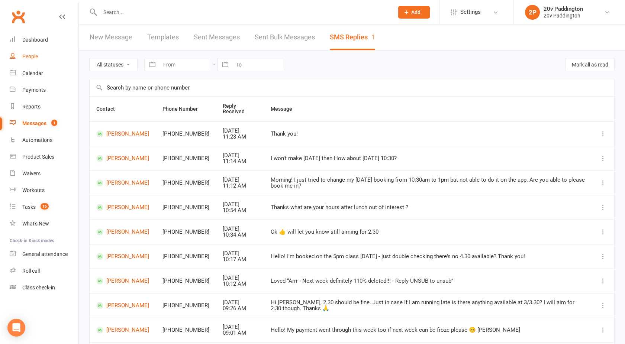
click at [43, 57] on link "People" at bounding box center [44, 56] width 69 height 17
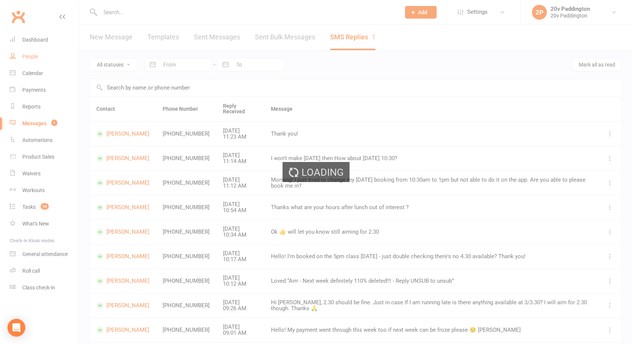
select select "100"
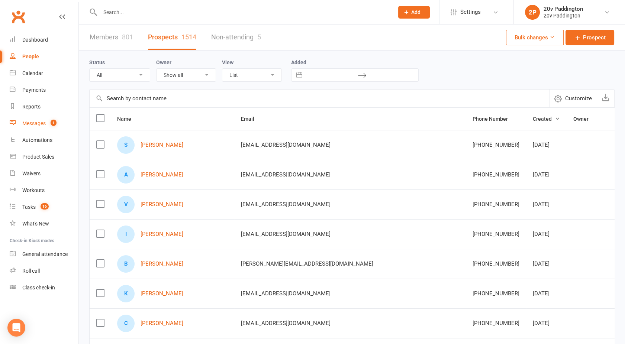
click at [39, 127] on link "Messages 1" at bounding box center [44, 123] width 69 height 17
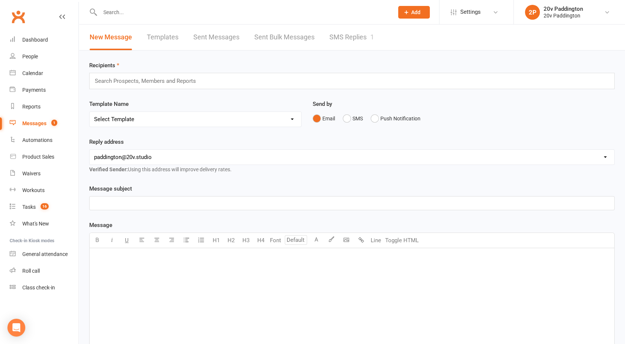
click at [371, 39] on link "SMS Replies 1" at bounding box center [352, 38] width 45 height 26
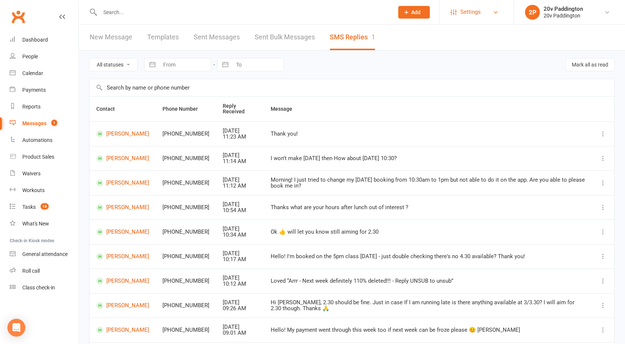
click at [491, 13] on link "Settings" at bounding box center [477, 12] width 52 height 17
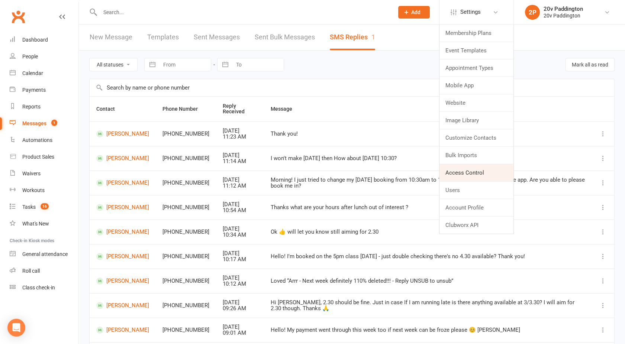
click at [468, 170] on link "Access Control" at bounding box center [477, 172] width 74 height 17
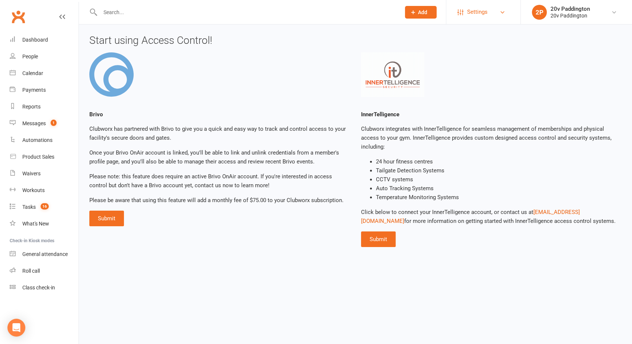
click at [469, 17] on span "Settings" at bounding box center [477, 12] width 20 height 17
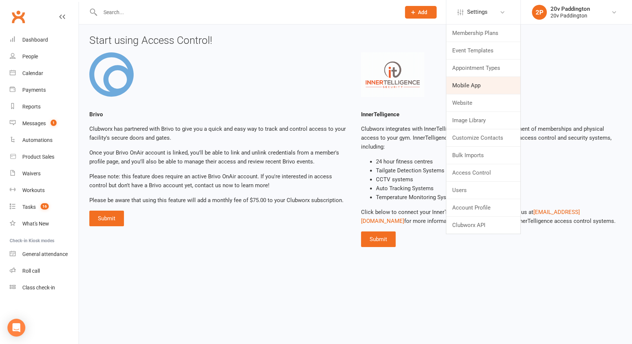
click at [477, 86] on link "Mobile App" at bounding box center [483, 85] width 74 height 17
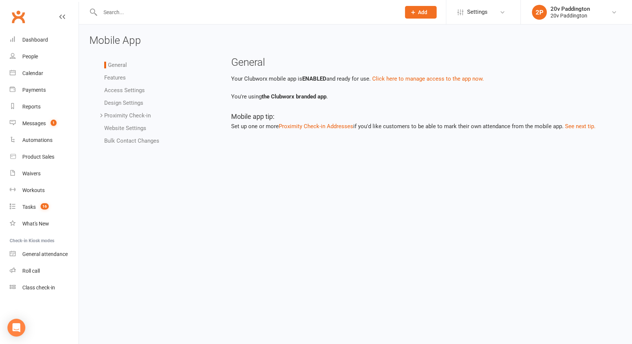
click at [125, 144] on li "Bulk Contact Changes" at bounding box center [159, 141] width 110 height 9
click at [129, 141] on link "Bulk Contact Changes" at bounding box center [131, 141] width 55 height 7
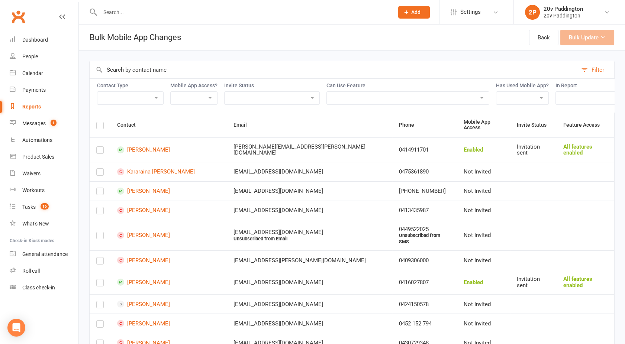
click at [573, 103] on select "Active Members - Age/Address Free Trial Prospects Google Ads Joiners KS Lifetim…" at bounding box center [612, 98] width 113 height 13
select select "110075"
click at [556, 92] on select "Active Members - Age/Address Free Trial Prospects Google Ads Joiners KS Lifetim…" at bounding box center [612, 98] width 113 height 13
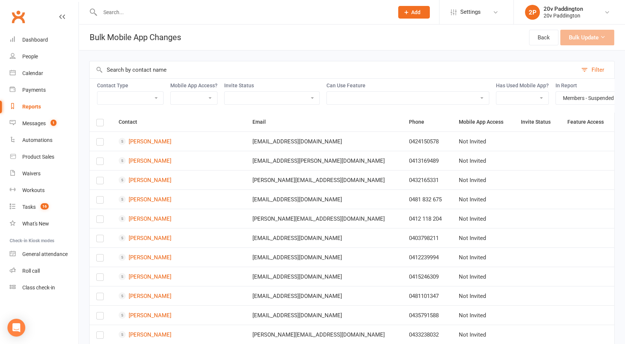
click at [98, 124] on label at bounding box center [99, 124] width 7 height 0
click at [98, 119] on input "checkbox" at bounding box center [99, 119] width 7 height 0
click at [583, 37] on button "Bulk Update (21)" at bounding box center [582, 38] width 66 height 16
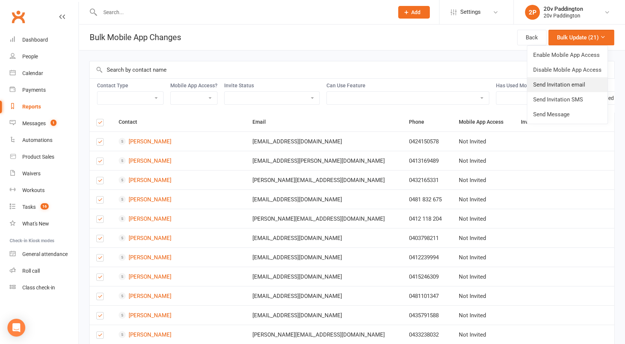
click at [568, 84] on link "Send Invitation email" at bounding box center [567, 84] width 80 height 15
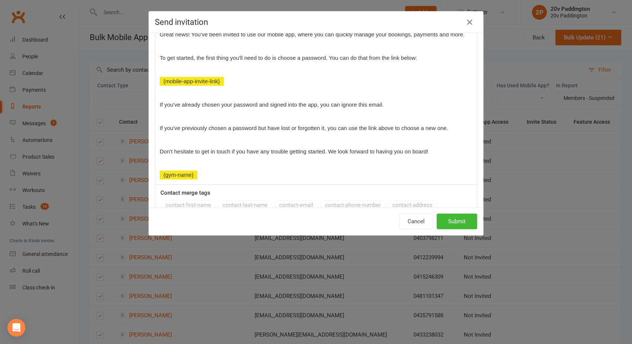
scroll to position [138, 0]
drag, startPoint x: 211, startPoint y: 179, endPoint x: 183, endPoint y: 127, distance: 59.3
click at [183, 127] on div "Hi ﻿ {contact-first-name} , Great news! You've been invited to use our mobile a…" at bounding box center [315, 92] width 321 height 183
drag, startPoint x: 211, startPoint y: 170, endPoint x: 171, endPoint y: 75, distance: 103.4
click at [171, 75] on div "Hi ﻿ {contact-first-name} , Great news! You've been invited to use our mobile a…" at bounding box center [315, 92] width 321 height 183
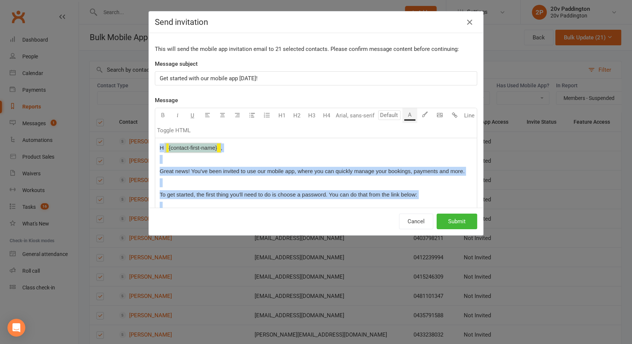
scroll to position [0, 0]
drag, startPoint x: 250, startPoint y: 156, endPoint x: 156, endPoint y: 134, distance: 95.8
click at [156, 134] on div "Text colour U H1 H2 H3 H4 Arial, sans-serif A Line Toggle HTML Hi ﻿ {contact-fi…" at bounding box center [316, 215] width 322 height 214
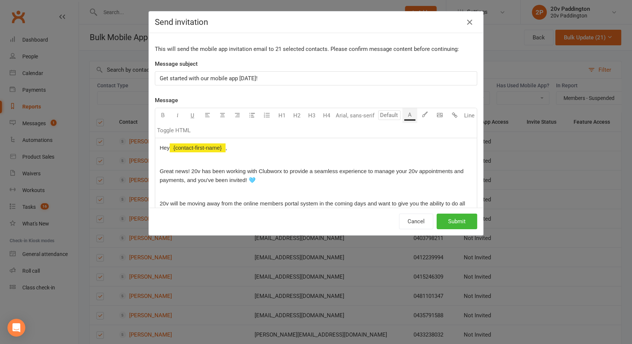
click at [207, 78] on span "Get started with our mobile app [DATE]!" at bounding box center [209, 78] width 98 height 7
click at [450, 222] on button "Submit" at bounding box center [456, 222] width 41 height 16
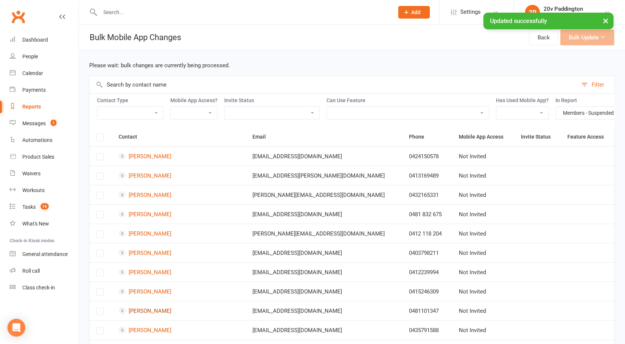
click at [144, 315] on link "Kiki Hill" at bounding box center [179, 311] width 121 height 7
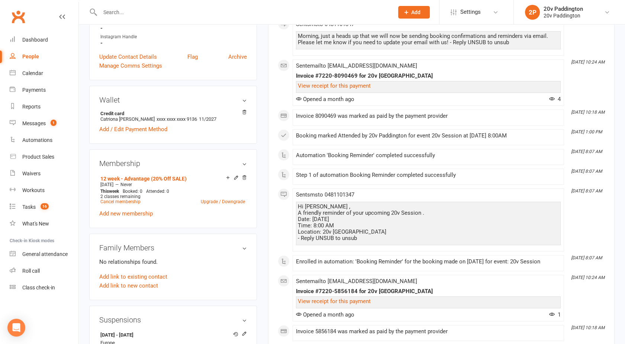
scroll to position [268, 0]
click at [49, 122] on count-badge "1" at bounding box center [52, 124] width 10 height 6
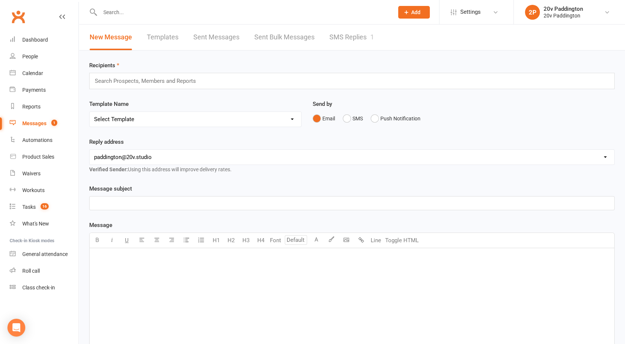
click at [372, 46] on link "SMS Replies 1" at bounding box center [352, 38] width 45 height 26
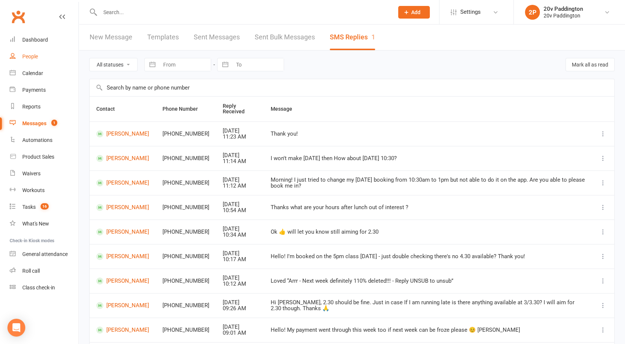
click at [36, 57] on div "People" at bounding box center [30, 57] width 16 height 6
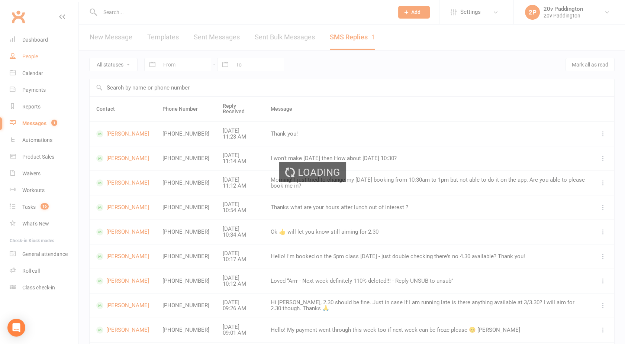
select select "100"
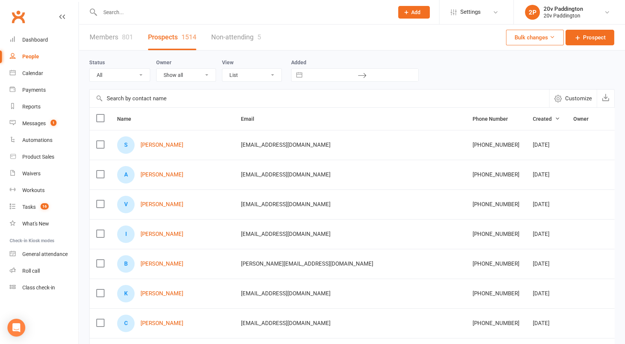
click at [119, 16] on input "text" at bounding box center [243, 12] width 291 height 10
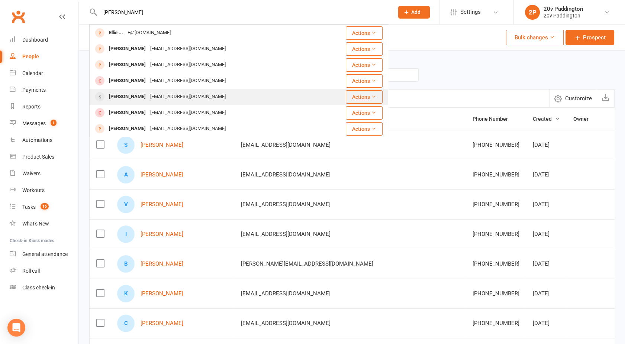
type input "ella"
click at [132, 93] on div "Ella Sansom" at bounding box center [127, 97] width 41 height 11
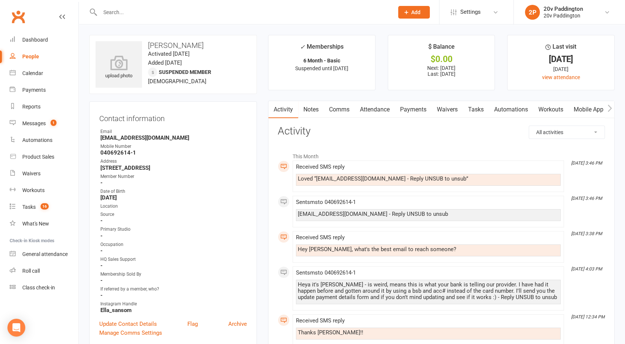
click at [314, 112] on link "Notes" at bounding box center [311, 109] width 26 height 17
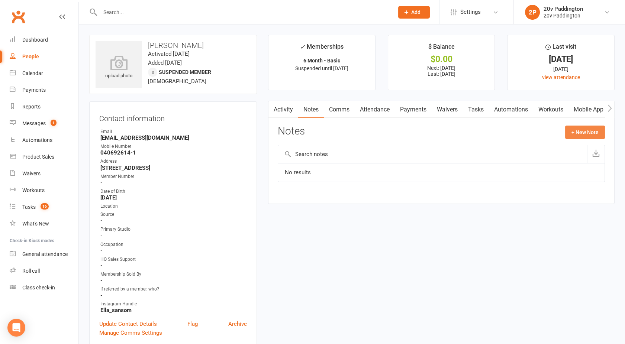
click at [575, 134] on button "+ New Note" at bounding box center [585, 132] width 40 height 13
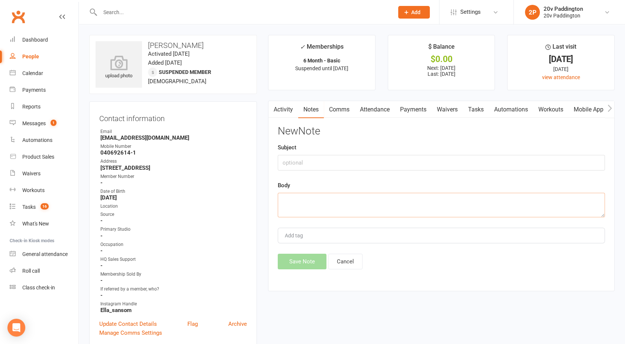
click at [311, 201] on textarea at bounding box center [441, 205] width 327 height 25
paste textarea "Dear 20v Team, My name is Ella Sansom, and I am writing to formally request the…"
type textarea "Dear 20v Team, My name is Ella Sansom, and I am writing to formally request the…"
click at [304, 159] on input "text" at bounding box center [441, 163] width 327 height 16
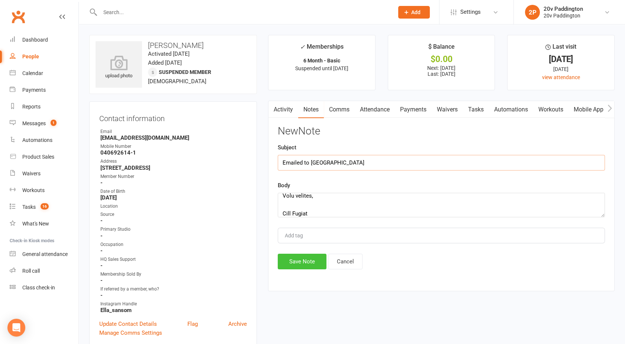
type input "Emailed to us"
click at [302, 266] on button "Save Note" at bounding box center [302, 262] width 49 height 16
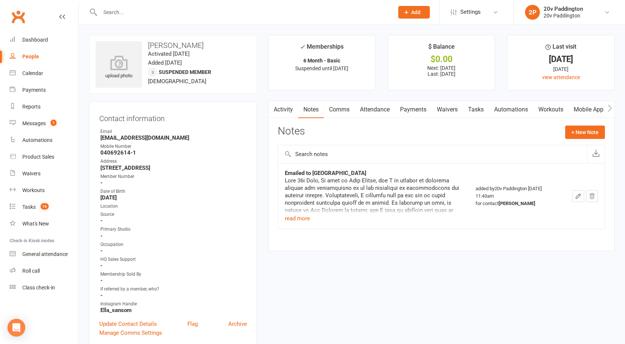
click at [584, 139] on div "Notes + New Note" at bounding box center [441, 135] width 327 height 19
click at [583, 137] on button "+ New Note" at bounding box center [585, 132] width 40 height 13
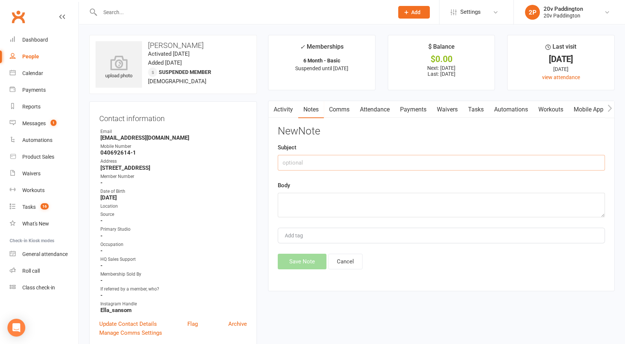
click at [297, 168] on input "text" at bounding box center [441, 163] width 327 height 16
type input "JOel response"
click at [301, 201] on textarea at bounding box center [441, 205] width 327 height 25
paste textarea "Hey Ella, Hope you are well!! I have taken this to our directors to find what t…"
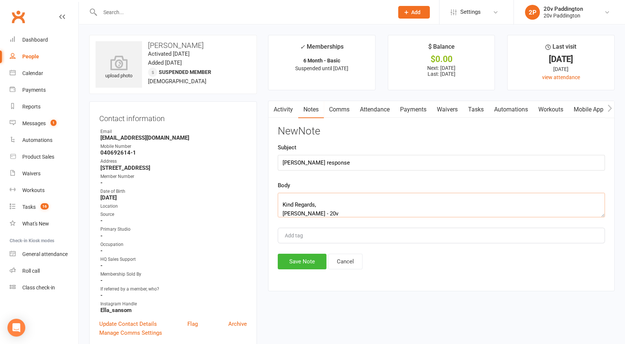
type textarea "Hey Ella, Hope you are well!! I have taken this to our directors to find what t…"
type input "Joel response"
click at [306, 216] on div "New Note Subject Joel response Body Hey Ella, Hope you are well!! I have taken …" at bounding box center [441, 198] width 327 height 144
drag, startPoint x: 308, startPoint y: 214, endPoint x: 283, endPoint y: 201, distance: 28.1
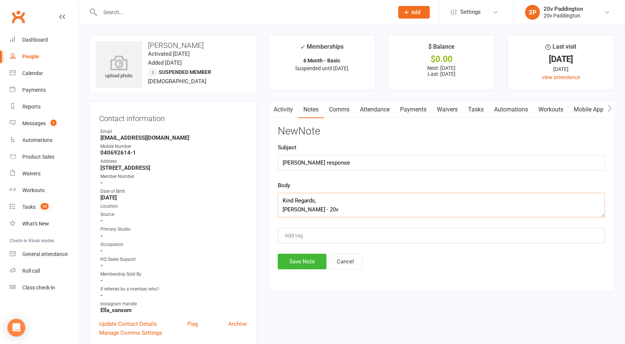
click at [283, 201] on textarea "Hey Ella, Hope you are well!! I have taken this to our directors to find what t…" at bounding box center [441, 205] width 327 height 25
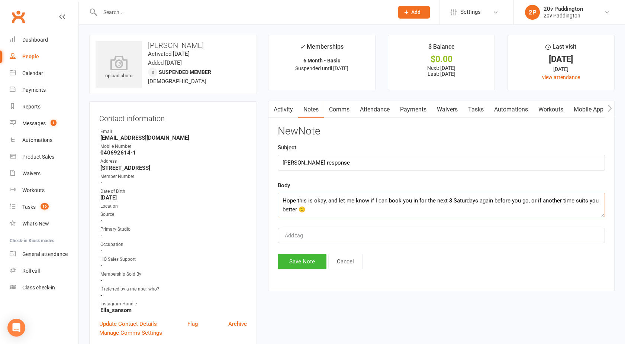
scroll to position [170, 0]
type textarea "Hey Ella, Hope you are well!! I have taken this to our directors to find what t…"
click at [298, 268] on button "Save Note" at bounding box center [302, 262] width 49 height 16
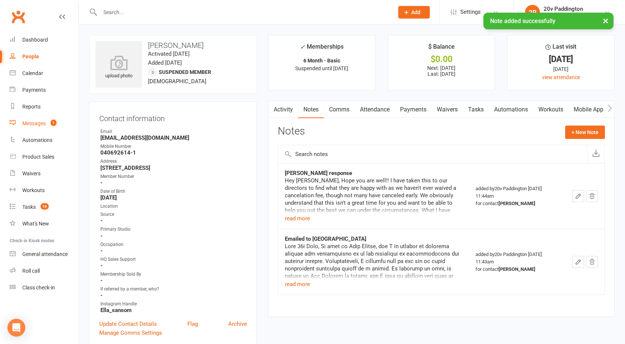
click at [38, 125] on div "Messages" at bounding box center [33, 124] width 23 height 6
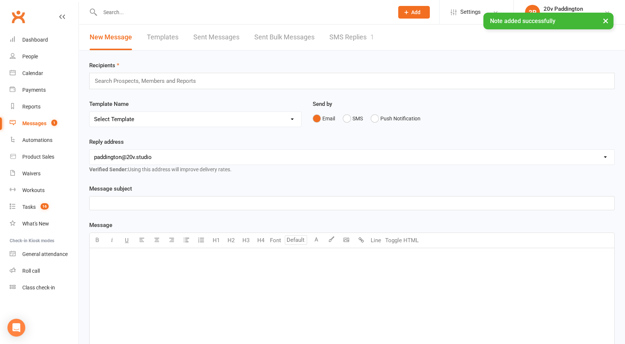
click at [362, 39] on link "SMS Replies 1" at bounding box center [352, 38] width 45 height 26
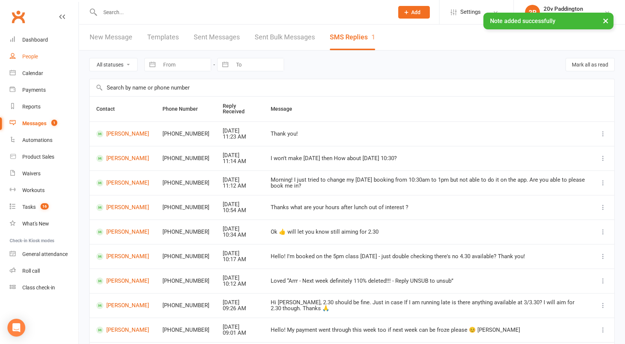
click at [38, 51] on link "People" at bounding box center [44, 56] width 69 height 17
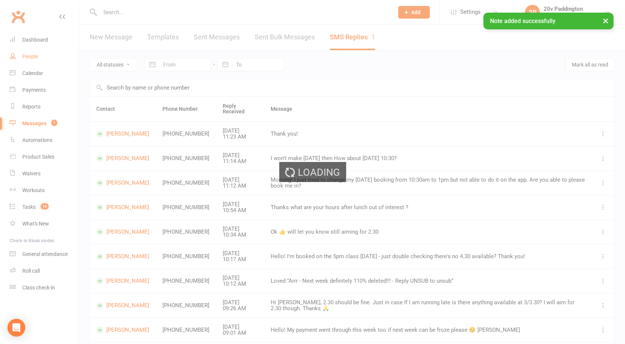
select select "100"
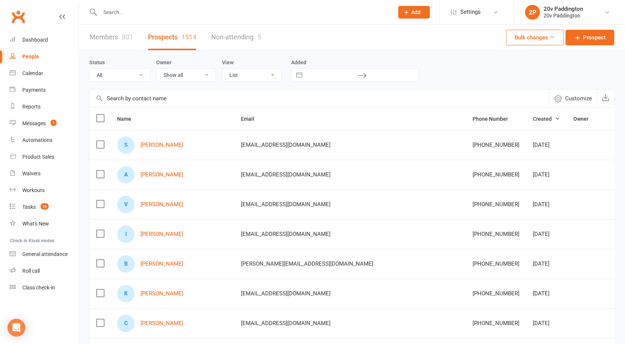
click at [115, 5] on div at bounding box center [238, 12] width 299 height 24
click at [116, 9] on input "text" at bounding box center [243, 12] width 291 height 10
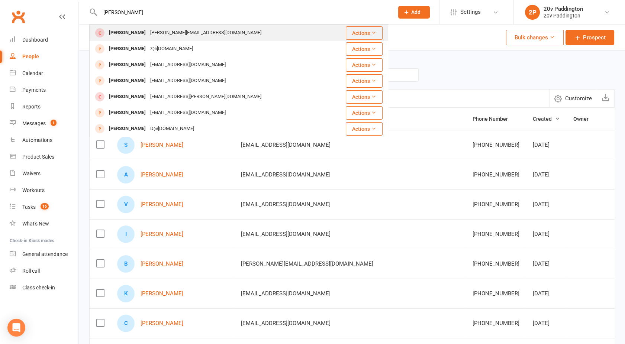
type input "joel"
click at [148, 29] on div "[PERSON_NAME][EMAIL_ADDRESS][DOMAIN_NAME]" at bounding box center [206, 33] width 116 height 11
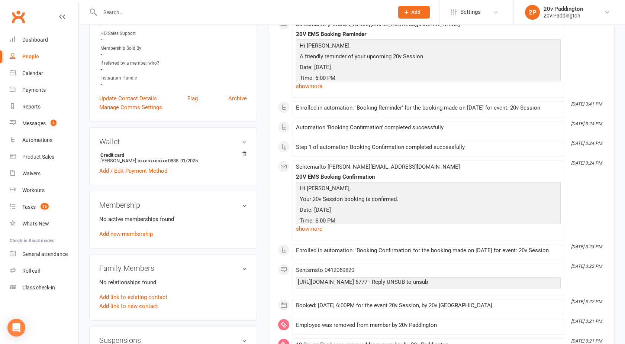
scroll to position [248, 0]
click at [124, 232] on link "Add new membership" at bounding box center [126, 233] width 54 height 7
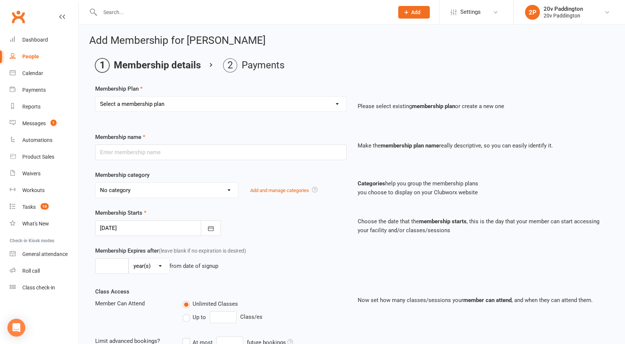
click at [139, 109] on select "Select a membership plan Create new Membership Plan Casual Session 18 Month - A…" at bounding box center [221, 104] width 251 height 15
select select "3"
click at [96, 97] on select "Select a membership plan Create new Membership Plan Casual Session 18 Month - A…" at bounding box center [221, 104] width 251 height 15
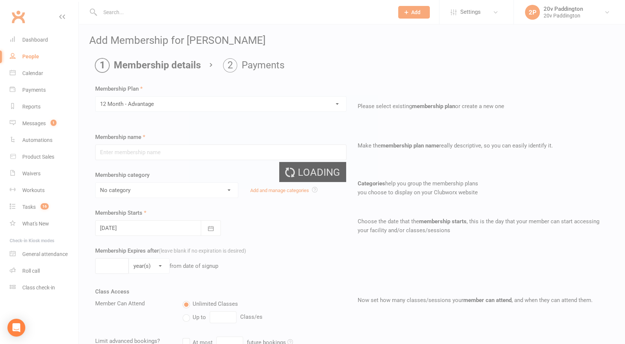
type input "12 Month - Advantage"
select select "2"
type input "0"
type input "2"
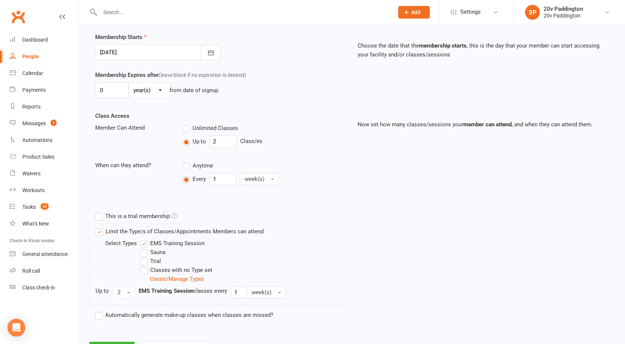
scroll to position [210, 0]
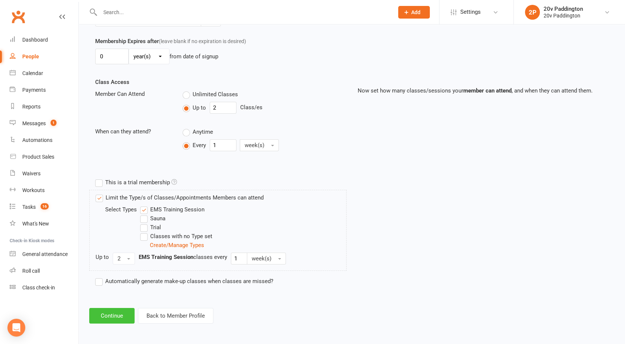
click at [107, 315] on button "Continue" at bounding box center [111, 316] width 45 height 16
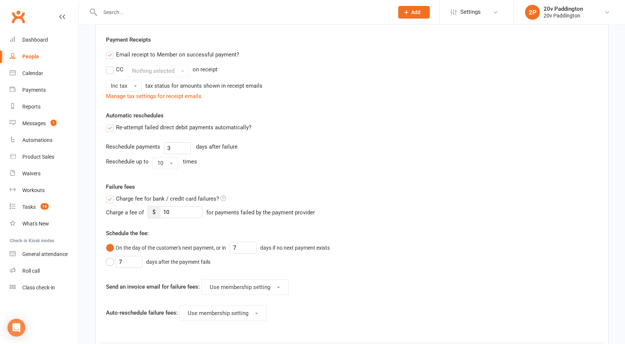
scroll to position [0, 0]
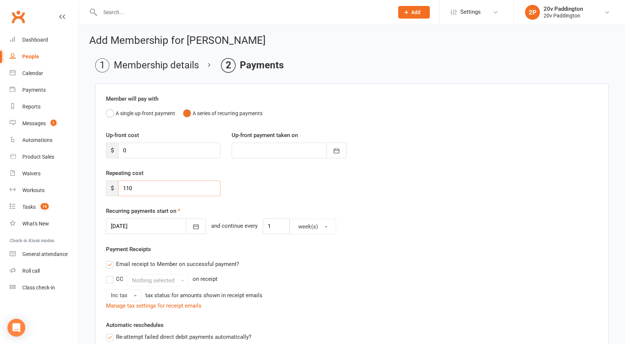
click at [140, 187] on input "110" at bounding box center [169, 189] width 102 height 16
type input "1"
type input "0"
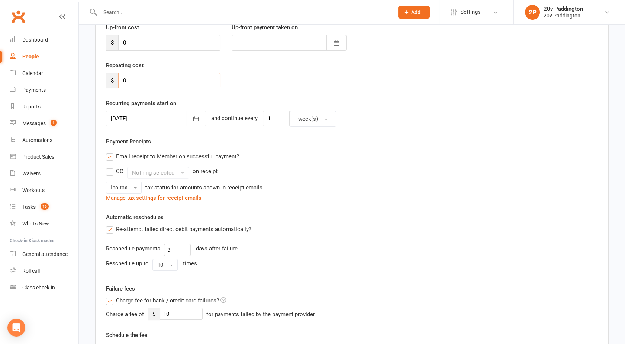
scroll to position [108, 0]
click at [112, 155] on label "Email receipt to Member on successful payment?" at bounding box center [172, 156] width 133 height 9
click at [111, 152] on input "Email receipt to Member on successful payment?" at bounding box center [108, 152] width 5 height 0
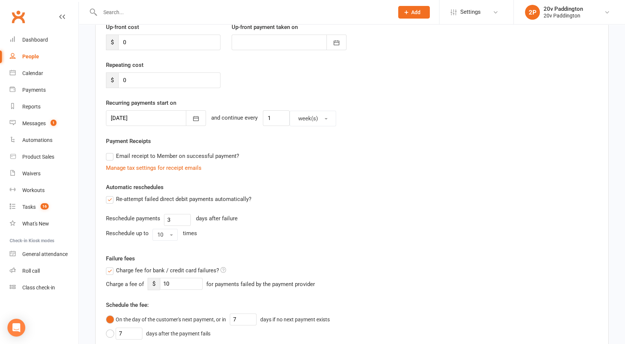
click at [113, 198] on label "Re-attempt failed direct debit payments automatically?" at bounding box center [178, 199] width 145 height 9
click at [111, 195] on input "Re-attempt failed direct debit payments automatically?" at bounding box center [108, 195] width 5 height 0
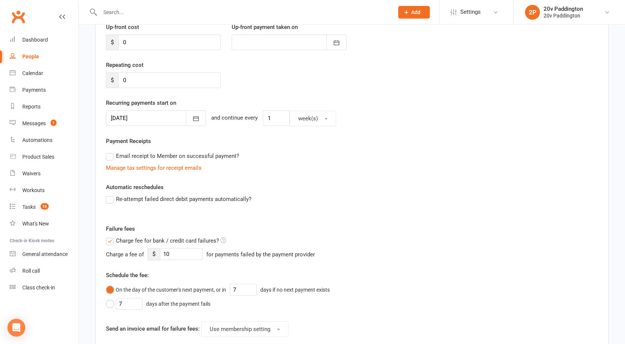
click at [112, 240] on label "Charge fee for bank / credit card failures?" at bounding box center [166, 241] width 120 height 9
click at [112, 237] on input "Charge fee for bank / credit card failures?" at bounding box center [166, 237] width 120 height 0
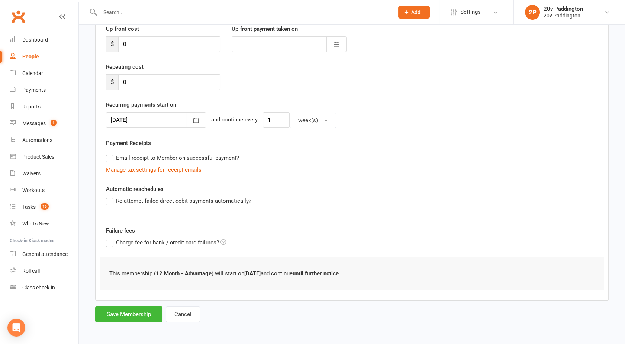
click at [110, 242] on label "Charge fee for bank / credit card failures?" at bounding box center [166, 242] width 120 height 9
click at [110, 238] on input "Charge fee for bank / credit card failures?" at bounding box center [166, 238] width 120 height 0
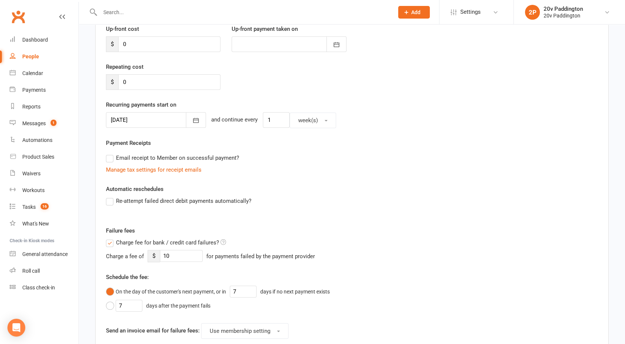
click at [110, 205] on div "Re-attempt failed direct debit payments automatically?" at bounding box center [351, 206] width 503 height 19
click at [109, 160] on label "Email receipt to Member on successful payment?" at bounding box center [172, 158] width 133 height 9
click at [109, 154] on input "Email receipt to Member on successful payment?" at bounding box center [108, 154] width 5 height 0
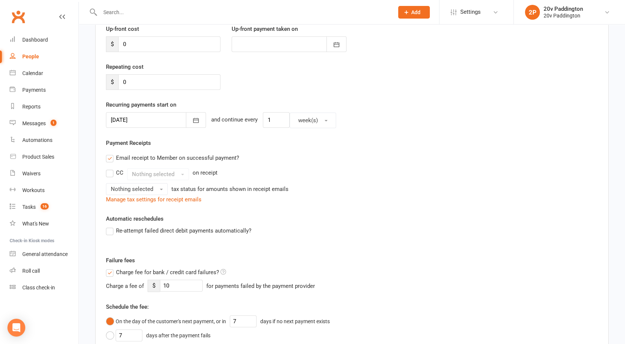
click at [109, 232] on label "Re-attempt failed direct debit payments automatically?" at bounding box center [178, 231] width 145 height 9
click at [109, 227] on input "Re-attempt failed direct debit payments automatically?" at bounding box center [108, 227] width 5 height 0
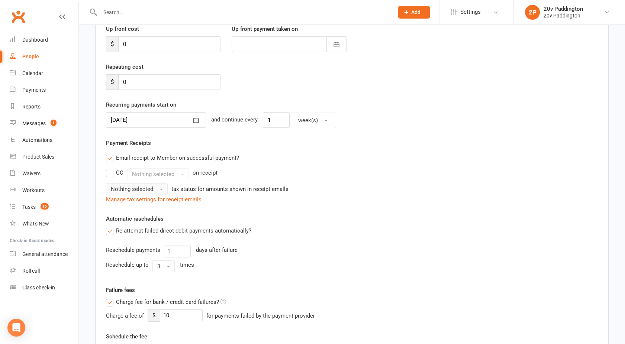
click at [119, 186] on span "Nothing selected" at bounding box center [132, 189] width 42 height 7
click at [120, 201] on link "Inc tax" at bounding box center [143, 205] width 74 height 15
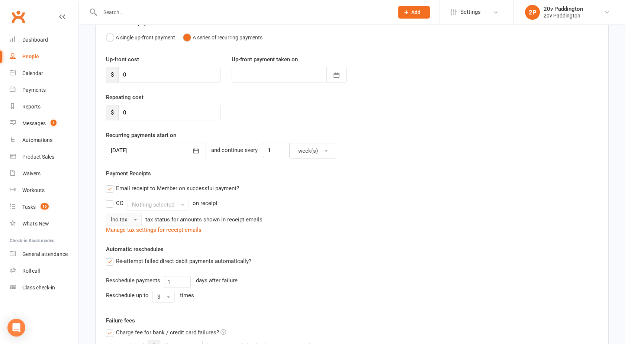
scroll to position [65, 0]
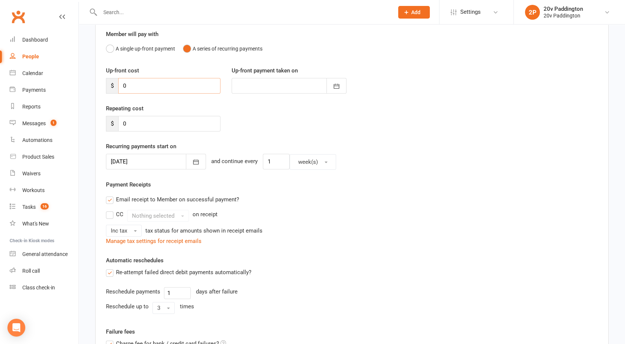
click at [132, 90] on input "0" at bounding box center [169, 86] width 102 height 16
click at [133, 119] on input "0" at bounding box center [169, 124] width 102 height 16
type input "1"
click at [146, 161] on div at bounding box center [156, 162] width 100 height 16
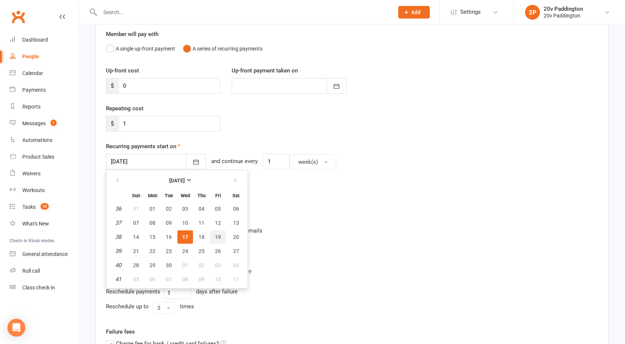
click at [218, 235] on span "19" at bounding box center [218, 237] width 6 height 6
type input "19 Sep 2025"
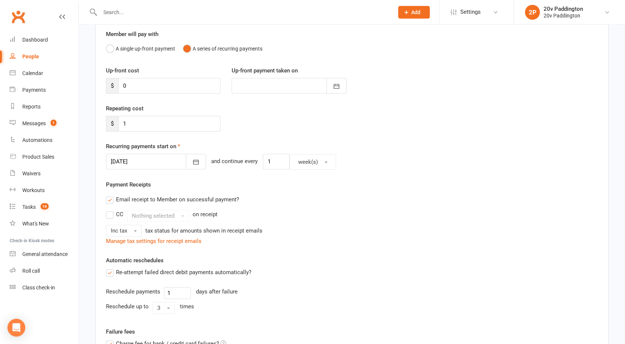
scroll to position [324, 0]
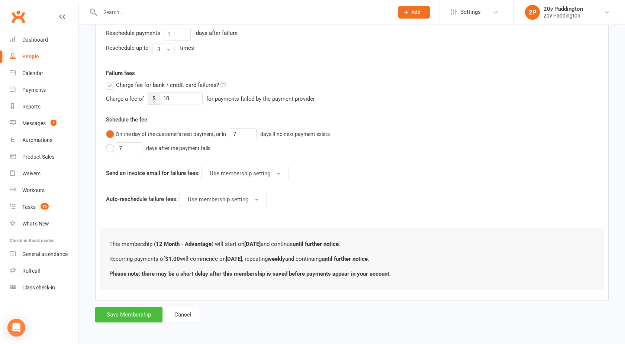
click at [120, 310] on button "Save Membership" at bounding box center [128, 315] width 67 height 16
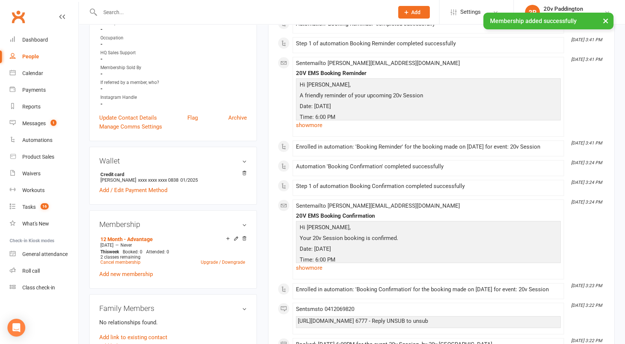
scroll to position [228, 0]
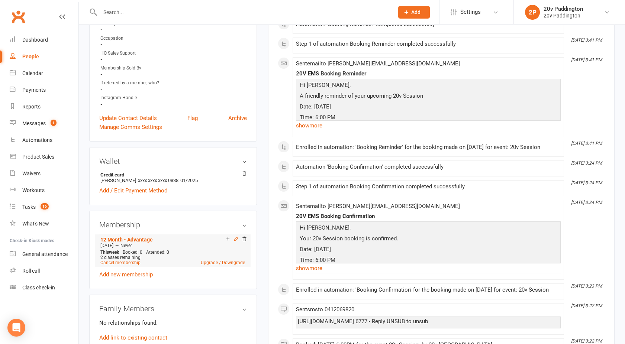
click at [235, 238] on icon at bounding box center [236, 239] width 5 height 5
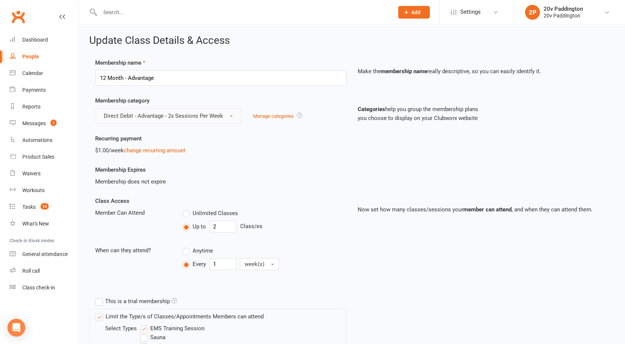
click at [131, 113] on span "Direct Debit - Advantage - 2x Sessions Per Week" at bounding box center [163, 116] width 119 height 7
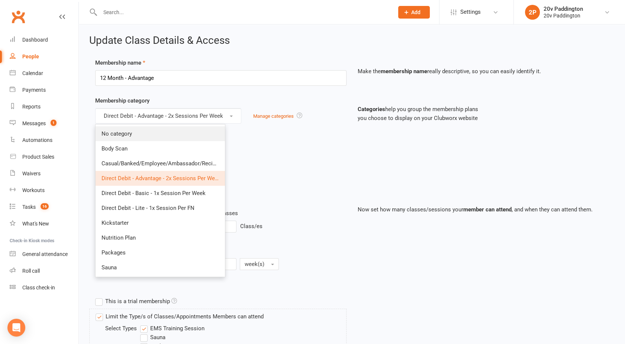
click at [122, 131] on span "No category" at bounding box center [117, 134] width 31 height 7
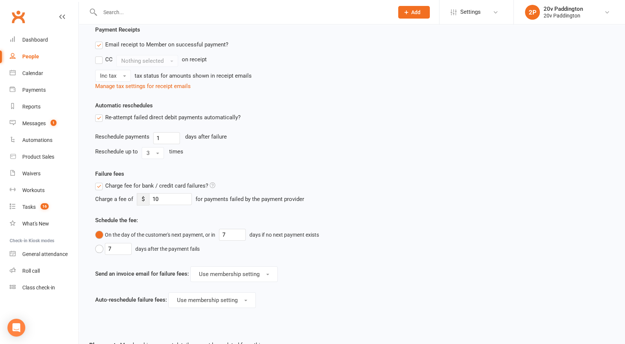
scroll to position [434, 0]
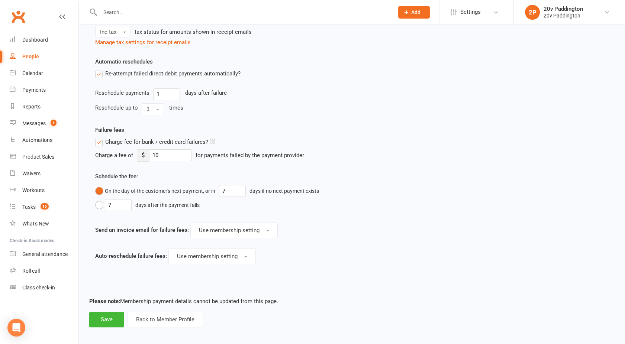
click at [104, 320] on button "Save" at bounding box center [106, 320] width 35 height 16
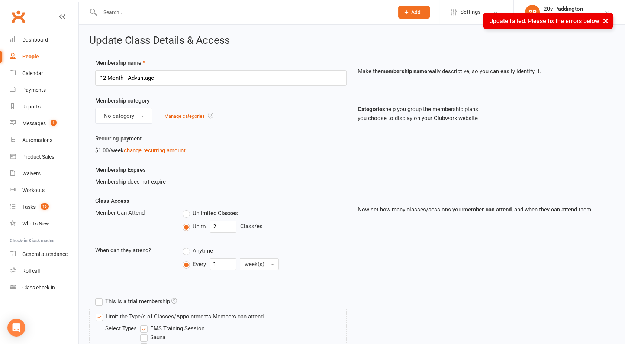
scroll to position [0, 0]
click at [119, 110] on button "No category" at bounding box center [123, 116] width 57 height 16
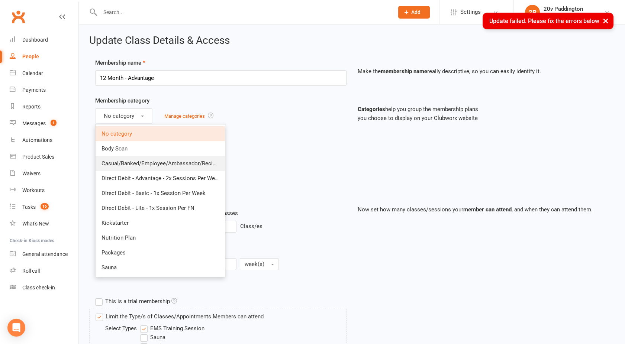
click at [125, 164] on span "Casual/Banked/Employee/Ambassador/Reciprocal" at bounding box center [165, 163] width 127 height 7
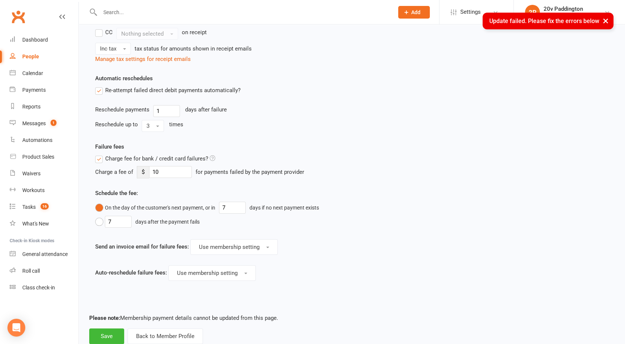
scroll to position [438, 0]
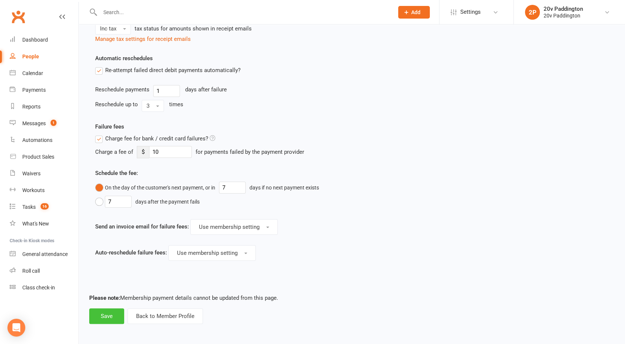
click at [109, 312] on button "Save" at bounding box center [106, 317] width 35 height 16
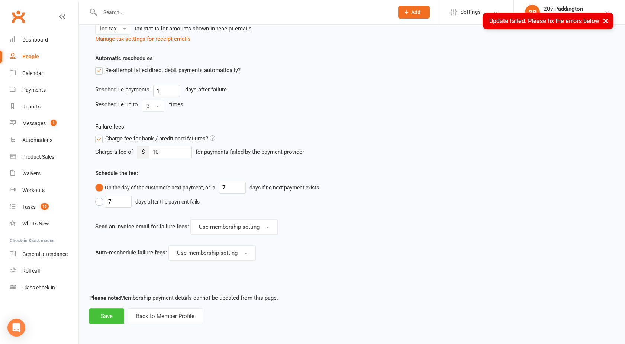
click at [109, 312] on button "Save" at bounding box center [106, 317] width 35 height 16
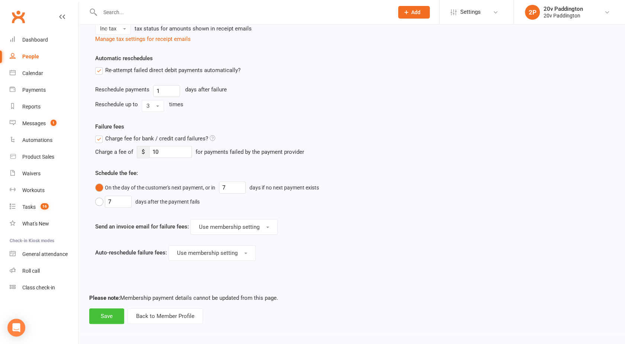
click at [104, 315] on button "Save" at bounding box center [106, 317] width 35 height 16
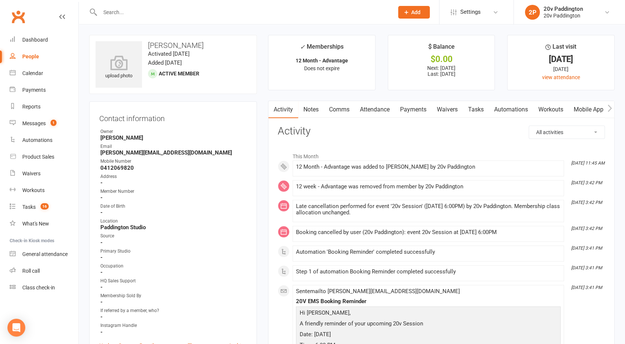
click at [415, 112] on link "Payments" at bounding box center [413, 109] width 37 height 17
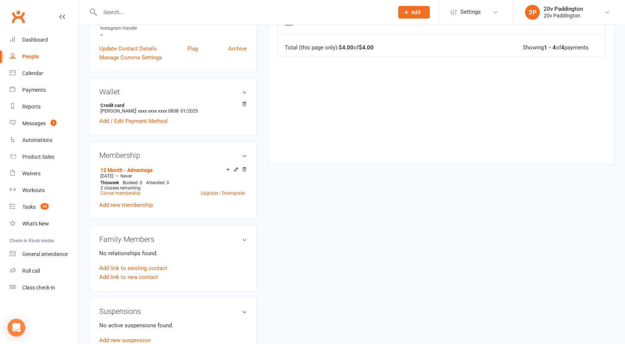
scroll to position [314, 0]
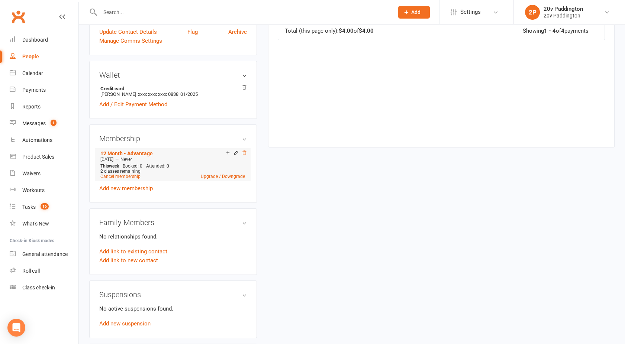
click at [246, 151] on icon at bounding box center [245, 153] width 4 height 4
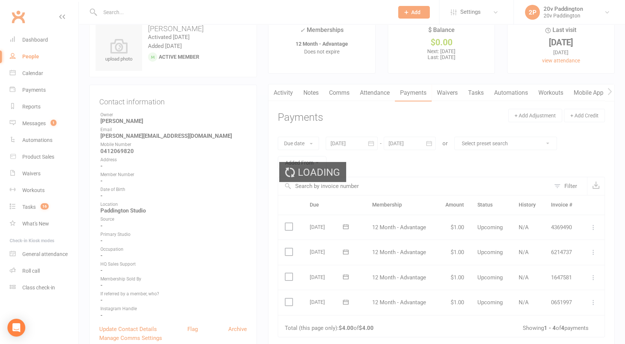
scroll to position [0, 0]
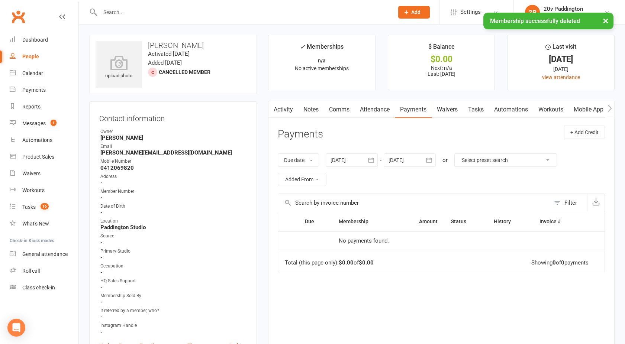
click at [32, 58] on div "People" at bounding box center [30, 57] width 17 height 6
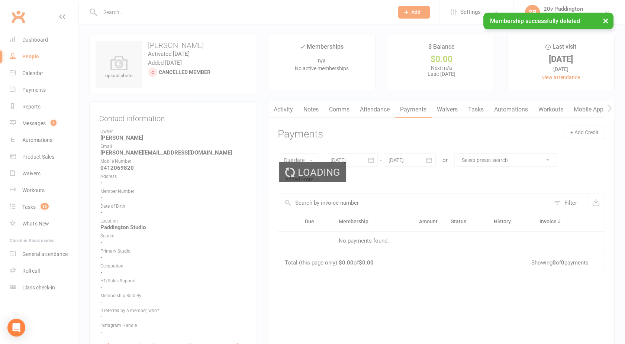
select select "100"
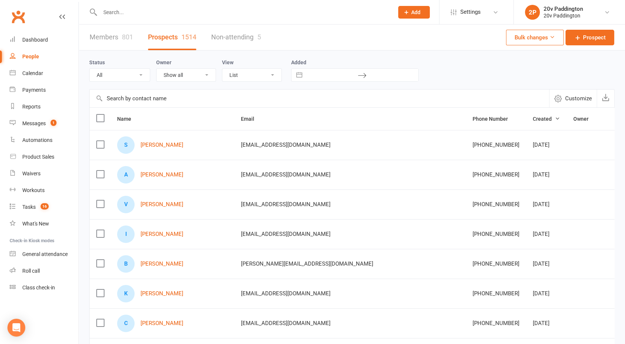
click at [122, 13] on input "text" at bounding box center [243, 12] width 291 height 10
click at [122, 98] on input "text" at bounding box center [320, 99] width 460 height 18
click at [117, 37] on link "Members 801" at bounding box center [112, 38] width 44 height 26
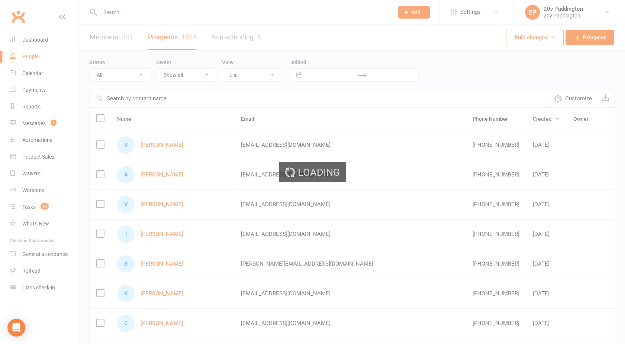
select select "100"
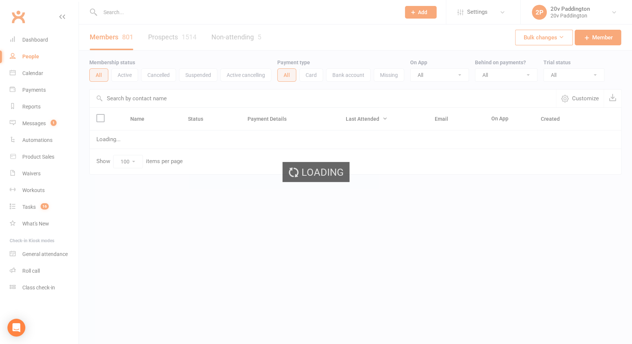
click at [134, 97] on ui-view "Prospect Member Non-attending contact Class / event Appointment Task Membership…" at bounding box center [316, 103] width 632 height 202
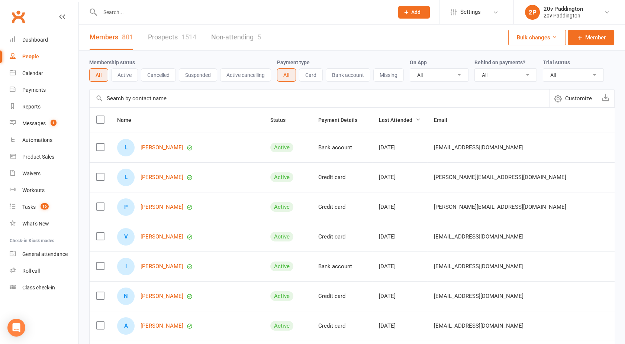
click at [134, 97] on input "text" at bounding box center [320, 99] width 460 height 18
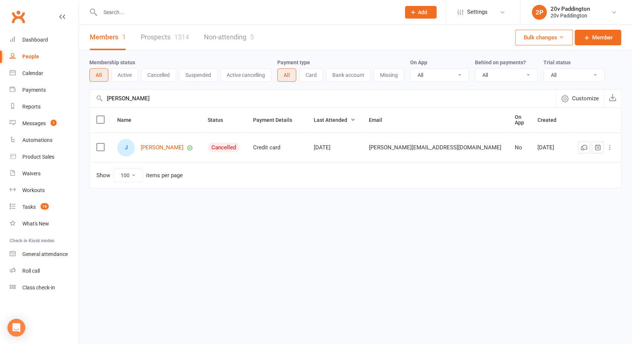
type input "joel"
click at [609, 144] on icon at bounding box center [609, 147] width 7 height 7
click at [563, 203] on link "Archive member" at bounding box center [577, 204] width 74 height 15
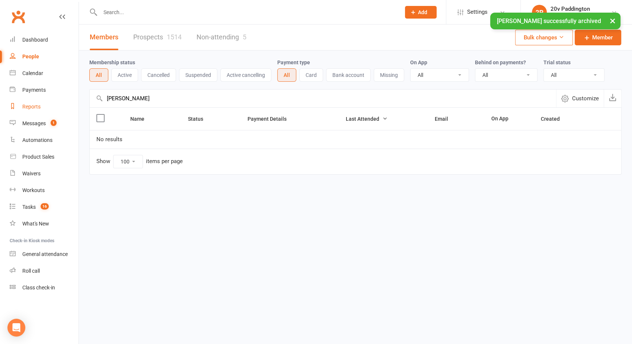
drag, startPoint x: 123, startPoint y: 100, endPoint x: 61, endPoint y: 104, distance: 62.3
click at [61, 104] on ui-view "Prospect Member Non-attending contact Class / event Appointment Task Membership…" at bounding box center [316, 103] width 632 height 202
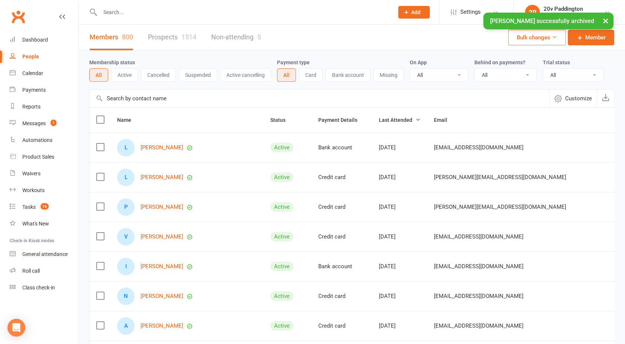
click at [420, 13] on div "× Joel Cox successfully archived" at bounding box center [308, 13] width 616 height 0
click at [405, 11] on icon at bounding box center [406, 12] width 7 height 7
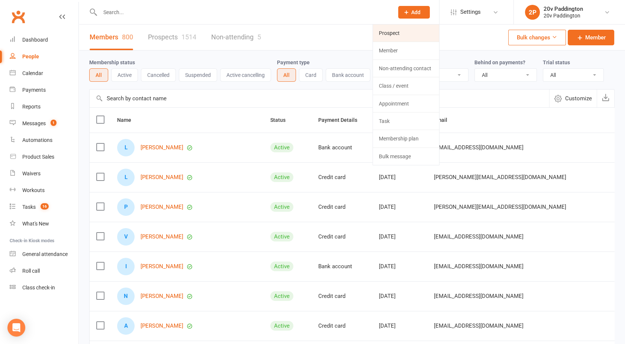
click at [391, 33] on link "Prospect" at bounding box center [406, 33] width 66 height 17
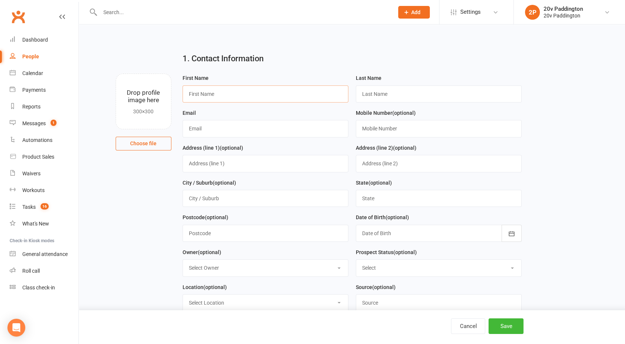
click at [209, 88] on input "text" at bounding box center [266, 94] width 166 height 17
type input "Joel"
type input "Cox"
type input "[PERSON_NAME][EMAIL_ADDRESS][DOMAIN_NAME]"
type input "0412069820"
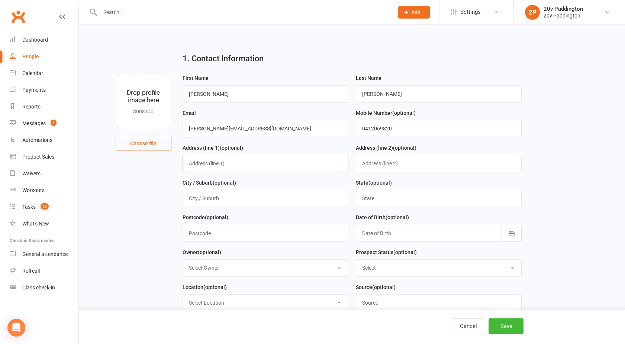
type input "7/126 Old South Head Rd"
type input "Joel"
click at [510, 332] on button "Save" at bounding box center [506, 327] width 35 height 16
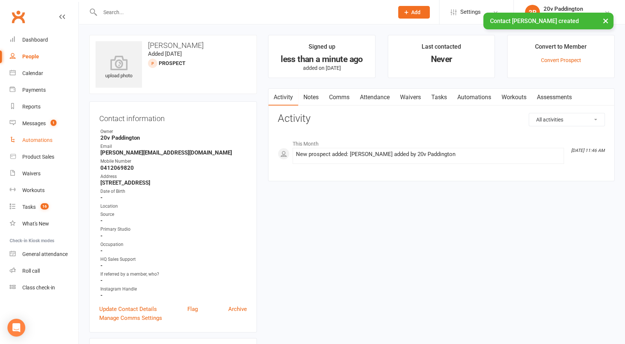
click at [38, 138] on div "Automations" at bounding box center [37, 140] width 30 height 6
select select "100"
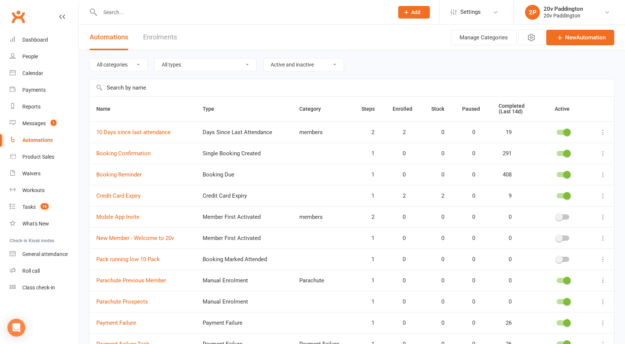
click at [563, 215] on div at bounding box center [563, 217] width 13 height 5
click at [557, 216] on input "checkbox" at bounding box center [557, 216] width 0 height 0
click at [127, 218] on link "Mobile App Invite" at bounding box center [117, 217] width 43 height 7
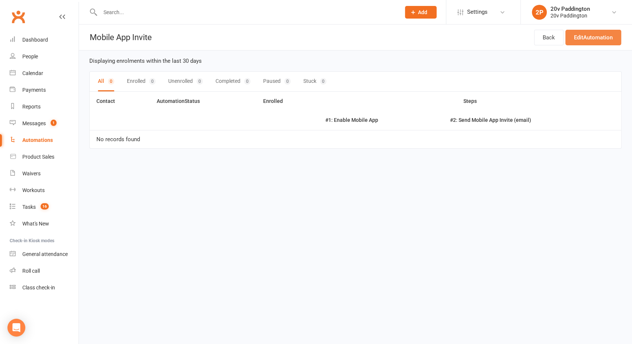
click at [583, 37] on link "Edit Automation" at bounding box center [593, 38] width 56 height 16
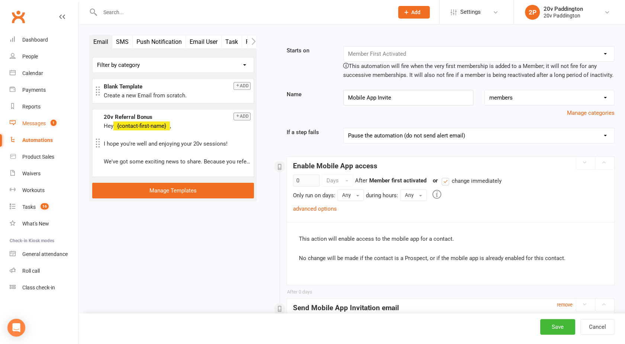
click at [45, 124] on div "Messages" at bounding box center [33, 124] width 23 height 6
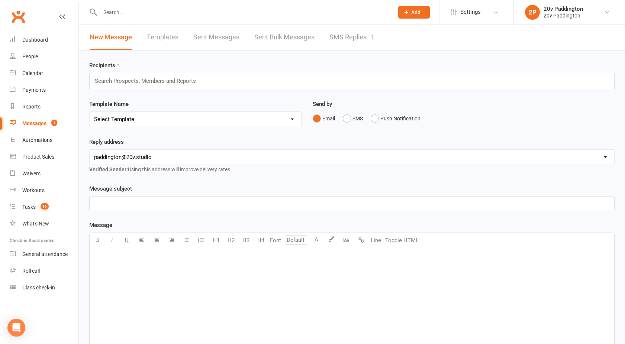
click at [346, 38] on link "SMS Replies 1" at bounding box center [352, 38] width 45 height 26
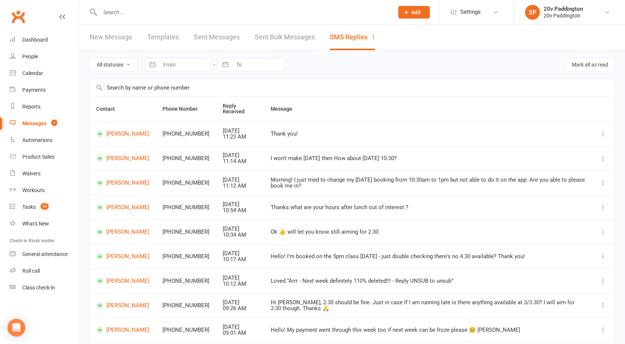
click at [118, 14] on input "text" at bounding box center [243, 12] width 291 height 10
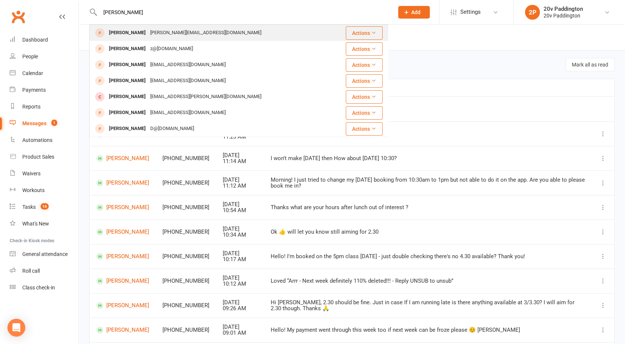
type input "joel"
click at [128, 30] on div "[PERSON_NAME]" at bounding box center [127, 33] width 41 height 11
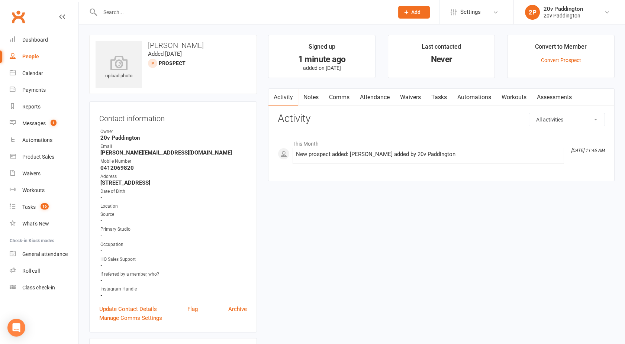
click at [122, 12] on input "text" at bounding box center [243, 12] width 291 height 10
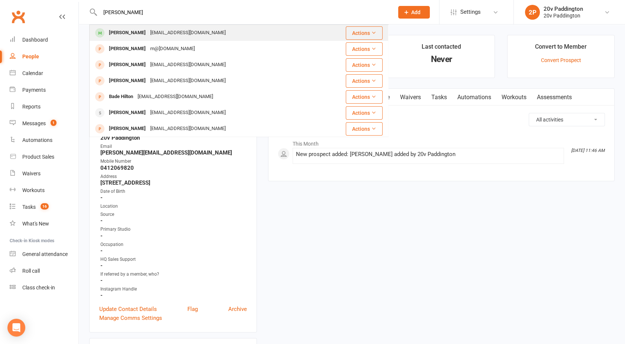
type input "hilary"
click at [125, 33] on div "Hilary Anderson" at bounding box center [127, 33] width 41 height 11
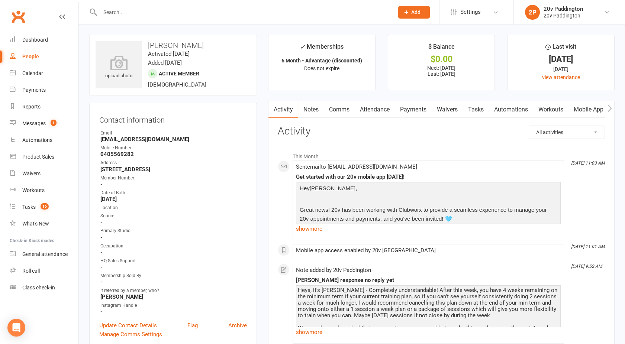
scroll to position [272, 0]
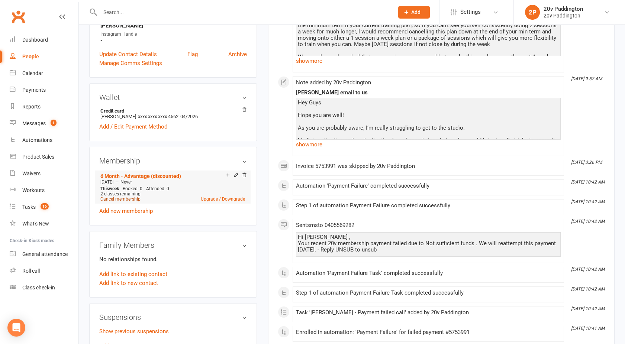
click at [122, 198] on link "Cancel membership" at bounding box center [120, 199] width 40 height 5
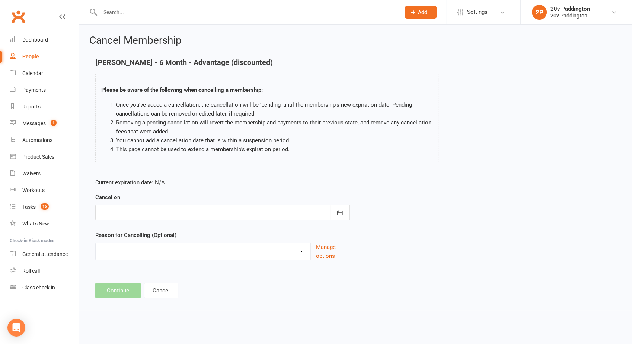
click at [137, 214] on div at bounding box center [222, 213] width 254 height 16
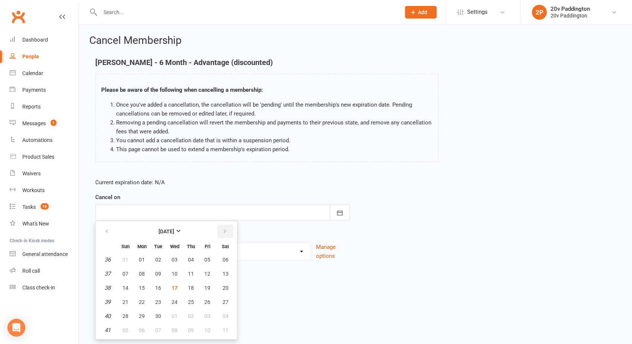
click at [224, 231] on icon "button" at bounding box center [224, 232] width 5 height 6
click at [124, 286] on span "12" at bounding box center [125, 288] width 6 height 6
type input "12 Oct 2025"
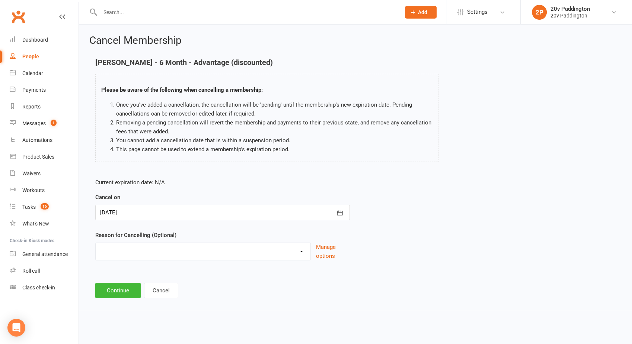
click at [124, 250] on select "Other reason" at bounding box center [203, 250] width 215 height 15
select select "0"
click at [96, 243] on select "Other reason" at bounding box center [203, 250] width 215 height 15
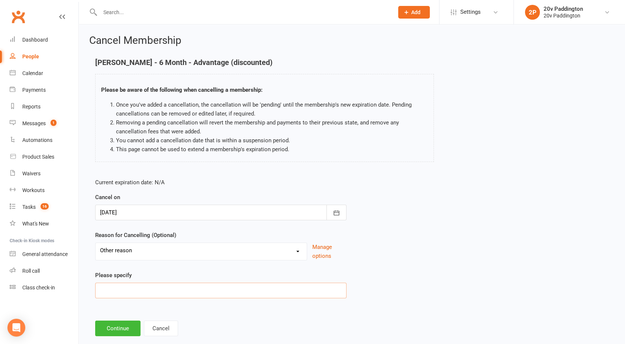
click at [119, 293] on input at bounding box center [220, 291] width 251 height 16
type input "Location - moved away from Paddington"
click at [113, 326] on button "Continue" at bounding box center [117, 329] width 45 height 16
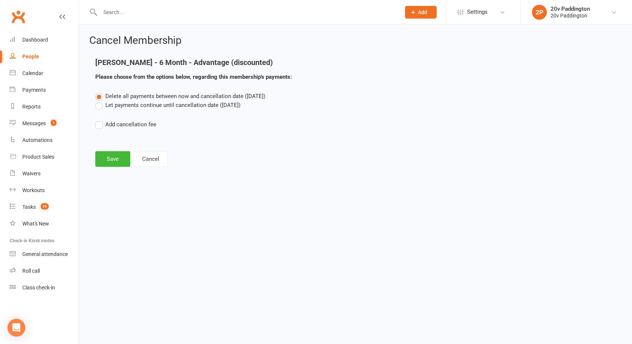
click at [109, 102] on label "Let payments continue until cancellation date (Oct 12, 2025)" at bounding box center [167, 105] width 145 height 9
click at [100, 101] on input "Let payments continue until cancellation date (Oct 12, 2025)" at bounding box center [97, 101] width 5 height 0
click at [110, 160] on button "Save" at bounding box center [112, 159] width 35 height 16
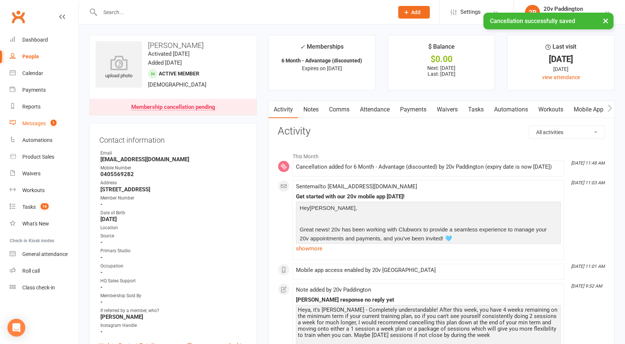
click at [43, 122] on div "Messages" at bounding box center [33, 124] width 23 height 6
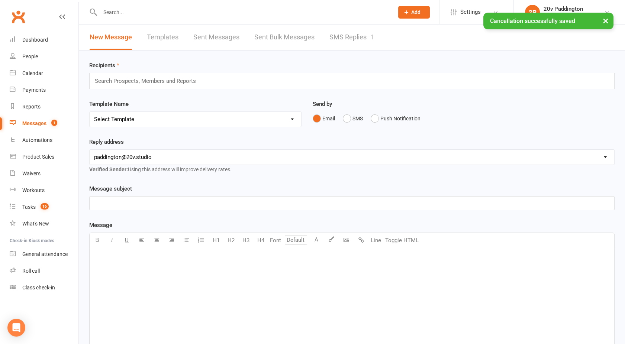
click at [330, 32] on link "SMS Replies 1" at bounding box center [352, 38] width 45 height 26
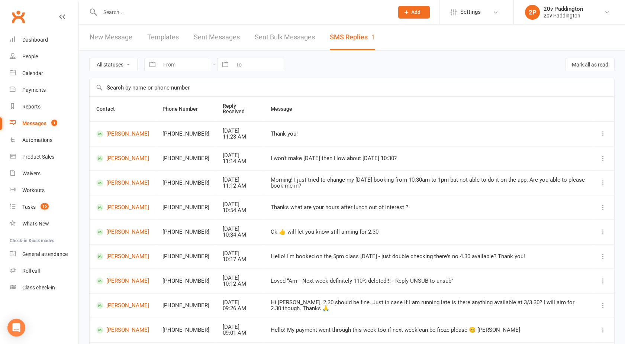
click at [40, 124] on div "Messages" at bounding box center [34, 124] width 24 height 6
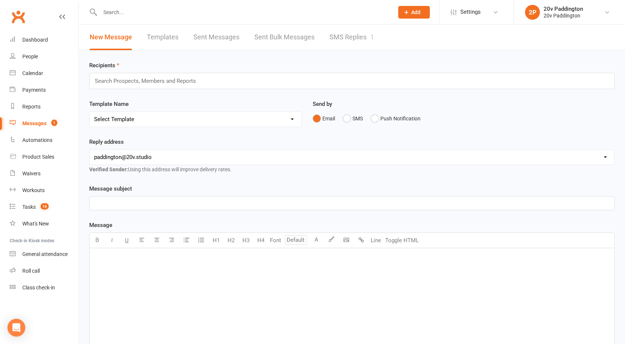
click at [363, 39] on link "SMS Replies 1" at bounding box center [352, 38] width 45 height 26
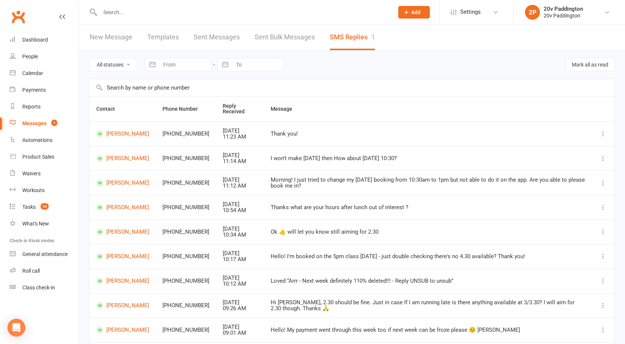
click at [29, 117] on link "Messages 1" at bounding box center [44, 123] width 69 height 17
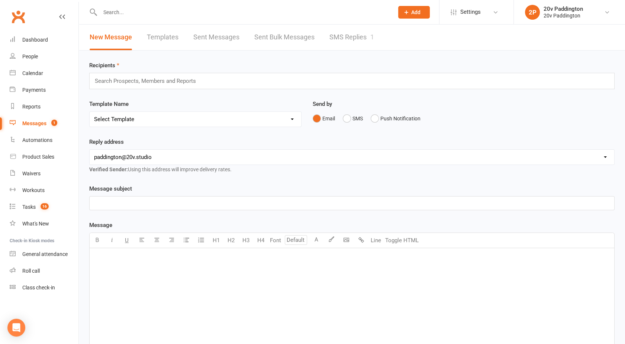
click at [347, 44] on link "SMS Replies 1" at bounding box center [352, 38] width 45 height 26
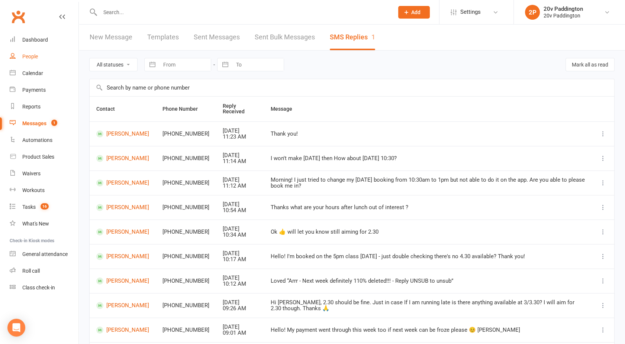
click at [28, 58] on div "People" at bounding box center [30, 57] width 16 height 6
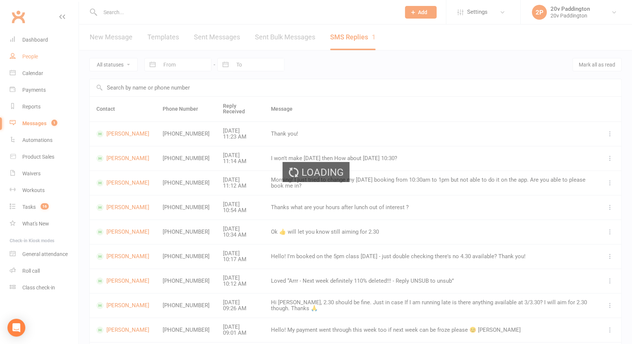
select select "100"
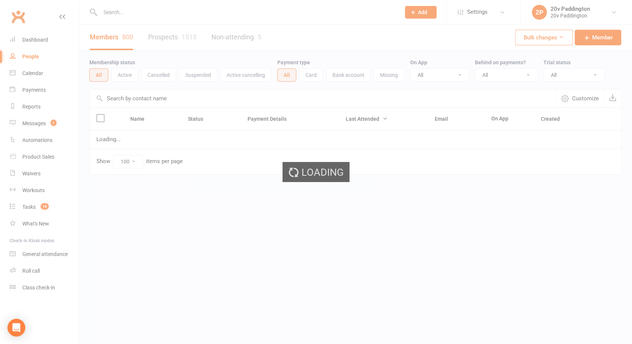
click at [121, 15] on div "Loading" at bounding box center [316, 172] width 632 height 344
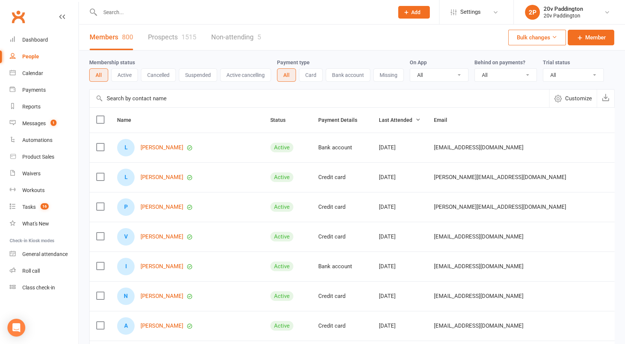
click at [121, 14] on input "text" at bounding box center [243, 12] width 291 height 10
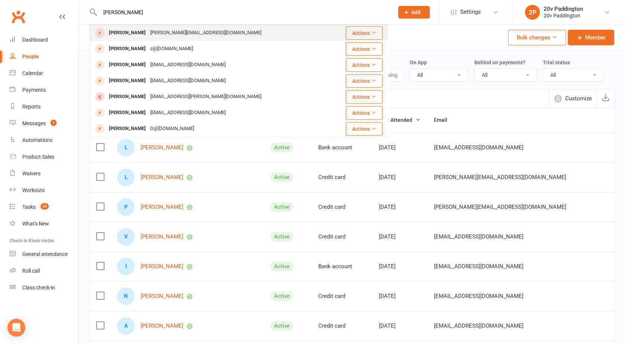
type input "joel"
click at [124, 33] on div "[PERSON_NAME]" at bounding box center [127, 33] width 41 height 11
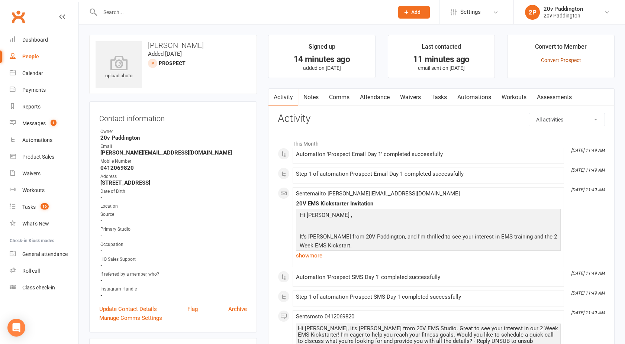
click at [560, 61] on link "Convert Prospect" at bounding box center [561, 60] width 40 height 6
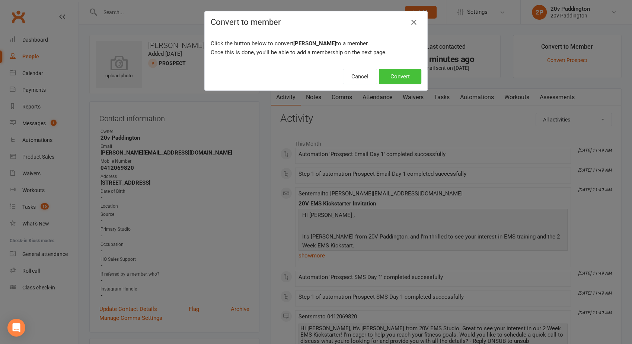
click at [390, 79] on button "Convert" at bounding box center [400, 77] width 42 height 16
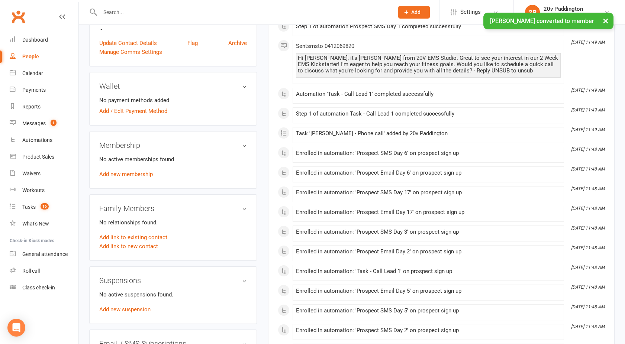
scroll to position [297, 0]
click at [128, 171] on link "Add new membership" at bounding box center [126, 173] width 54 height 7
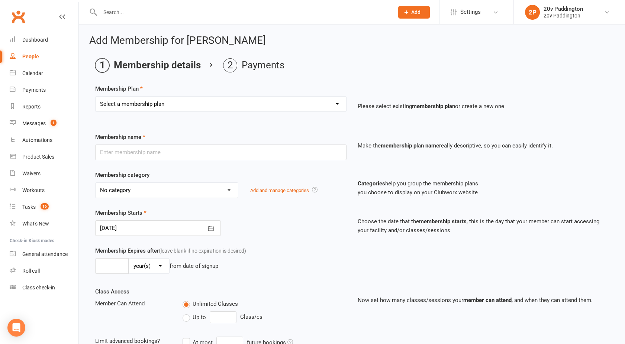
click at [131, 113] on div "Select a membership plan Create new Membership Plan Casual Session 18 Month - A…" at bounding box center [221, 109] width 263 height 26
click at [125, 108] on select "Select a membership plan Create new Membership Plan Casual Session 18 Month - A…" at bounding box center [221, 104] width 251 height 15
select select "7"
click at [96, 97] on select "Select a membership plan Create new Membership Plan Casual Session 18 Month - A…" at bounding box center [221, 104] width 251 height 15
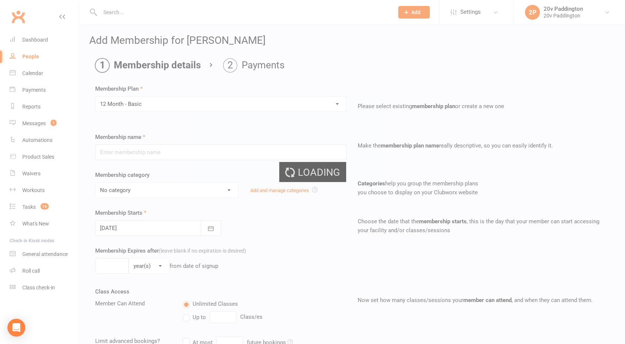
type input "12 Month - Basic"
select select "3"
type input "0"
type input "1"
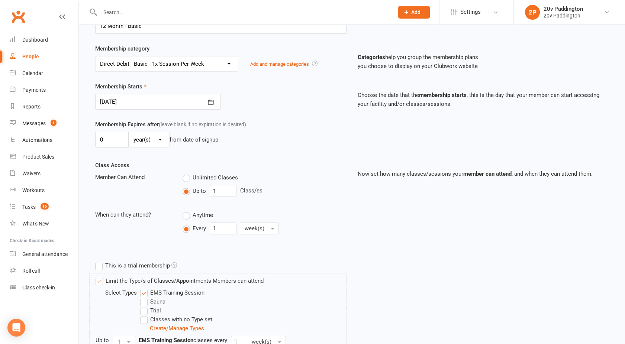
scroll to position [210, 0]
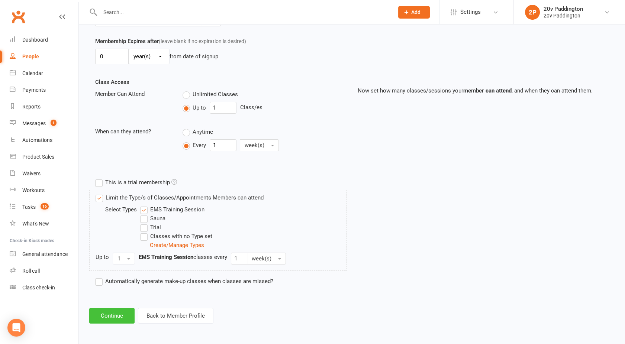
click at [112, 314] on button "Continue" at bounding box center [111, 316] width 45 height 16
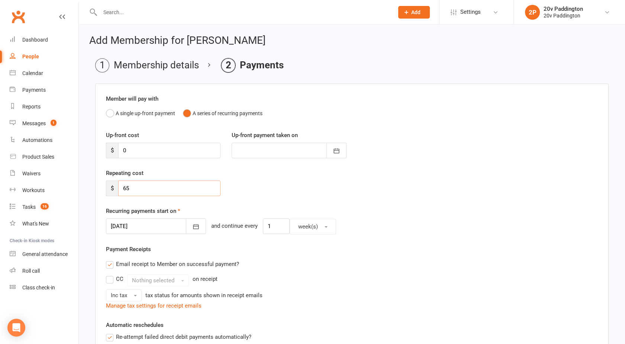
click at [141, 188] on input "65" at bounding box center [169, 189] width 102 height 16
type input "6"
type input "1"
click at [132, 234] on div "17 Sep 2025 September 2025 Sun Mon Tue Wed Thu Fri Sat 36 31 01 02 03 04 05 06 …" at bounding box center [156, 227] width 100 height 16
click at [124, 228] on div at bounding box center [156, 227] width 100 height 16
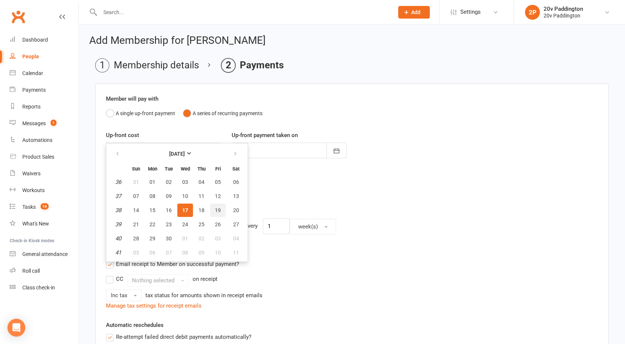
click at [215, 208] on span "19" at bounding box center [218, 211] width 6 height 6
type input "19 Sep 2025"
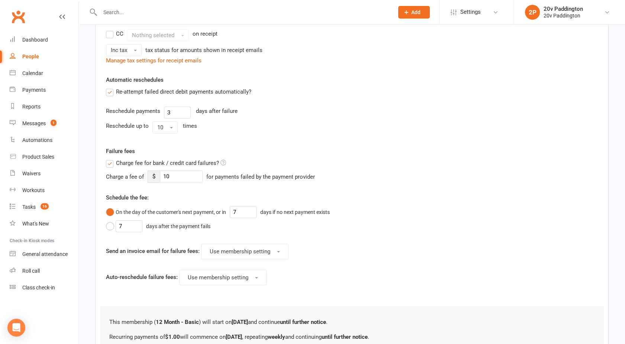
scroll to position [324, 0]
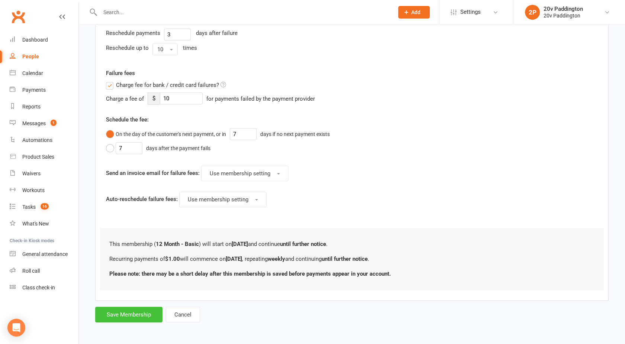
click at [129, 308] on button "Save Membership" at bounding box center [128, 315] width 67 height 16
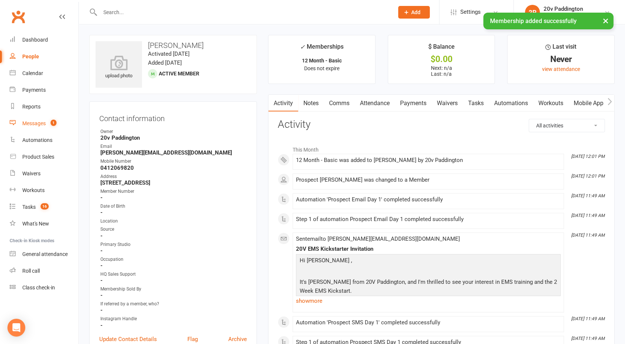
click at [41, 121] on div "Messages" at bounding box center [33, 124] width 23 height 6
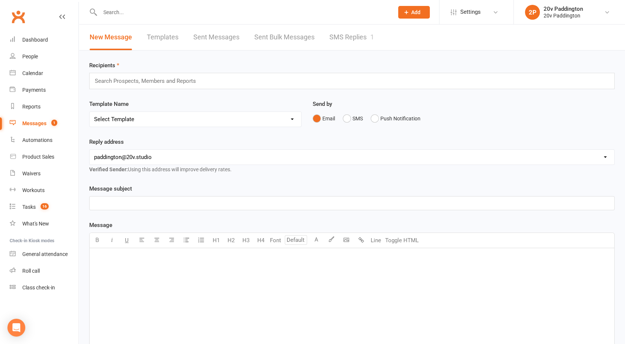
click at [331, 39] on link "SMS Replies 1" at bounding box center [352, 38] width 45 height 26
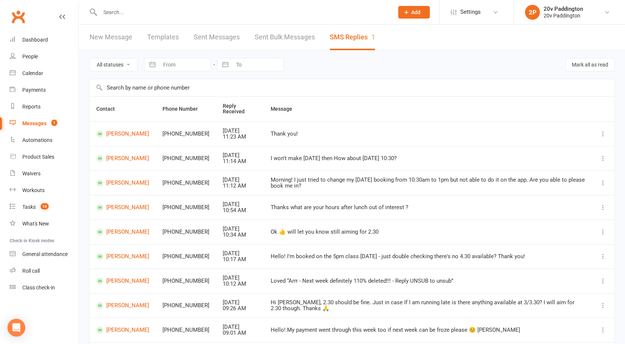
click at [133, 4] on div at bounding box center [238, 12] width 299 height 24
click at [117, 18] on div at bounding box center [238, 12] width 299 height 24
click at [116, 10] on input "text" at bounding box center [243, 12] width 291 height 10
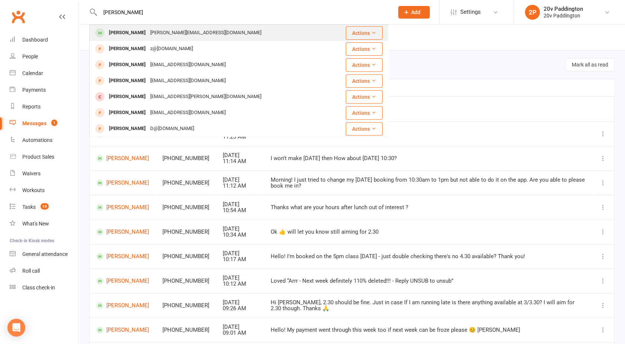
type input "joel"
click at [148, 33] on div "[PERSON_NAME][EMAIL_ADDRESS][DOMAIN_NAME]" at bounding box center [206, 33] width 116 height 11
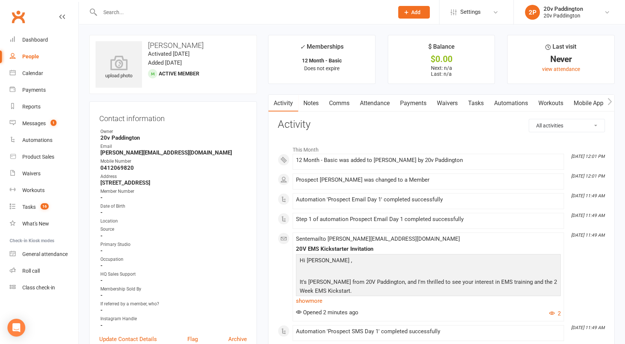
click at [518, 100] on link "Automations" at bounding box center [511, 103] width 44 height 17
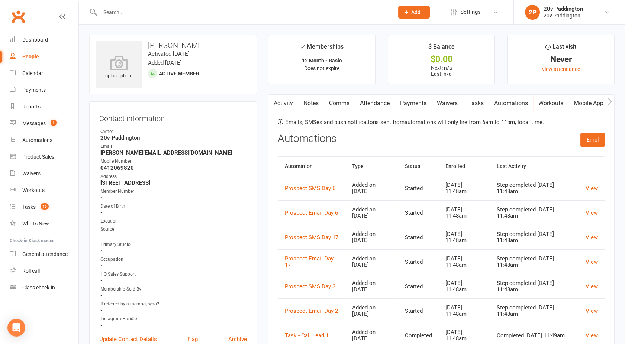
click at [481, 104] on link "Tasks" at bounding box center [476, 103] width 26 height 17
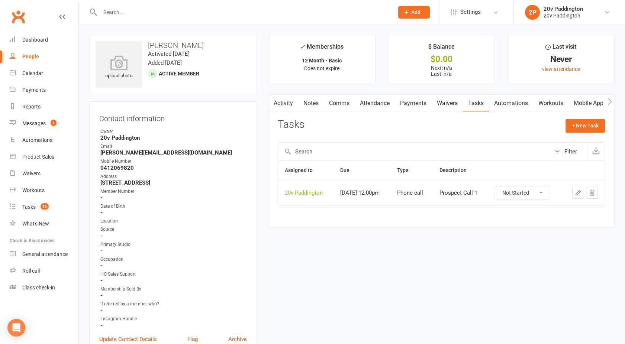
click at [594, 193] on icon "button" at bounding box center [592, 193] width 7 height 7
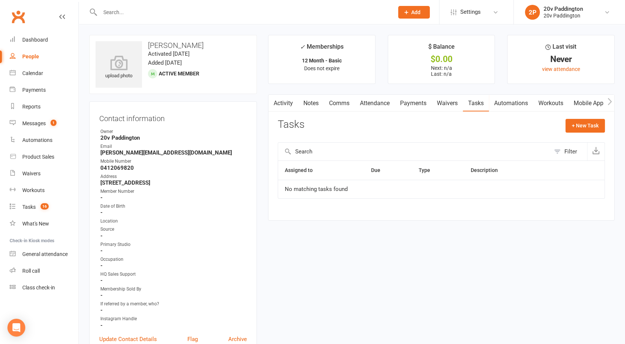
click at [279, 101] on link "Activity" at bounding box center [284, 103] width 30 height 17
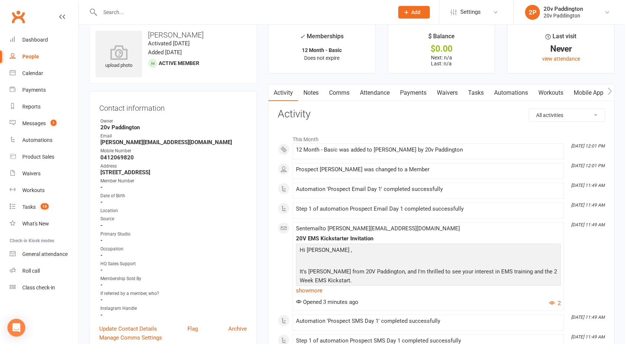
scroll to position [8, 0]
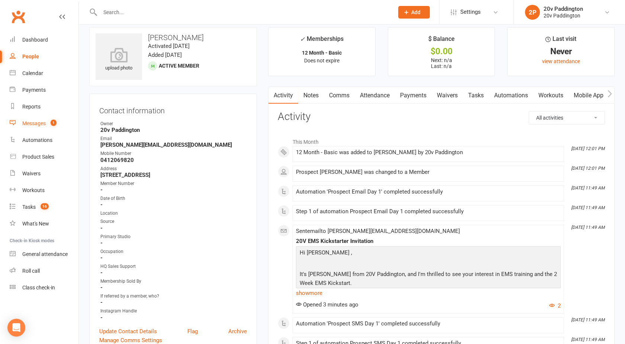
click at [36, 131] on link "Messages 1" at bounding box center [44, 123] width 69 height 17
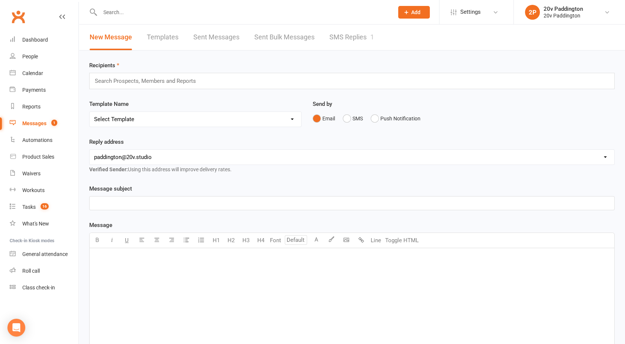
click at [348, 43] on link "SMS Replies 1" at bounding box center [352, 38] width 45 height 26
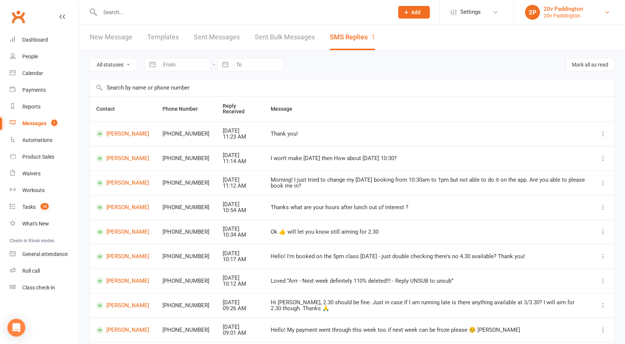
click at [567, 15] on div "20v Paddington" at bounding box center [563, 15] width 39 height 7
click at [427, 65] on div "All statuses Read only Unread only Navigate forward to interact with the calend…" at bounding box center [352, 65] width 526 height 28
click at [138, 13] on input "text" at bounding box center [243, 12] width 291 height 10
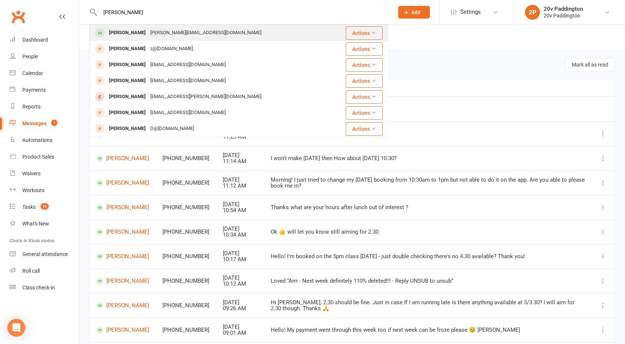
type input "joel"
click at [129, 31] on div "[PERSON_NAME]" at bounding box center [127, 33] width 41 height 11
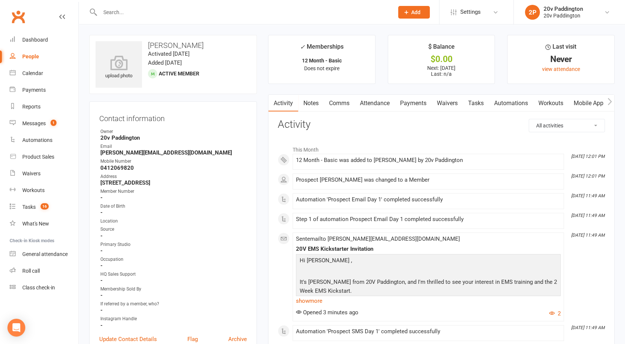
click at [513, 109] on link "Automations" at bounding box center [511, 103] width 44 height 17
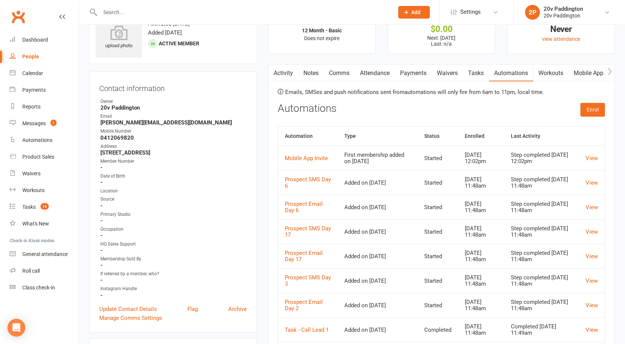
scroll to position [31, 0]
click at [281, 73] on link "Activity" at bounding box center [284, 72] width 30 height 17
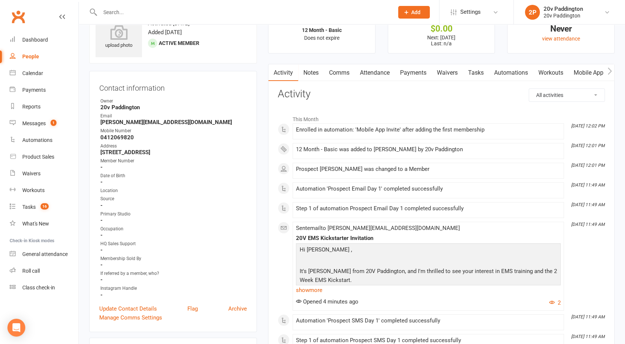
click at [334, 72] on link "Comms" at bounding box center [339, 72] width 31 height 17
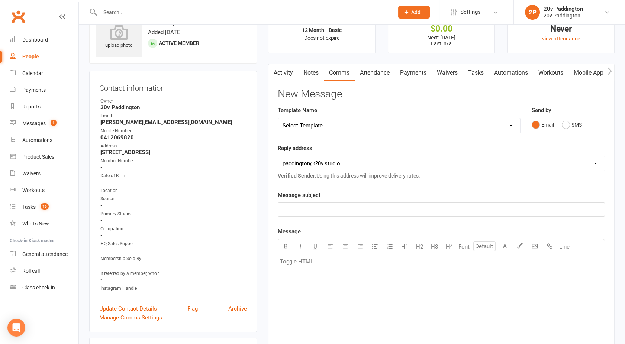
click at [311, 72] on link "Notes" at bounding box center [311, 72] width 26 height 17
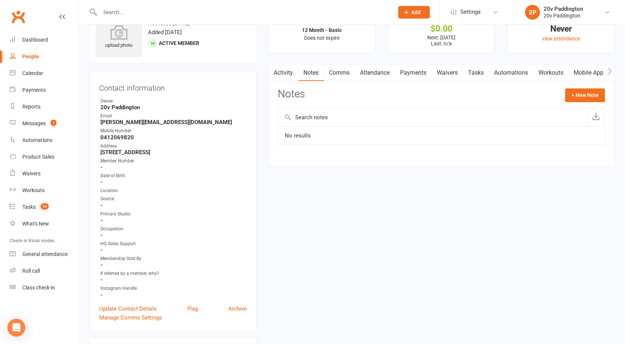
click at [282, 74] on link "Activity" at bounding box center [284, 72] width 30 height 17
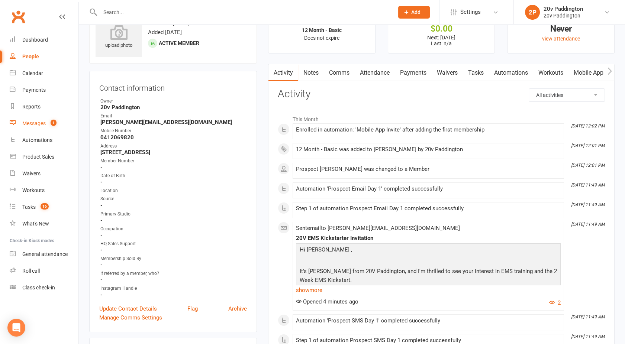
click at [41, 119] on link "Messages 1" at bounding box center [44, 123] width 69 height 17
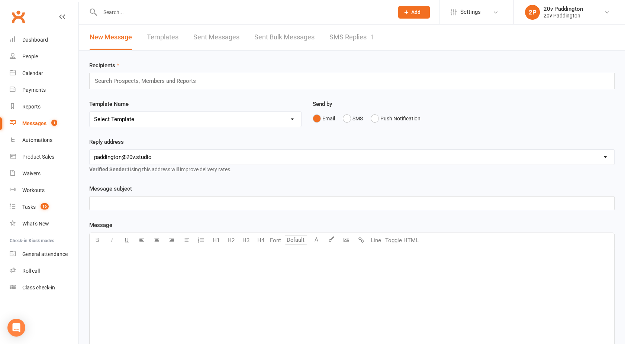
click at [350, 35] on link "SMS Replies 1" at bounding box center [352, 38] width 45 height 26
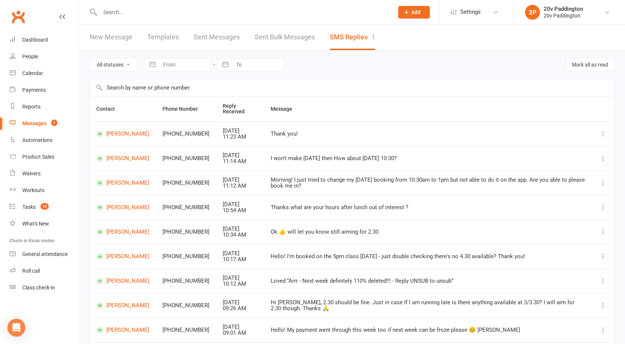
click at [46, 122] on link "Messages 1" at bounding box center [44, 123] width 69 height 17
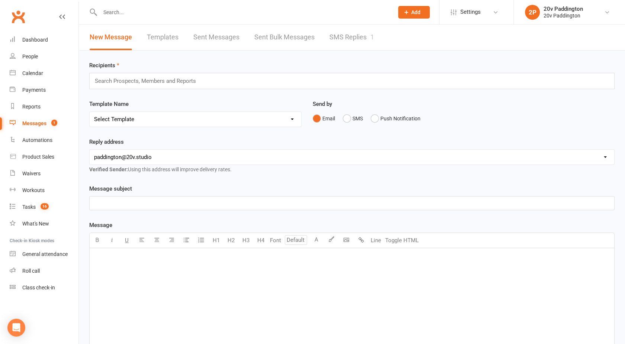
click at [344, 38] on link "SMS Replies 1" at bounding box center [352, 38] width 45 height 26
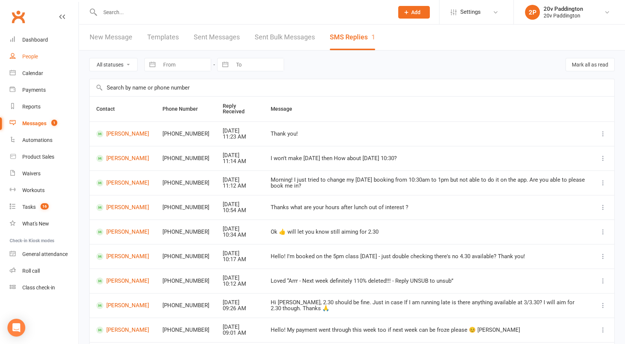
click at [24, 54] on div "People" at bounding box center [30, 57] width 16 height 6
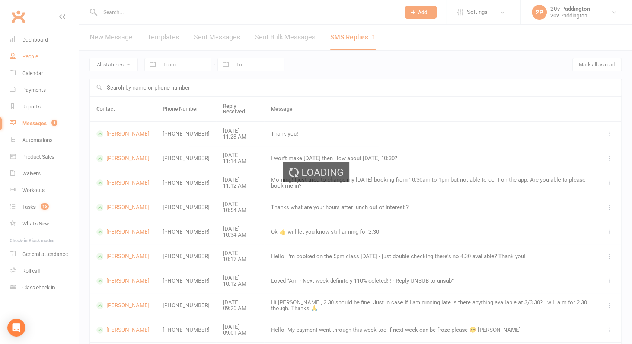
select select "100"
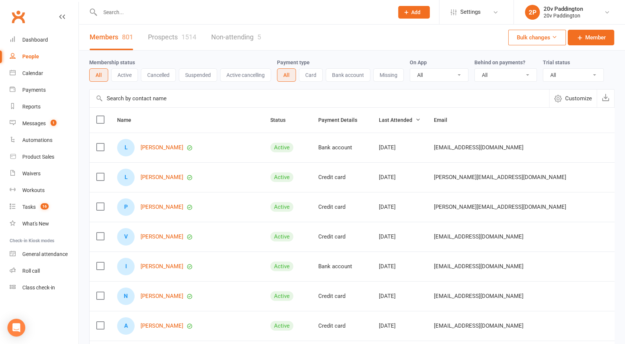
click at [123, 10] on input "text" at bounding box center [243, 12] width 291 height 10
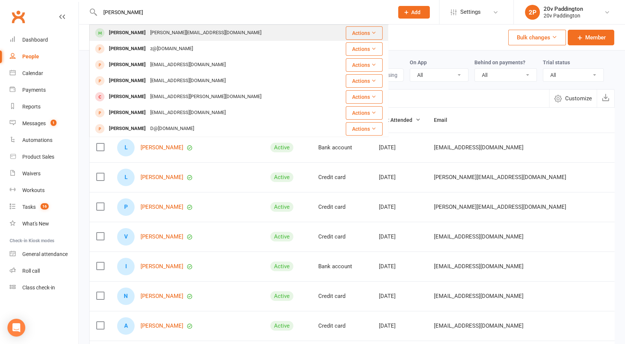
type input "joel"
click at [148, 31] on div "[PERSON_NAME][EMAIL_ADDRESS][DOMAIN_NAME]" at bounding box center [206, 33] width 116 height 11
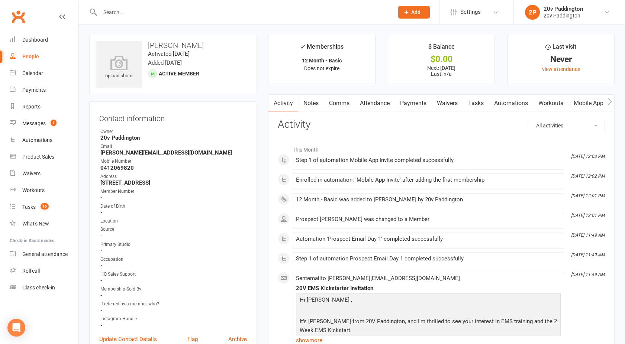
click at [510, 99] on link "Automations" at bounding box center [511, 103] width 44 height 17
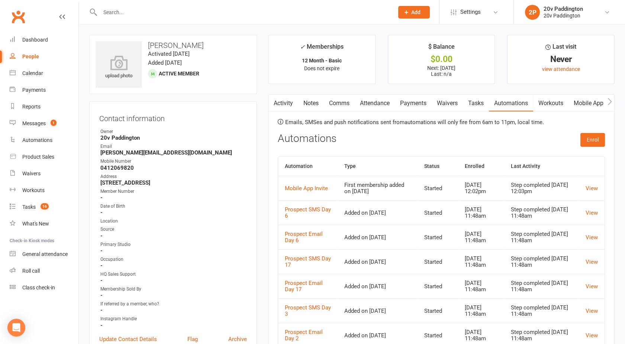
click at [285, 104] on link "Activity" at bounding box center [284, 103] width 30 height 17
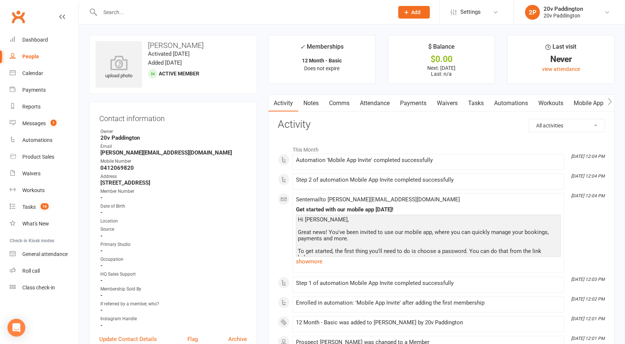
click at [36, 102] on link "Reports" at bounding box center [44, 107] width 69 height 17
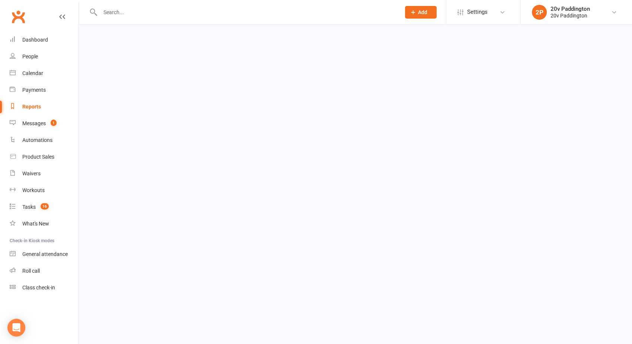
select select "100"
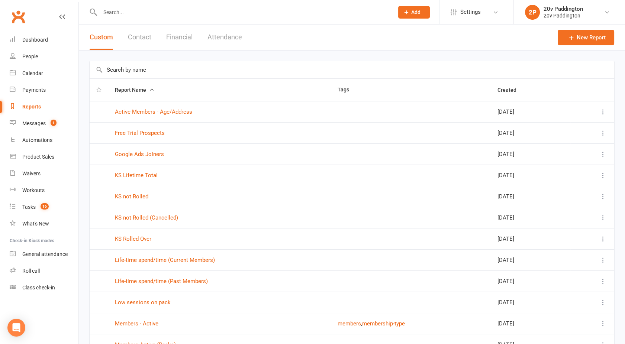
click at [177, 39] on button "Financial" at bounding box center [179, 38] width 26 height 26
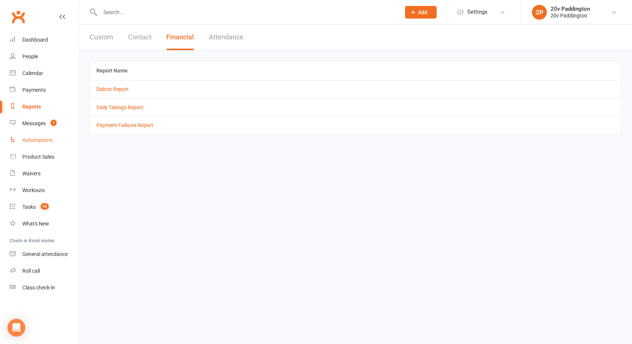
click at [32, 138] on div "Automations" at bounding box center [37, 140] width 30 height 6
select select "100"
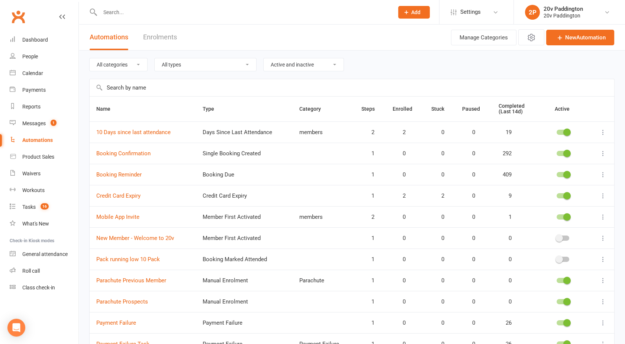
click at [602, 215] on icon at bounding box center [603, 217] width 7 height 7
click at [541, 232] on link "Edit" at bounding box center [564, 231] width 74 height 15
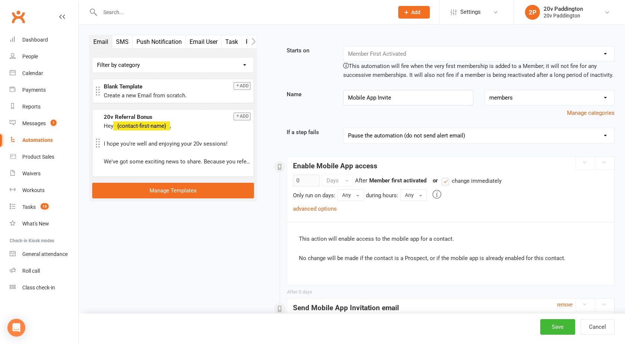
click at [414, 49] on div "Booking Cancelled Booking Due Booking Late-Cancelled Booking Marked Absent Book…" at bounding box center [479, 54] width 272 height 16
click at [423, 62] on div "This automation will fire when the very first membership is added to a Member; …" at bounding box center [479, 71] width 272 height 18
click at [421, 60] on div "Booking Cancelled Booking Due Booking Late-Cancelled Booking Marked Absent Book…" at bounding box center [479, 54] width 272 height 16
click at [314, 210] on link "advanced options" at bounding box center [315, 209] width 44 height 7
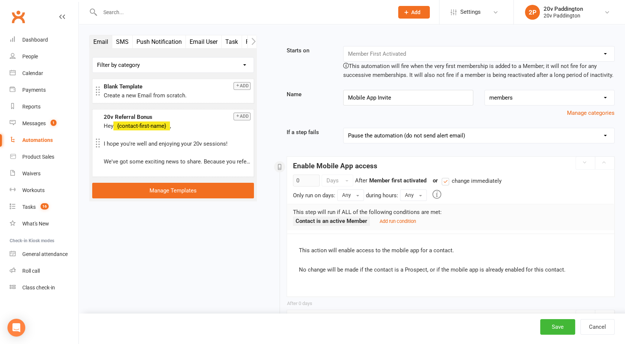
click at [273, 198] on div "Starts on Booking Cancelled Booking Due Booking Late-Cancelled Booking Marked A…" at bounding box center [441, 316] width 347 height 541
click at [112, 15] on input "text" at bounding box center [243, 12] width 291 height 10
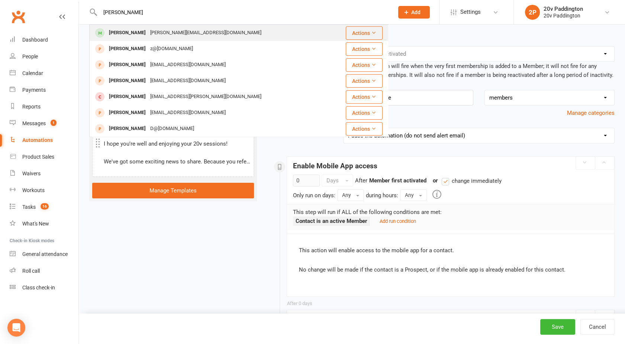
type input "joel"
click at [129, 33] on div "[PERSON_NAME]" at bounding box center [127, 33] width 41 height 11
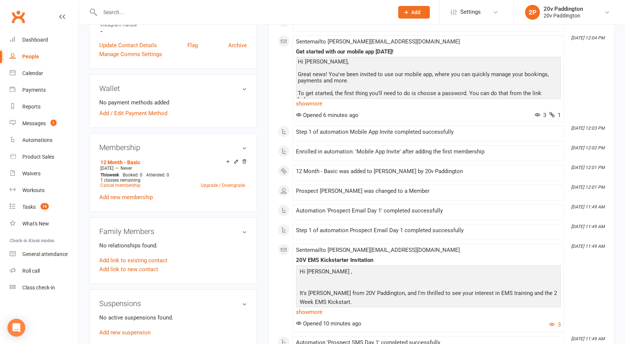
scroll to position [295, 0]
click at [121, 108] on link "Add / Edit Payment Method" at bounding box center [133, 112] width 68 height 9
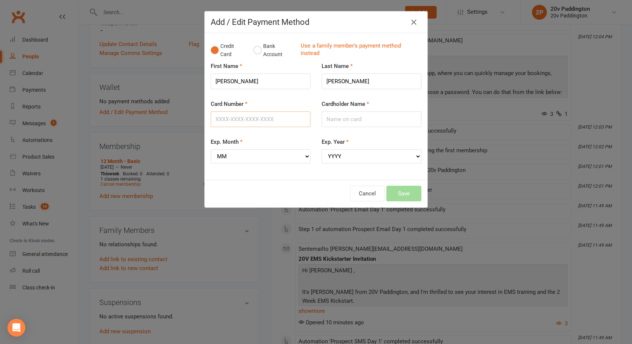
click at [238, 113] on input "Card Number" at bounding box center [261, 120] width 100 height 16
type input "4434380007700838"
click at [336, 122] on input "Cardholder Name" at bounding box center [371, 120] width 100 height 16
type input "joel cox"
click at [272, 154] on select "MM 01 02 03 04 05 06 07 08 09 10 11 12" at bounding box center [261, 157] width 100 height 14
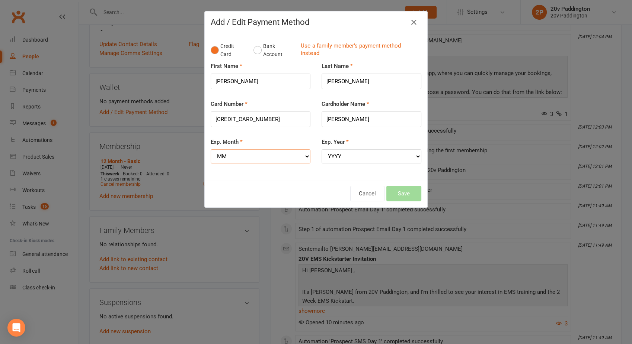
select select "12"
click at [211, 150] on select "MM 01 02 03 04 05 06 07 08 09 10 11 12" at bounding box center [261, 157] width 100 height 14
click at [344, 163] on div "Exp. Year YYYY 2025 2026 2027 2028 2029 2030 2031 2032 2033 2034" at bounding box center [371, 156] width 111 height 36
click at [345, 158] on select "YYYY 2025 2026 2027 2028 2029 2030 2031 2032 2033 2034" at bounding box center [371, 157] width 100 height 14
select select "2027"
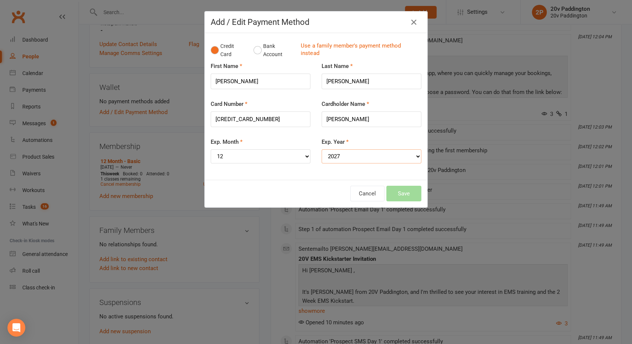
click at [321, 150] on select "YYYY 2025 2026 2027 2028 2029 2030 2031 2032 2033 2034" at bounding box center [371, 157] width 100 height 14
click at [399, 190] on button "Save" at bounding box center [403, 194] width 35 height 16
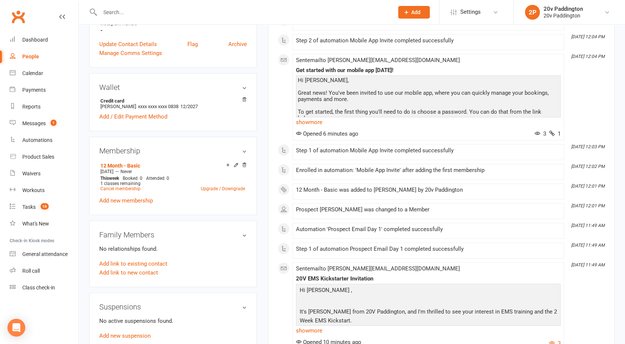
scroll to position [0, 0]
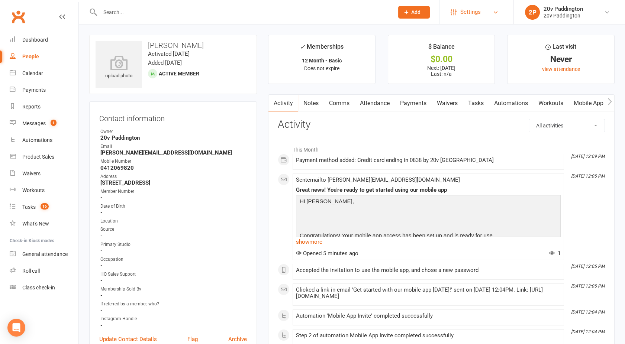
click at [474, 12] on span "Settings" at bounding box center [471, 12] width 20 height 17
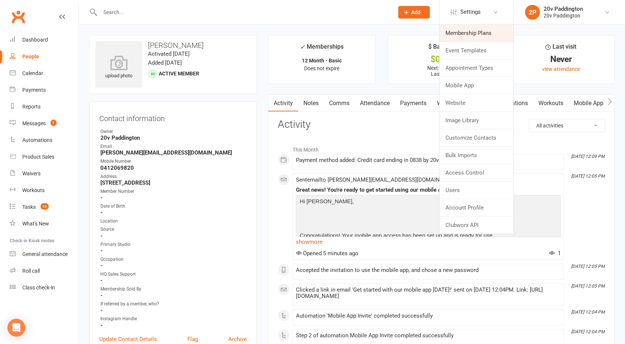
click at [466, 28] on link "Membership Plans" at bounding box center [477, 33] width 74 height 17
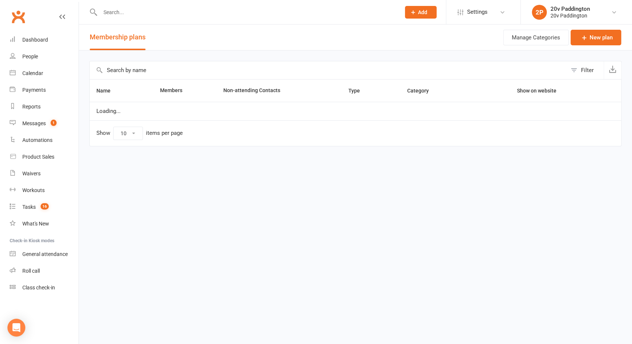
select select "100"
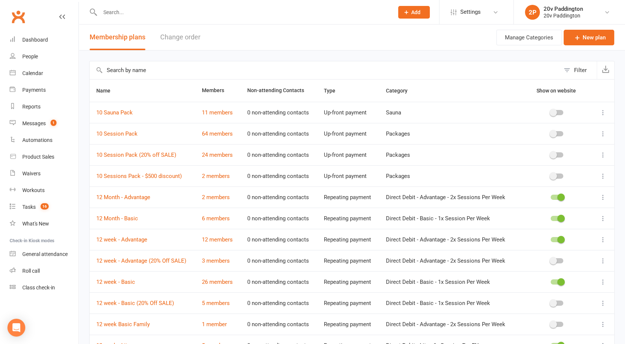
click at [162, 40] on button "Change order" at bounding box center [180, 38] width 40 height 26
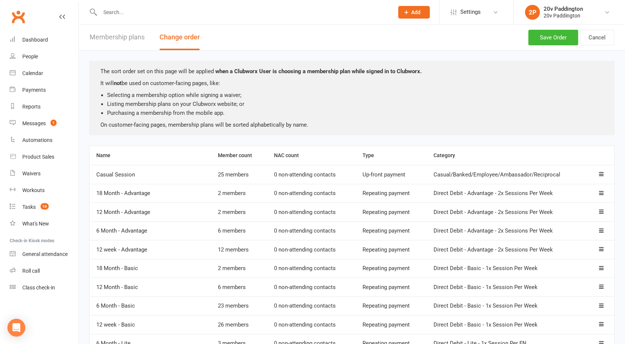
click at [110, 39] on button "Membership plans" at bounding box center [117, 38] width 55 height 26
select select "100"
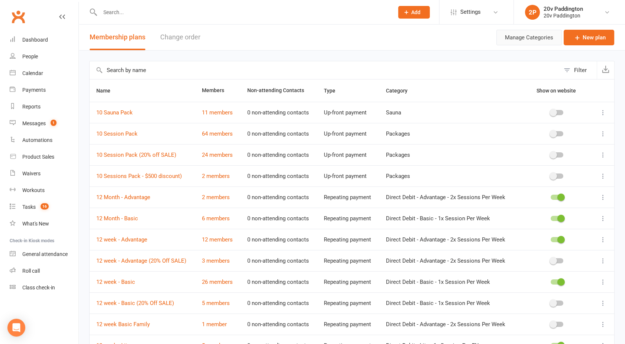
click at [530, 35] on button "Manage Categories" at bounding box center [529, 38] width 65 height 16
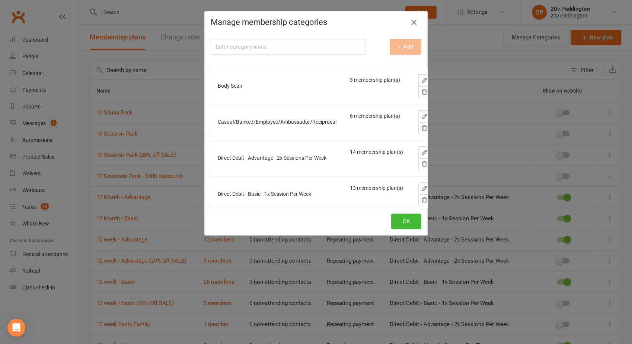
click at [410, 22] on icon "button" at bounding box center [413, 22] width 9 height 9
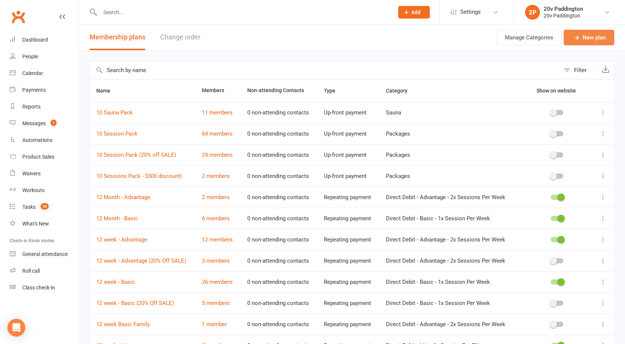
click at [589, 35] on link "New plan" at bounding box center [589, 38] width 51 height 16
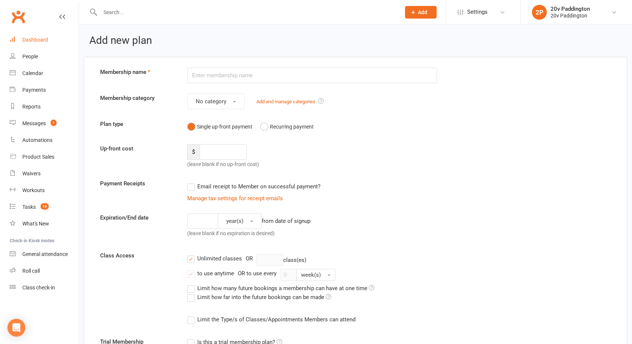
select select "100"
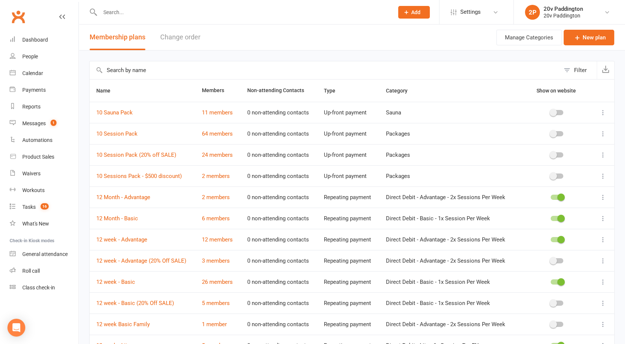
click at [604, 115] on icon at bounding box center [603, 112] width 7 height 7
click at [565, 124] on link "Edit" at bounding box center [564, 126] width 74 height 15
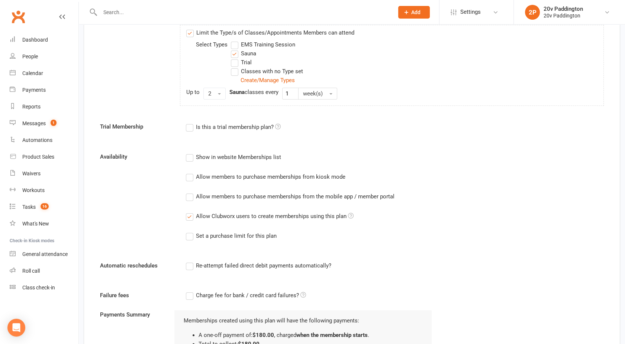
scroll to position [291, 0]
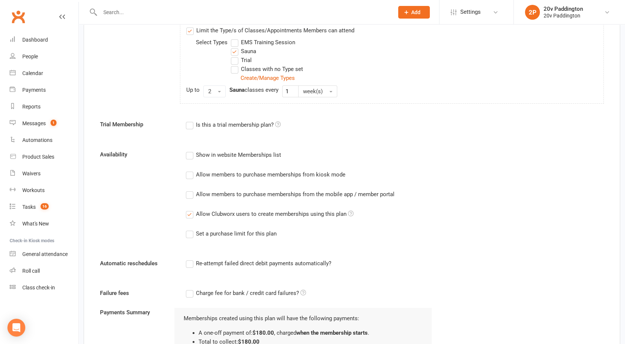
drag, startPoint x: 176, startPoint y: 195, endPoint x: 342, endPoint y: 180, distance: 166.9
click at [342, 180] on div "Availability Show in website Memberships list Allow members to purchase members…" at bounding box center [351, 199] width 515 height 99
drag, startPoint x: 405, startPoint y: 195, endPoint x: 281, endPoint y: 196, distance: 124.2
drag, startPoint x: 281, startPoint y: 196, endPoint x: 214, endPoint y: 195, distance: 67.0
click at [214, 195] on div "Allow members to purchase memberships from the mobile app / member portal" at bounding box center [295, 194] width 199 height 8
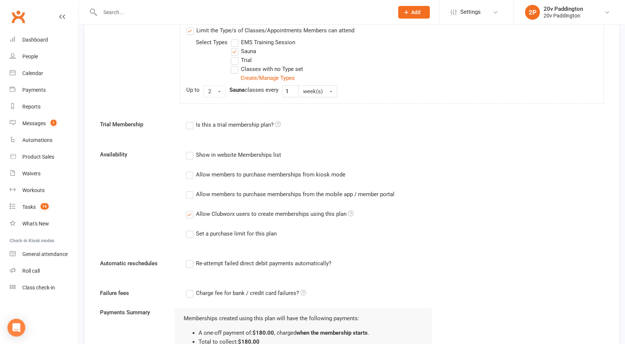
click at [191, 190] on input "Allow members to purchase memberships from the mobile app / member portal" at bounding box center [188, 190] width 5 height 0
click at [212, 192] on div "Allow members to purchase memberships from the mobile app / member portal" at bounding box center [295, 194] width 199 height 8
click at [191, 190] on input "Allow members to purchase memberships from the mobile app / member portal" at bounding box center [188, 190] width 5 height 0
click at [212, 192] on div "Allow members to purchase memberships from the mobile app / member portal" at bounding box center [295, 194] width 199 height 8
click at [191, 190] on input "Allow members to purchase memberships from the mobile app / member portal" at bounding box center [188, 190] width 5 height 0
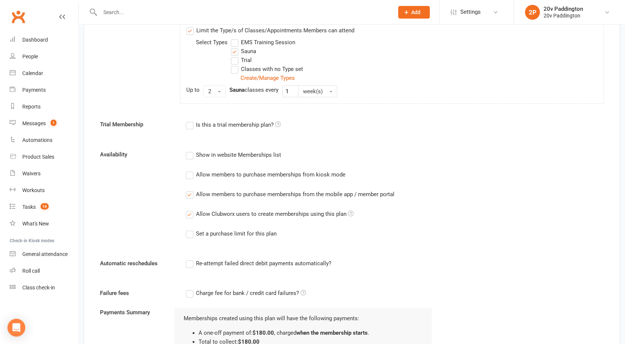
click at [212, 192] on div "Allow members to purchase memberships from the mobile app / member portal" at bounding box center [295, 194] width 199 height 8
click at [191, 190] on input "Allow members to purchase memberships from the mobile app / member portal" at bounding box center [188, 190] width 5 height 0
click at [212, 192] on div "Allow members to purchase memberships from the mobile app / member portal" at bounding box center [295, 194] width 199 height 8
click at [191, 190] on input "Allow members to purchase memberships from the mobile app / member portal" at bounding box center [188, 190] width 5 height 0
click at [212, 192] on div "Allow members to purchase memberships from the mobile app / member portal" at bounding box center [295, 194] width 199 height 8
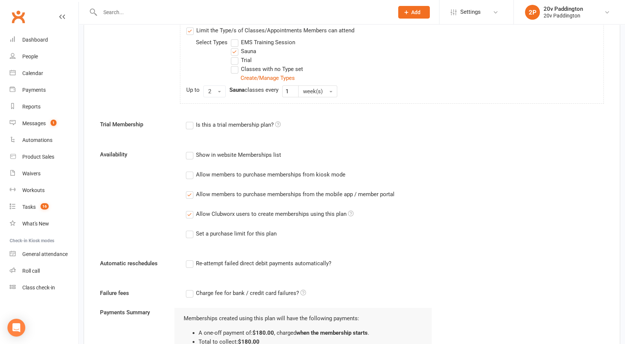
click at [191, 190] on input "Allow members to purchase memberships from the mobile app / member portal" at bounding box center [188, 190] width 5 height 0
click at [212, 192] on div "Allow members to purchase memberships from the mobile app / member portal" at bounding box center [295, 194] width 199 height 8
click at [191, 190] on input "Allow members to purchase memberships from the mobile app / member portal" at bounding box center [188, 190] width 5 height 0
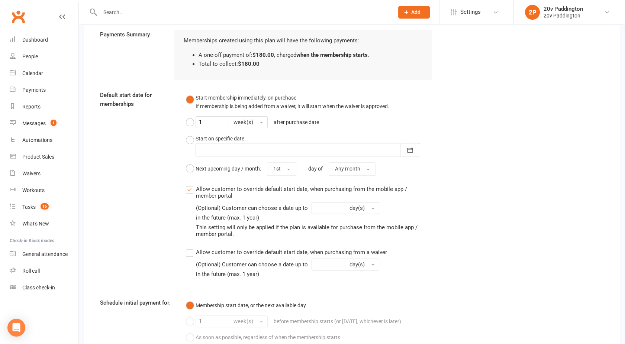
scroll to position [646, 0]
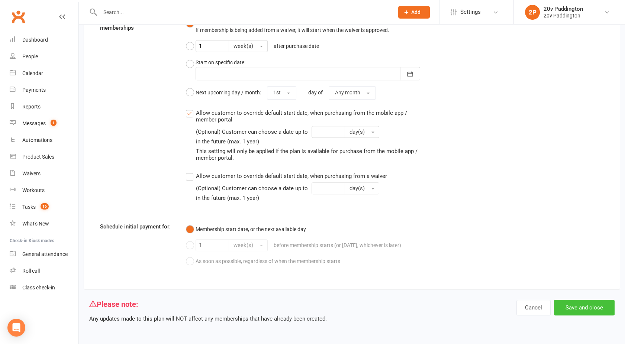
click at [584, 309] on button "Save and close" at bounding box center [584, 308] width 61 height 16
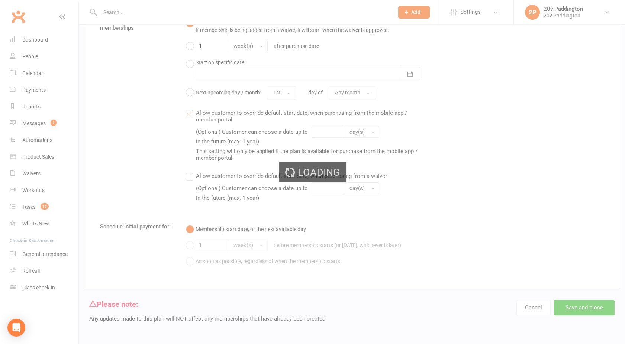
select select "100"
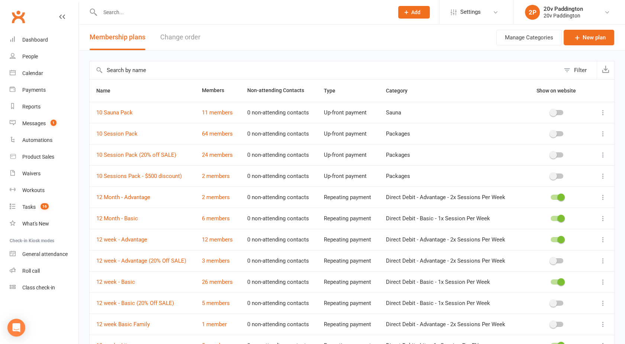
click at [606, 115] on icon at bounding box center [603, 112] width 7 height 7
click at [451, 72] on input "text" at bounding box center [325, 70] width 471 height 18
click at [602, 113] on icon at bounding box center [603, 112] width 7 height 7
click at [549, 129] on link "Edit" at bounding box center [564, 126] width 74 height 15
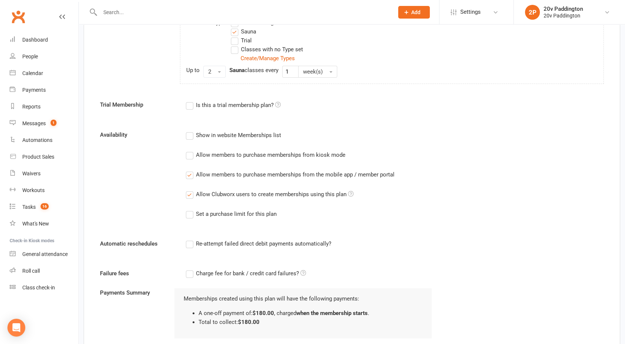
scroll to position [311, 0]
click at [216, 178] on div "Allow members to purchase memberships from the mobile app / member portal" at bounding box center [295, 175] width 199 height 8
click at [191, 171] on input "Allow members to purchase memberships from the mobile app / member portal" at bounding box center [188, 171] width 5 height 0
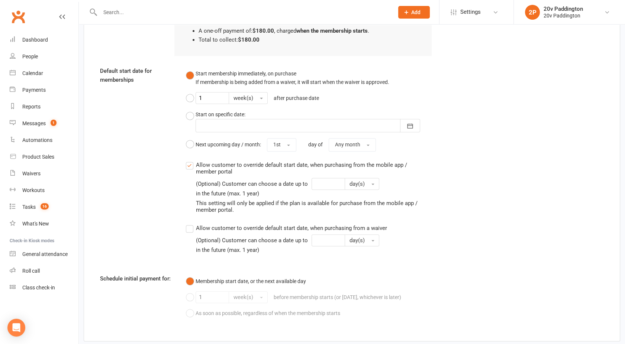
scroll to position [646, 0]
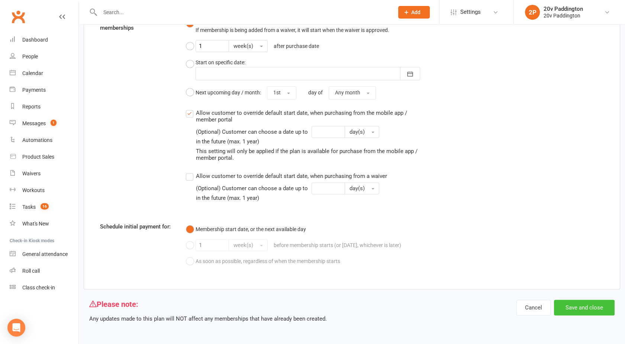
click at [586, 309] on button "Save and close" at bounding box center [584, 308] width 61 height 16
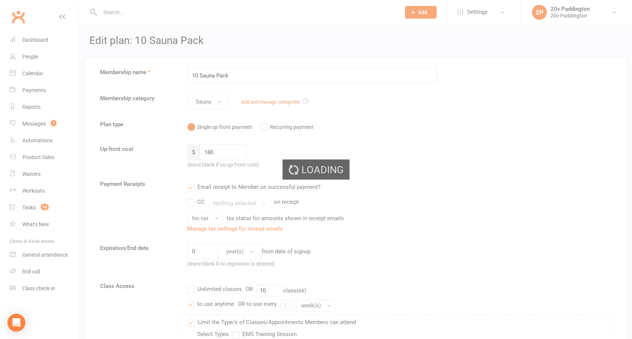
select select "100"
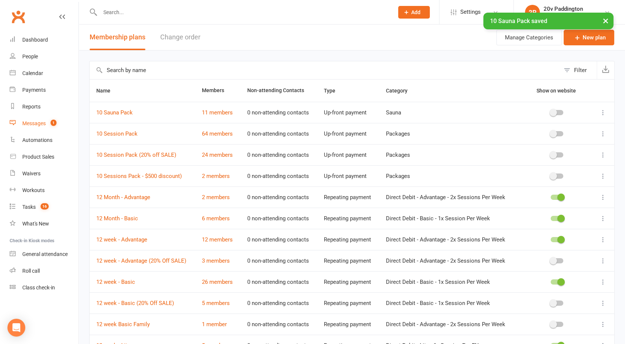
click at [36, 121] on div "Messages" at bounding box center [33, 124] width 23 height 6
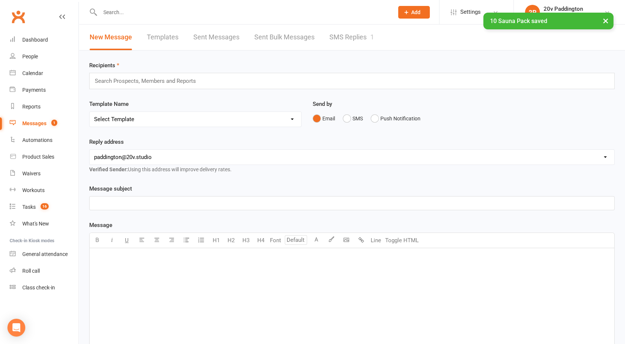
click at [376, 36] on div "New Message Templates Sent Messages Sent Bulk Messages SMS Replies 1" at bounding box center [232, 38] width 306 height 26
click at [348, 34] on link "SMS Replies 1" at bounding box center [352, 38] width 45 height 26
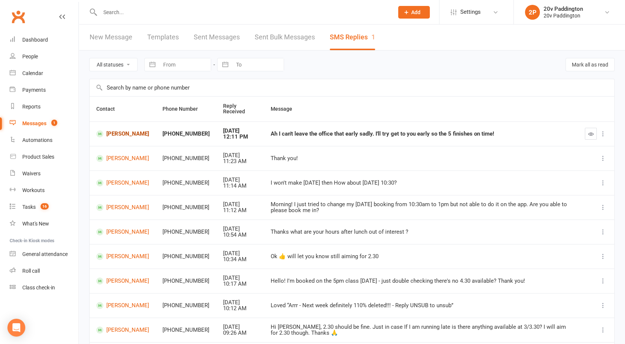
click at [112, 131] on link "[PERSON_NAME]" at bounding box center [122, 134] width 53 height 7
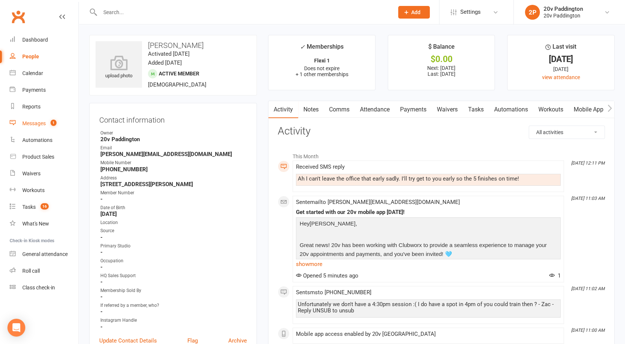
click at [33, 128] on link "Messages 1" at bounding box center [44, 123] width 69 height 17
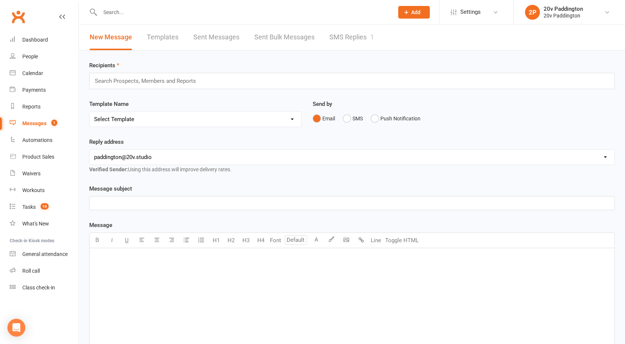
click at [359, 33] on link "SMS Replies 1" at bounding box center [352, 38] width 45 height 26
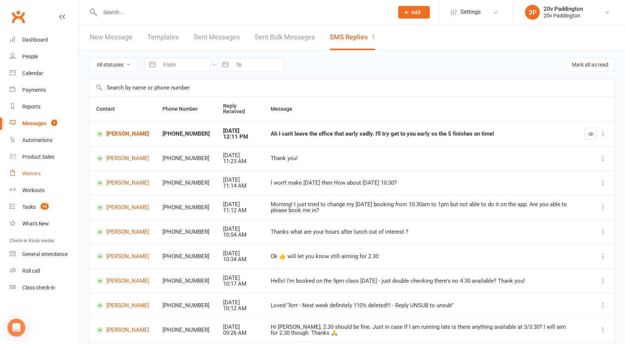
click at [31, 171] on div "Waivers" at bounding box center [31, 174] width 18 height 6
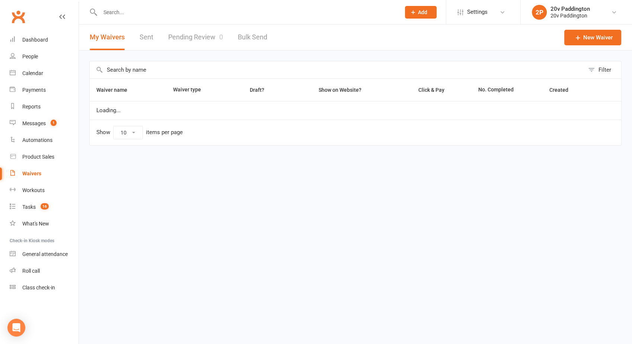
select select "100"
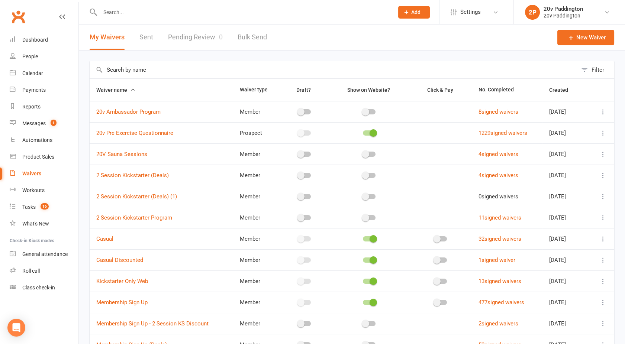
scroll to position [131, 0]
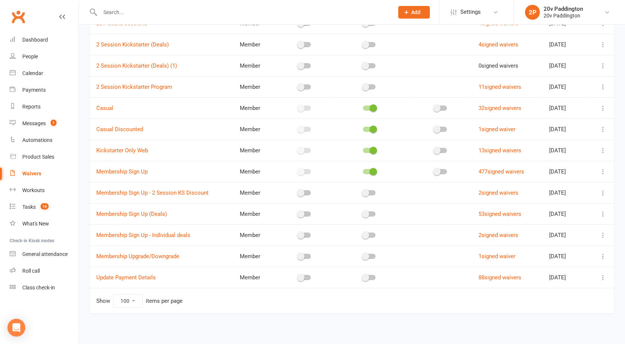
click at [602, 173] on icon at bounding box center [603, 171] width 7 height 7
click at [543, 187] on link "Edit waiver" at bounding box center [557, 186] width 87 height 15
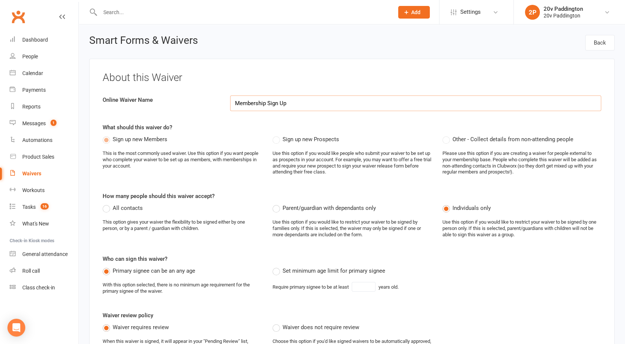
select select "select"
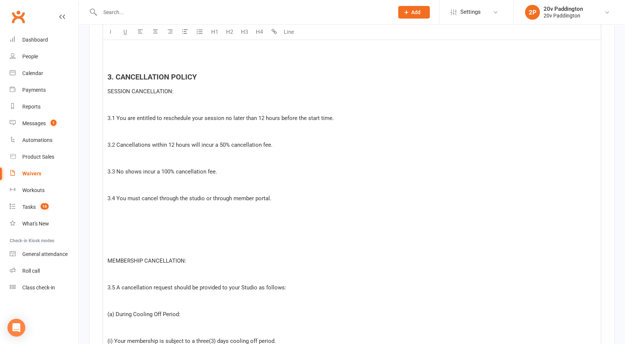
scroll to position [2445, 0]
click at [225, 145] on span "3.2 Cancellations within 12 hours will incur a 50% cancellation fee." at bounding box center [190, 144] width 165 height 7
click at [269, 145] on span "3.2 Cancellations within 12 hours will incur a $25 cancellation fee." at bounding box center [190, 144] width 164 height 7
click at [267, 145] on span "3.2 Cancellations within 12 hours will incur a $25 cancellation fee." at bounding box center [190, 144] width 164 height 7
click at [255, 172] on div "3.3 No shows incur a 100% cancellation fee." at bounding box center [352, 171] width 489 height 9
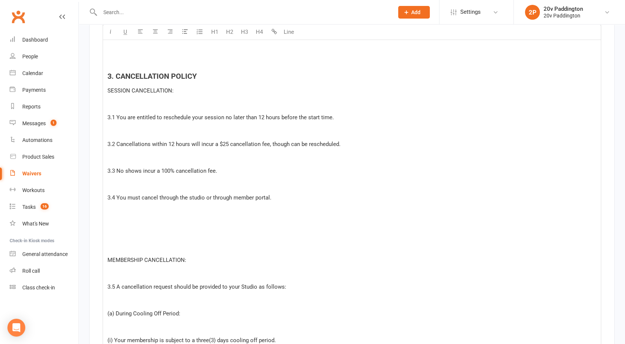
click at [287, 144] on span "3.2 Cancellations within 12 hours will incur a $25 cancellation fee, though can…" at bounding box center [224, 144] width 233 height 7
click at [330, 144] on span "3.2 Cancellations within 12 hours will incur a $25 cancellation fee, and can be…" at bounding box center [220, 144] width 225 height 7
drag, startPoint x: 214, startPoint y: 174, endPoint x: 162, endPoint y: 170, distance: 52.6
click at [162, 170] on span "3.3 No shows incur a 100% cancellation fee." at bounding box center [163, 171] width 110 height 7
click at [150, 171] on span "3.3 No shows forfeit their session." at bounding box center [151, 171] width 86 height 7
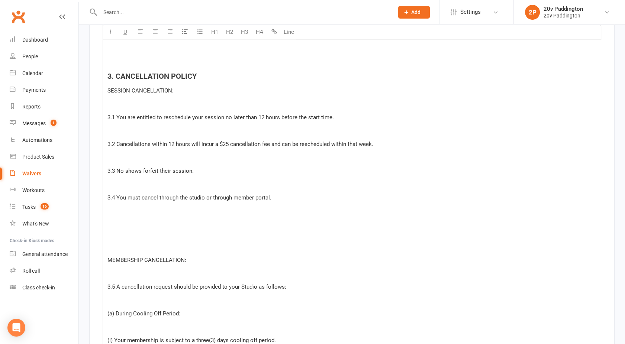
click at [203, 171] on div "3.3 No shows forfeit their session." at bounding box center [352, 171] width 489 height 9
click at [170, 172] on span "3.3 No shows forfeit their session." at bounding box center [151, 171] width 86 height 7
click at [207, 174] on div "3.3 No shows forfeit the session." at bounding box center [352, 171] width 489 height 9
drag, startPoint x: 269, startPoint y: 199, endPoint x: 234, endPoint y: 200, distance: 35.3
click at [234, 200] on span "3.4 You must cancel through the studio or through member portal." at bounding box center [190, 198] width 164 height 7
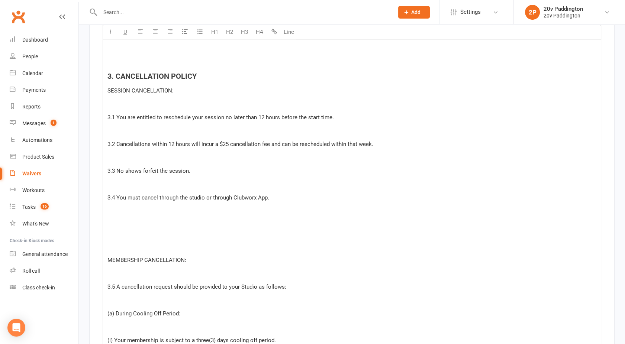
click at [285, 201] on div "3.4 You must cancel through the studio or through Clubworx App." at bounding box center [352, 197] width 489 height 9
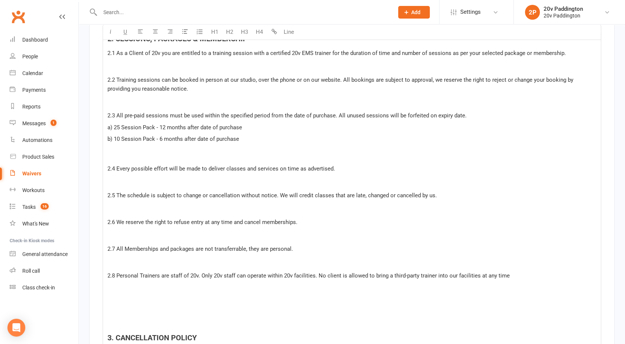
scroll to position [2181, 0]
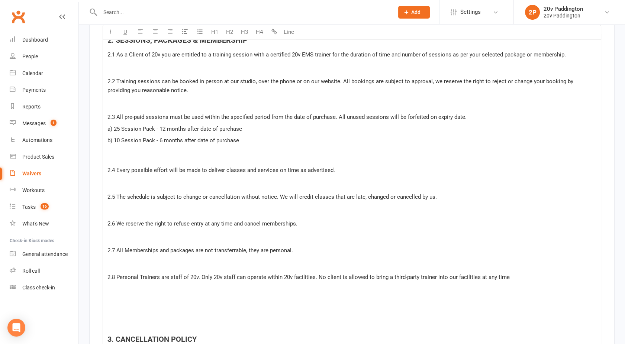
click at [165, 128] on span "a) 25 Session Pack - 12 months after date of purchase" at bounding box center [175, 129] width 135 height 7
click at [162, 141] on span "b) 10 Session Pack - 6 months after date of purchase" at bounding box center [174, 140] width 132 height 7
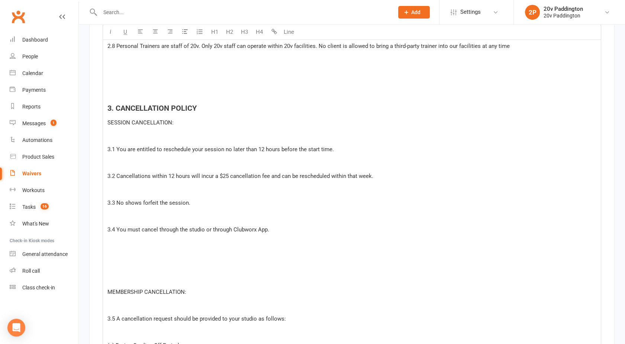
scroll to position [2413, 0]
click at [278, 231] on div "3.4 You must cancel through the studio or through Clubworx App." at bounding box center [352, 229] width 489 height 9
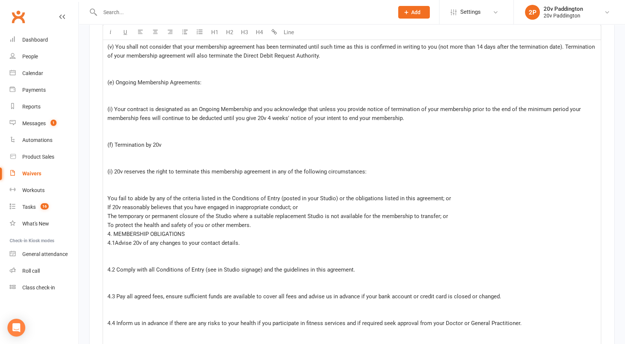
scroll to position [3210, 0]
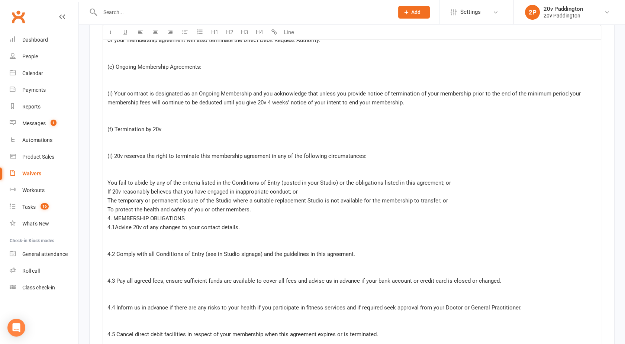
click at [108, 219] on span "4. MEMBERSHIP OBLIGATIONS" at bounding box center [146, 218] width 77 height 7
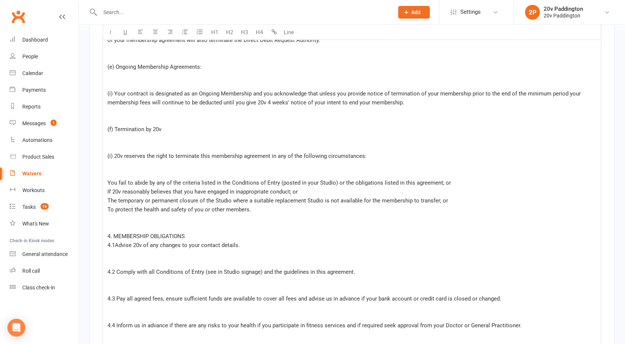
click at [109, 201] on span "The temporary or permanent closure of the Studio where a suitable replacement S…" at bounding box center [278, 201] width 341 height 7
click at [108, 182] on span "You fail to abide by any of the criteria listed in the Conditions of Entry (pos…" at bounding box center [280, 183] width 344 height 7
click at [108, 202] on span "The temporary or permanent closure of the Studio where a suitable replacement S…" at bounding box center [278, 201] width 341 height 7
click at [109, 211] on span "To protect the health and safety of you or other members." at bounding box center [180, 209] width 144 height 7
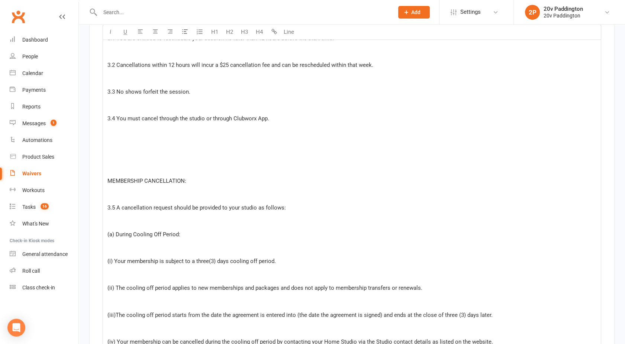
scroll to position [2524, 0]
click at [276, 121] on div "3.4 You must cancel through the studio or through Clubworx App." at bounding box center [352, 119] width 489 height 9
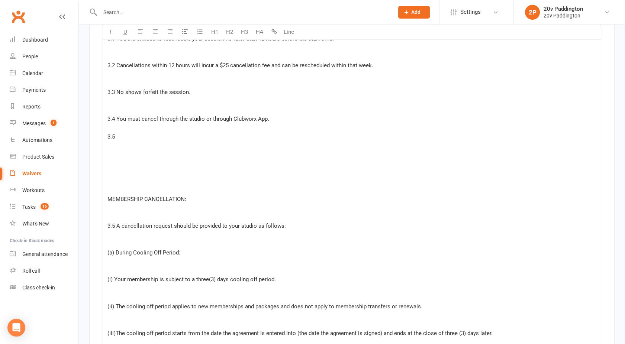
click at [113, 226] on span "3.5 A cancellation request should be provided to your studio as follows:" at bounding box center [197, 226] width 179 height 7
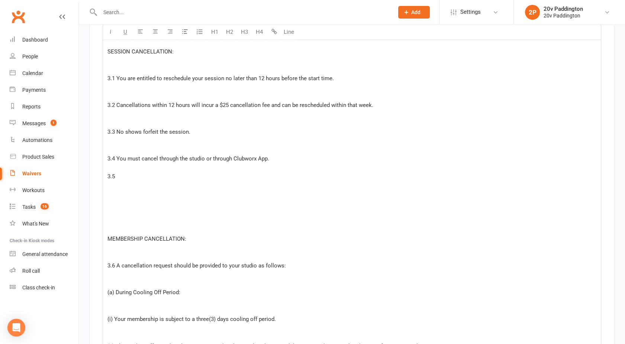
scroll to position [2483, 0]
click at [126, 179] on div "3.5" at bounding box center [352, 177] width 489 height 9
click at [122, 178] on span "3.5 7 Day rescheduling is available" at bounding box center [150, 177] width 85 height 7
click at [208, 182] on div "3.5 7 - Day rescheduling is available" at bounding box center [352, 177] width 489 height 9
click at [117, 177] on span "3.5 7 - Day rescheduling is available for a person on a weekly membership" at bounding box center [199, 177] width 183 height 7
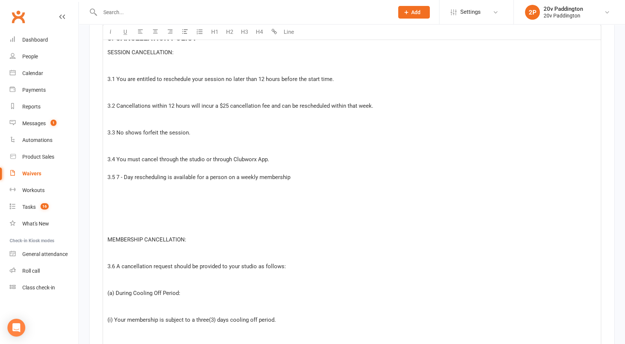
click at [296, 177] on div "3.5 7 - Day rescheduling is available for a person on a weekly membership" at bounding box center [352, 177] width 489 height 9
click at [279, 158] on div "3.4 You must cancel through the studio or through Clubworx App." at bounding box center [352, 159] width 489 height 9
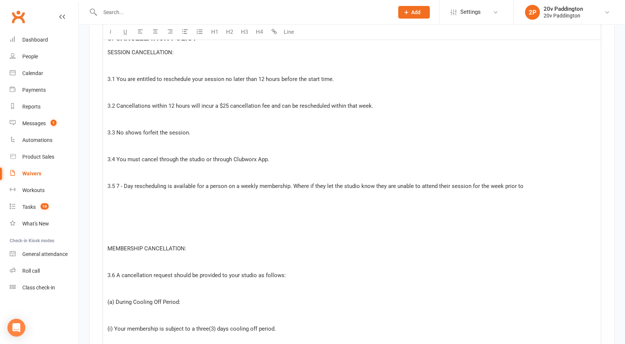
click at [122, 186] on span "3.5 7 - Day rescheduling is available for a person on a weekly membership. Wher…" at bounding box center [316, 186] width 416 height 7
click at [321, 187] on span "3.5 Seven Day rescheduling is available for a person on a weekly membership. Wh…" at bounding box center [320, 186] width 425 height 7
click at [424, 180] on div "﻿" at bounding box center [352, 177] width 489 height 9
click at [410, 184] on span "3.5 Seven Day rescheduling is available for a person on a weekly membership. Wh…" at bounding box center [320, 186] width 425 height 7
click at [530, 188] on span "3.5 Seven Day rescheduling is available for a person on a weekly membership. Wh…" at bounding box center [320, 186] width 425 height 7
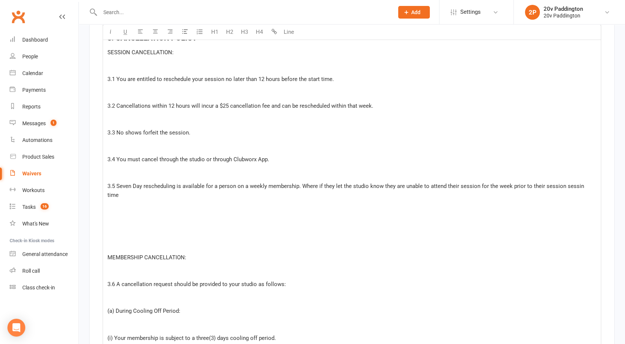
click at [334, 187] on span "3.5 Seven Day rescheduling is available for a person on a weekly membership. Wh…" at bounding box center [347, 191] width 478 height 16
click at [343, 187] on span "3.5 Seven Day rescheduling is available for a person on a weekly membership. Wh…" at bounding box center [348, 191] width 480 height 16
click at [317, 186] on span "3.5 Seven Day rescheduling is available for a person on a weekly membership. Wh…" at bounding box center [349, 191] width 483 height 16
click at [345, 186] on span "3.5 Seven Day rescheduling is available for a person on a weekly membership. Wh…" at bounding box center [345, 191] width 475 height 16
click at [142, 195] on div "3.5 Seven Day rescheduling is available for a person on a weekly membership. Wh…" at bounding box center [352, 191] width 489 height 18
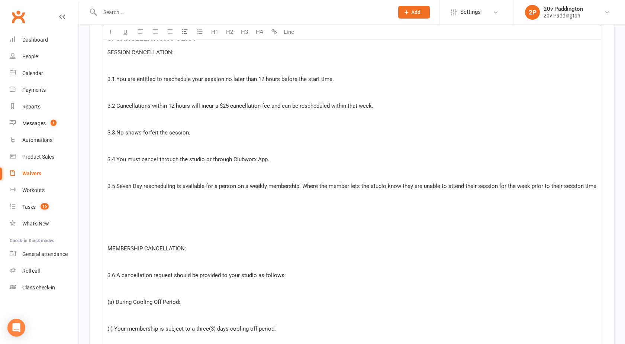
click at [594, 186] on div "3.5 Seven Day rescheduling is available for a person on a weekly membership. Wh…" at bounding box center [352, 186] width 489 height 9
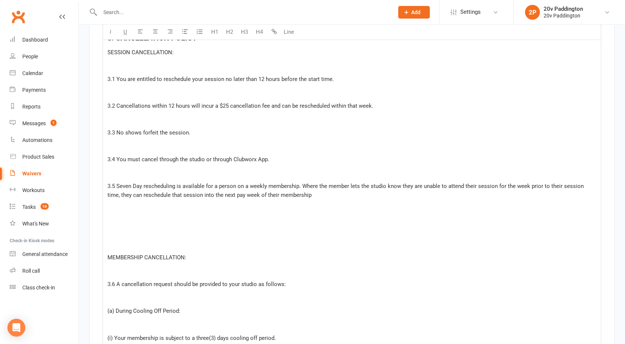
click at [162, 234] on div at bounding box center [352, 227] width 489 height 18
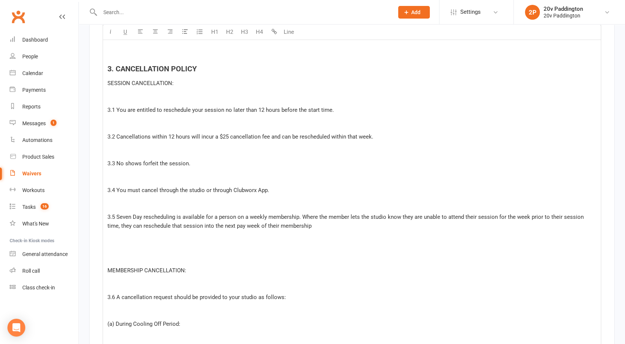
scroll to position [2453, 0]
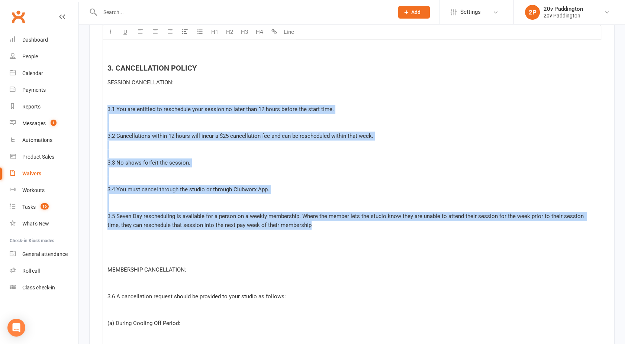
drag, startPoint x: 308, startPoint y: 228, endPoint x: 107, endPoint y: 108, distance: 233.9
copy div "3.1 You are entitled to reschedule your session no later than 12 hours before t…"
click at [310, 228] on div "3.5 Seven Day rescheduling is available for a person on a weekly membership. Wh…" at bounding box center [352, 221] width 489 height 18
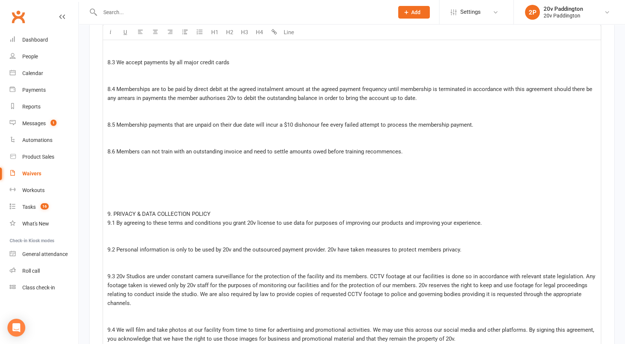
scroll to position [4063, 0]
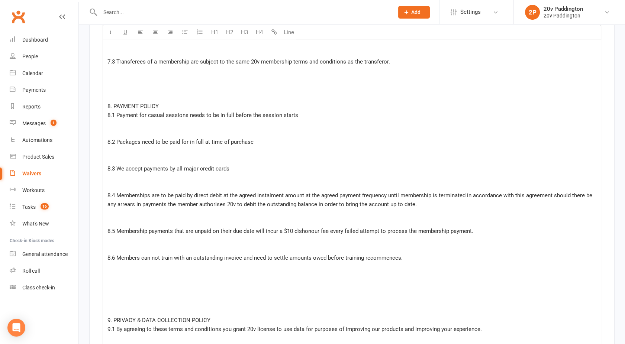
drag, startPoint x: 477, startPoint y: 234, endPoint x: 108, endPoint y: 229, distance: 368.7
click at [108, 229] on div "8.5 Membership payments that are unpaid on their due date will incur a $10 dish…" at bounding box center [352, 231] width 489 height 9
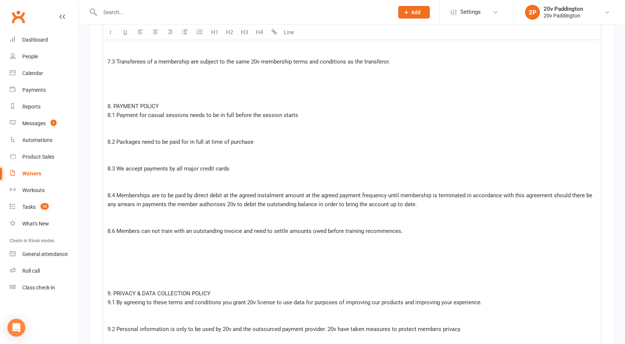
click at [113, 232] on span "8.6 Members can not train with an outstanding invoice and need to settle amount…" at bounding box center [255, 231] width 295 height 7
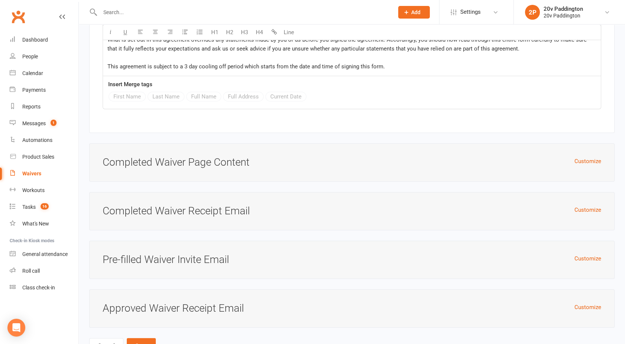
scroll to position [6016, 0]
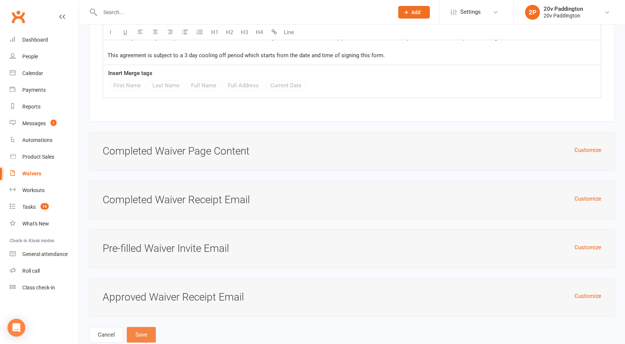
click at [145, 327] on button "Save" at bounding box center [141, 335] width 29 height 16
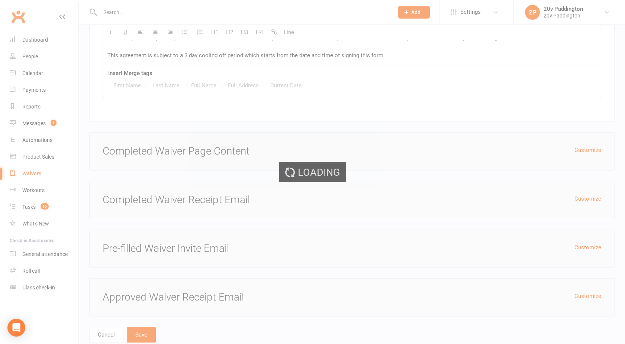
select select "100"
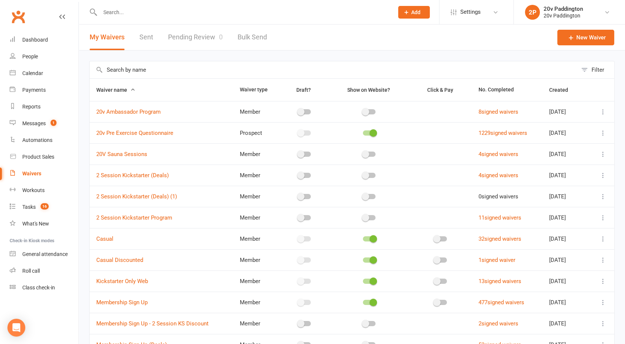
scroll to position [131, 0]
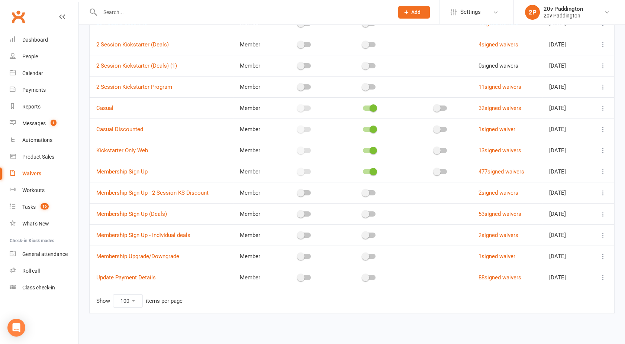
click at [604, 212] on icon at bounding box center [603, 214] width 7 height 7
click at [532, 227] on link "Edit waiver" at bounding box center [557, 228] width 87 height 15
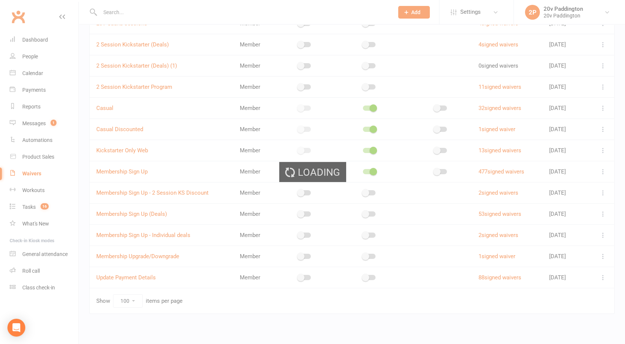
select select "select"
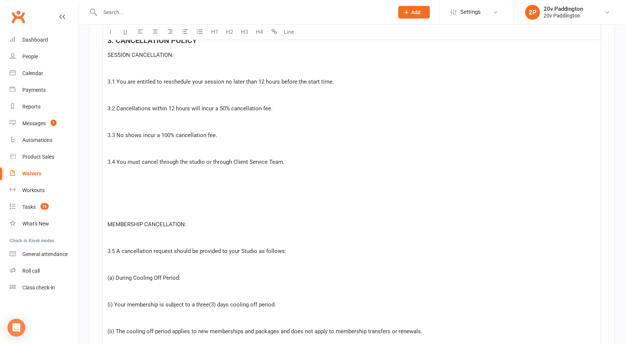
scroll to position [2481, 0]
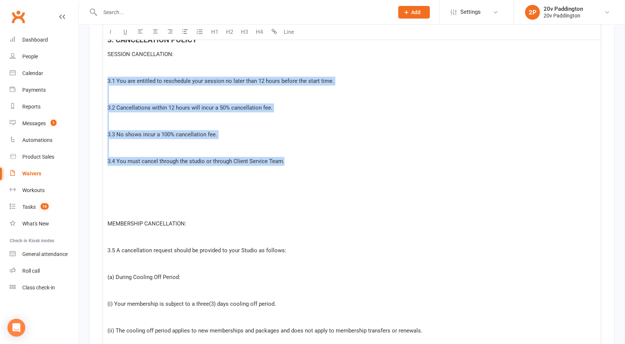
drag, startPoint x: 290, startPoint y: 162, endPoint x: 108, endPoint y: 82, distance: 199.5
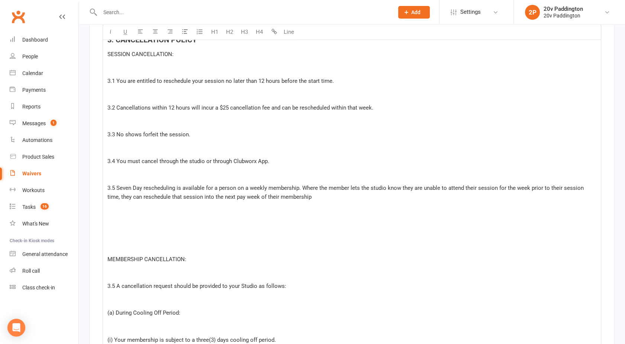
click at [137, 232] on div at bounding box center [352, 228] width 489 height 18
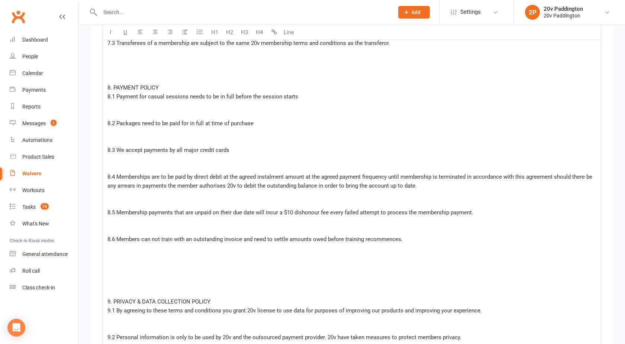
scroll to position [4064, 0]
click at [483, 213] on div "8.5 Membership payments that are unpaid on their due date will incur a $10 dish…" at bounding box center [352, 212] width 489 height 9
drag, startPoint x: 483, startPoint y: 213, endPoint x: 106, endPoint y: 211, distance: 377.2
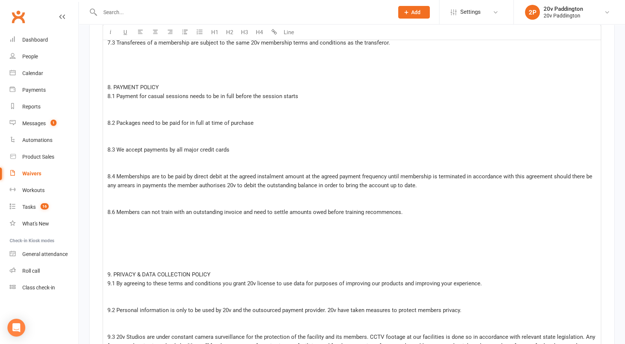
click at [114, 212] on span "8.6 Members can not train with an outstanding invoice and need to settle amount…" at bounding box center [255, 212] width 295 height 7
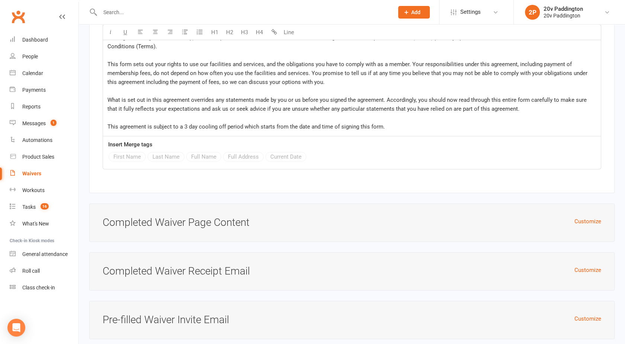
scroll to position [5998, 0]
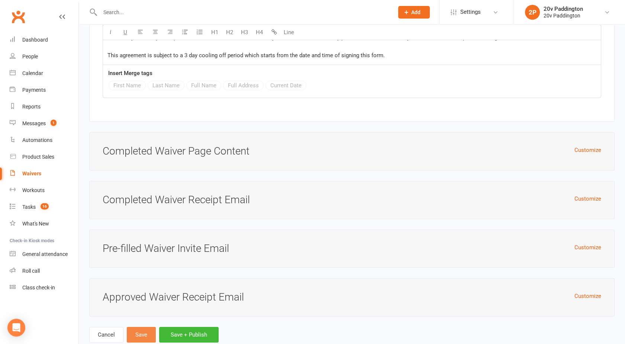
click at [149, 327] on button "Save" at bounding box center [141, 335] width 29 height 16
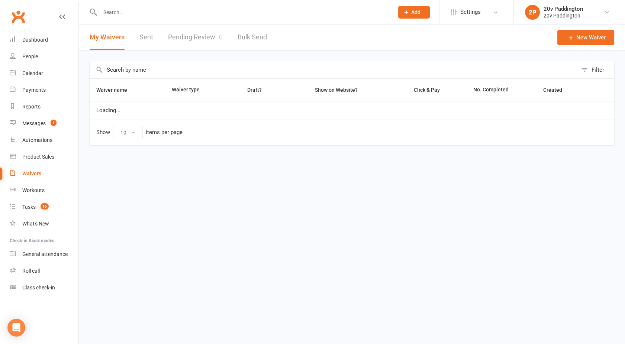
select select "100"
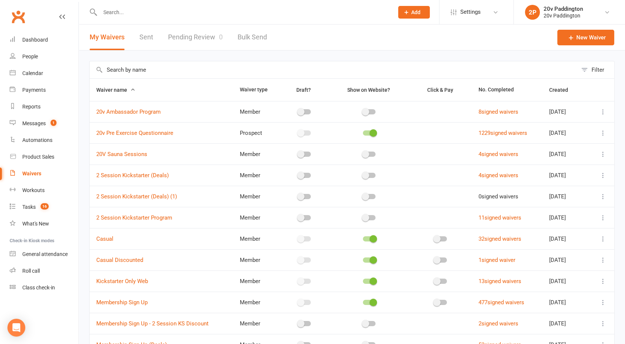
scroll to position [131, 0]
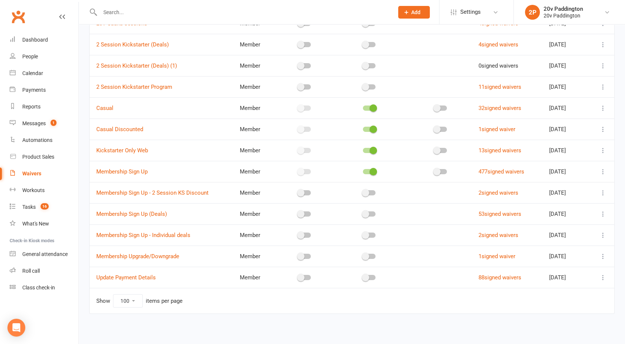
click at [603, 234] on icon at bounding box center [603, 235] width 7 height 7
click at [548, 248] on link "Edit waiver" at bounding box center [557, 249] width 87 height 15
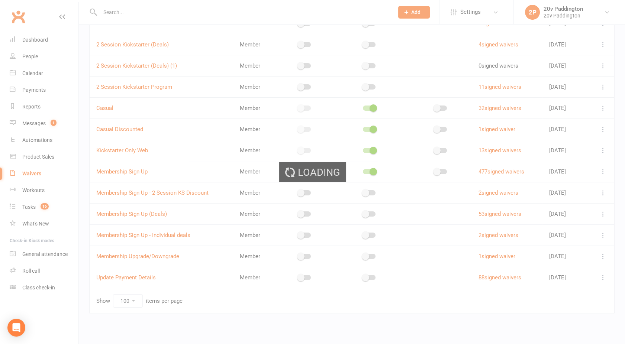
select select "select"
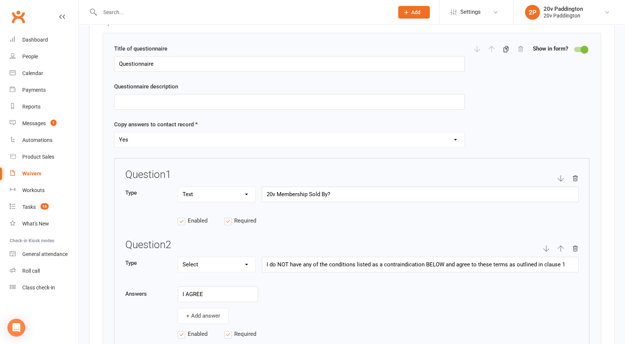
scroll to position [1010, 0]
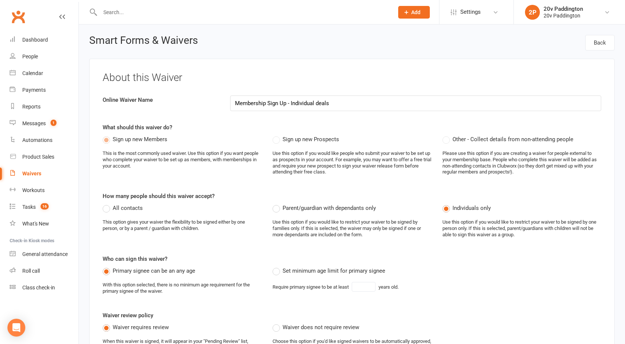
select select "select"
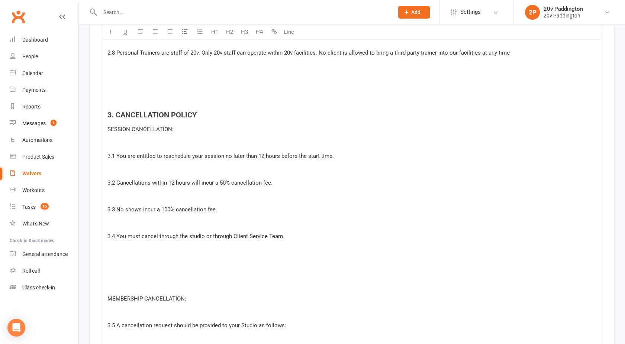
scroll to position [2453, 0]
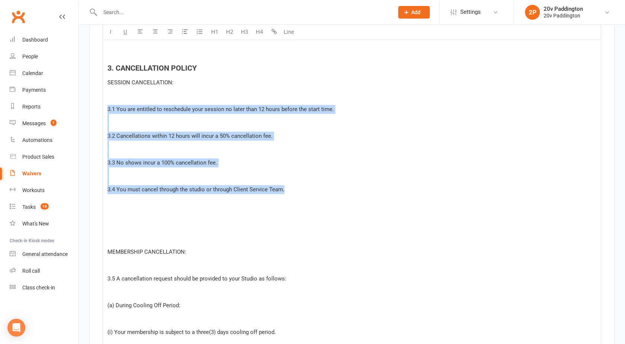
drag, startPoint x: 296, startPoint y: 194, endPoint x: 107, endPoint y: 109, distance: 206.6
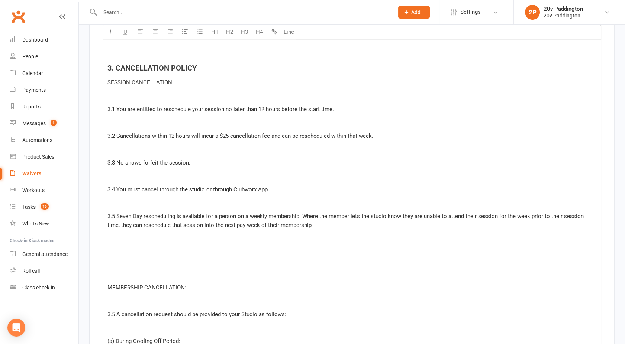
click at [122, 268] on div at bounding box center [352, 275] width 489 height 18
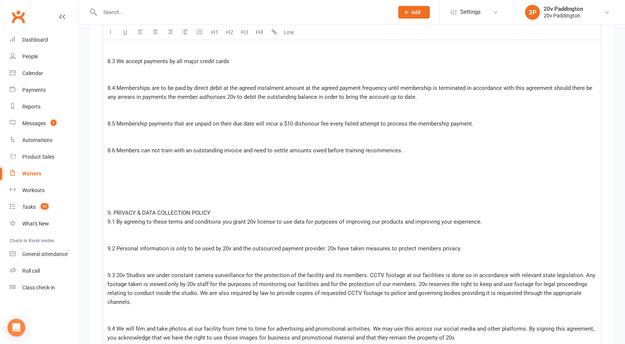
scroll to position [4132, 0]
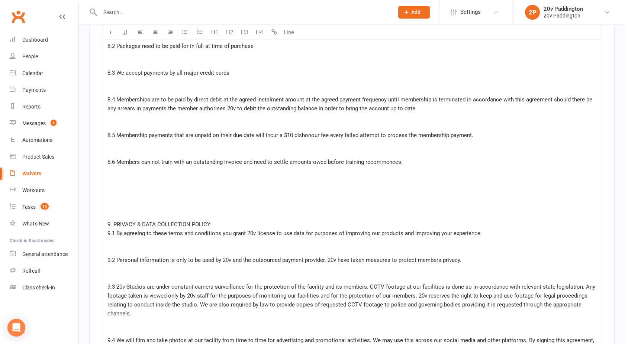
drag, startPoint x: 488, startPoint y: 134, endPoint x: 106, endPoint y: 137, distance: 381.7
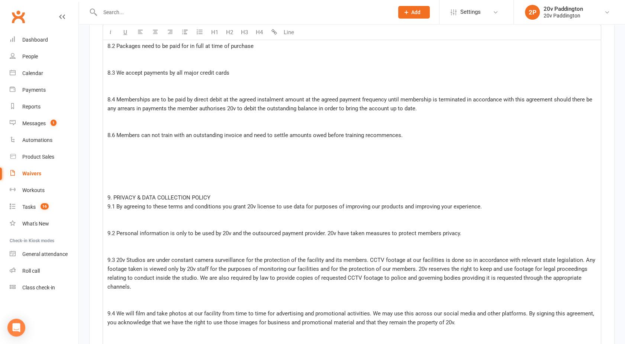
click at [114, 135] on span "8.6 Members can not train with an outstanding invoice and need to settle amount…" at bounding box center [255, 135] width 295 height 7
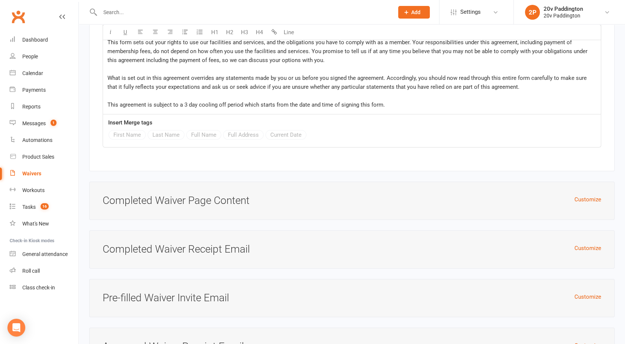
scroll to position [5989, 0]
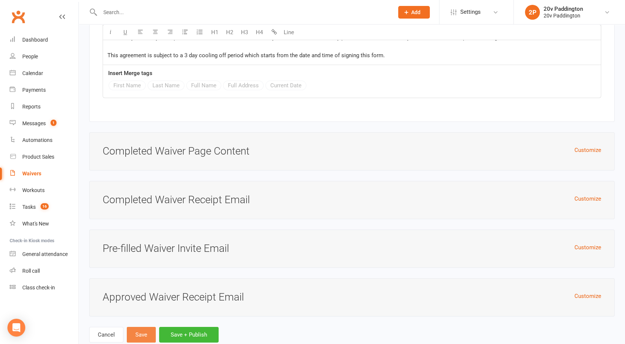
click at [134, 327] on button "Save" at bounding box center [141, 335] width 29 height 16
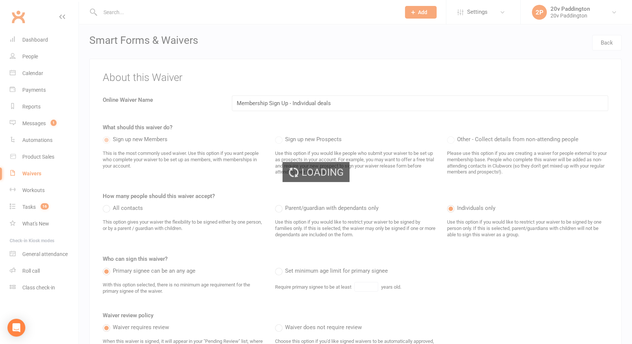
select select "100"
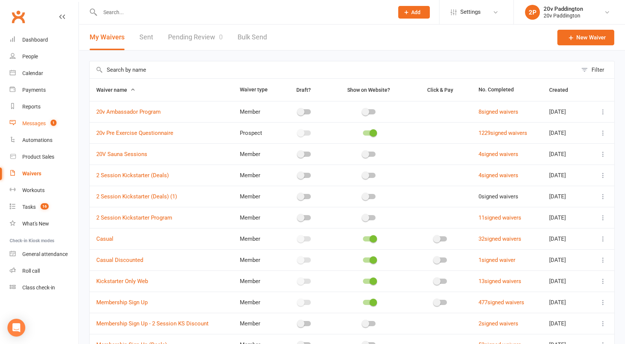
click at [41, 122] on div "Messages" at bounding box center [33, 124] width 23 height 6
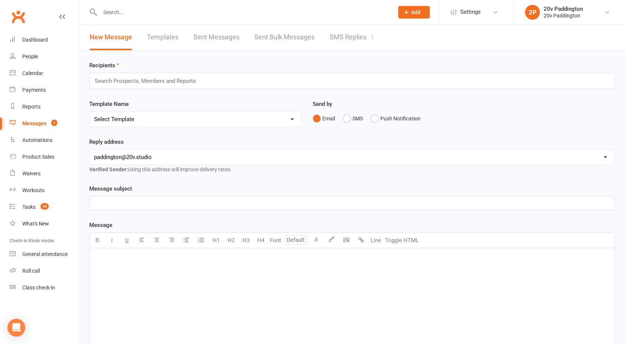
click at [328, 28] on div "New Message Templates Sent Messages Sent Bulk Messages SMS Replies 1" at bounding box center [232, 38] width 306 height 26
click at [334, 33] on link "SMS Replies 1" at bounding box center [352, 38] width 45 height 26
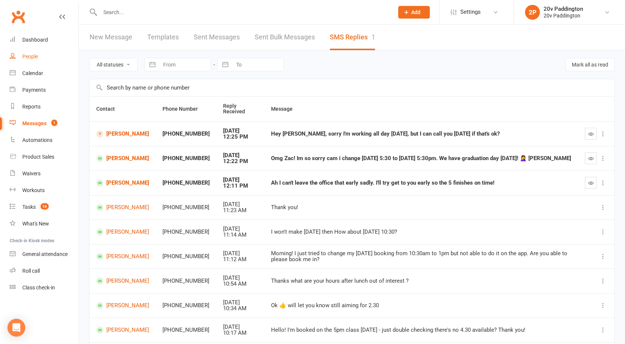
click at [33, 57] on div "People" at bounding box center [30, 57] width 16 height 6
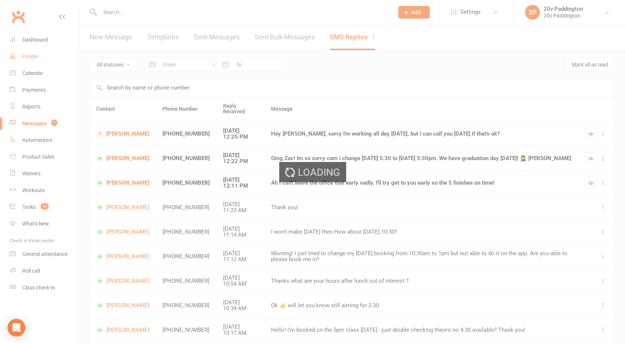
select select "100"
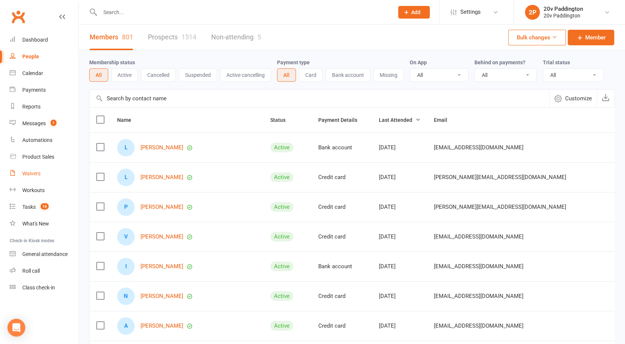
click at [31, 176] on div "Waivers" at bounding box center [31, 174] width 18 height 6
select select "100"
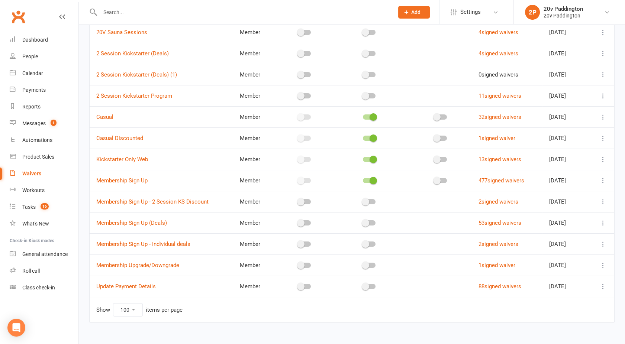
scroll to position [123, 0]
click at [602, 201] on icon at bounding box center [603, 201] width 7 height 7
click at [538, 214] on link "Edit waiver" at bounding box center [557, 215] width 87 height 15
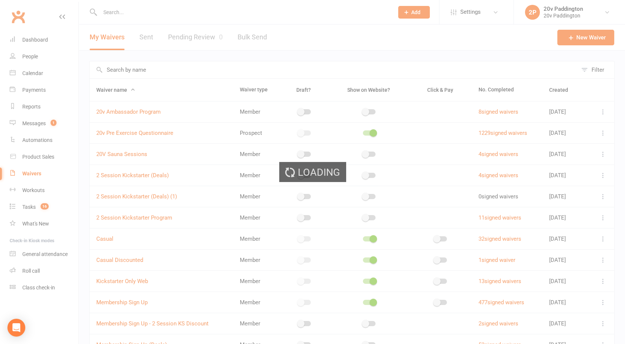
select select "select"
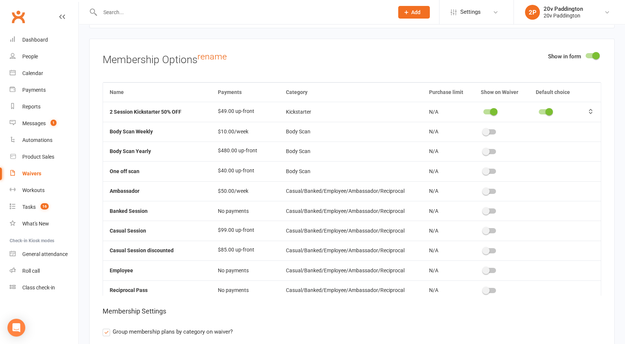
scroll to position [5138, 0]
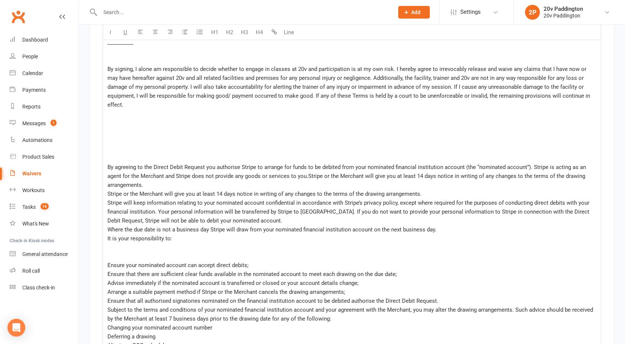
scroll to position [4517, 0]
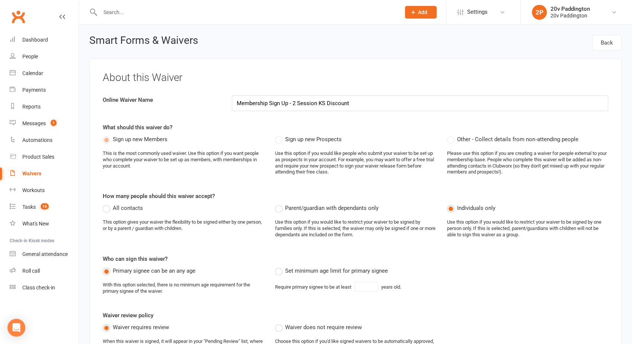
select select "100"
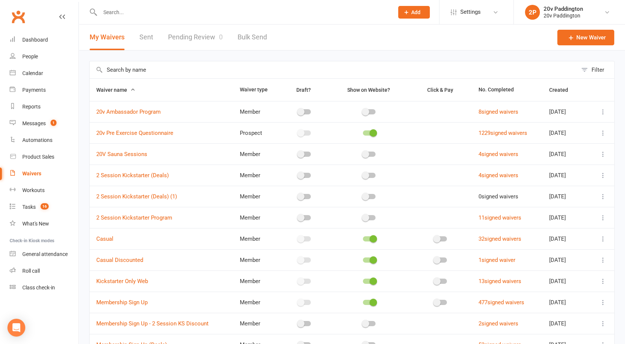
click at [600, 218] on icon at bounding box center [603, 217] width 7 height 7
click at [539, 227] on link "Edit waiver" at bounding box center [557, 232] width 87 height 15
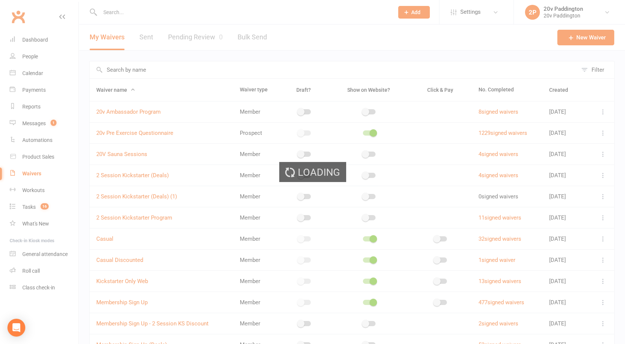
select select "select"
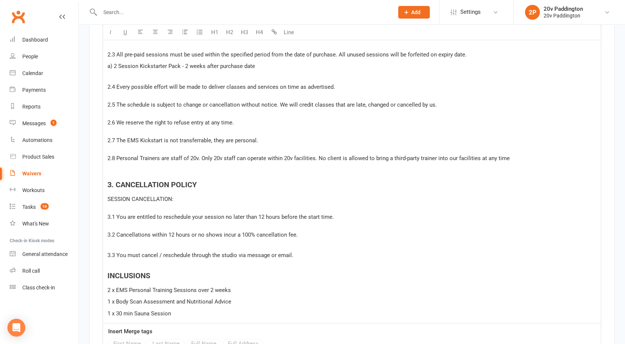
scroll to position [1920, 0]
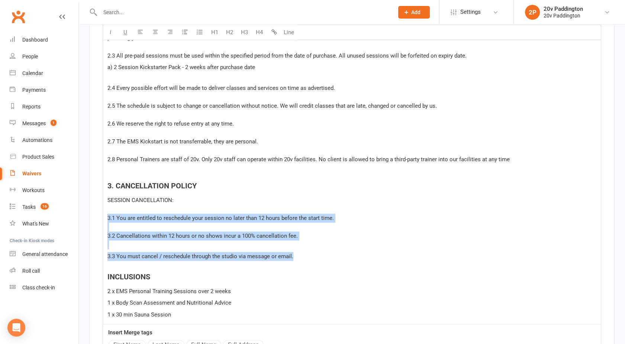
drag, startPoint x: 296, startPoint y: 259, endPoint x: 105, endPoint y: 219, distance: 195.3
click at [105, 219] on div "2. SESSIONS, PACKAGES & MEMBERSHIP 2.1 As a client of 20v you are entitled to a…" at bounding box center [352, 157] width 498 height 334
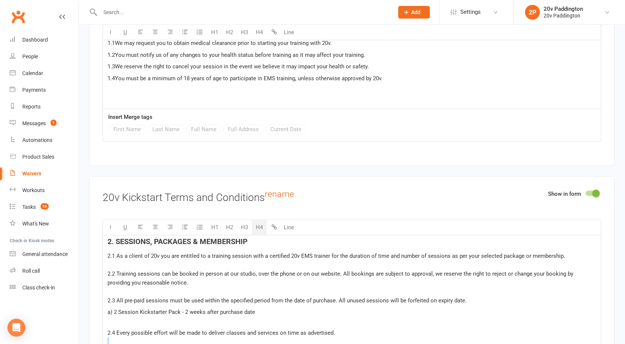
scroll to position [1777, 0]
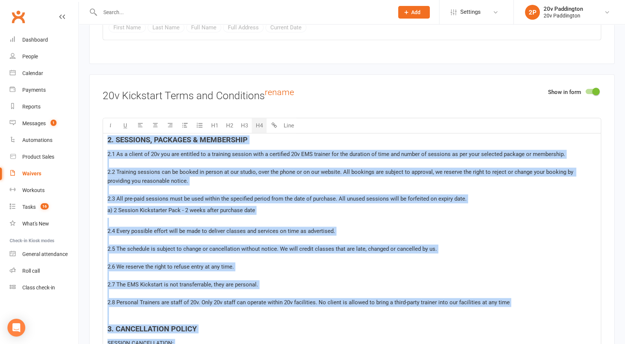
drag, startPoint x: 186, startPoint y: 293, endPoint x: 107, endPoint y: 141, distance: 170.9
click at [107, 141] on div "2. SESSIONS, PACKAGES & MEMBERSHIP 2.1 As a client of 20v you are entitled to a…" at bounding box center [352, 337] width 498 height 406
copy div "0. LOREMIPS, DOLORSIT & AMETCONSEC 5.8 Ad e seddoe te 45i utl etd magnaali en a…"
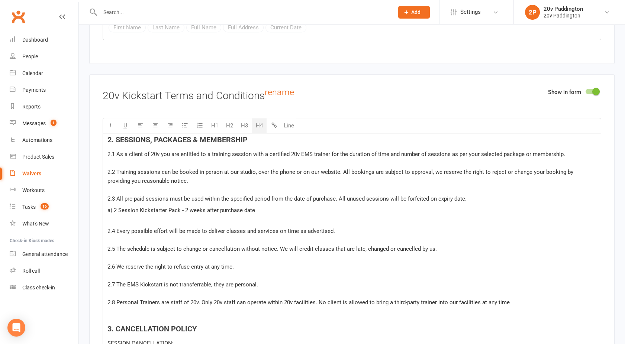
click at [89, 152] on div "Smart Forms & Waivers Back About this Waiver Online Waiver Name 2 Session Kicks…" at bounding box center [352, 5] width 546 height 3515
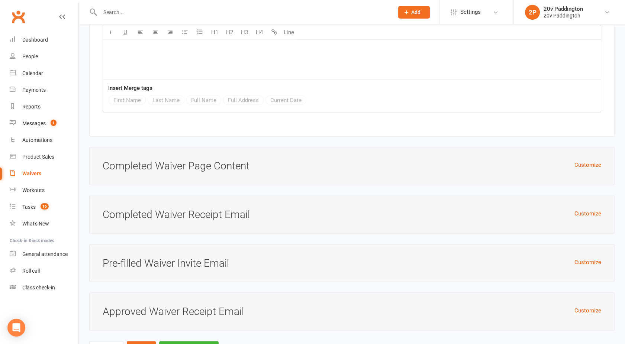
scroll to position [3214, 0]
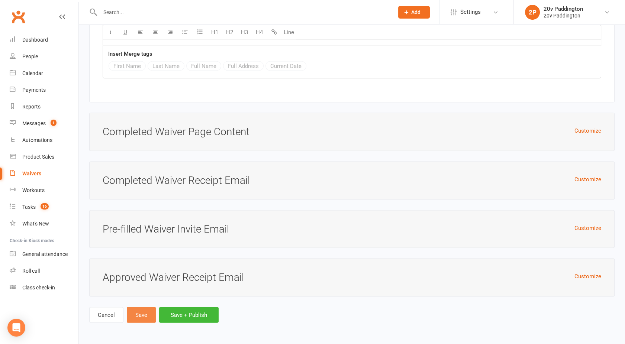
click at [142, 314] on button "Save" at bounding box center [141, 316] width 29 height 16
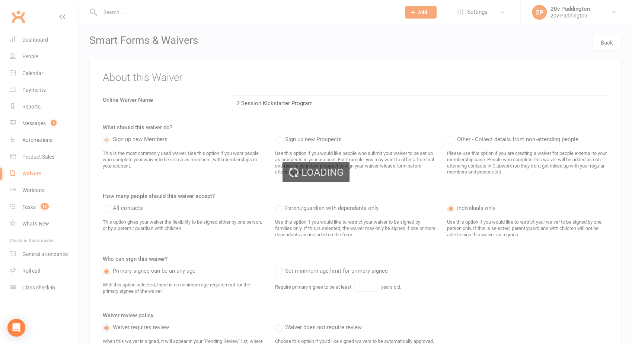
select select "100"
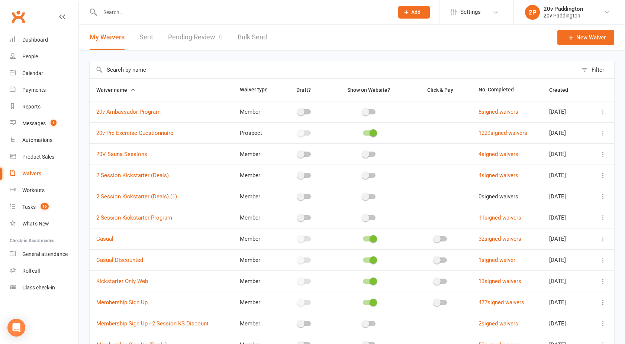
click at [604, 194] on icon at bounding box center [603, 196] width 7 height 7
click at [546, 212] on link "Edit waiver" at bounding box center [557, 210] width 87 height 15
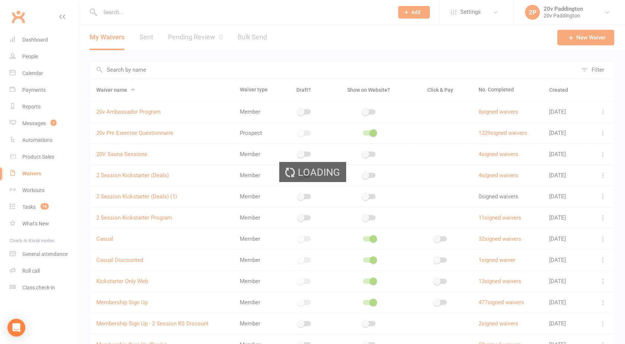
select select "select"
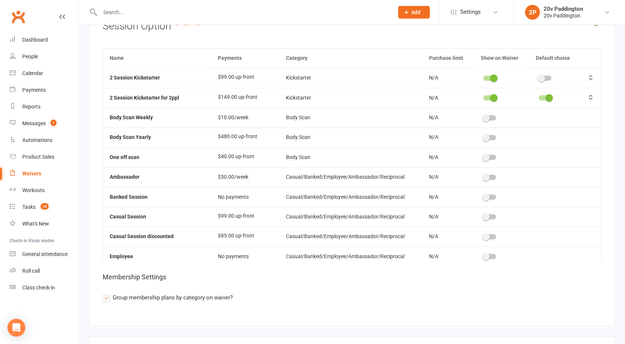
scroll to position [2307, 0]
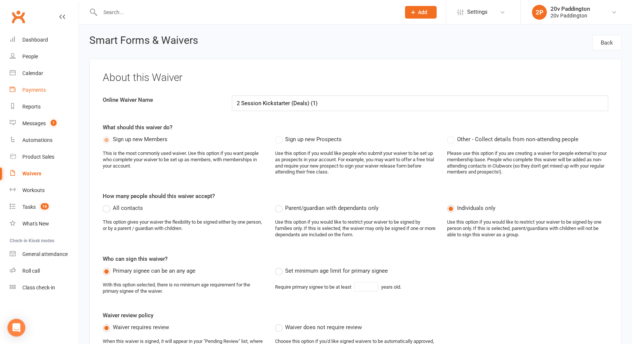
select select "100"
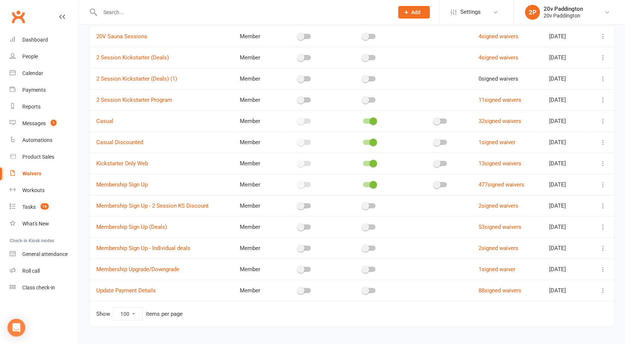
scroll to position [84, 0]
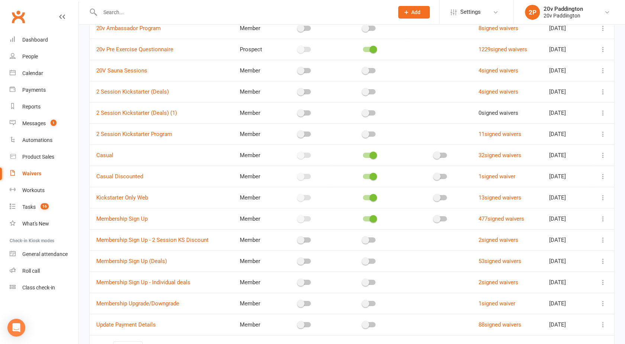
click at [604, 112] on icon at bounding box center [603, 112] width 7 height 7
click at [541, 170] on link "[PERSON_NAME]" at bounding box center [557, 171] width 87 height 15
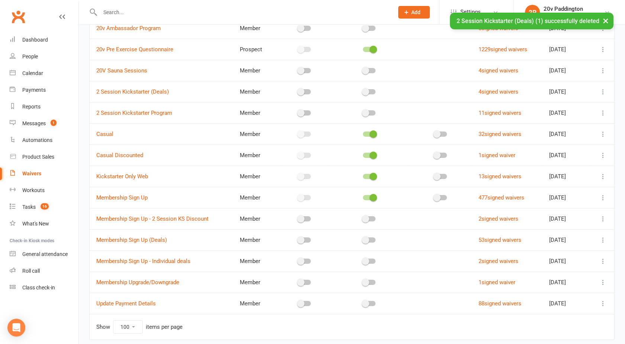
click at [604, 92] on icon at bounding box center [603, 91] width 7 height 7
click at [541, 106] on link "Edit waiver" at bounding box center [557, 106] width 87 height 15
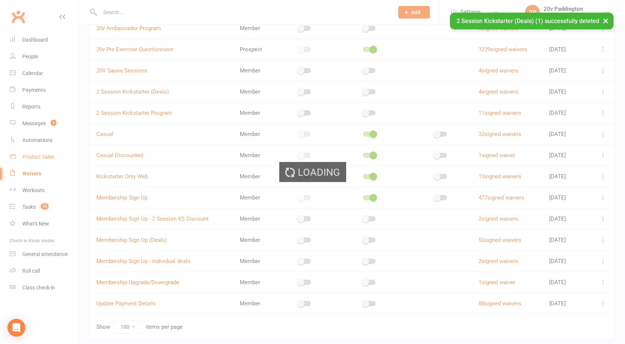
select select "select"
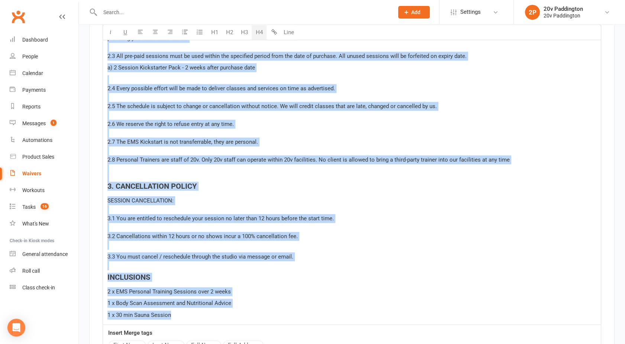
scroll to position [1920, 0]
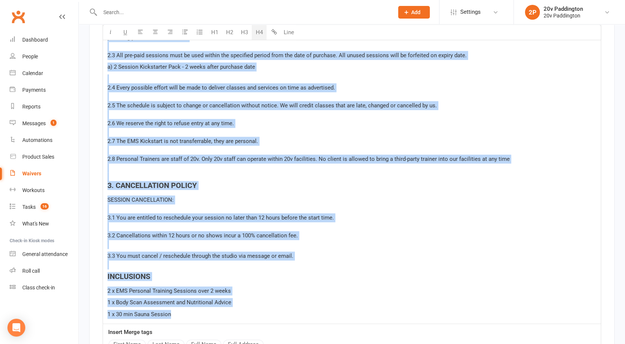
drag, startPoint x: 108, startPoint y: 89, endPoint x: 183, endPoint y: 317, distance: 240.1
click at [183, 317] on div "2. SESSIONS, PACKAGES & MEMBERSHIP 2.1 As a client of 20v you are entitled to a…" at bounding box center [352, 157] width 498 height 334
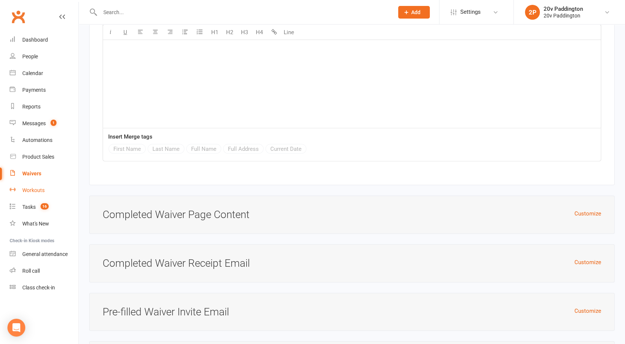
scroll to position [3214, 0]
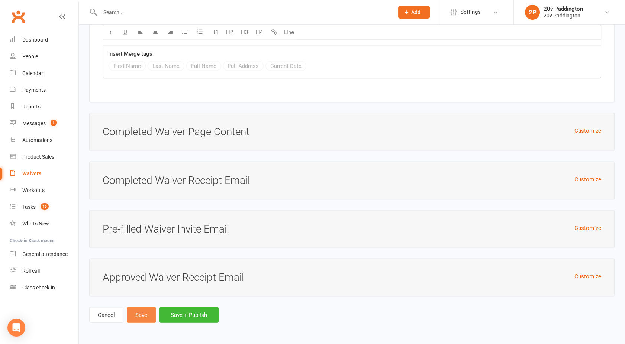
click at [138, 317] on button "Save" at bounding box center [141, 316] width 29 height 16
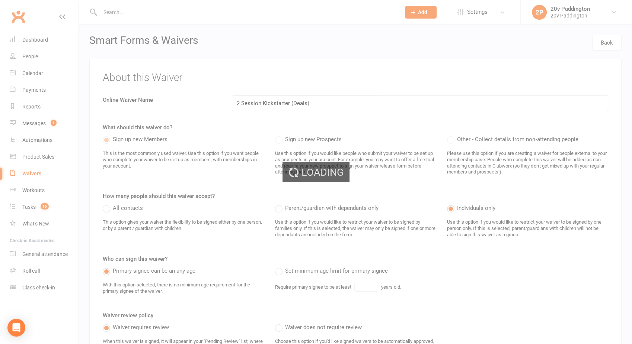
select select "100"
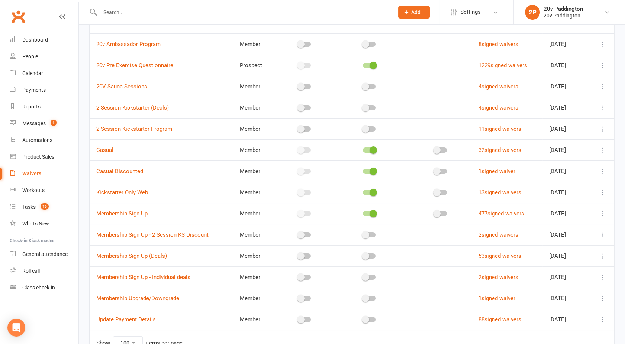
scroll to position [74, 0]
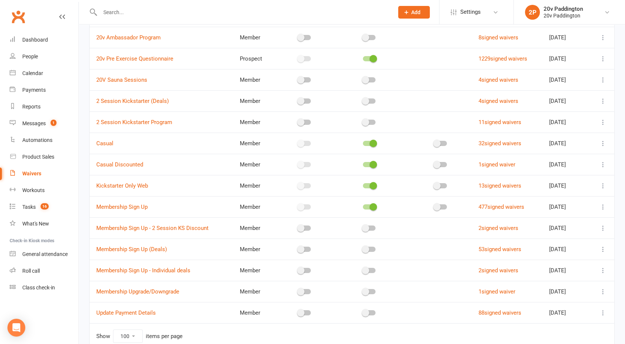
click at [600, 162] on icon at bounding box center [603, 164] width 7 height 7
click at [540, 223] on link "[PERSON_NAME]" at bounding box center [557, 223] width 87 height 15
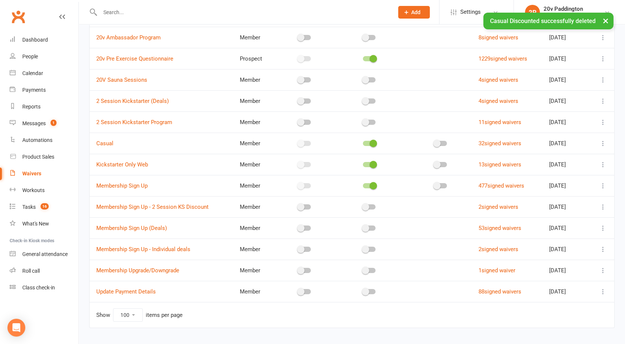
click at [602, 164] on icon at bounding box center [603, 164] width 7 height 7
click at [544, 176] on link "Edit waiver" at bounding box center [557, 178] width 87 height 15
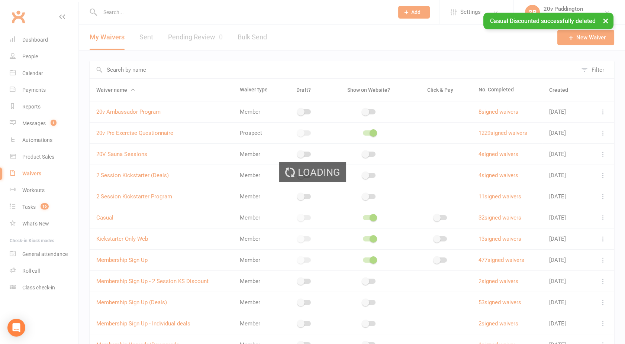
select select "select"
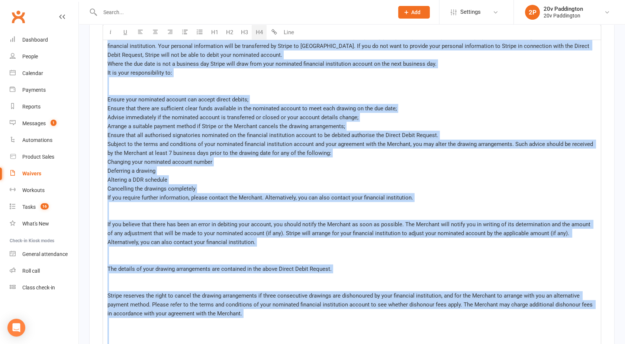
scroll to position [4531, 0]
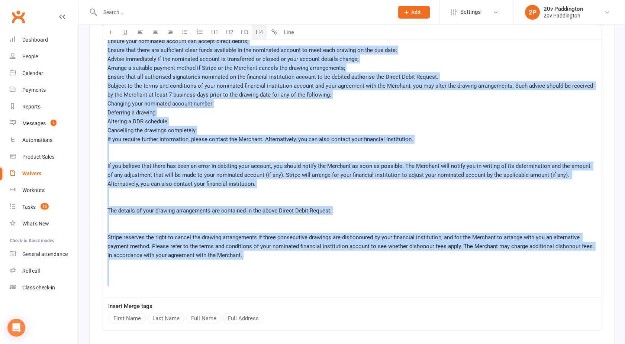
drag, startPoint x: 106, startPoint y: 98, endPoint x: 250, endPoint y: 276, distance: 229.3
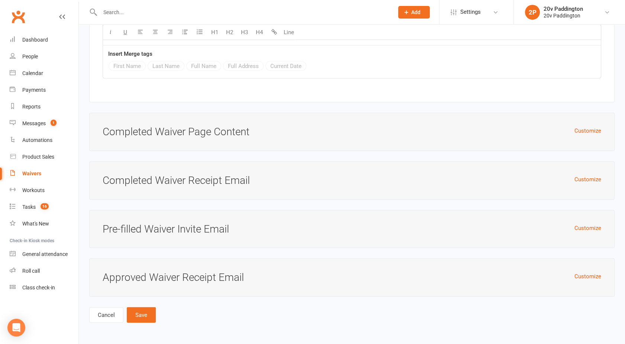
scroll to position [3228, 0]
click at [144, 318] on button "Save" at bounding box center [141, 316] width 29 height 16
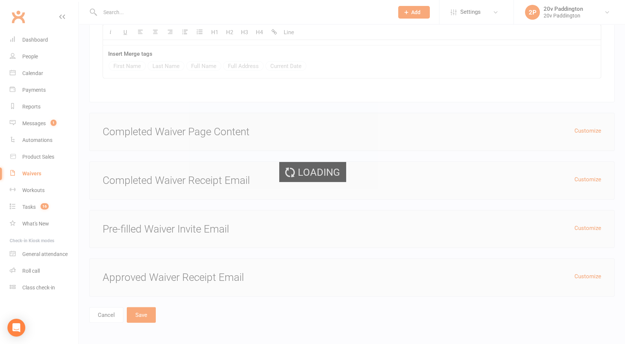
select select "100"
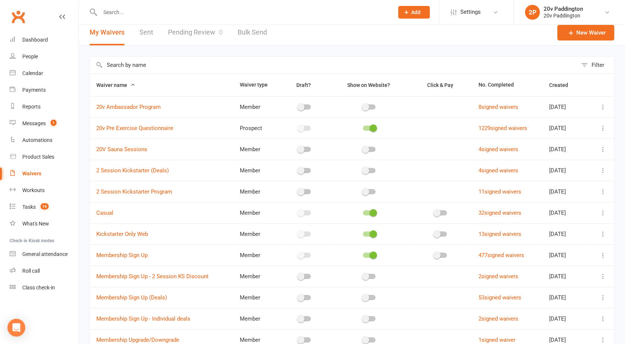
scroll to position [89, 0]
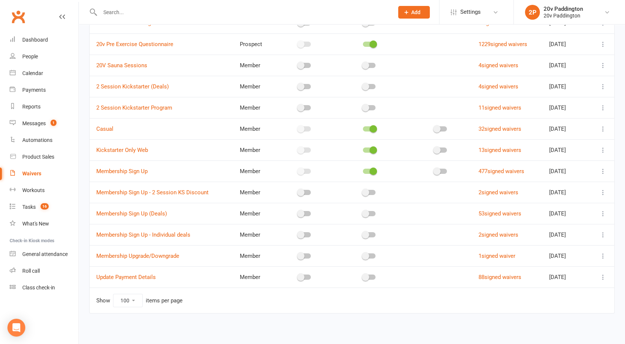
click at [602, 196] on button at bounding box center [603, 192] width 9 height 9
click at [540, 207] on link "Edit waiver" at bounding box center [557, 206] width 87 height 15
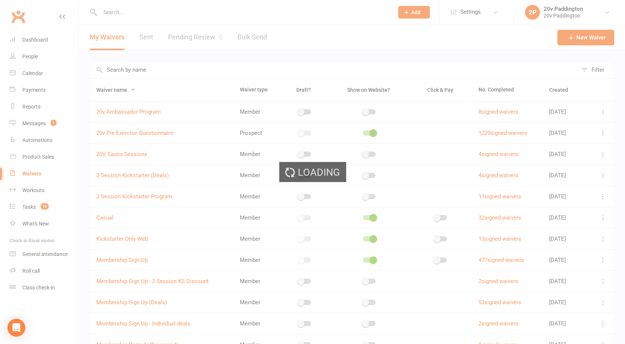
select select "select"
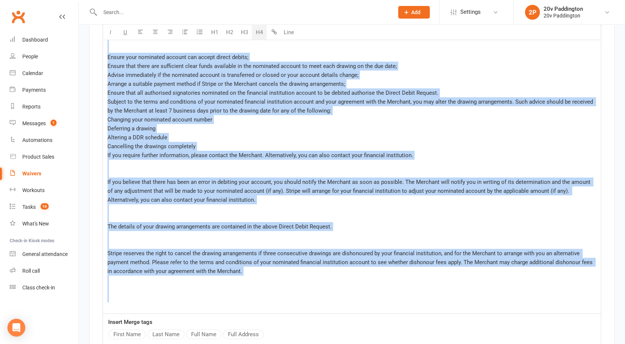
scroll to position [4836, 0]
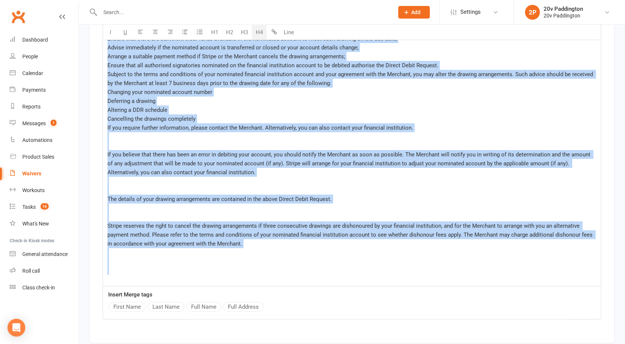
drag, startPoint x: 107, startPoint y: 158, endPoint x: 132, endPoint y: 265, distance: 109.7
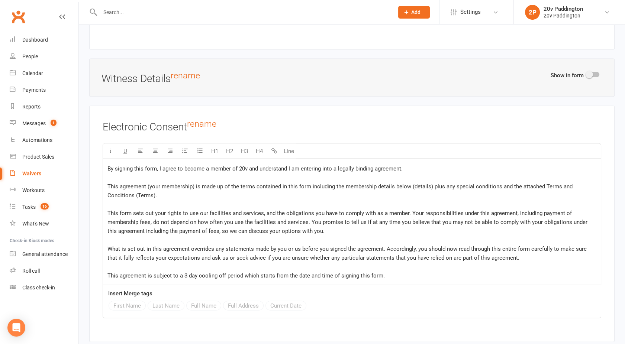
scroll to position [3533, 0]
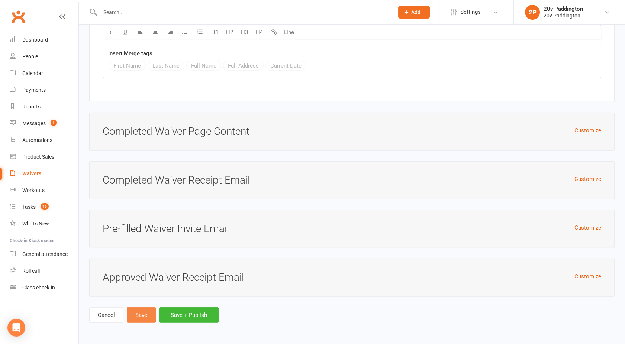
click at [137, 313] on button "Save" at bounding box center [141, 316] width 29 height 16
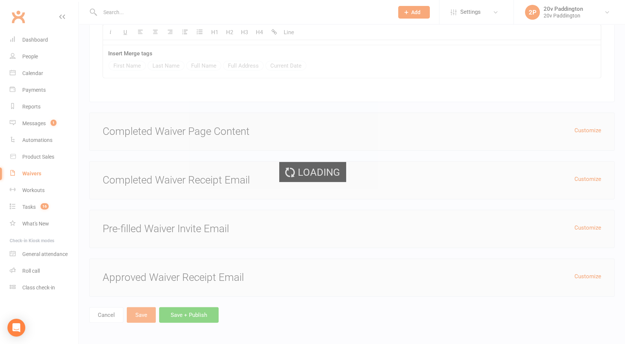
select select "100"
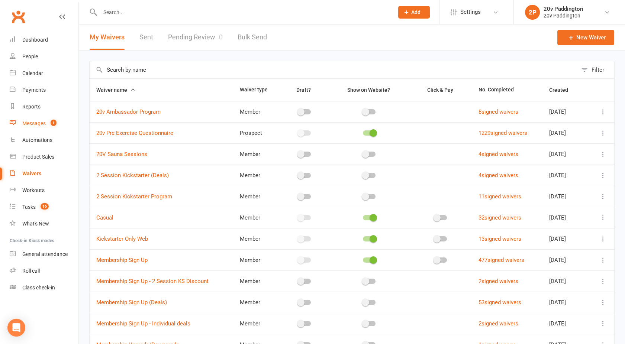
click at [37, 119] on link "Messages 1" at bounding box center [44, 123] width 69 height 17
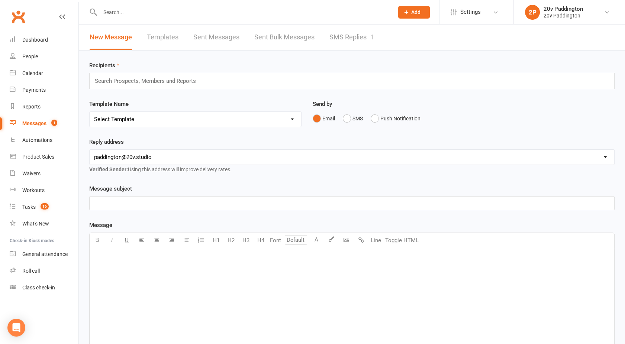
click at [331, 36] on link "SMS Replies 1" at bounding box center [352, 38] width 45 height 26
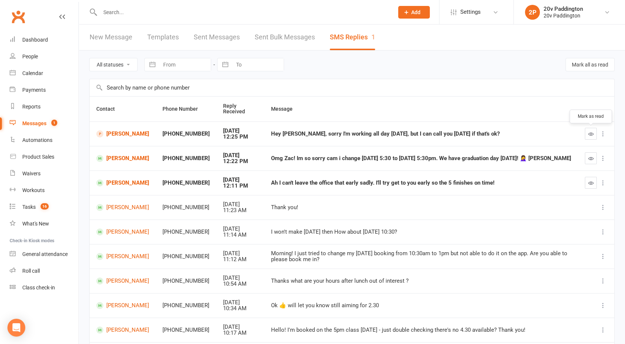
click at [590, 135] on icon "button" at bounding box center [591, 134] width 6 height 6
click at [116, 136] on link "[PERSON_NAME]" at bounding box center [122, 134] width 53 height 7
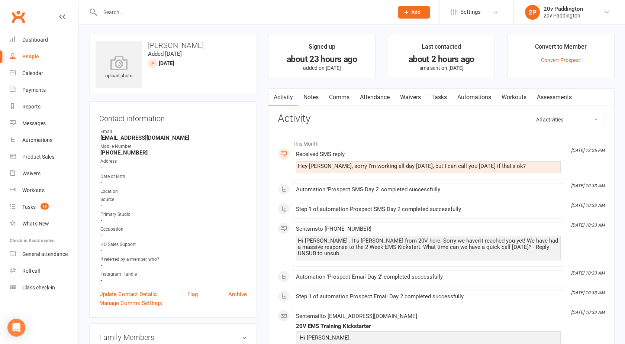
click at [341, 95] on link "Comms" at bounding box center [339, 97] width 31 height 17
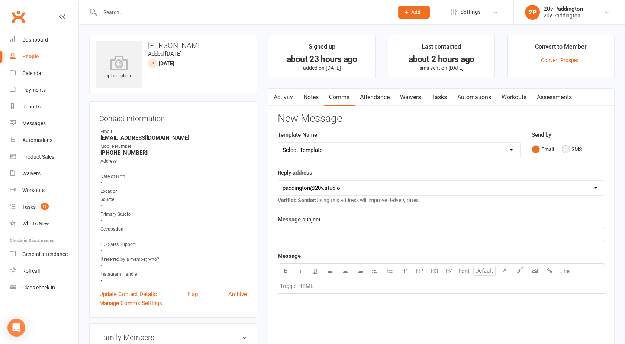
click at [571, 147] on button "SMS" at bounding box center [572, 149] width 20 height 14
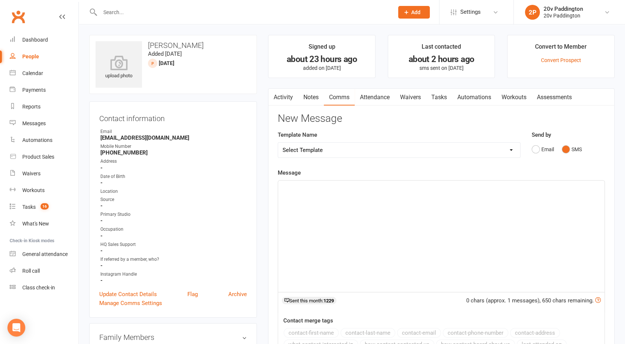
click at [442, 207] on div "﻿" at bounding box center [441, 237] width 327 height 112
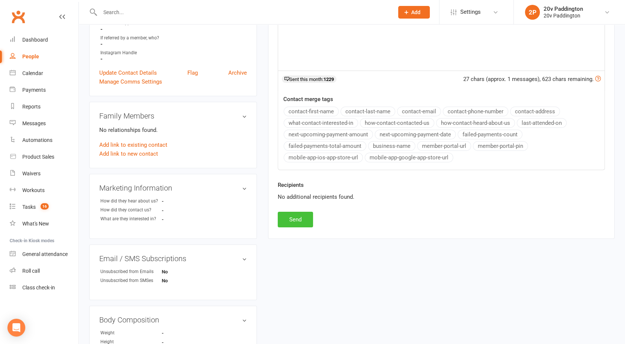
click at [288, 219] on button "Send" at bounding box center [295, 220] width 35 height 16
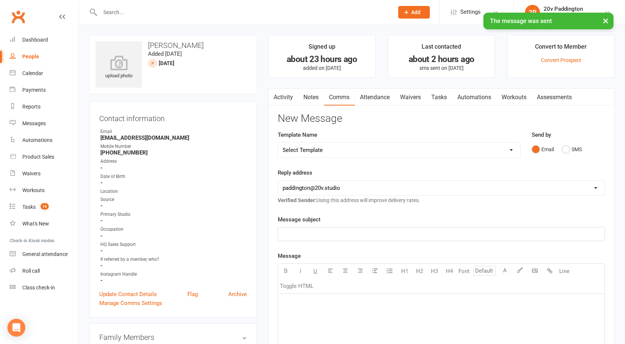
click at [283, 95] on link "Activity" at bounding box center [284, 97] width 30 height 17
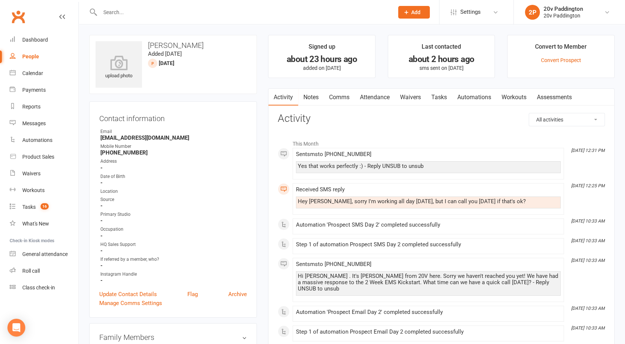
click at [32, 59] on div "People" at bounding box center [30, 57] width 17 height 6
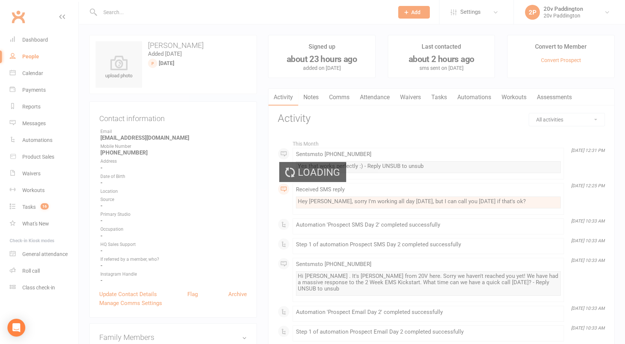
select select "100"
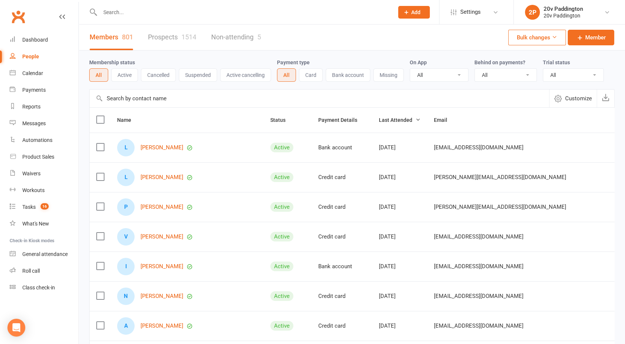
click at [167, 39] on link "Prospects 1514" at bounding box center [172, 38] width 48 height 26
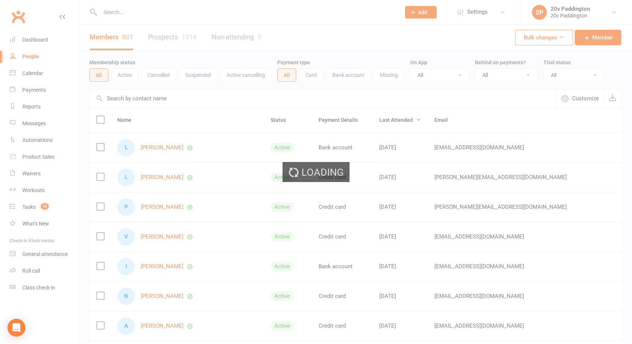
select select "100"
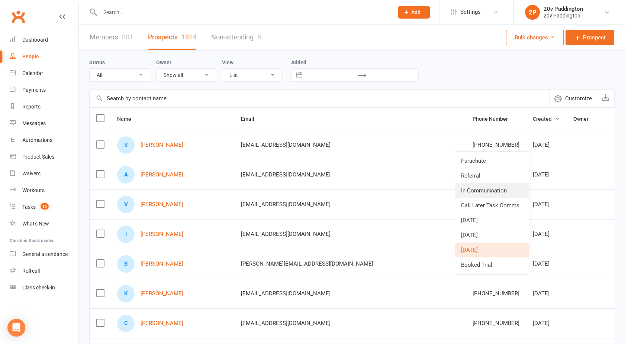
click at [476, 186] on link "In Communication" at bounding box center [492, 190] width 74 height 15
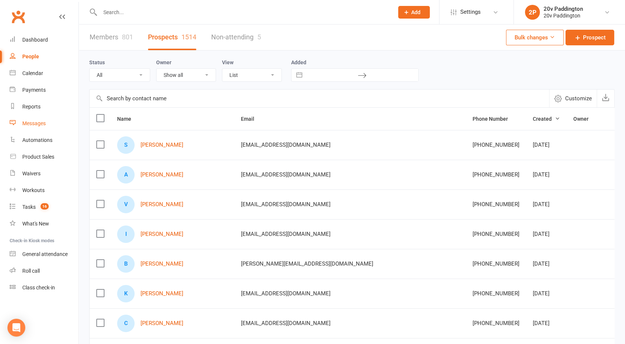
click at [39, 118] on link "Messages" at bounding box center [44, 123] width 69 height 17
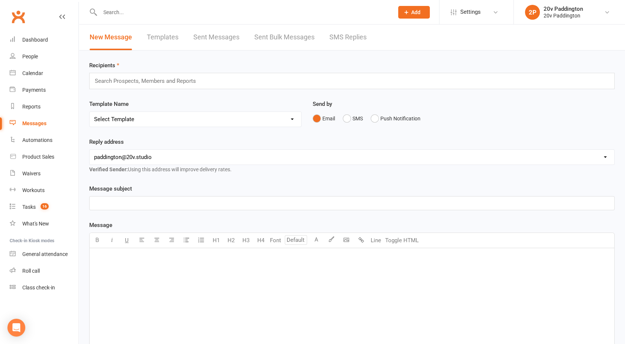
click at [347, 32] on link "SMS Replies" at bounding box center [348, 38] width 37 height 26
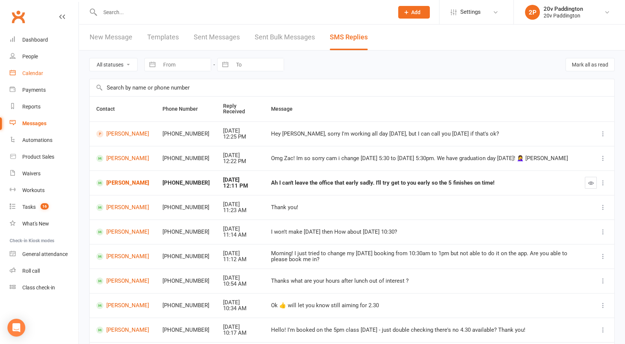
click at [18, 74] on link "Calendar" at bounding box center [44, 73] width 69 height 17
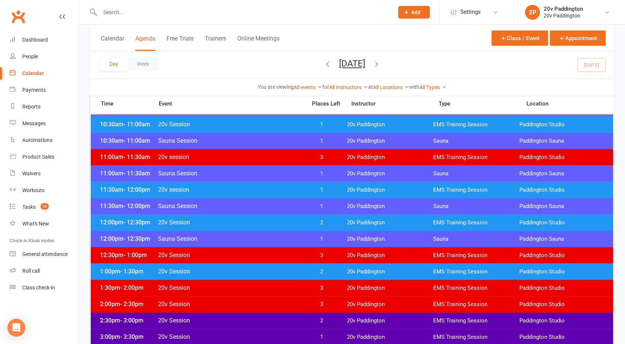
scroll to position [322, 0]
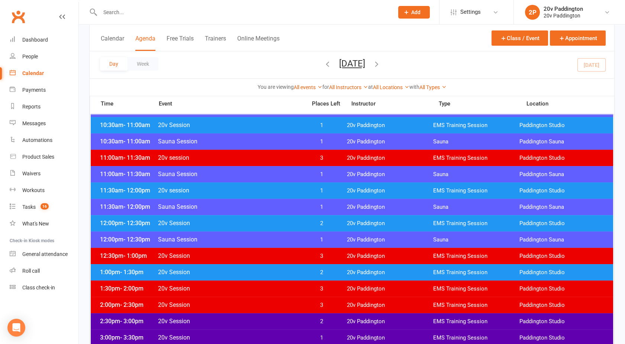
click at [229, 264] on div "1:00pm - 1:30pm 20v Session 2 20v Paddington EMS Training Session [GEOGRAPHIC_D…" at bounding box center [352, 272] width 523 height 16
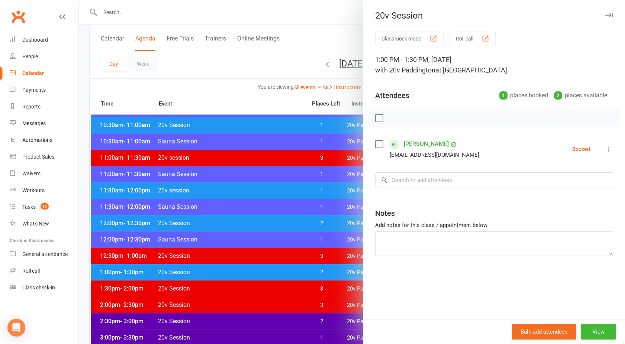
click at [229, 264] on div at bounding box center [352, 172] width 546 height 344
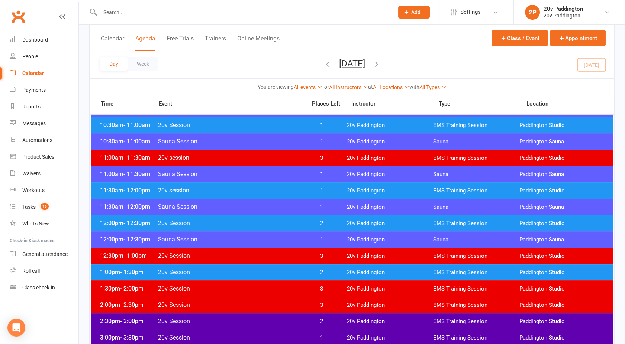
click at [227, 230] on div "12:00pm - 12:30pm 20v Session 2 20v Paddington EMS Training Session [GEOGRAPHIC…" at bounding box center [352, 223] width 523 height 16
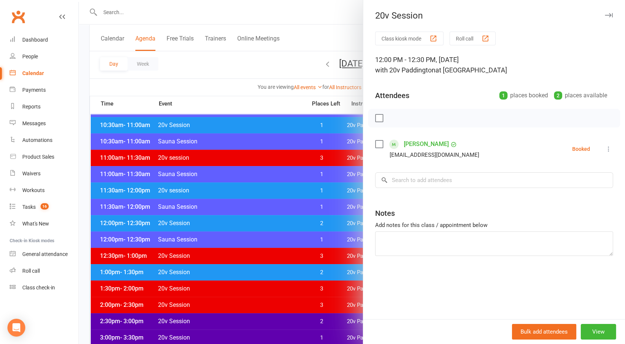
click at [421, 144] on link "[PERSON_NAME]" at bounding box center [426, 144] width 45 height 12
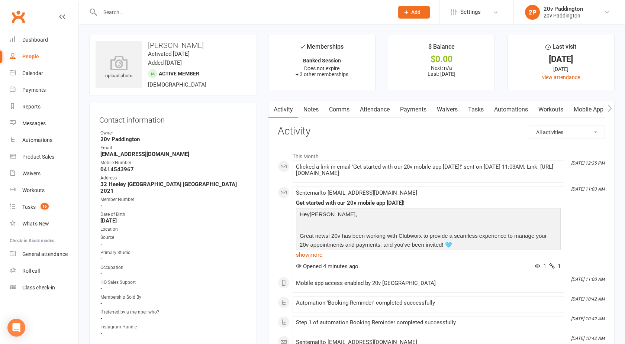
click at [340, 109] on link "Comms" at bounding box center [339, 109] width 31 height 17
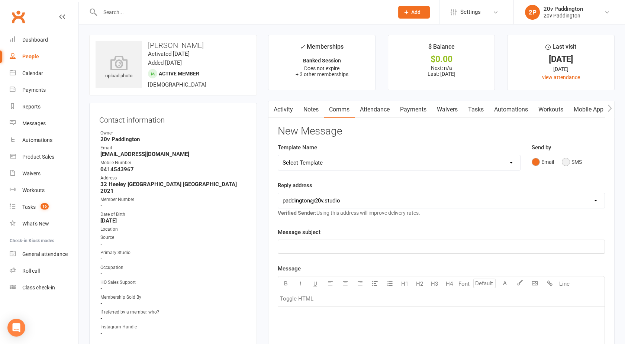
click at [571, 165] on button "SMS" at bounding box center [572, 162] width 20 height 14
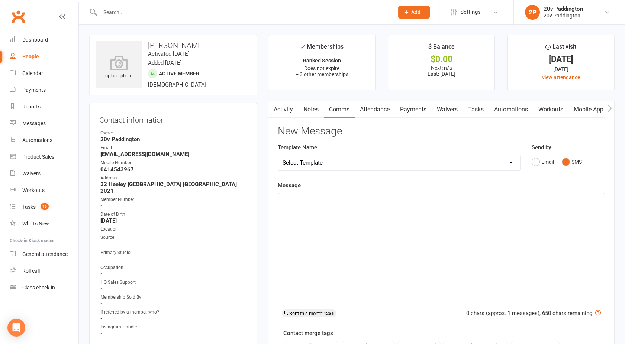
click at [418, 212] on div "﻿" at bounding box center [441, 249] width 327 height 112
click at [322, 197] on p "Hey it's [PERSON_NAME] -" at bounding box center [442, 200] width 318 height 9
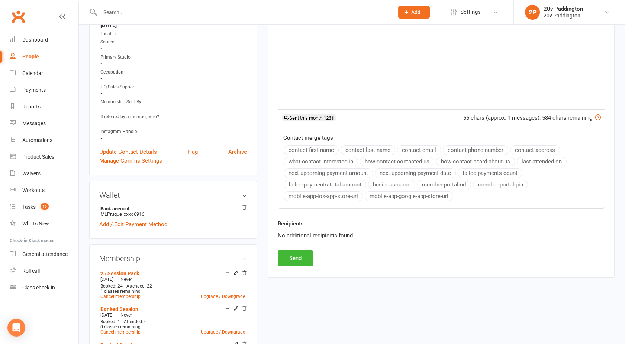
scroll to position [207, 0]
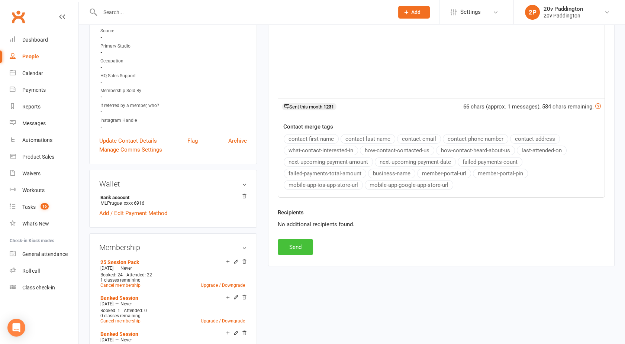
click at [290, 244] on button "Send" at bounding box center [295, 248] width 35 height 16
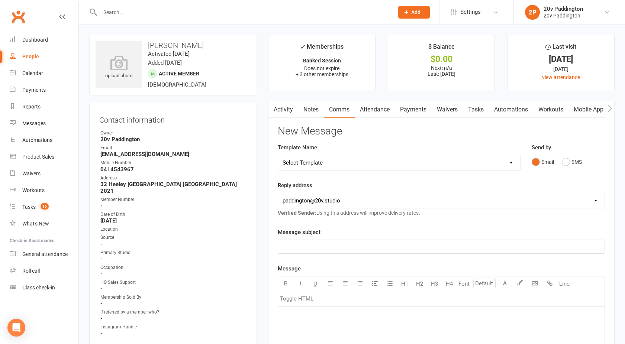
click at [120, 13] on input "text" at bounding box center [243, 12] width 291 height 10
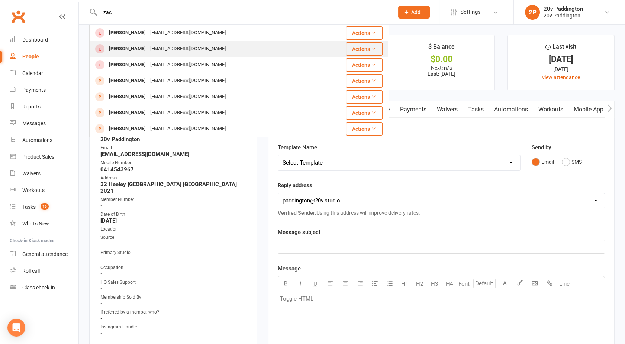
type input "zac"
click at [132, 50] on div "[PERSON_NAME]" at bounding box center [127, 49] width 41 height 11
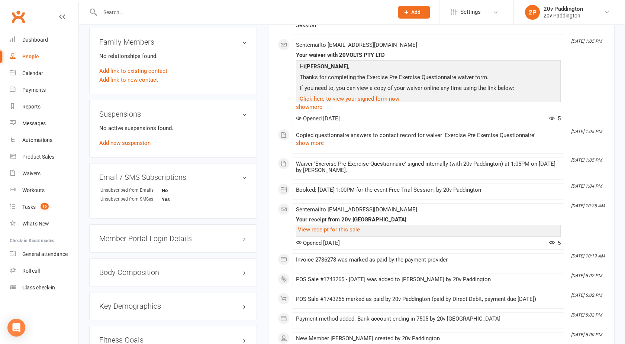
scroll to position [470, 0]
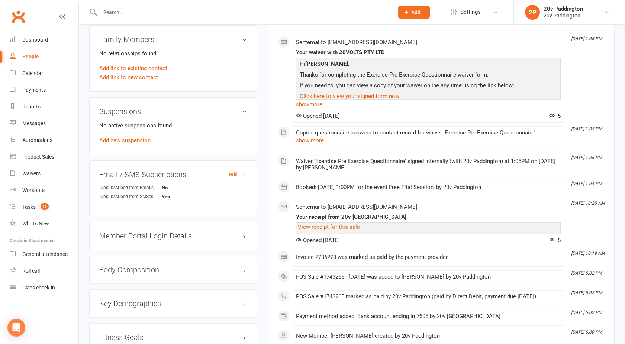
click at [232, 176] on h3 "Email / SMS Subscriptions edit" at bounding box center [173, 175] width 148 height 8
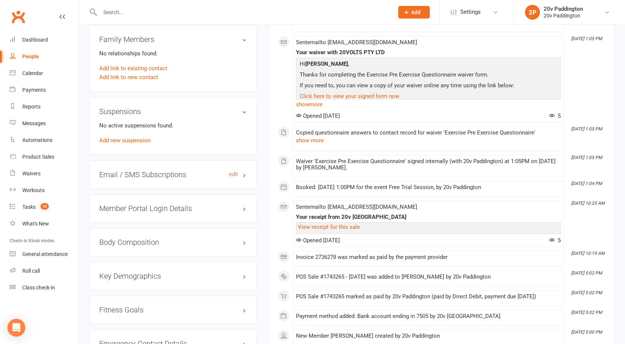
click at [235, 175] on link "edit" at bounding box center [233, 174] width 9 height 6
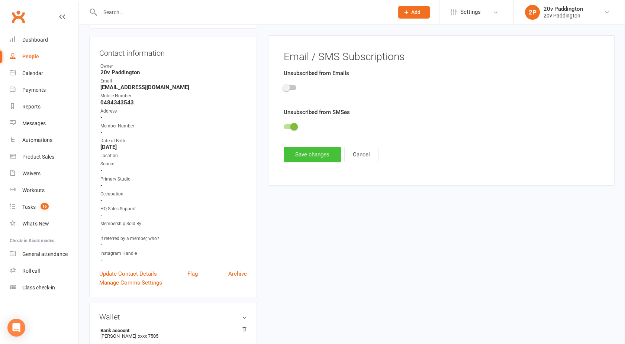
scroll to position [64, 0]
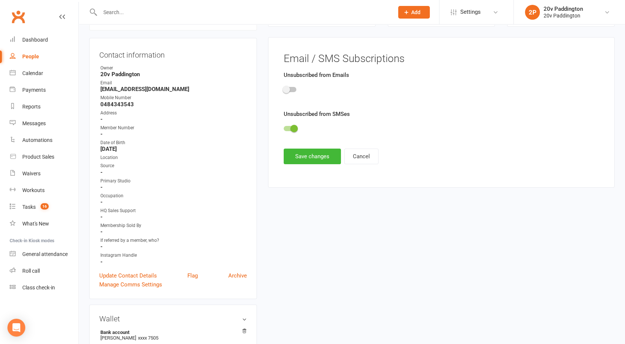
click at [290, 128] on div at bounding box center [290, 128] width 13 height 5
click at [284, 128] on input "checkbox" at bounding box center [284, 128] width 0 height 0
click at [303, 152] on button "Save changes" at bounding box center [312, 157] width 57 height 16
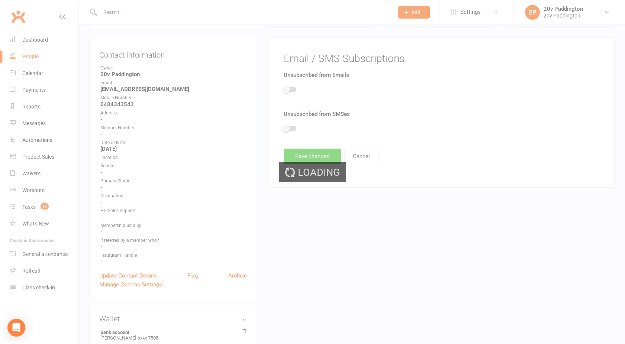
scroll to position [0, 0]
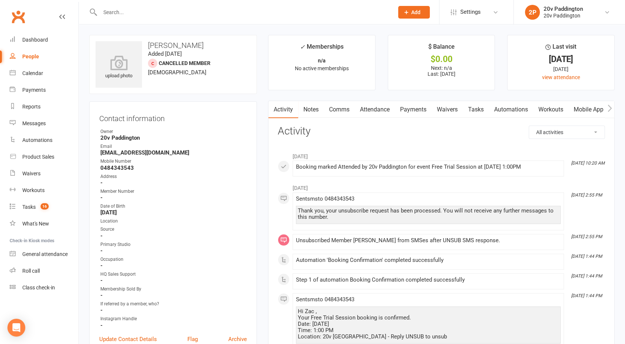
click at [584, 105] on link "Mobile App" at bounding box center [589, 109] width 40 height 17
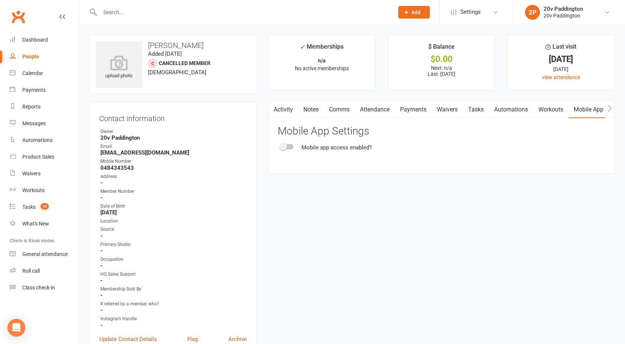
click at [284, 145] on span at bounding box center [283, 146] width 7 height 7
click at [281, 146] on input "checkbox" at bounding box center [281, 146] width 0 height 0
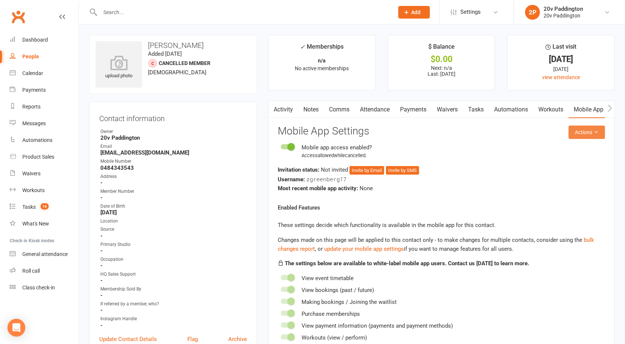
click at [588, 132] on button "Actions" at bounding box center [587, 132] width 36 height 13
click at [561, 164] on link "Send invitation SMS" at bounding box center [562, 164] width 74 height 15
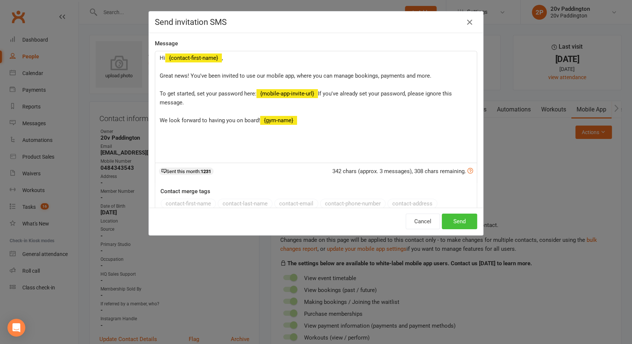
click at [456, 221] on button "Send" at bounding box center [459, 222] width 35 height 16
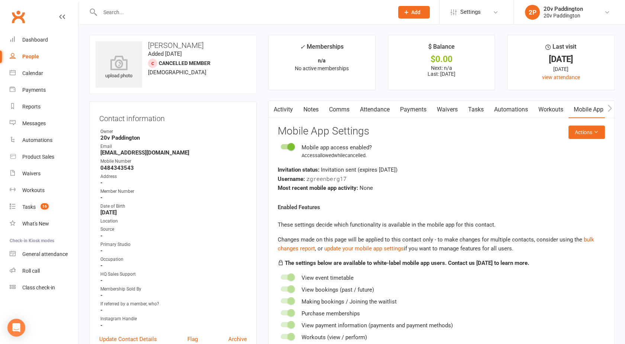
click at [284, 107] on link "Activity" at bounding box center [284, 109] width 30 height 17
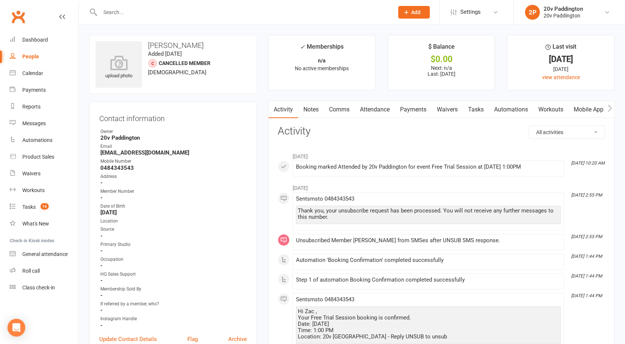
click at [589, 110] on link "Mobile App" at bounding box center [589, 109] width 40 height 17
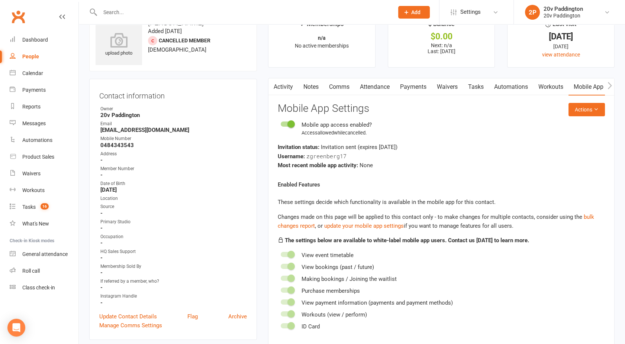
scroll to position [25, 0]
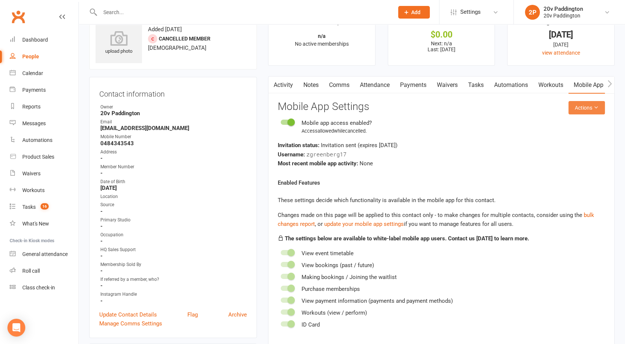
click at [583, 112] on button "Actions" at bounding box center [587, 107] width 36 height 13
click at [493, 142] on div "Invitation status: Invitation sent (expires [DATE] )" at bounding box center [441, 145] width 327 height 9
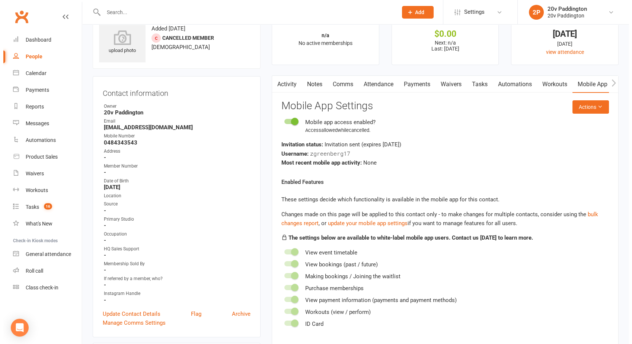
scroll to position [0, 0]
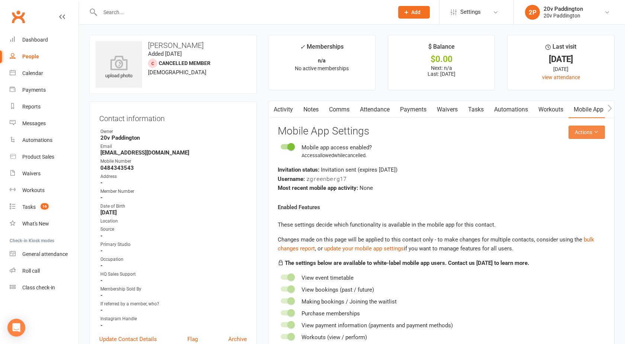
click at [589, 130] on button "Actions" at bounding box center [587, 132] width 36 height 13
click at [555, 147] on link "Send invitation email" at bounding box center [562, 149] width 74 height 15
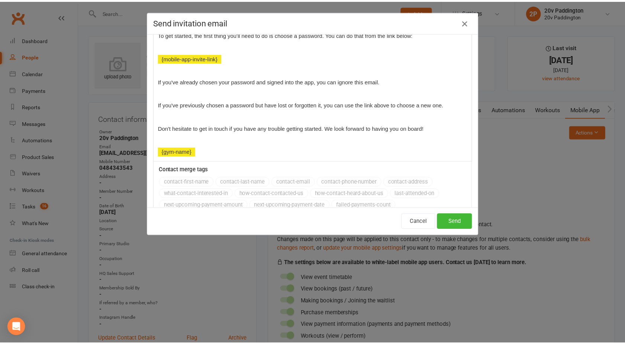
scroll to position [142, 0]
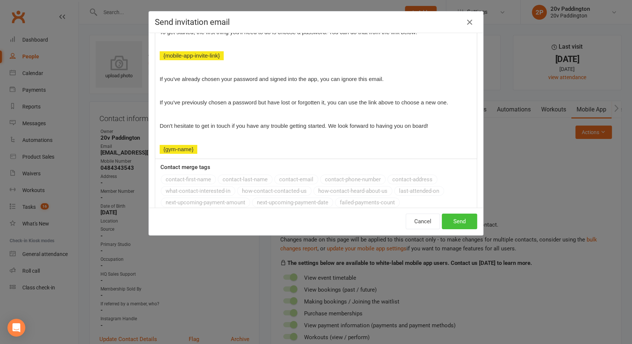
click at [455, 221] on button "Send" at bounding box center [459, 222] width 35 height 16
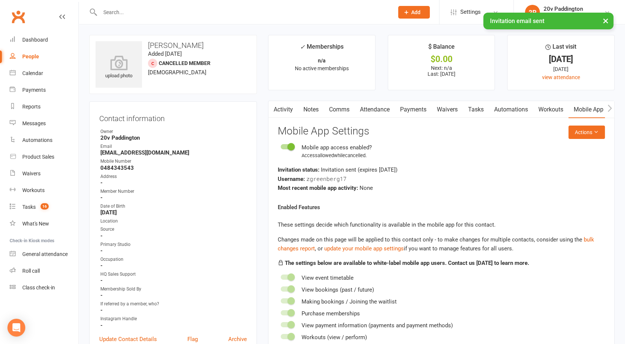
click at [283, 104] on link "Activity" at bounding box center [284, 109] width 30 height 17
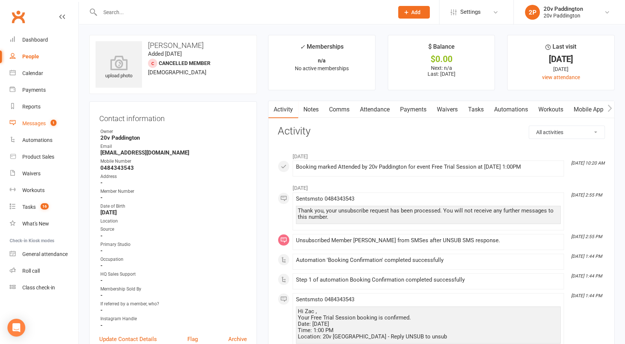
click at [43, 121] on div "Messages" at bounding box center [33, 124] width 23 height 6
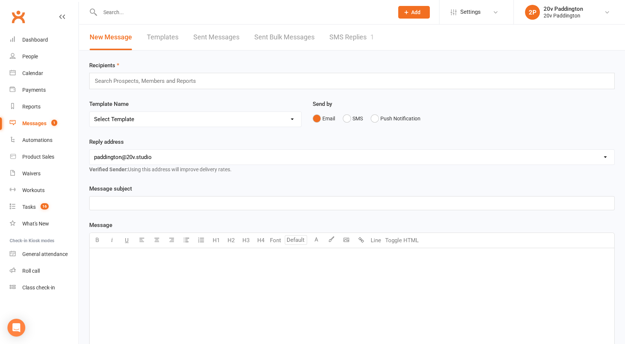
click at [344, 40] on link "SMS Replies 1" at bounding box center [352, 38] width 45 height 26
click at [117, 15] on input "text" at bounding box center [243, 12] width 291 height 10
type input "c"
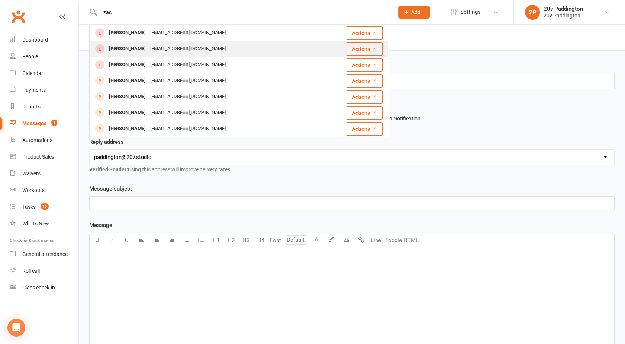
type input "zac"
click at [129, 47] on div "[PERSON_NAME]" at bounding box center [127, 49] width 41 height 11
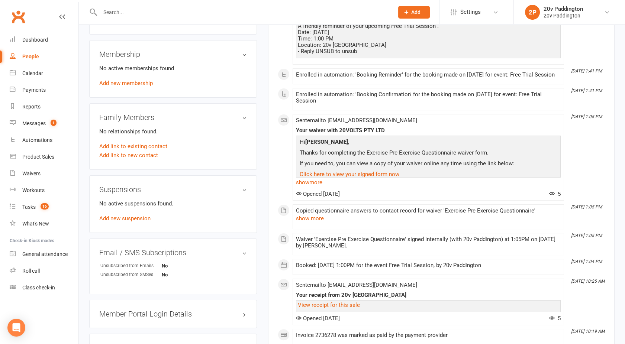
scroll to position [393, 0]
click at [124, 84] on div "No active memberships found Add new membership" at bounding box center [173, 75] width 148 height 24
click at [124, 71] on div "No active memberships found Add new membership" at bounding box center [173, 75] width 148 height 24
click at [119, 84] on link "Add new membership" at bounding box center [126, 82] width 54 height 7
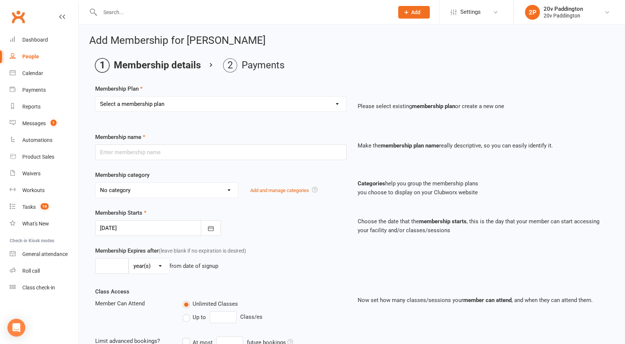
click at [128, 105] on select "Select a membership plan Create new Membership Plan Casual Session 18 Month - A…" at bounding box center [221, 104] width 251 height 15
select select "10"
click at [96, 97] on select "Select a membership plan Create new Membership Plan Casual Session 18 Month - A…" at bounding box center [221, 104] width 251 height 15
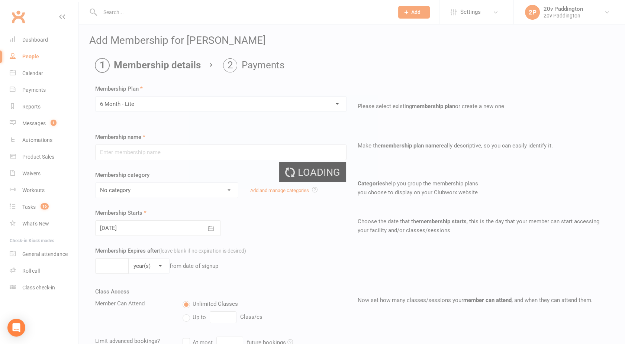
type input "6 Month - Lite"
select select "4"
type input "0"
type input "1"
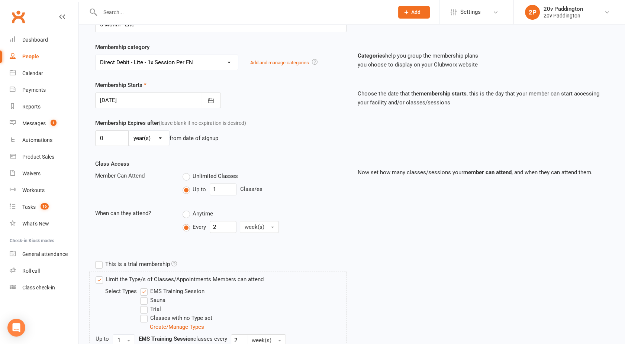
scroll to position [190, 0]
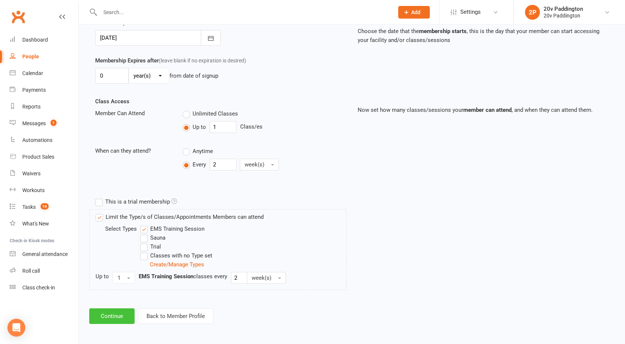
click at [107, 318] on button "Continue" at bounding box center [111, 317] width 45 height 16
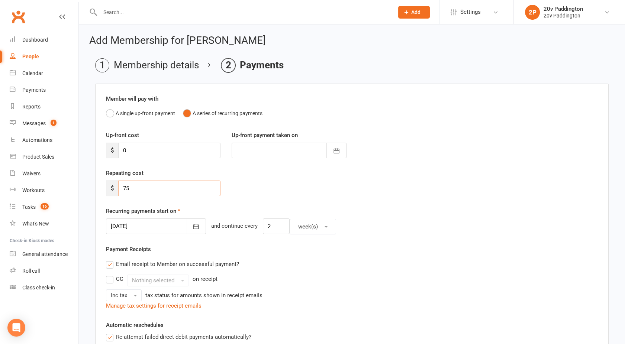
click at [135, 190] on input "75" at bounding box center [169, 189] width 102 height 16
type input "7"
type input "0"
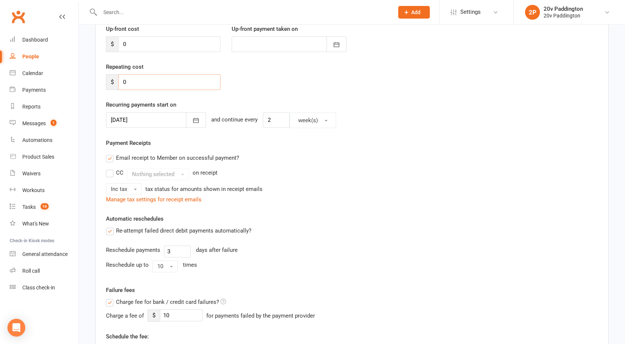
scroll to position [107, 0]
click at [140, 110] on div "Recurring payments start on [DATE] [DATE] Sun Mon Tue Wed Thu Fri Sat 36 31 01 …" at bounding box center [352, 114] width 492 height 28
click at [138, 116] on div at bounding box center [156, 120] width 100 height 16
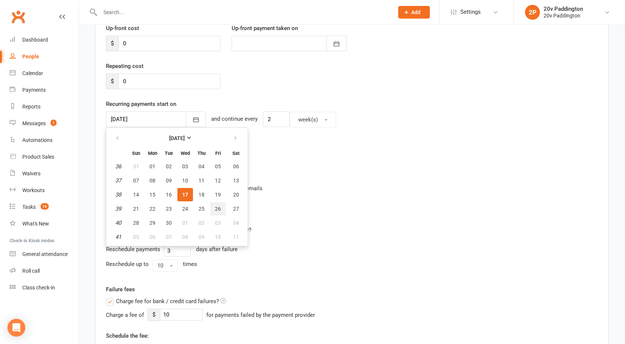
click at [215, 206] on span "26" at bounding box center [218, 209] width 6 height 6
type input "[DATE]"
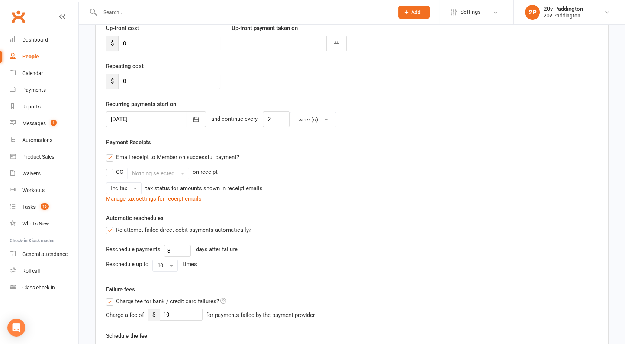
scroll to position [294, 0]
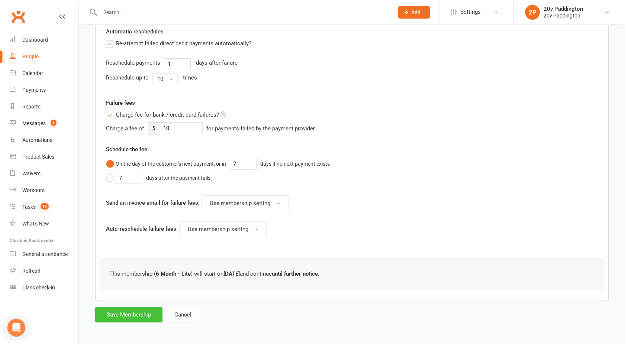
click at [115, 314] on button "Save Membership" at bounding box center [128, 315] width 67 height 16
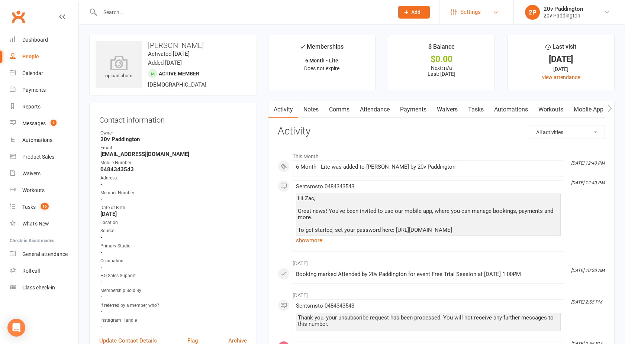
click at [472, 17] on span "Settings" at bounding box center [471, 12] width 20 height 17
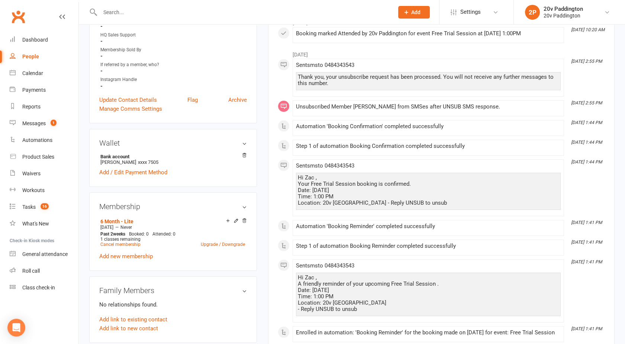
scroll to position [240, 0]
click at [467, 12] on span "Settings" at bounding box center [471, 12] width 20 height 17
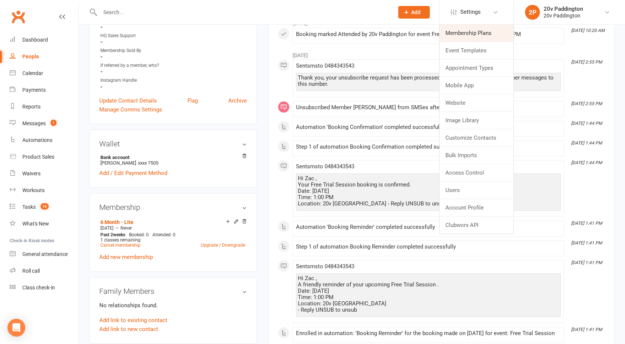
click at [474, 32] on link "Membership Plans" at bounding box center [477, 33] width 74 height 17
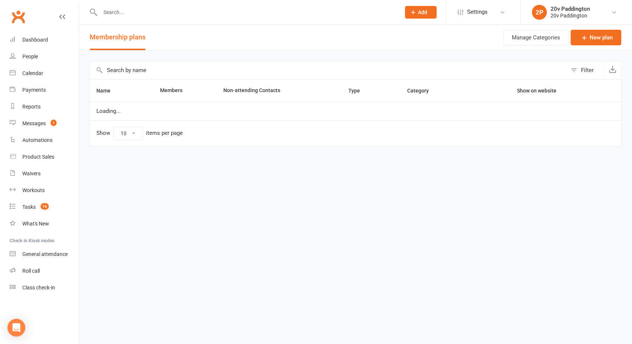
select select "100"
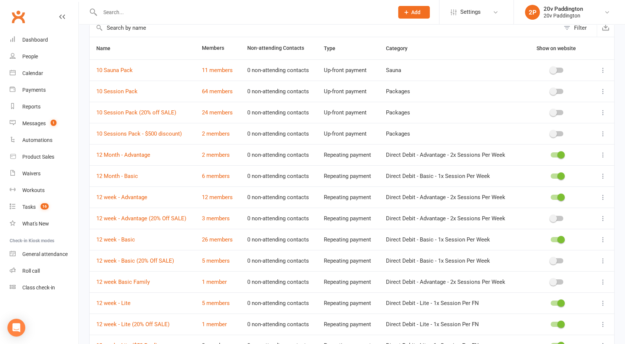
scroll to position [44, 0]
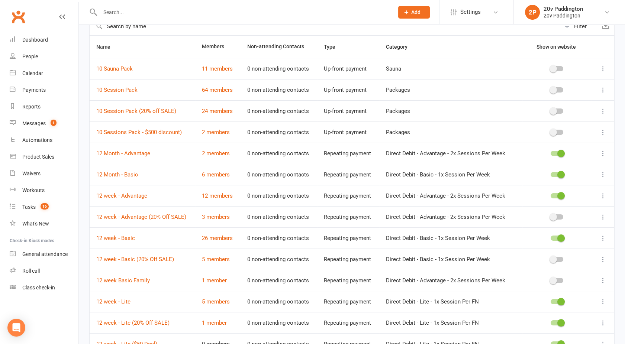
click at [603, 112] on icon at bounding box center [603, 111] width 7 height 7
click at [548, 129] on link "Edit" at bounding box center [564, 125] width 74 height 15
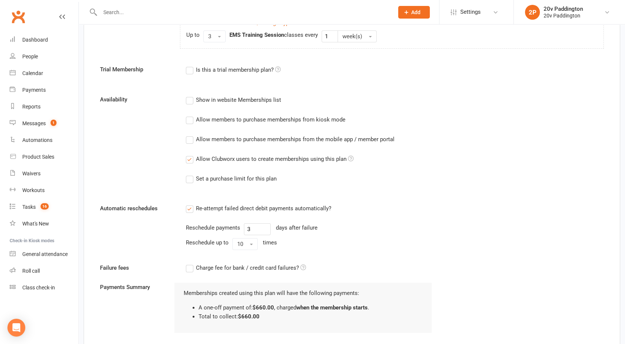
scroll to position [350, 0]
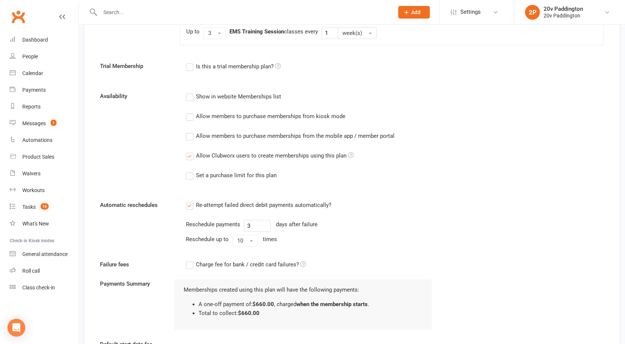
click at [227, 138] on div "Allow members to purchase memberships from the mobile app / member portal" at bounding box center [295, 136] width 199 height 8
click at [191, 132] on input "Allow members to purchase memberships from the mobile app / member portal" at bounding box center [188, 132] width 5 height 0
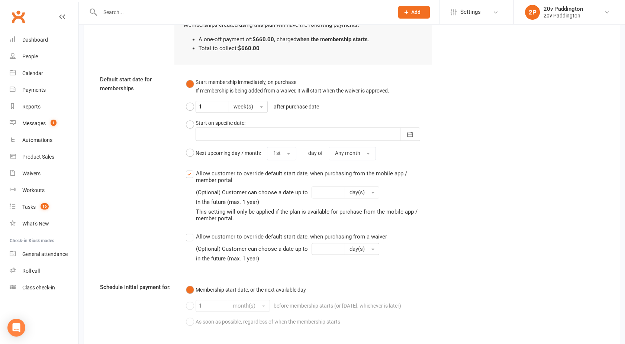
scroll to position [676, 0]
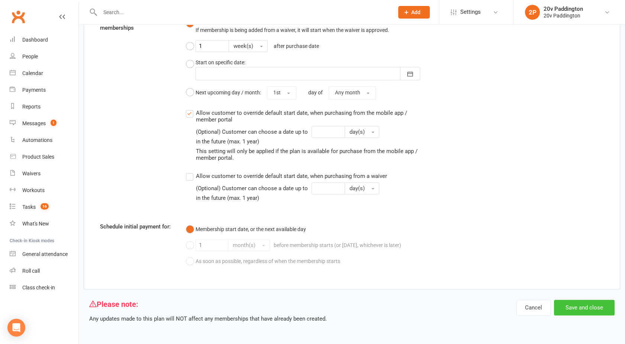
click at [583, 312] on button "Save and close" at bounding box center [584, 308] width 61 height 16
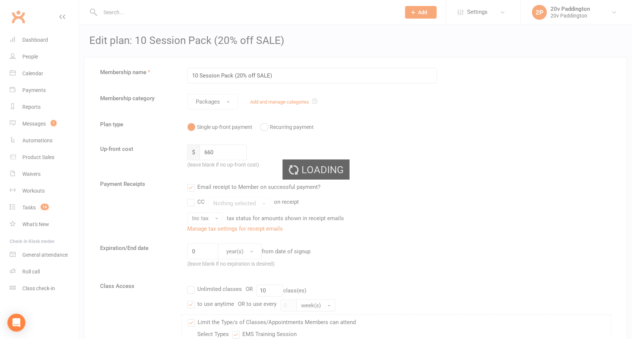
select select "100"
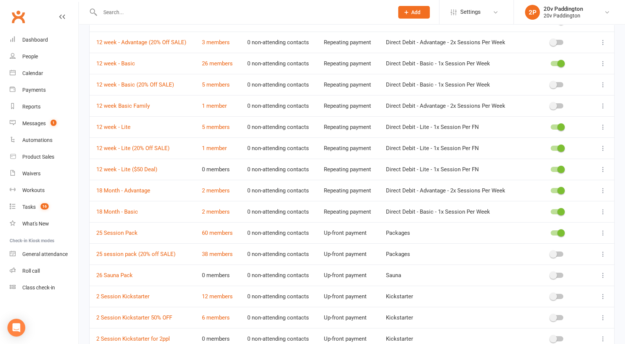
scroll to position [219, 0]
click at [605, 250] on icon at bounding box center [603, 253] width 7 height 7
click at [545, 268] on link "Edit" at bounding box center [564, 267] width 74 height 15
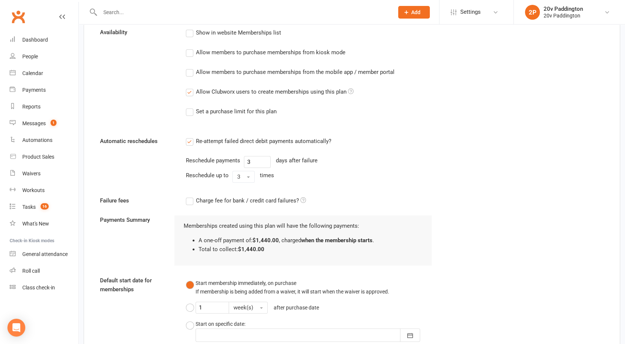
scroll to position [413, 0]
click at [242, 68] on div "Allow members to purchase memberships from the mobile app / member portal" at bounding box center [295, 72] width 199 height 8
click at [191, 68] on input "Allow members to purchase memberships from the mobile app / member portal" at bounding box center [188, 68] width 5 height 0
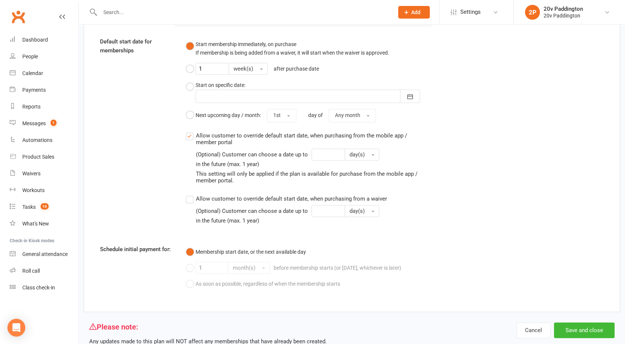
scroll to position [676, 0]
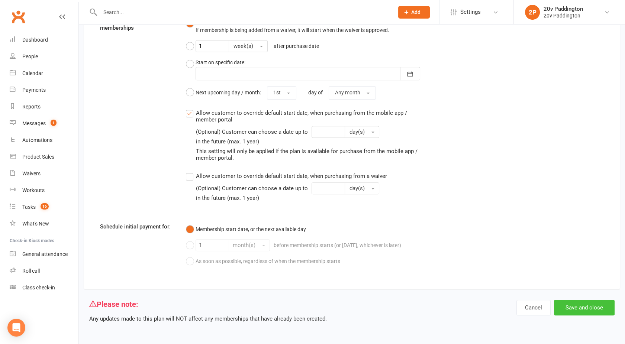
click at [583, 308] on button "Save and close" at bounding box center [584, 308] width 61 height 16
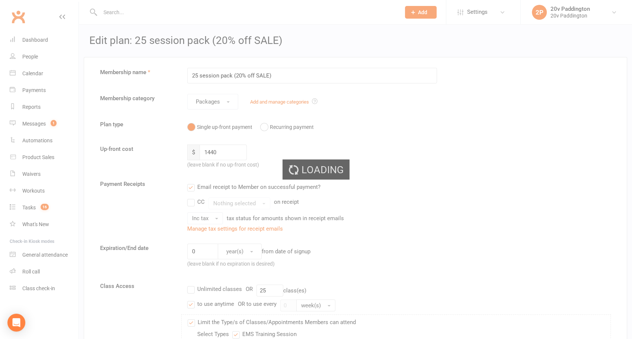
select select "100"
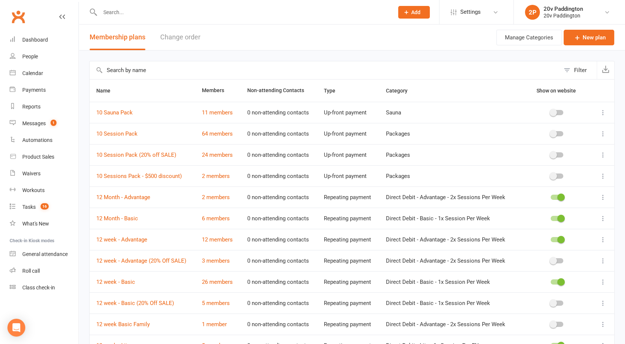
click at [604, 111] on icon at bounding box center [603, 112] width 7 height 7
click at [547, 129] on link "Edit" at bounding box center [564, 126] width 74 height 15
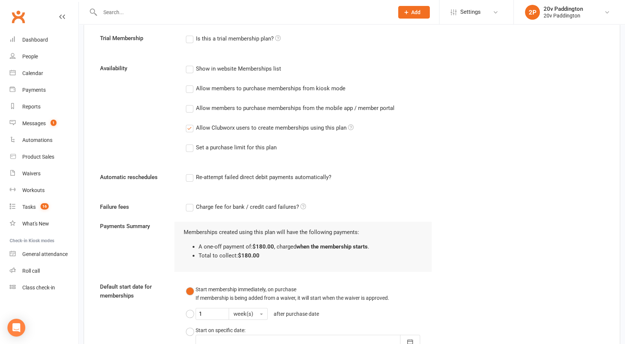
scroll to position [378, 0]
click at [193, 110] on label "Allow members to purchase memberships from the mobile app / member portal" at bounding box center [290, 107] width 209 height 9
click at [191, 103] on input "Allow members to purchase memberships from the mobile app / member portal" at bounding box center [188, 103] width 5 height 0
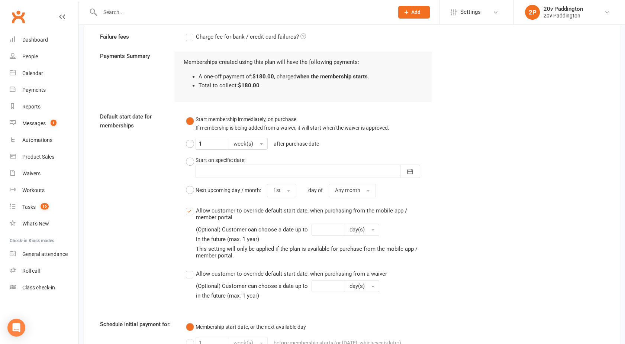
scroll to position [646, 0]
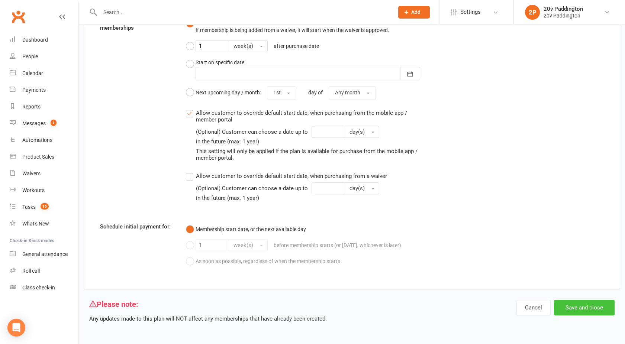
click at [584, 304] on button "Save and close" at bounding box center [584, 308] width 61 height 16
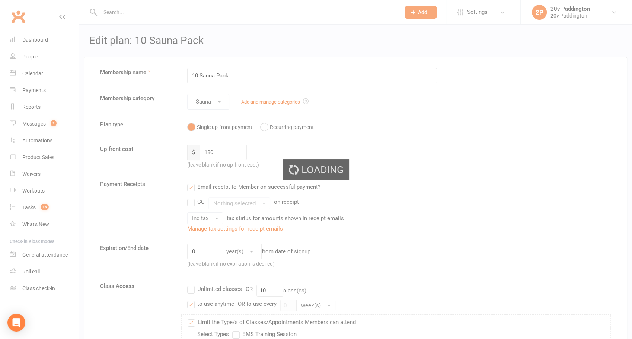
select select "100"
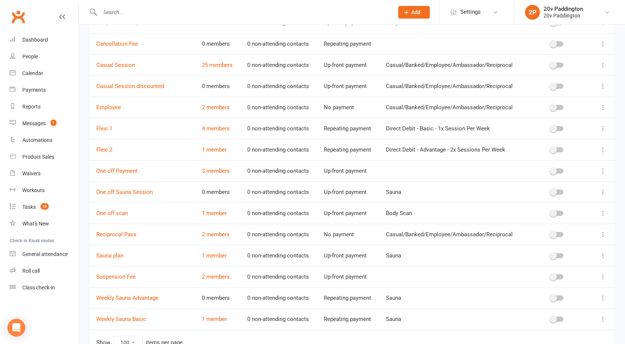
scroll to position [835, 0]
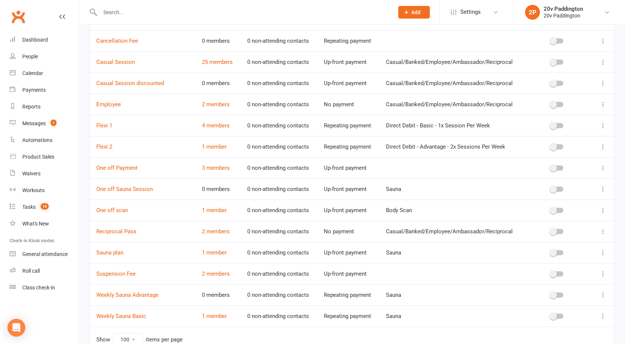
click at [604, 188] on icon at bounding box center [603, 189] width 7 height 7
click at [549, 203] on link "Edit" at bounding box center [564, 201] width 74 height 15
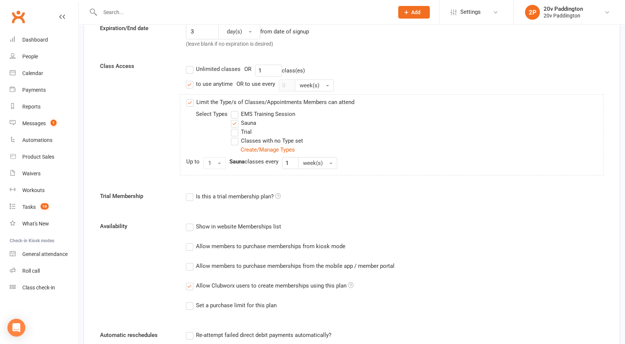
scroll to position [236, 0]
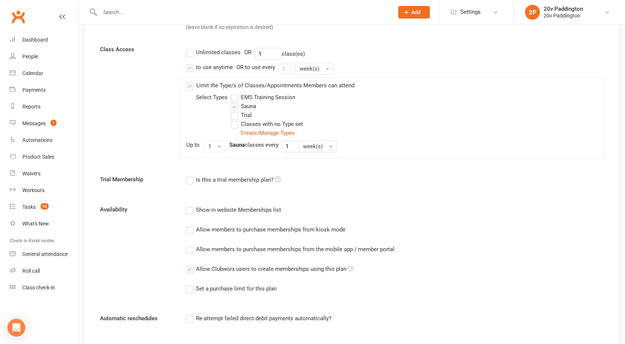
click at [202, 250] on div "Allow members to purchase memberships from the mobile app / member portal" at bounding box center [295, 249] width 199 height 8
click at [191, 245] on input "Allow members to purchase memberships from the mobile app / member portal" at bounding box center [188, 245] width 5 height 0
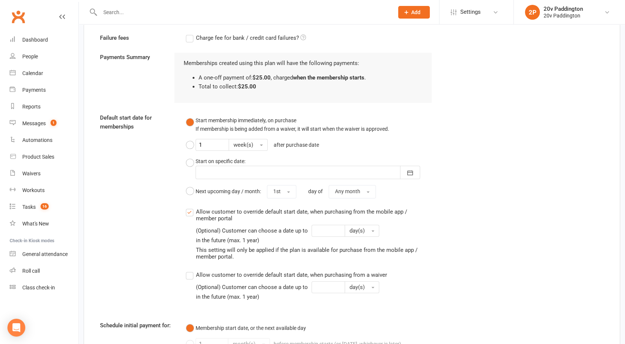
scroll to position [636, 0]
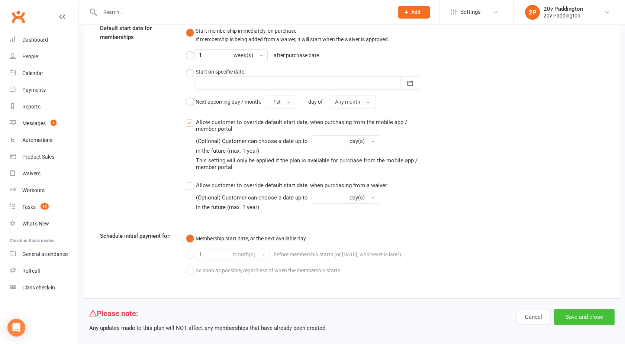
click at [580, 312] on button "Save and close" at bounding box center [584, 317] width 61 height 16
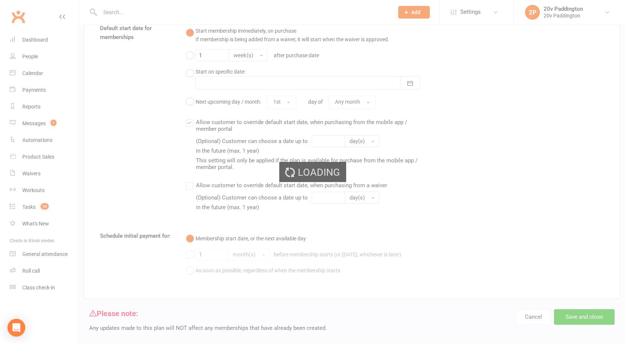
select select "100"
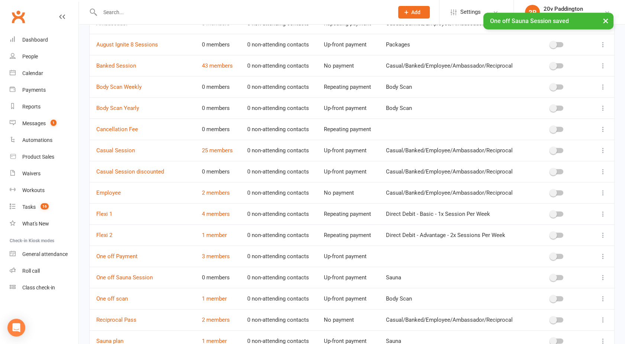
scroll to position [742, 0]
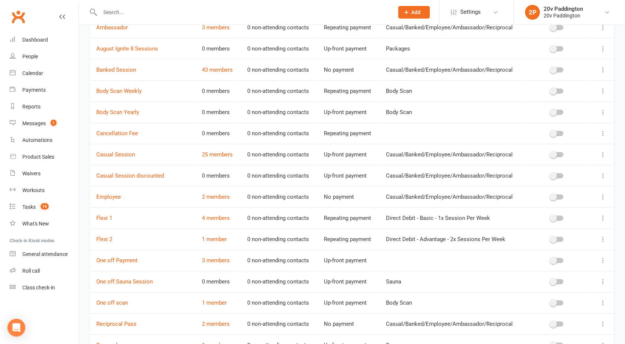
click at [603, 151] on icon at bounding box center [603, 154] width 7 height 7
click at [548, 169] on link "Edit" at bounding box center [564, 167] width 74 height 15
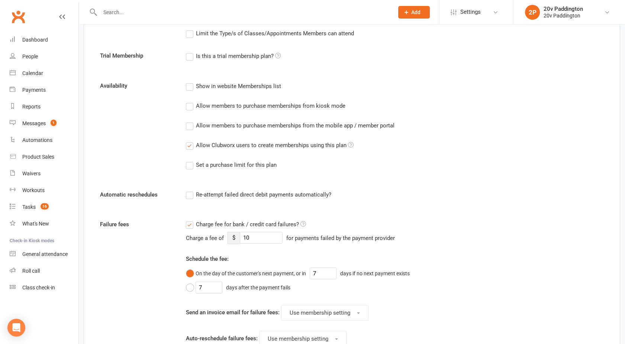
scroll to position [257, 0]
click at [213, 127] on div "Allow members to purchase memberships from the mobile app / member portal" at bounding box center [295, 126] width 199 height 8
click at [191, 122] on input "Allow members to purchase memberships from the mobile app / member portal" at bounding box center [188, 122] width 5 height 0
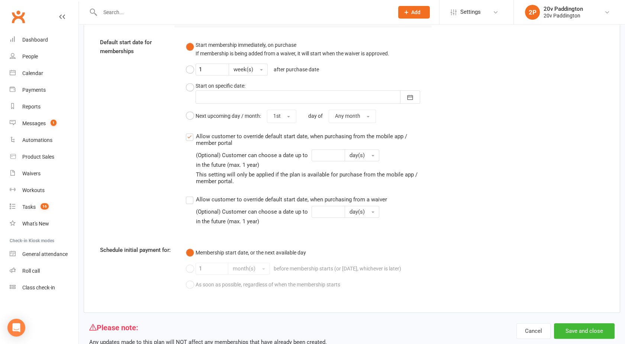
scroll to position [672, 0]
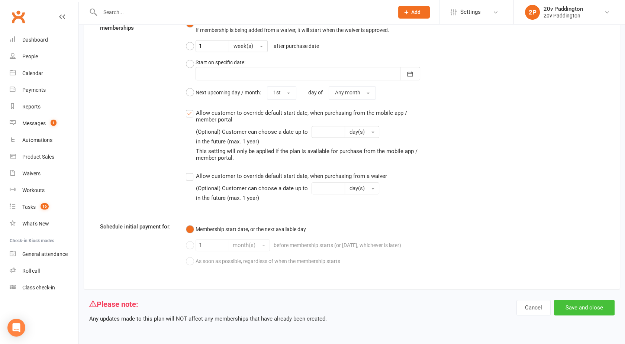
click at [586, 312] on button "Save and close" at bounding box center [584, 308] width 61 height 16
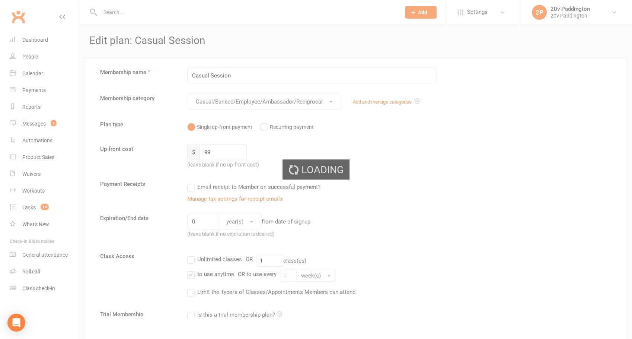
select select "100"
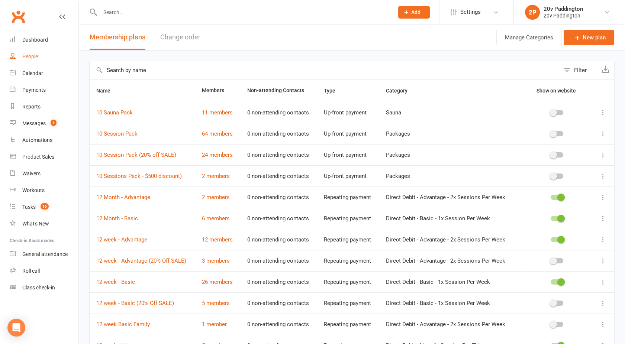
click at [32, 58] on div "People" at bounding box center [30, 57] width 16 height 6
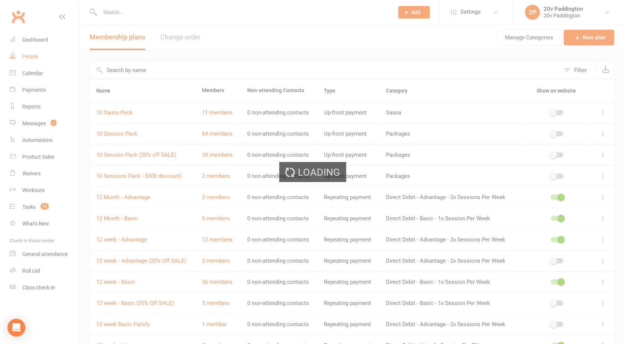
select select "100"
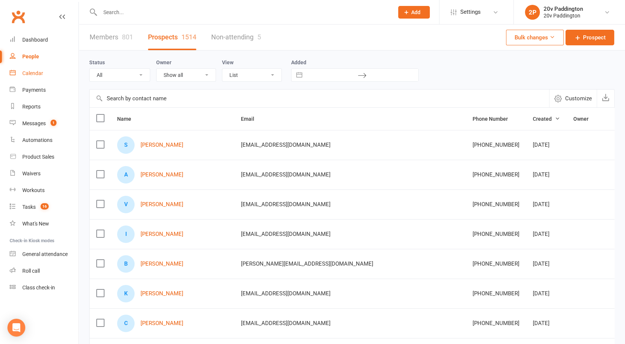
click at [35, 73] on div "Calendar" at bounding box center [32, 73] width 21 height 6
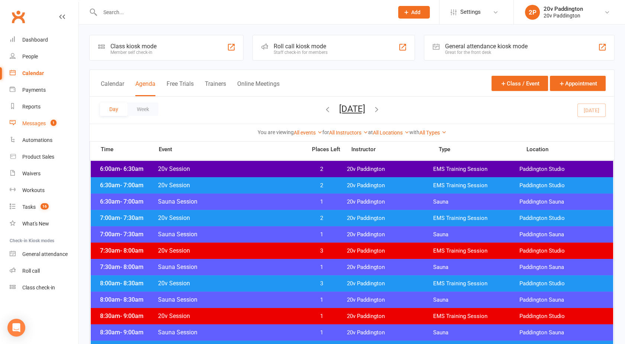
click at [39, 123] on div "Messages" at bounding box center [33, 124] width 23 height 6
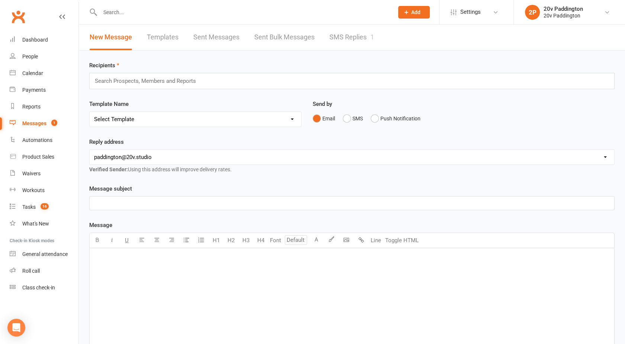
click at [346, 44] on link "SMS Replies 1" at bounding box center [352, 38] width 45 height 26
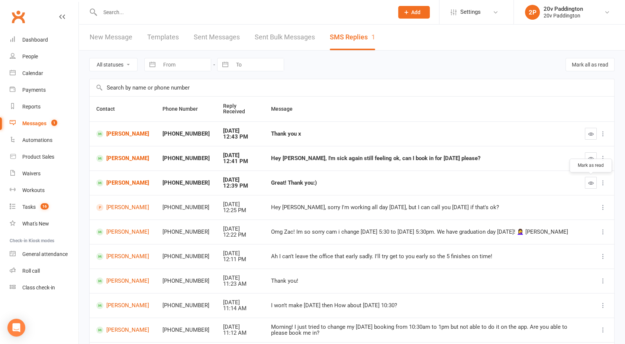
click at [590, 183] on icon "button" at bounding box center [591, 183] width 6 height 6
click at [31, 126] on div "Messages" at bounding box center [34, 124] width 24 height 6
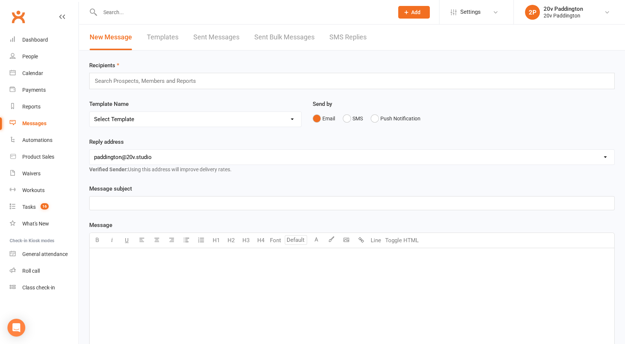
click at [357, 41] on link "SMS Replies" at bounding box center [348, 38] width 37 height 26
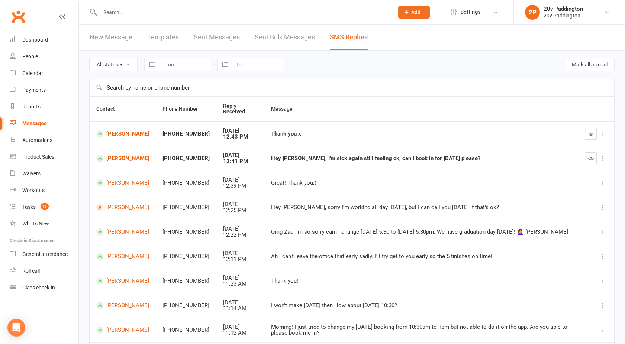
click at [33, 119] on link "Messages" at bounding box center [44, 123] width 69 height 17
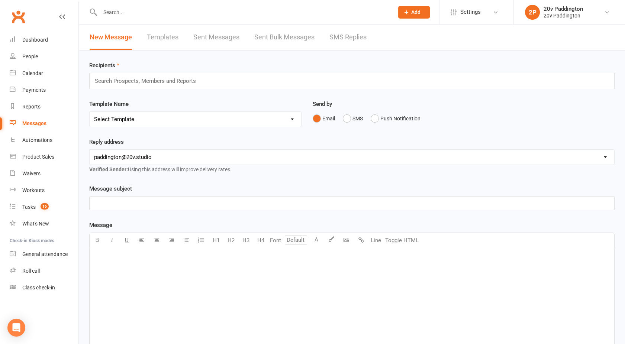
click at [339, 41] on link "SMS Replies" at bounding box center [348, 38] width 37 height 26
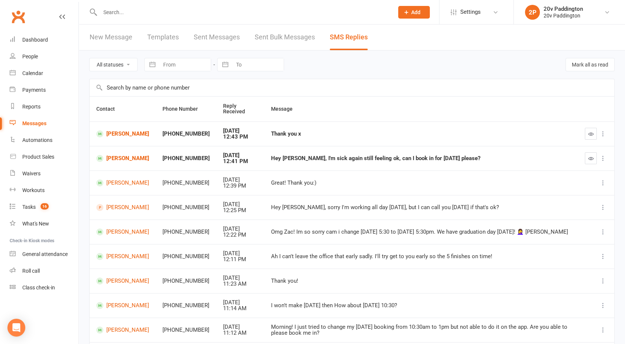
click at [29, 127] on link "Messages" at bounding box center [44, 123] width 69 height 17
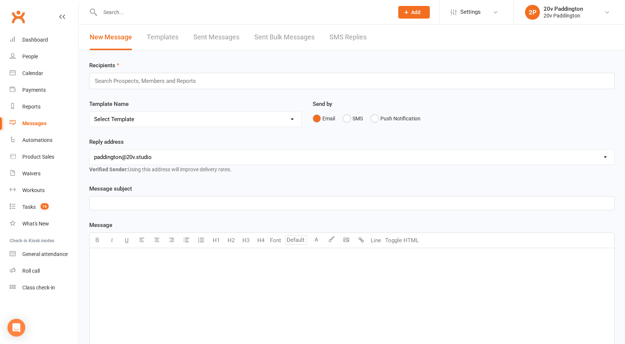
click at [348, 36] on link "SMS Replies" at bounding box center [348, 38] width 37 height 26
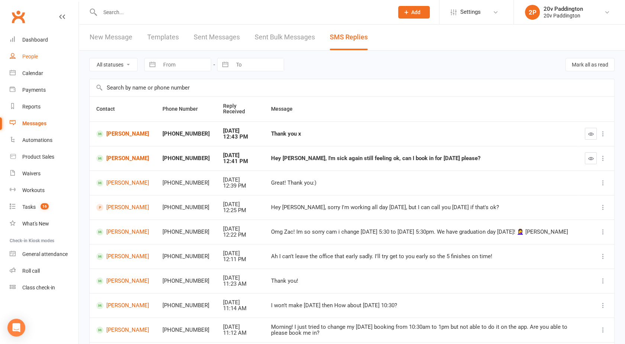
click at [43, 56] on link "People" at bounding box center [44, 56] width 69 height 17
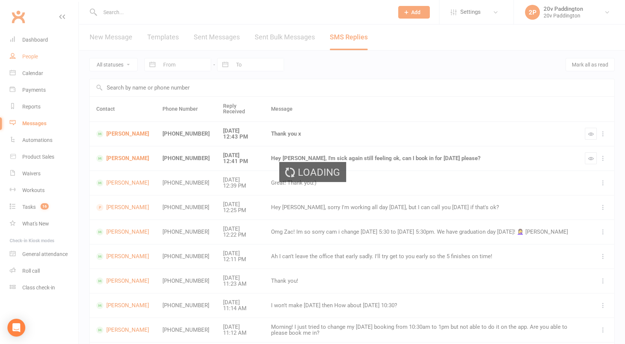
select select "100"
